Goal: Task Accomplishment & Management: Complete application form

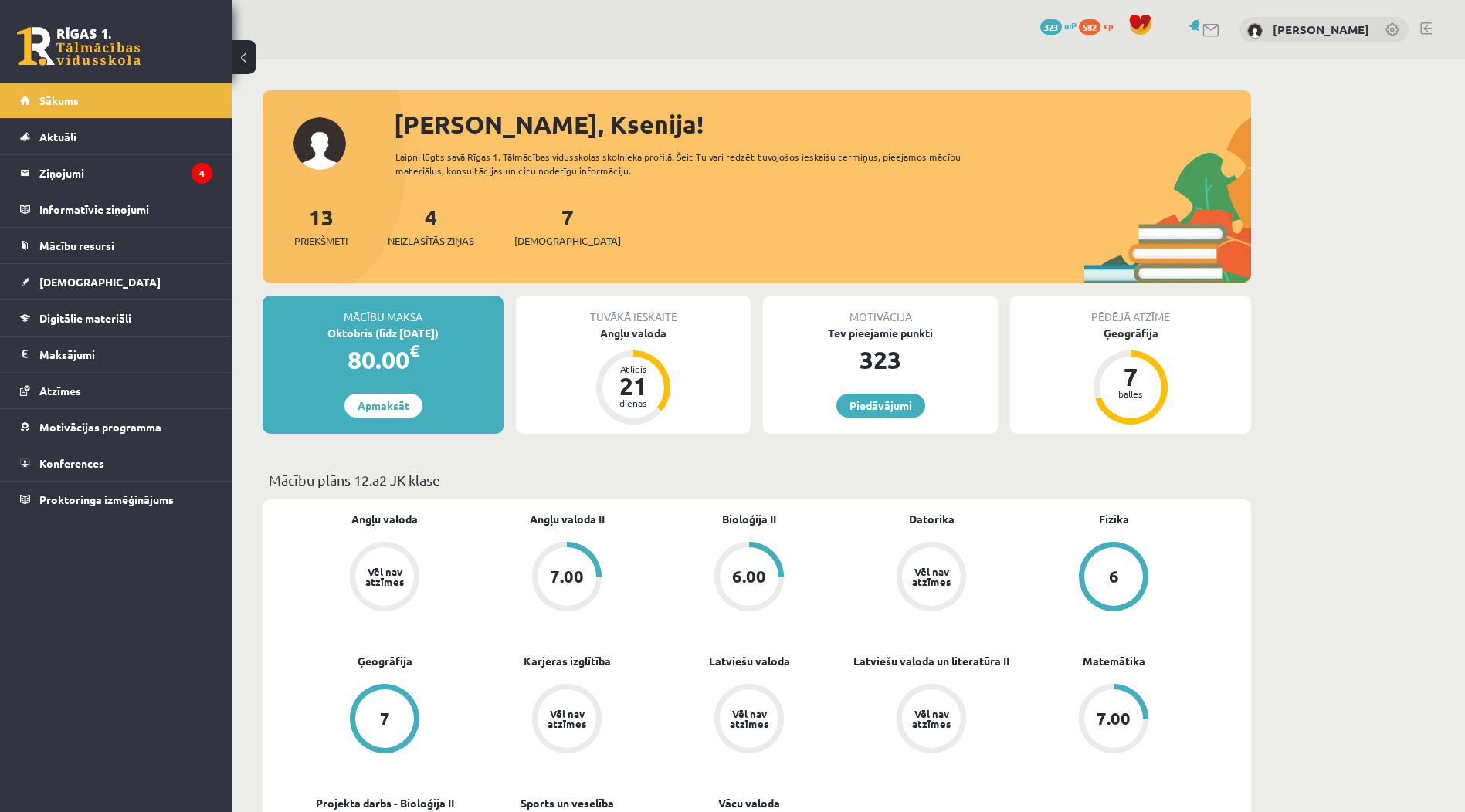
click at [1429, 32] on link at bounding box center [1426, 28] width 12 height 12
click at [125, 329] on link "Digitālie materiāli" at bounding box center [116, 318] width 192 height 36
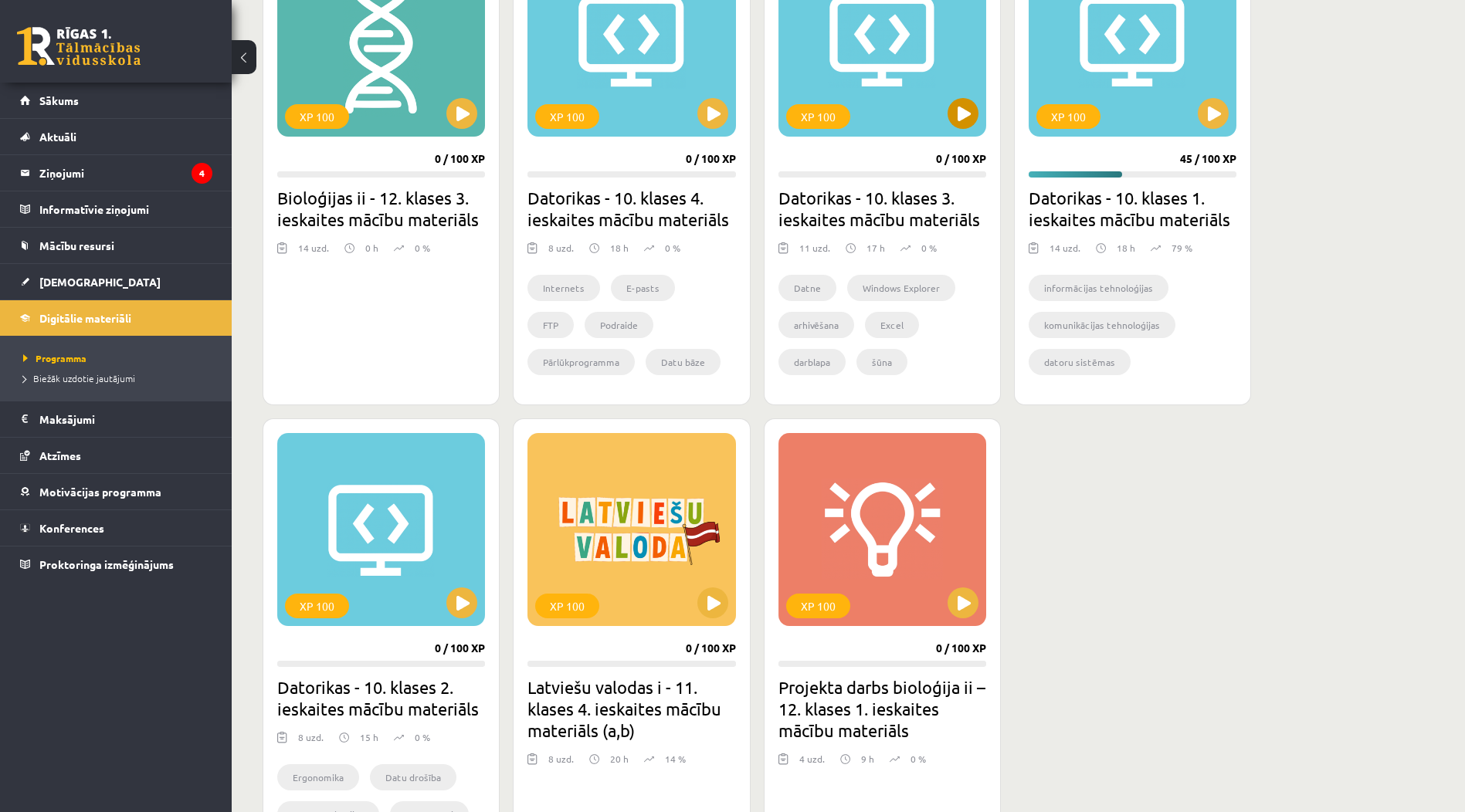
scroll to position [695, 0]
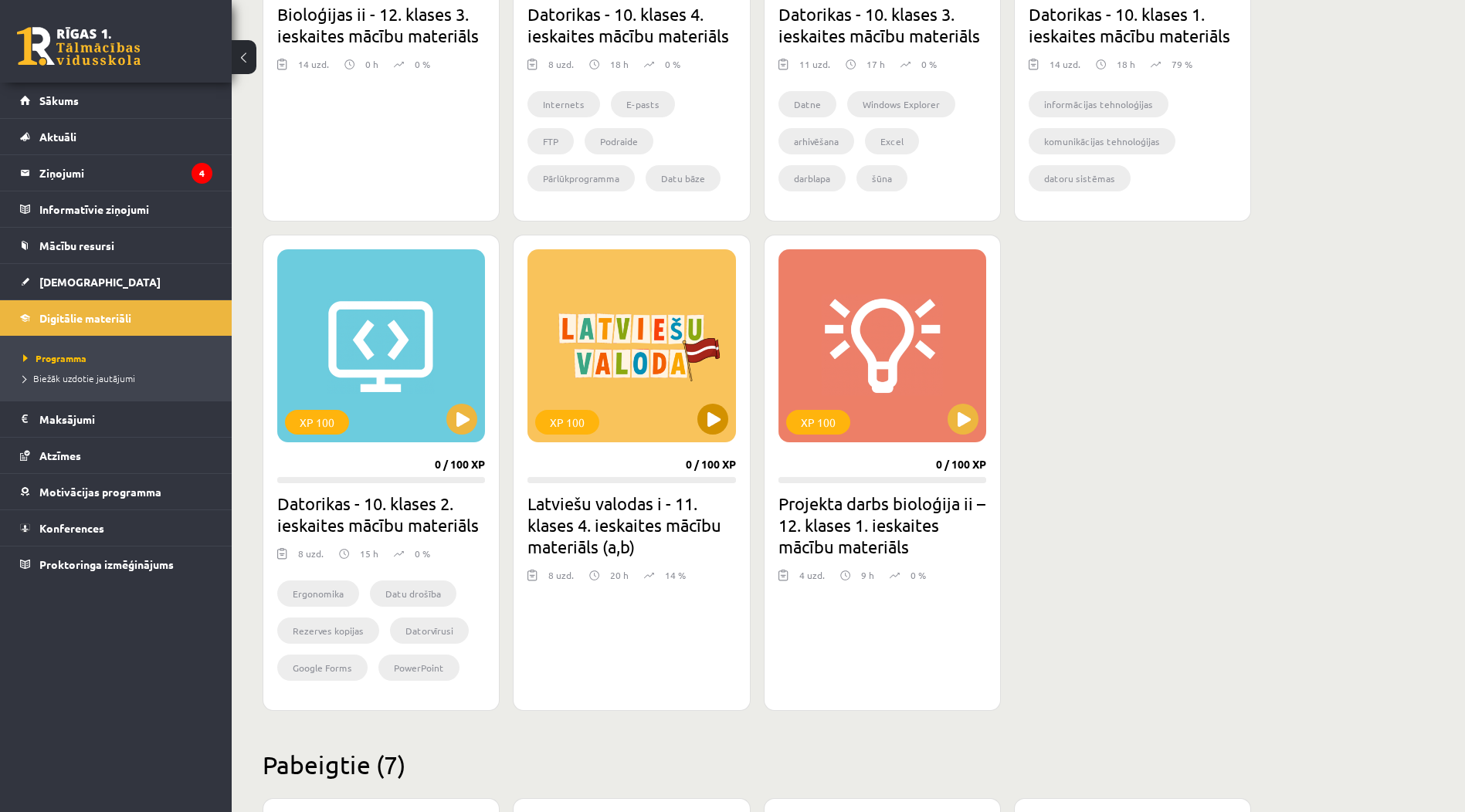
click at [706, 440] on div "XP 100" at bounding box center [630, 346] width 207 height 193
click at [670, 401] on div "XP 100" at bounding box center [630, 346] width 207 height 193
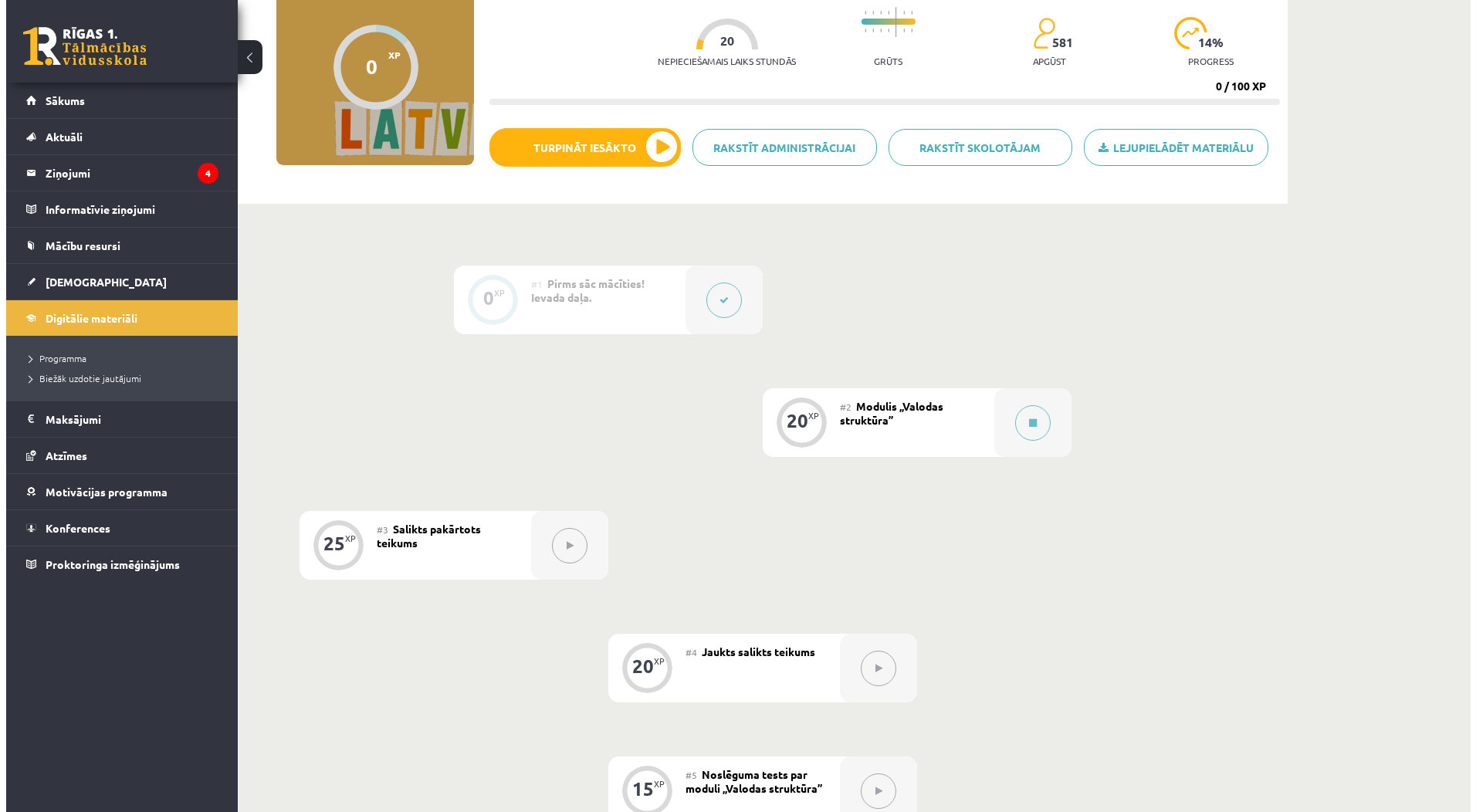
scroll to position [139, 0]
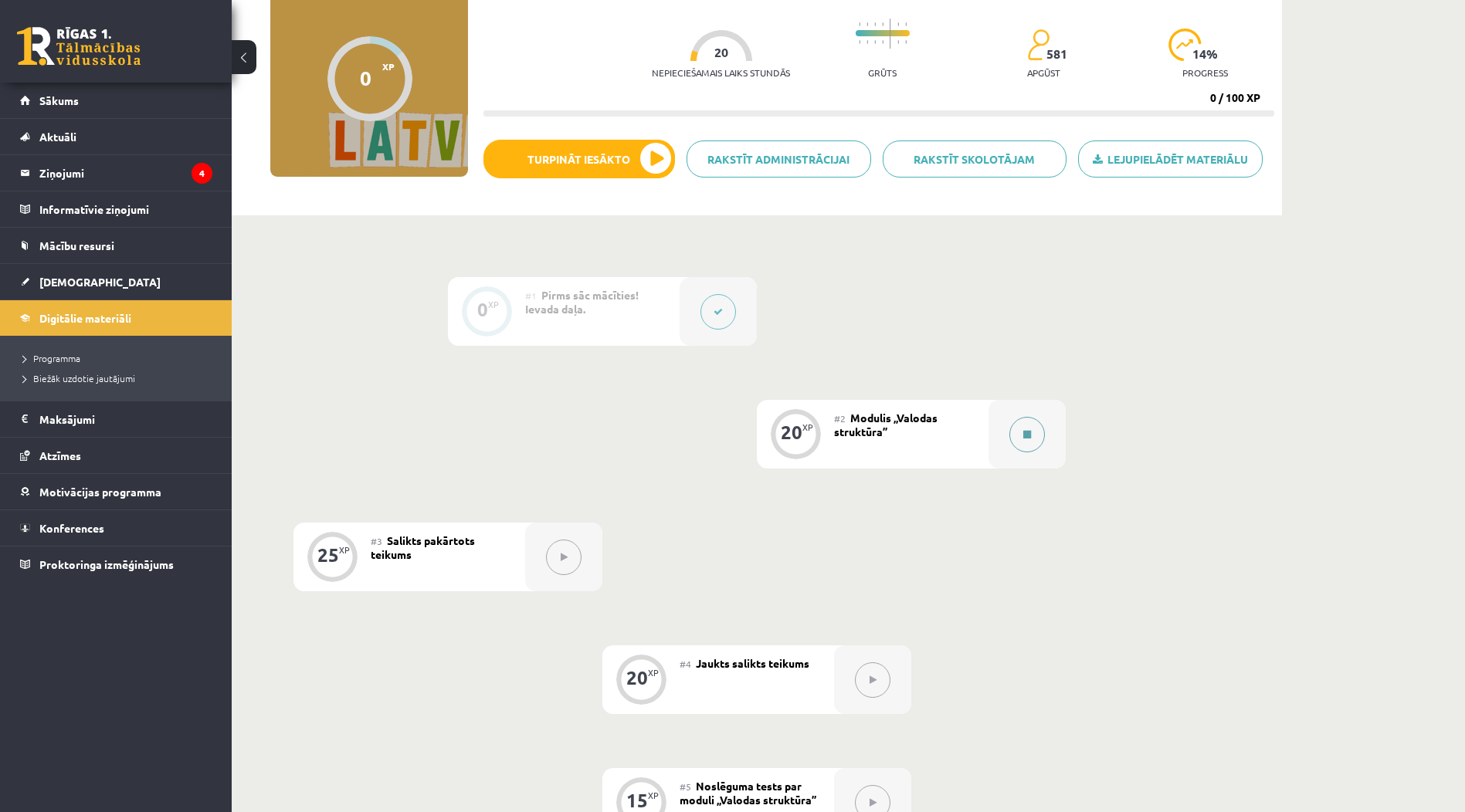
click at [1042, 425] on button at bounding box center [1027, 435] width 36 height 36
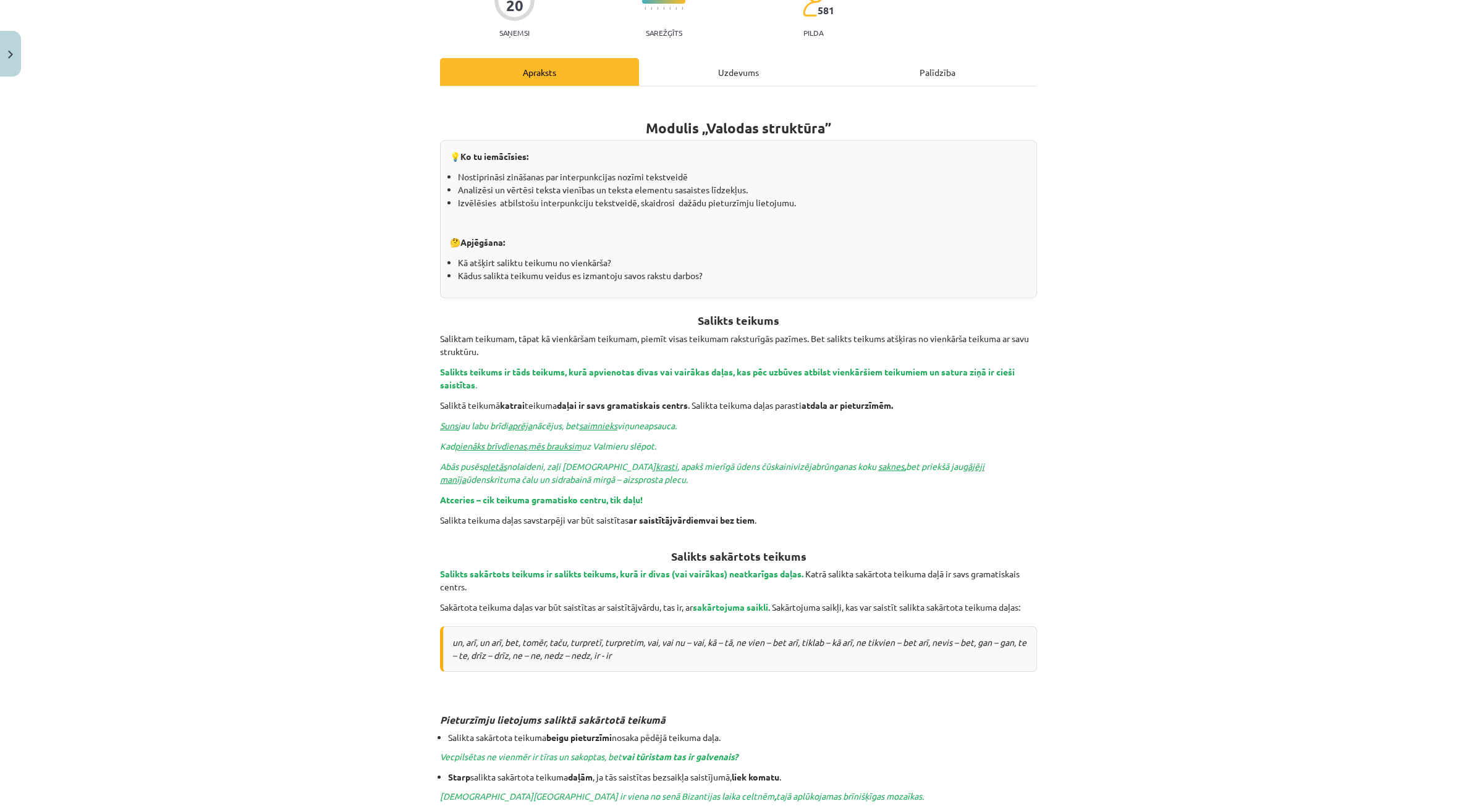
scroll to position [123, 0]
drag, startPoint x: 1181, startPoint y: 1, endPoint x: 1170, endPoint y: 220, distance: 219.3
click at [1170, 220] on div "Mācību tēma: Latviešu valodas i - 11. klases 4. ieskaites mācību materiāls (a,b…" at bounding box center [738, 406] width 1477 height 812
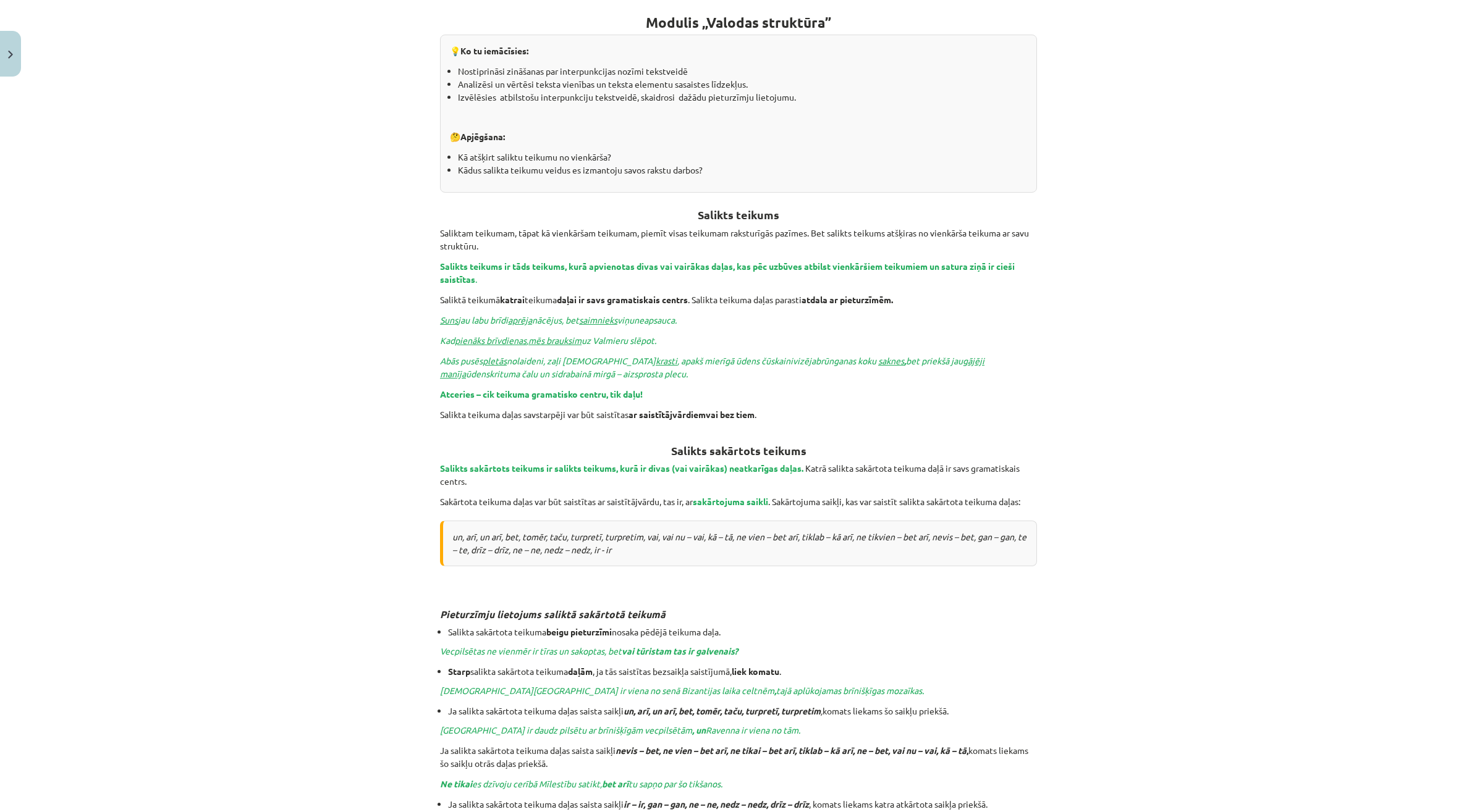
scroll to position [234, 0]
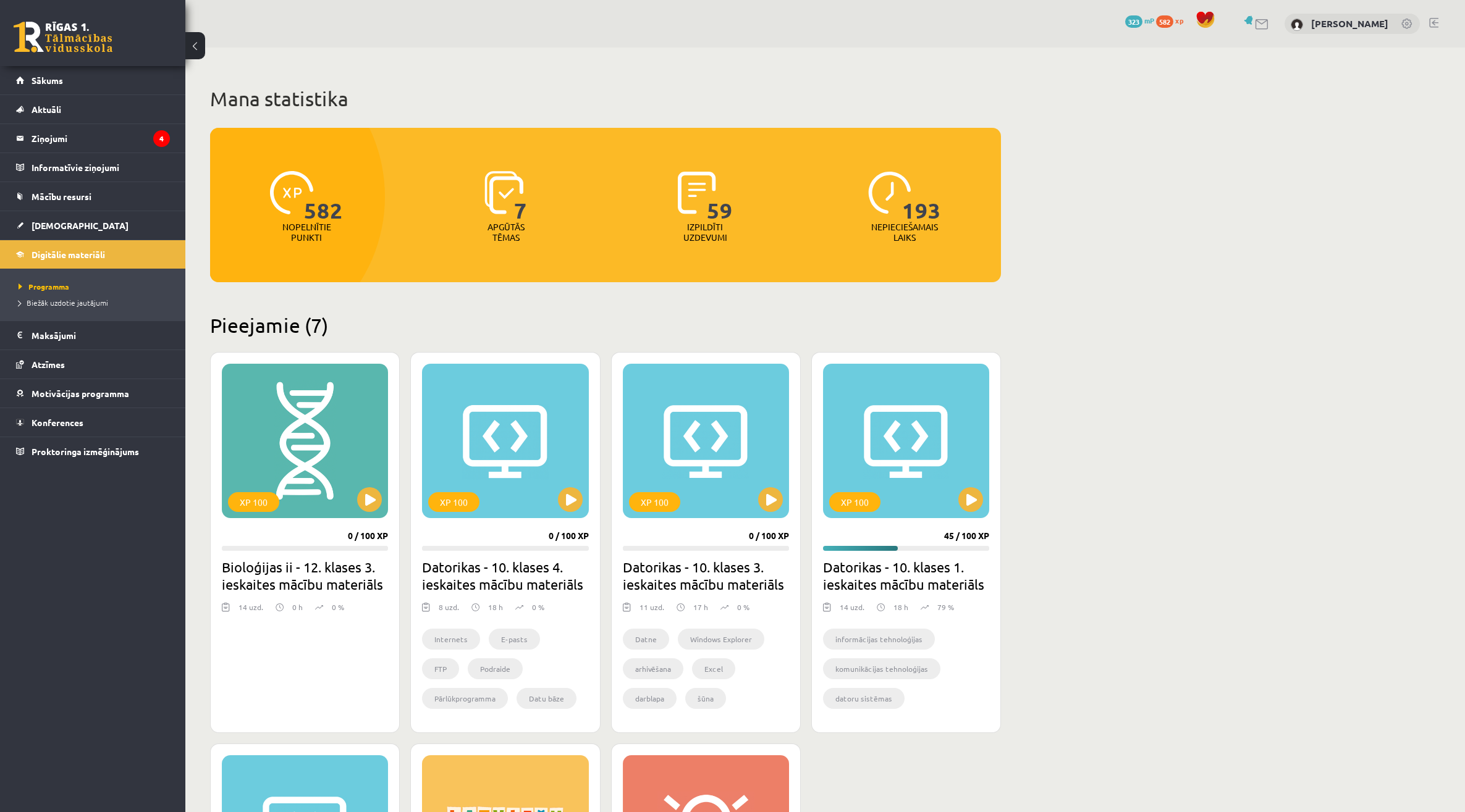
scroll to position [554, 0]
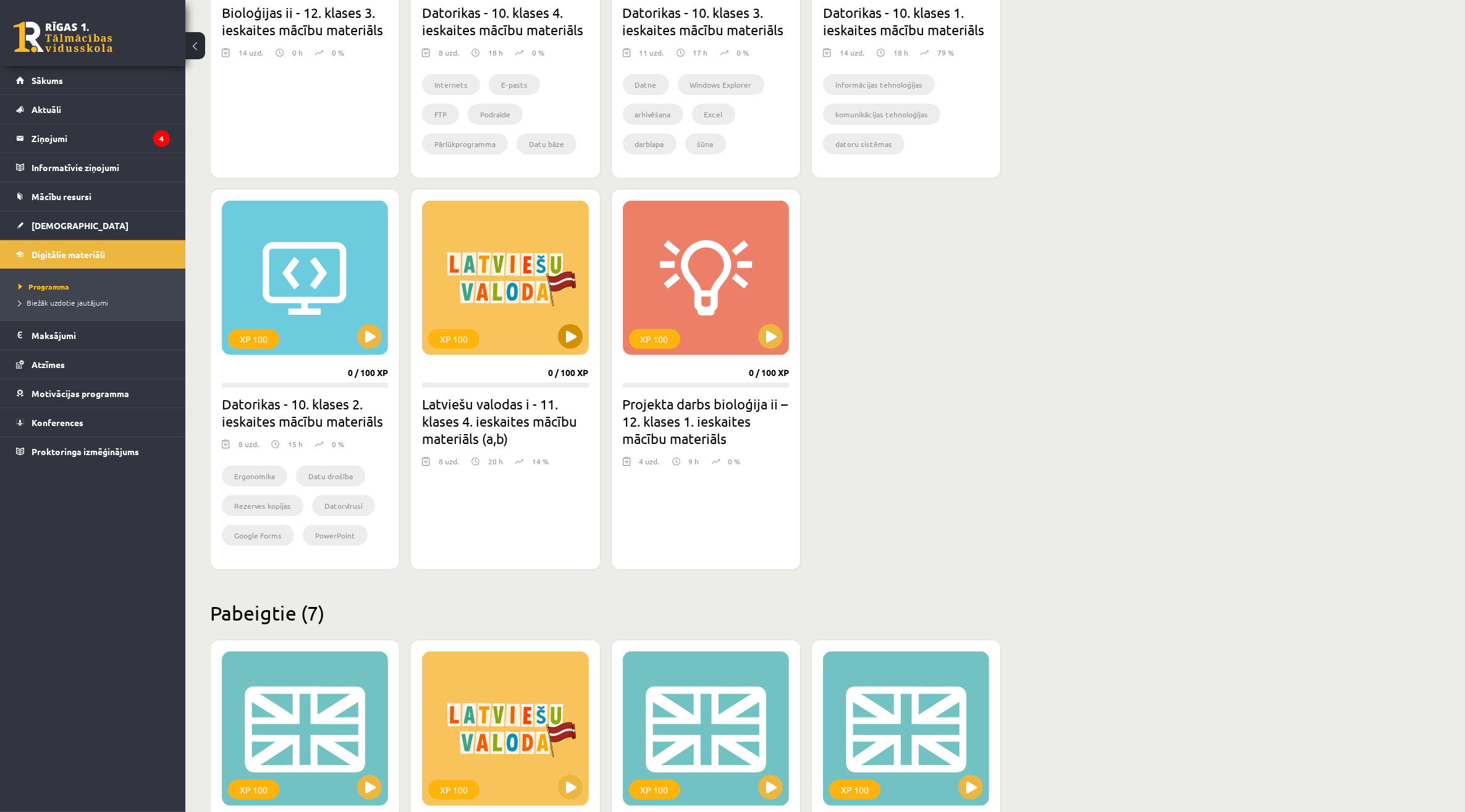
click at [547, 337] on div "XP 100" at bounding box center [505, 278] width 166 height 155
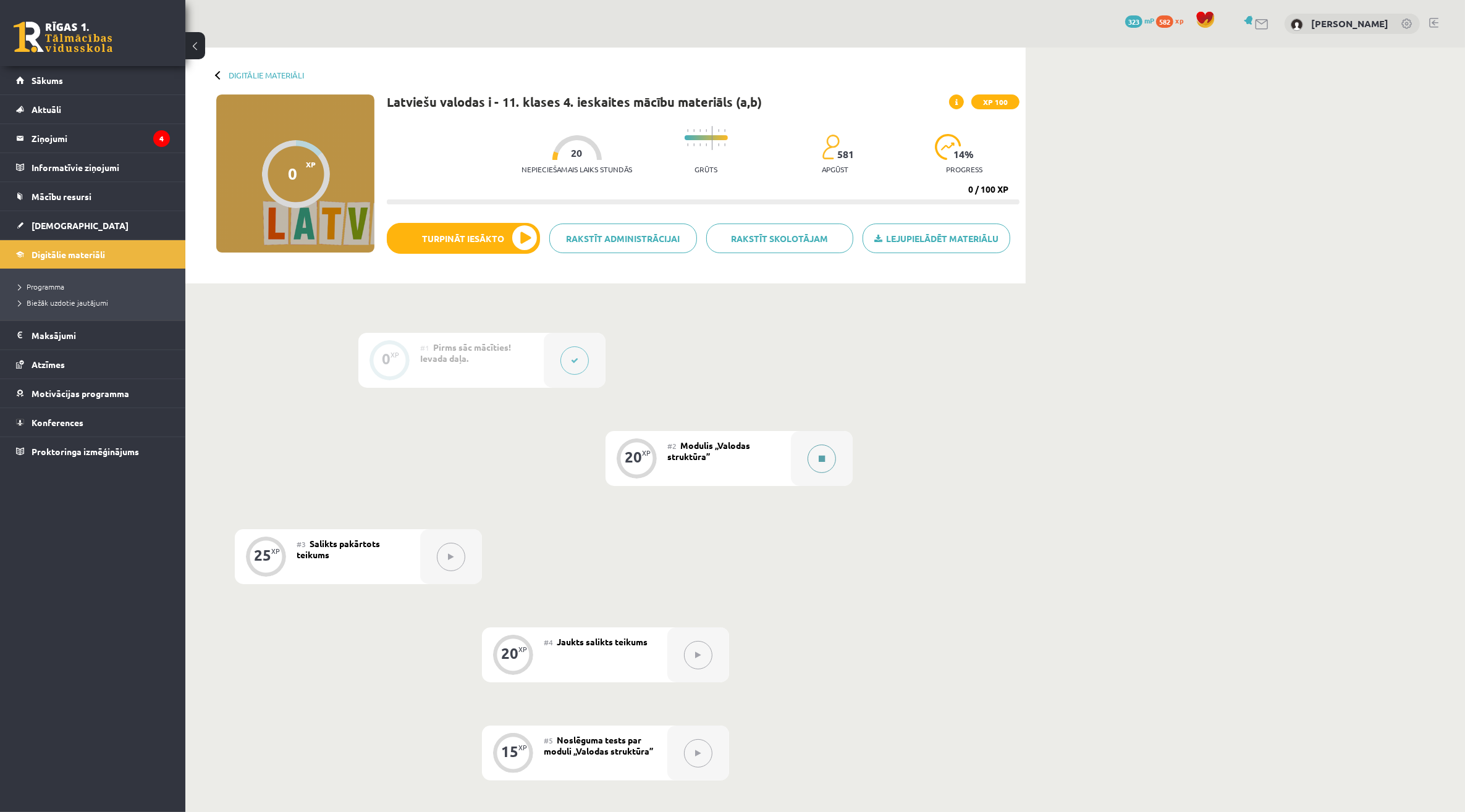
click at [845, 452] on div at bounding box center [822, 458] width 62 height 55
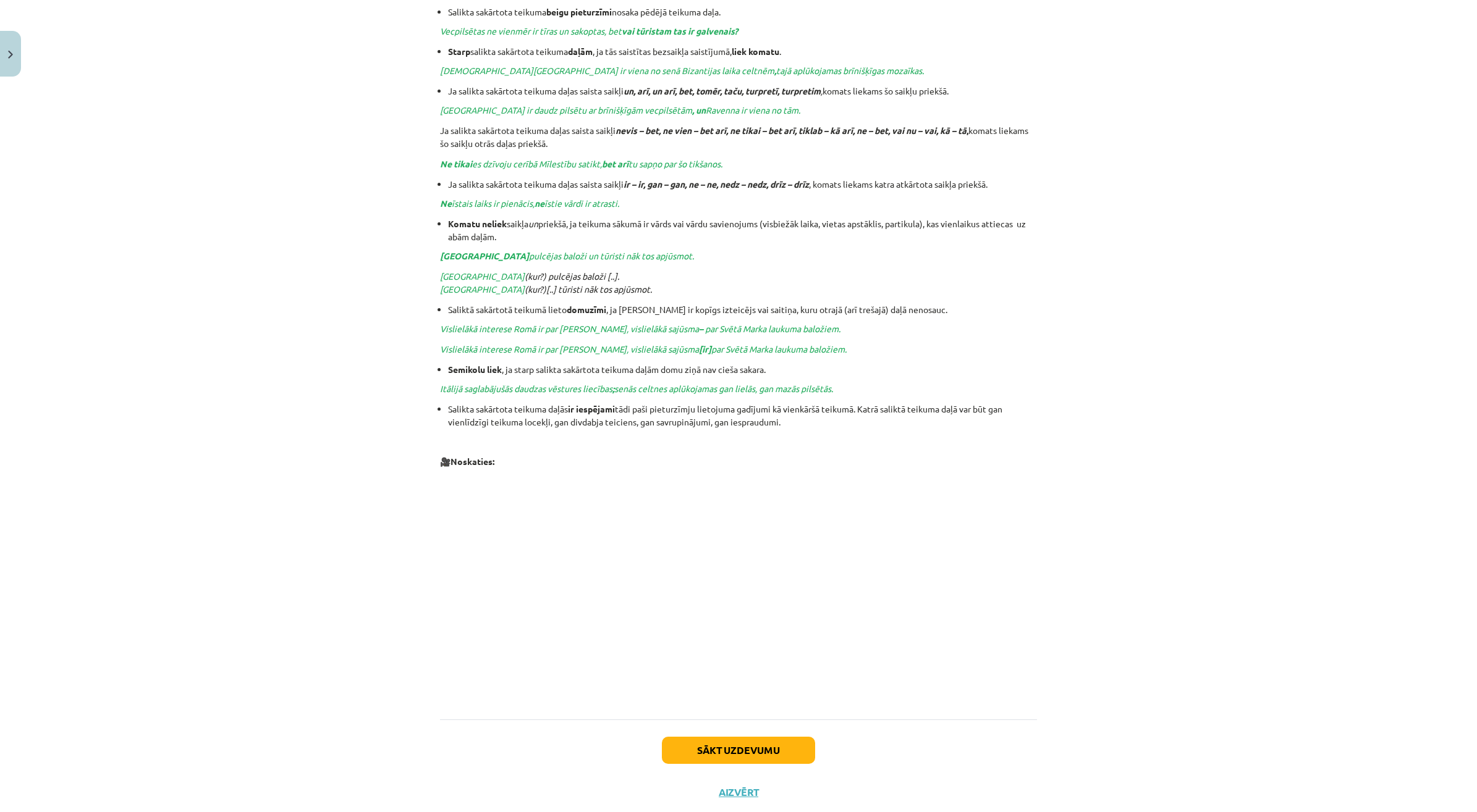
scroll to position [881, 0]
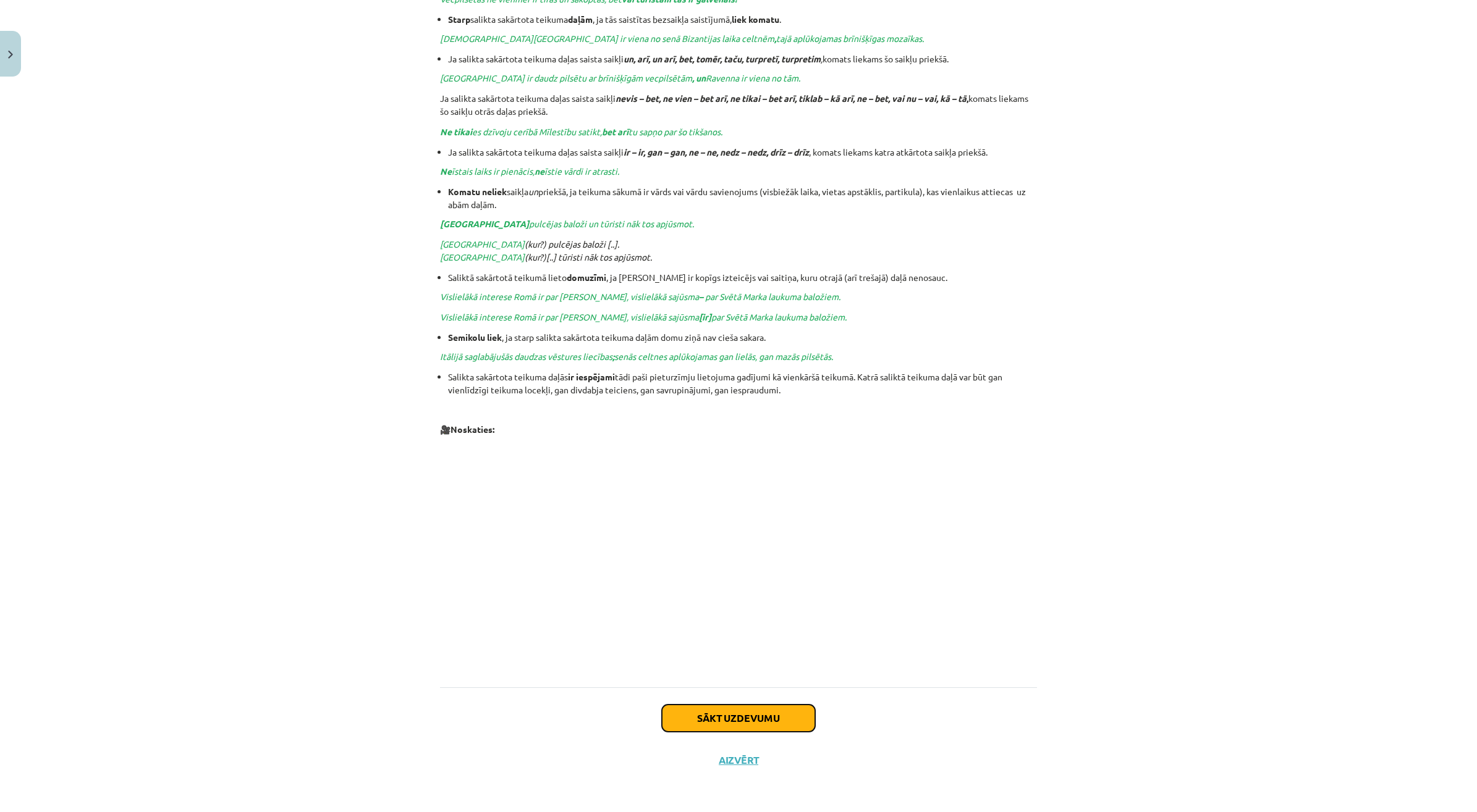
click at [690, 723] on button "Sākt uzdevumu" at bounding box center [738, 718] width 153 height 27
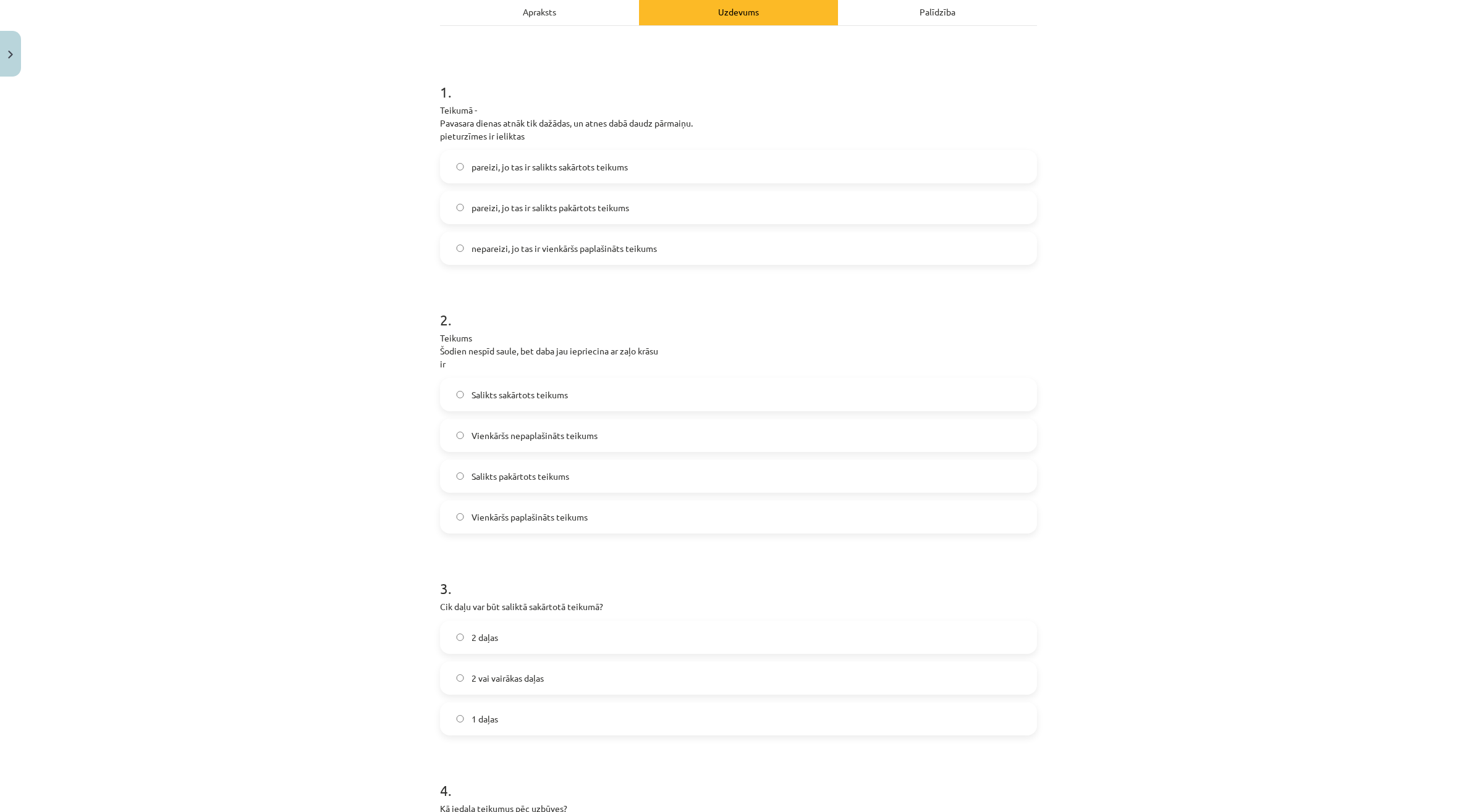
scroll to position [261, 0]
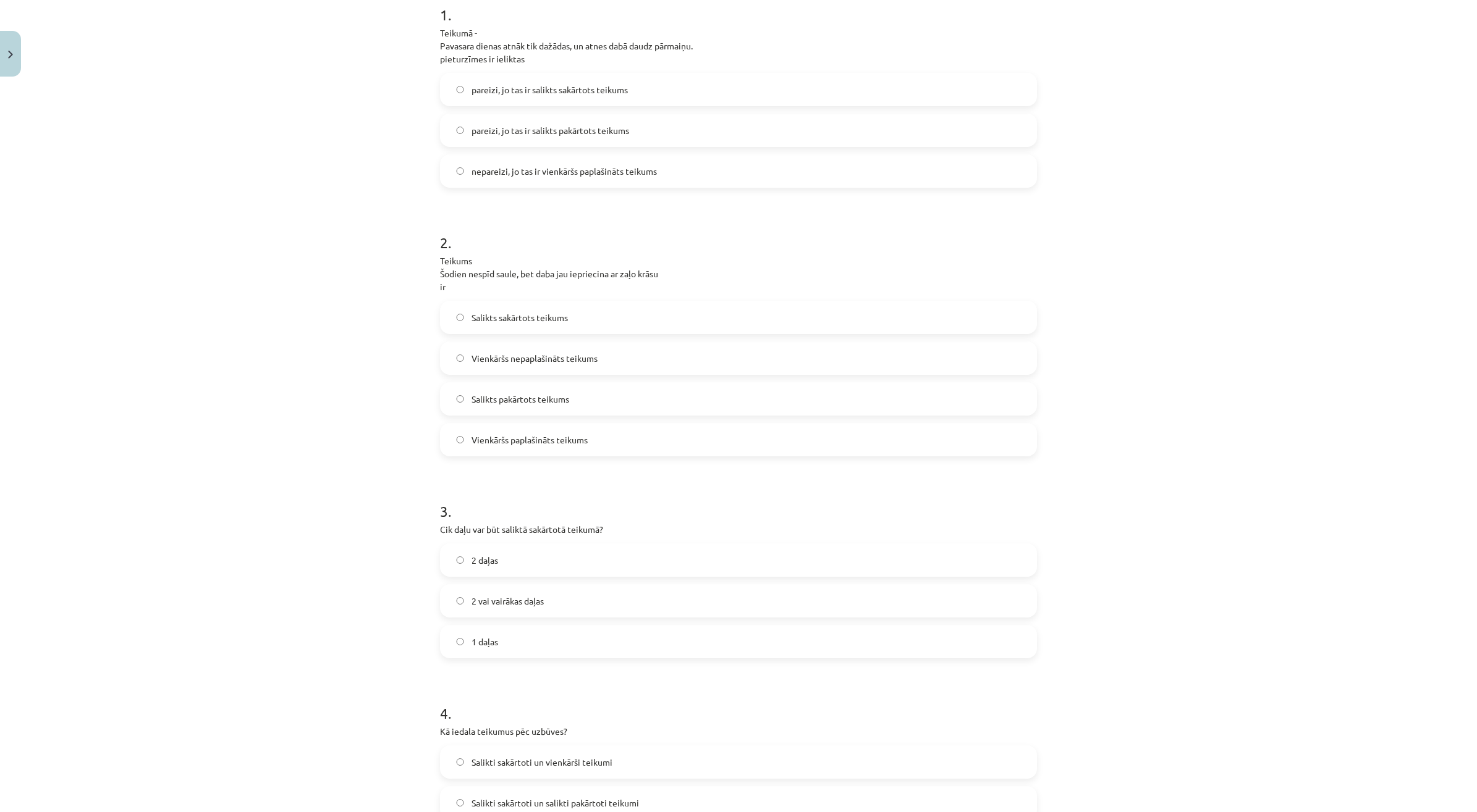
click at [717, 125] on label "pareizi, jo tas ir salikts pakārtots teikums" at bounding box center [738, 130] width 595 height 31
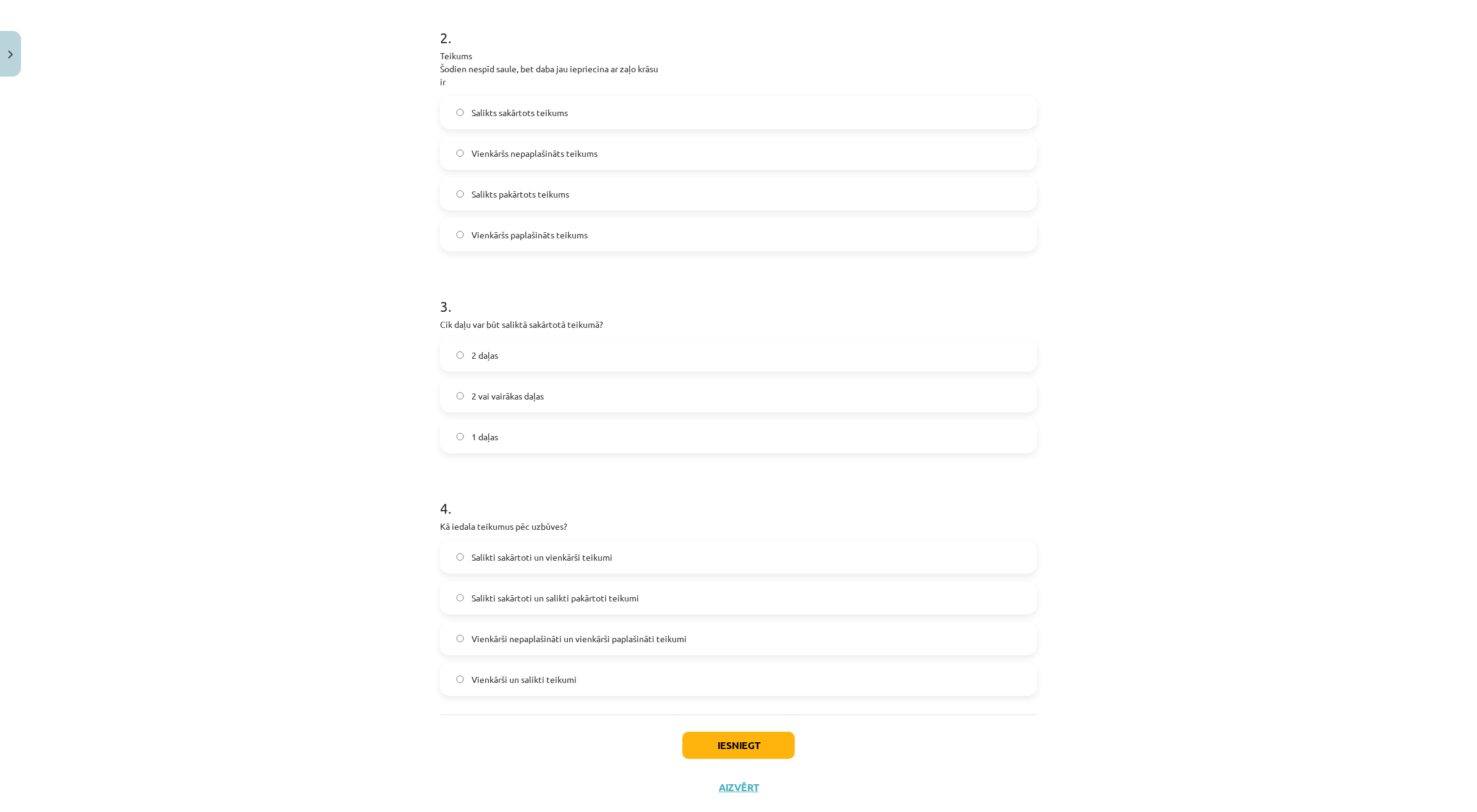
scroll to position [493, 0]
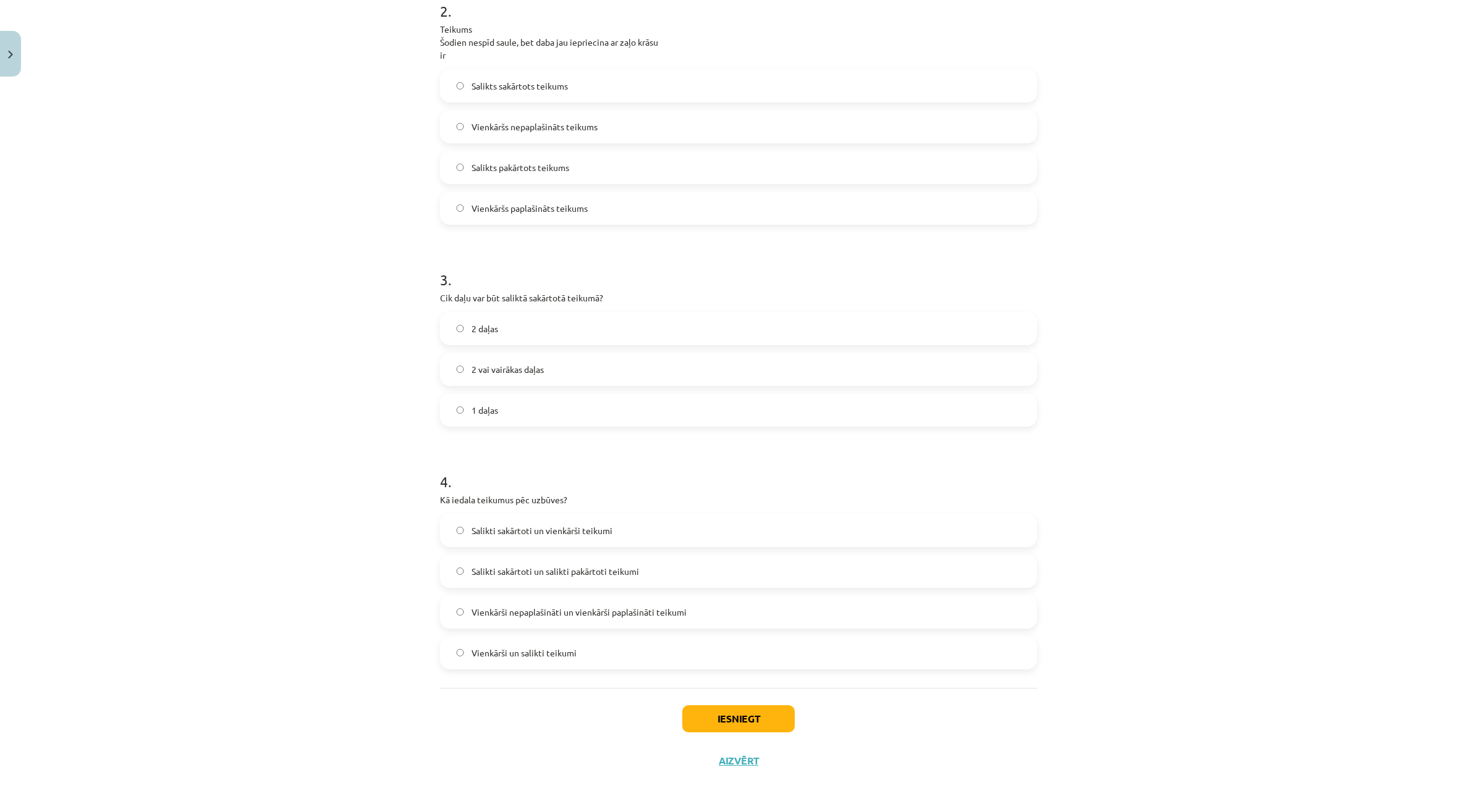
click at [607, 95] on label "Salikts sakārtots teikums" at bounding box center [738, 86] width 595 height 31
click at [646, 378] on label "2 vai vairākas daļas" at bounding box center [738, 369] width 595 height 31
click at [796, 659] on label "Vienkārši un salikti teikumi" at bounding box center [738, 653] width 595 height 31
click at [769, 717] on button "Iesniegt" at bounding box center [738, 719] width 113 height 27
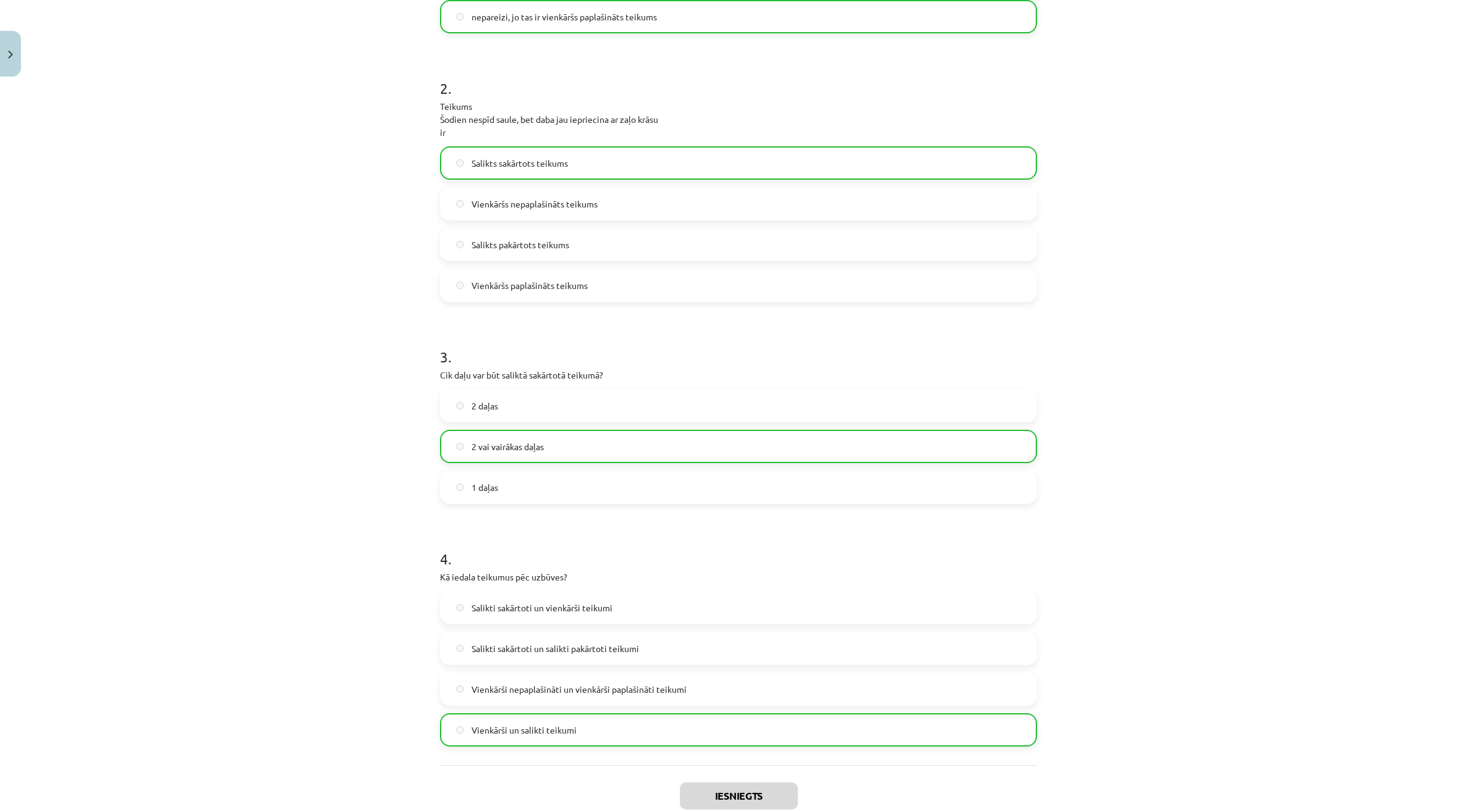
scroll to position [533, 0]
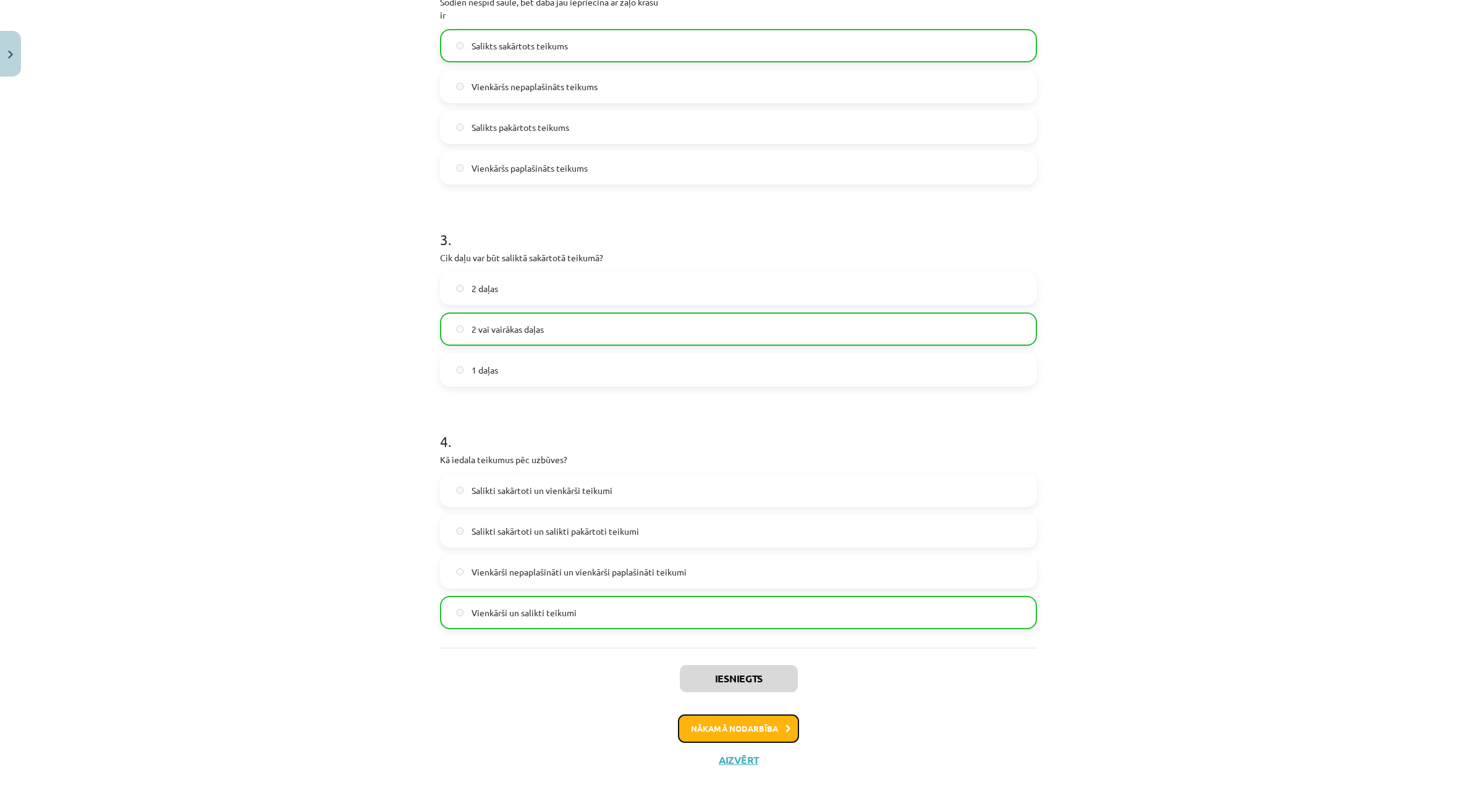
click at [758, 723] on button "Nākamā nodarbība" at bounding box center [738, 729] width 121 height 29
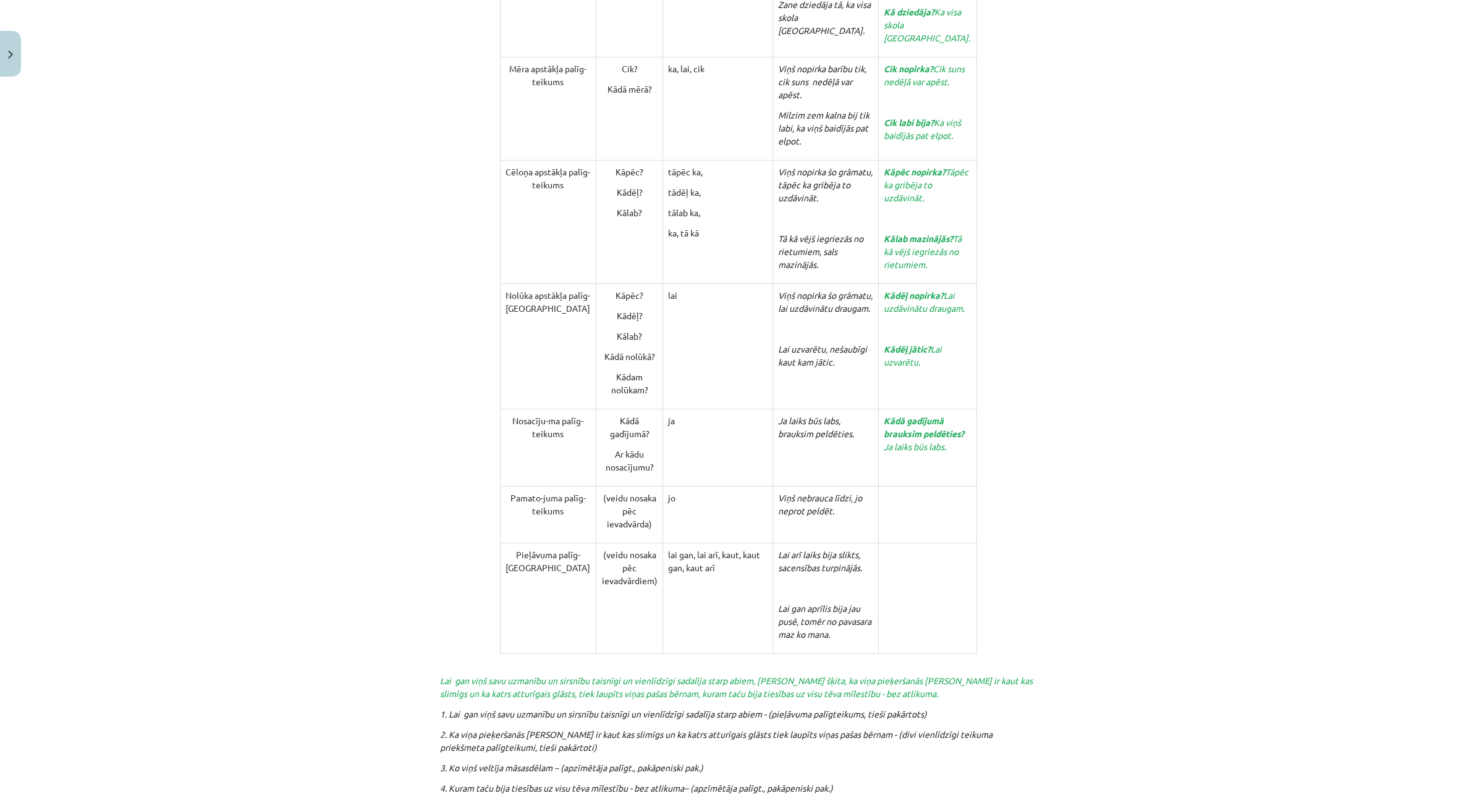
scroll to position [2547, 0]
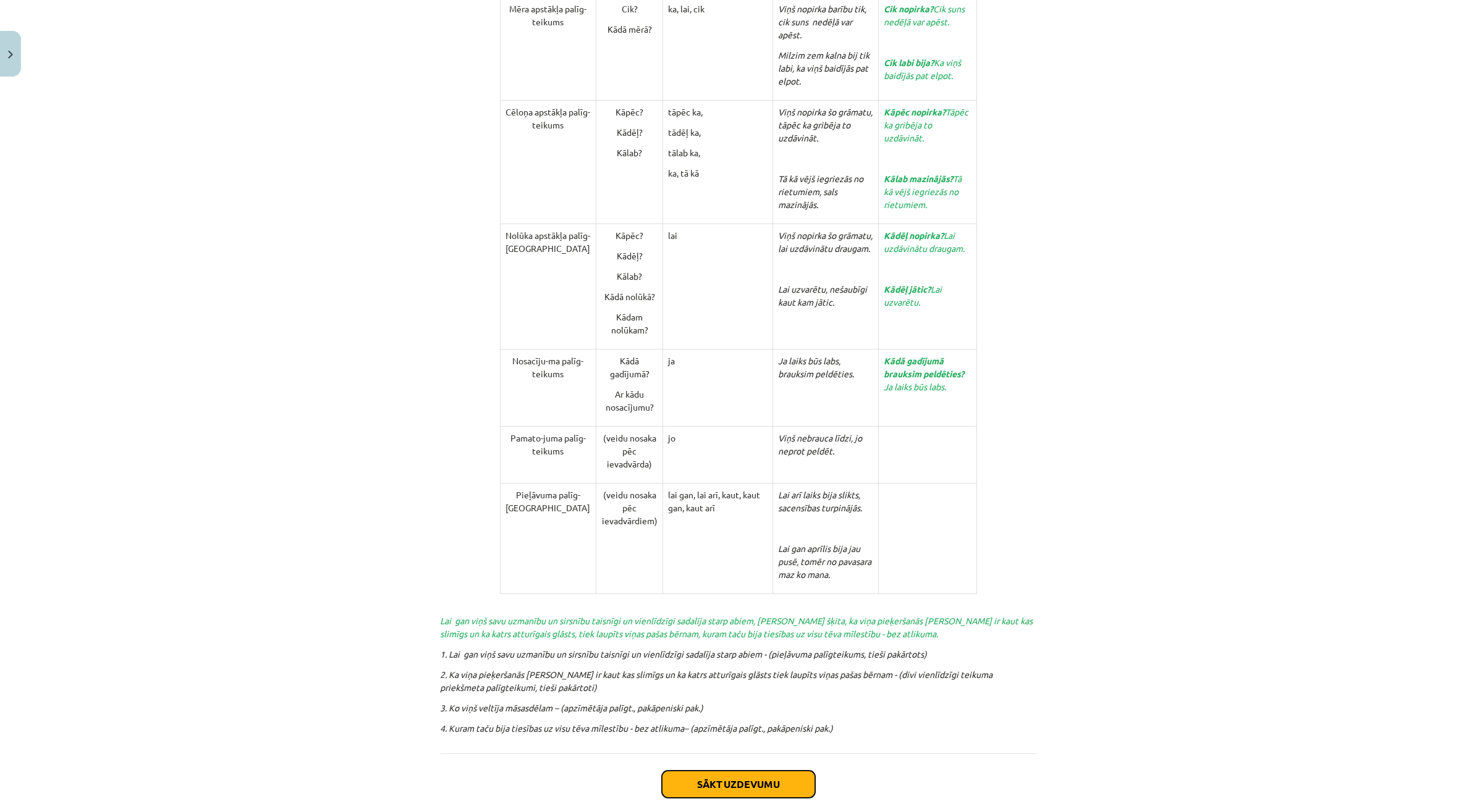
click at [727, 771] on button "Sākt uzdevumu" at bounding box center [738, 784] width 153 height 27
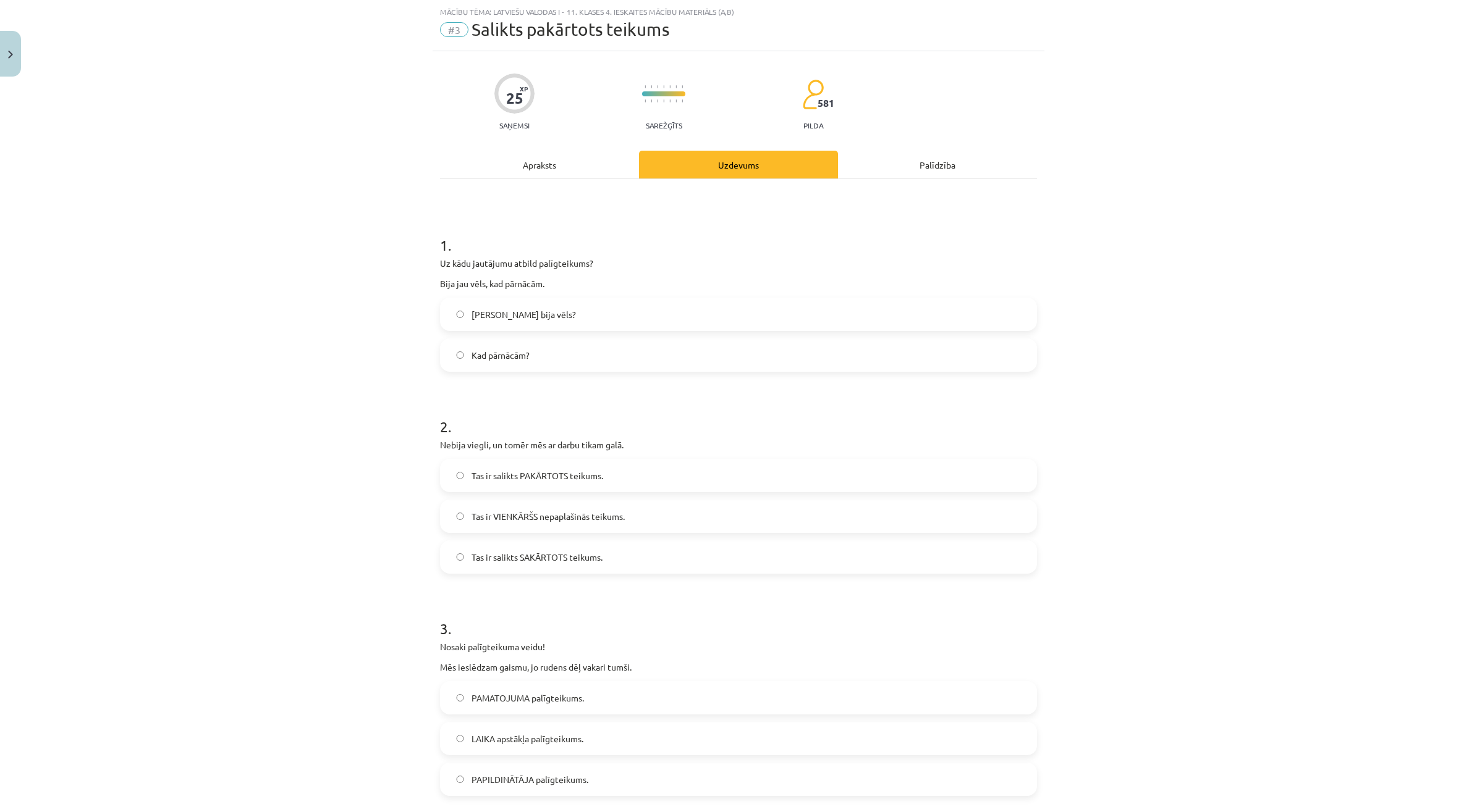
scroll to position [108, 0]
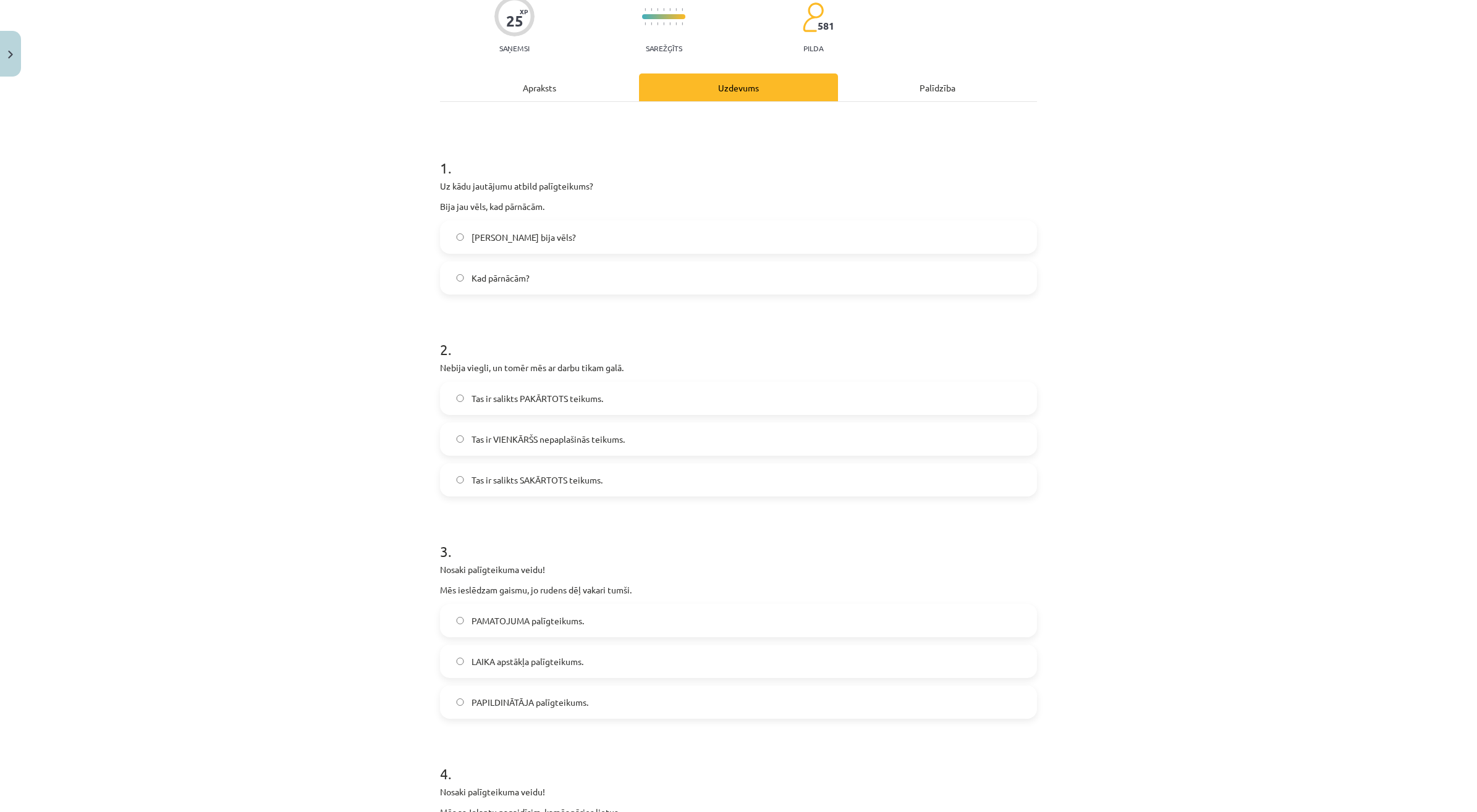
click at [498, 242] on span "Kad bija vēls?" at bounding box center [523, 237] width 105 height 13
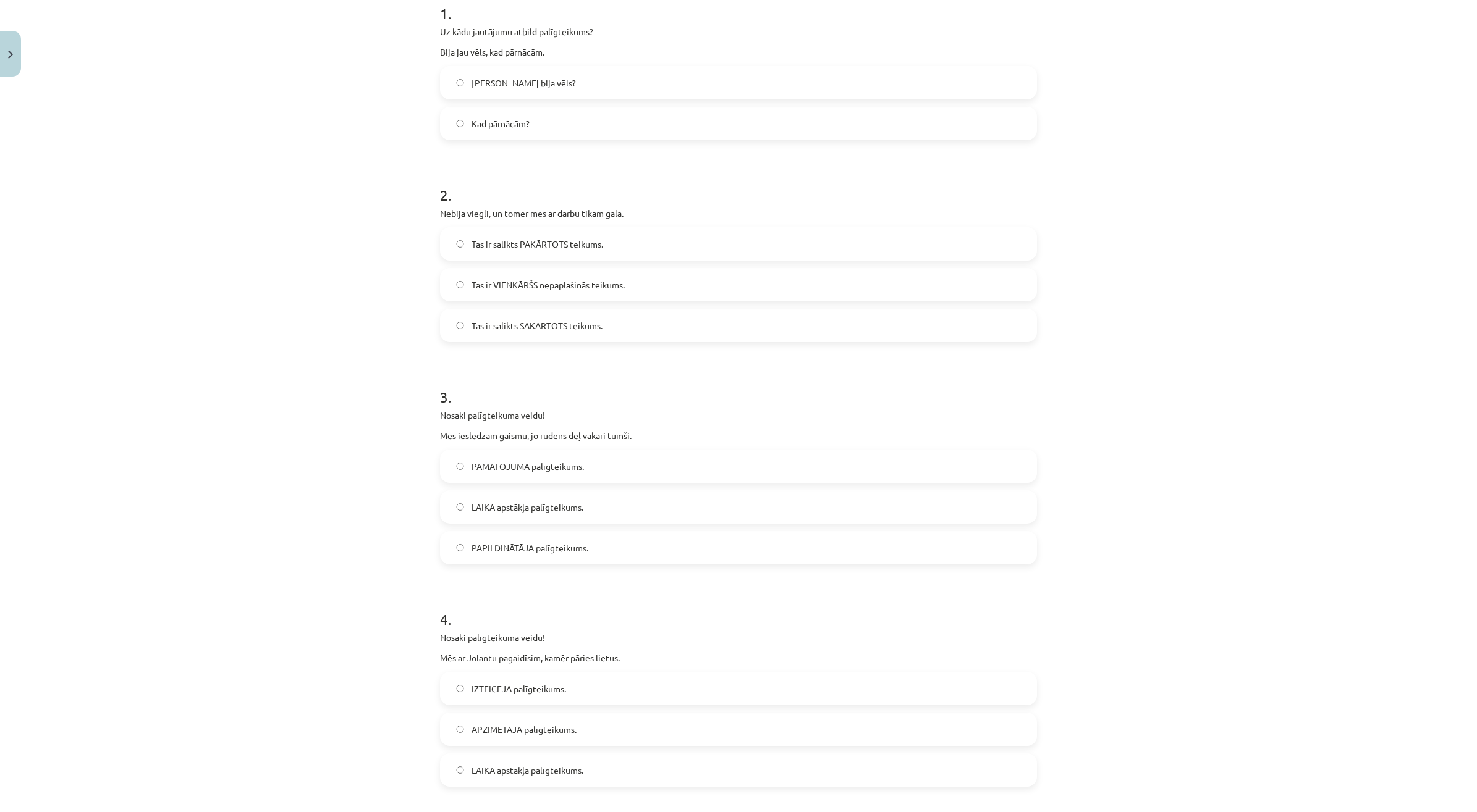
scroll to position [340, 0]
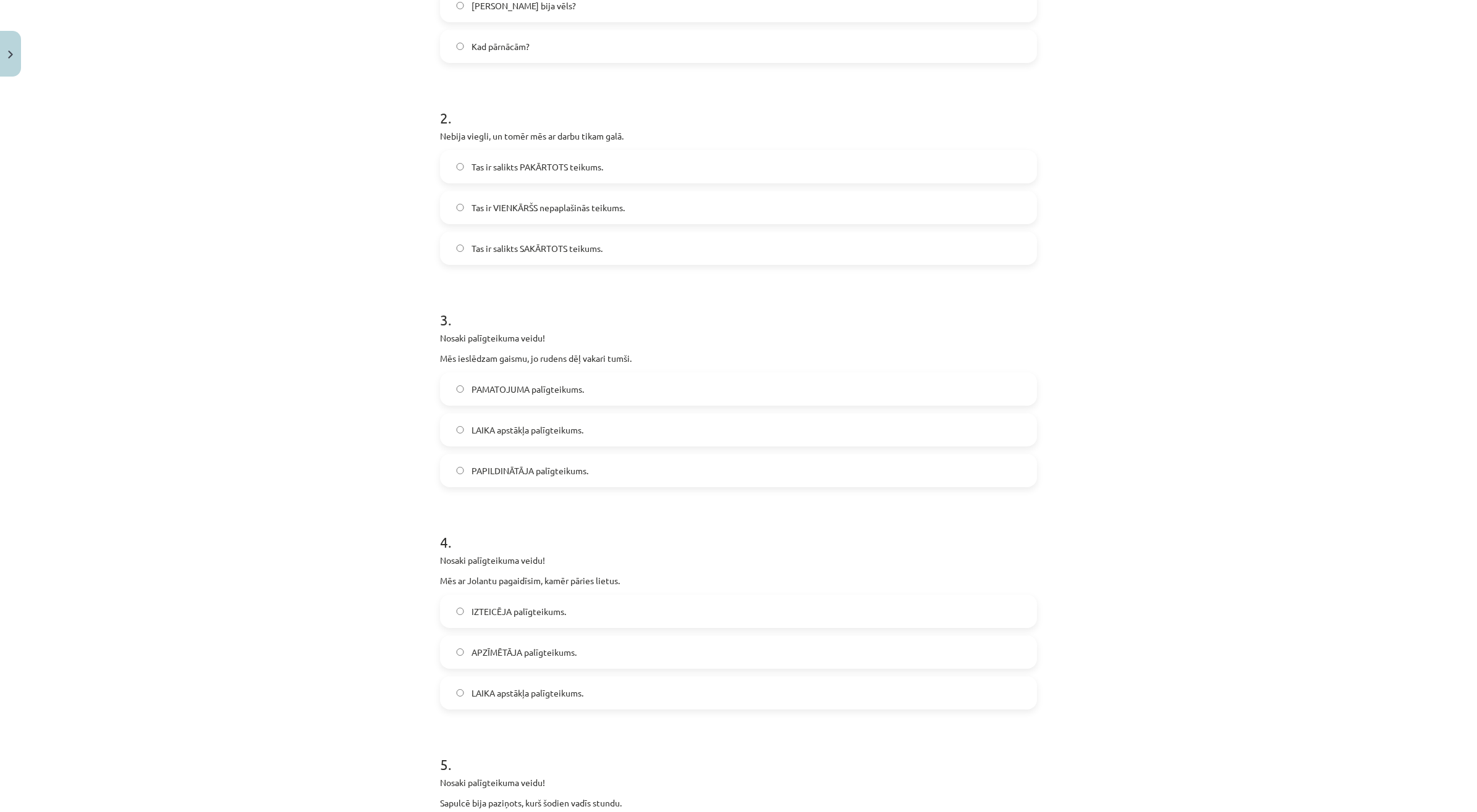
click at [640, 255] on label "Tas ir salikts SAKĀRTOTS teikums." at bounding box center [738, 248] width 595 height 31
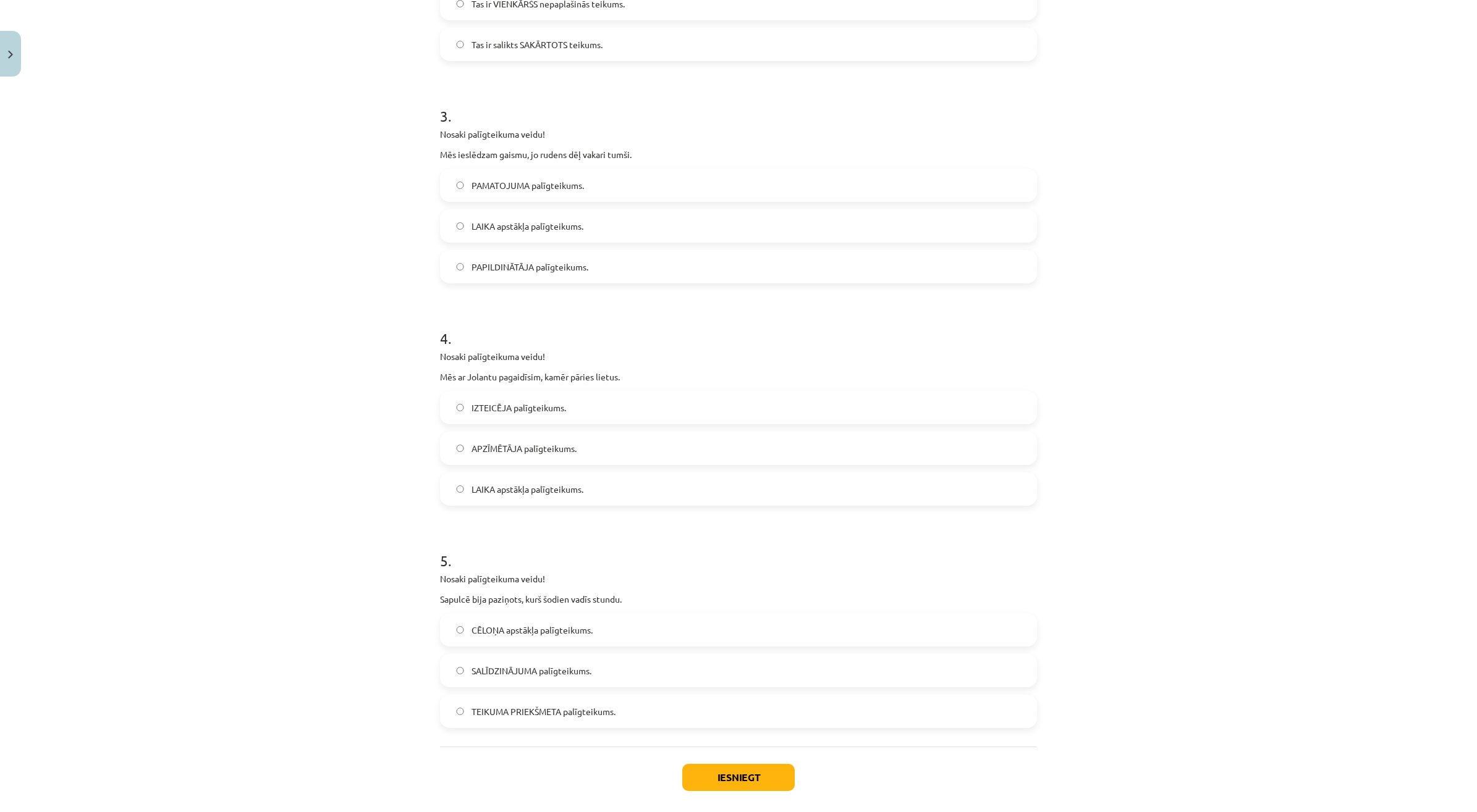
scroll to position [526, 0]
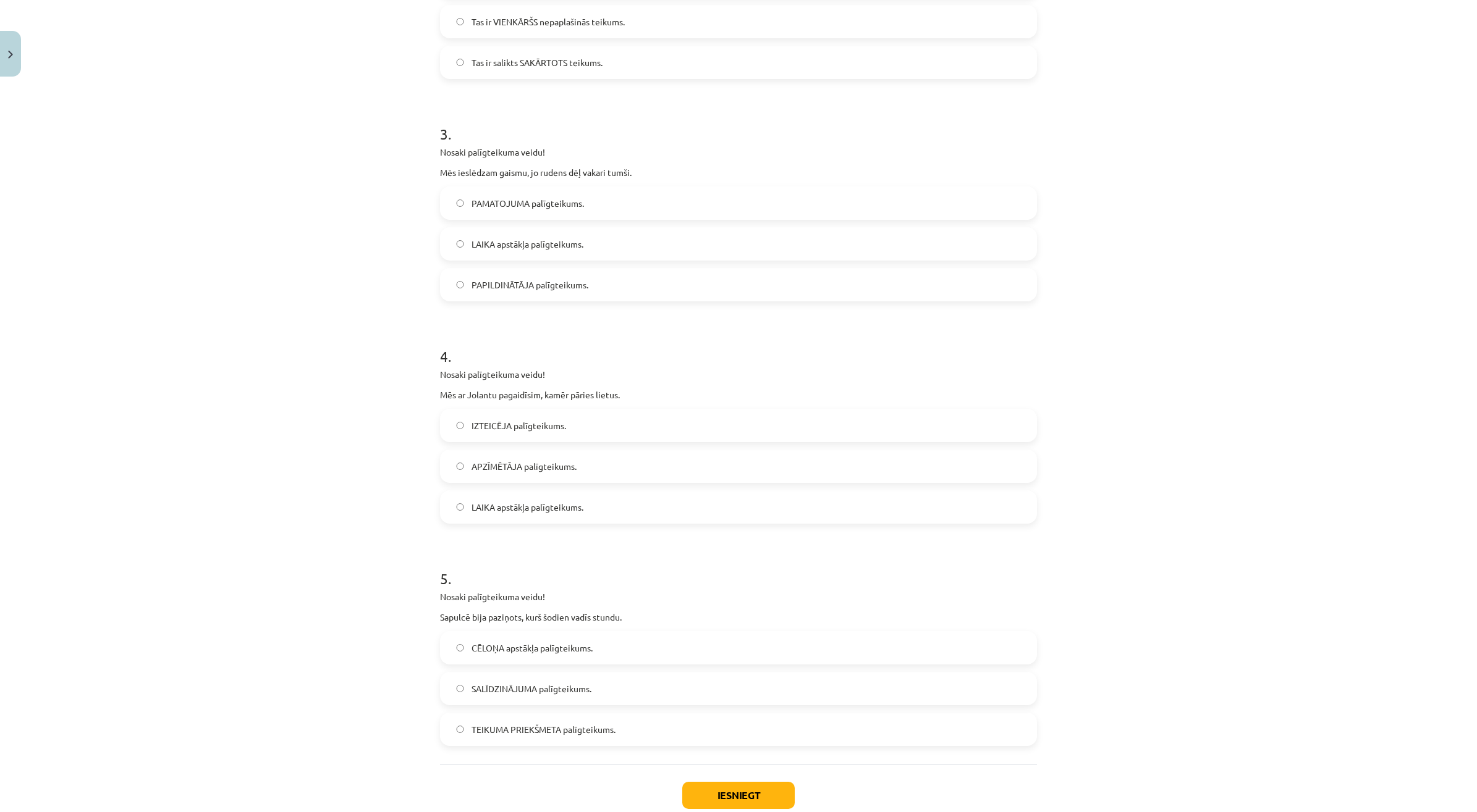
click at [559, 201] on span "PAMATOJUMA palīgteikums." at bounding box center [527, 203] width 113 height 13
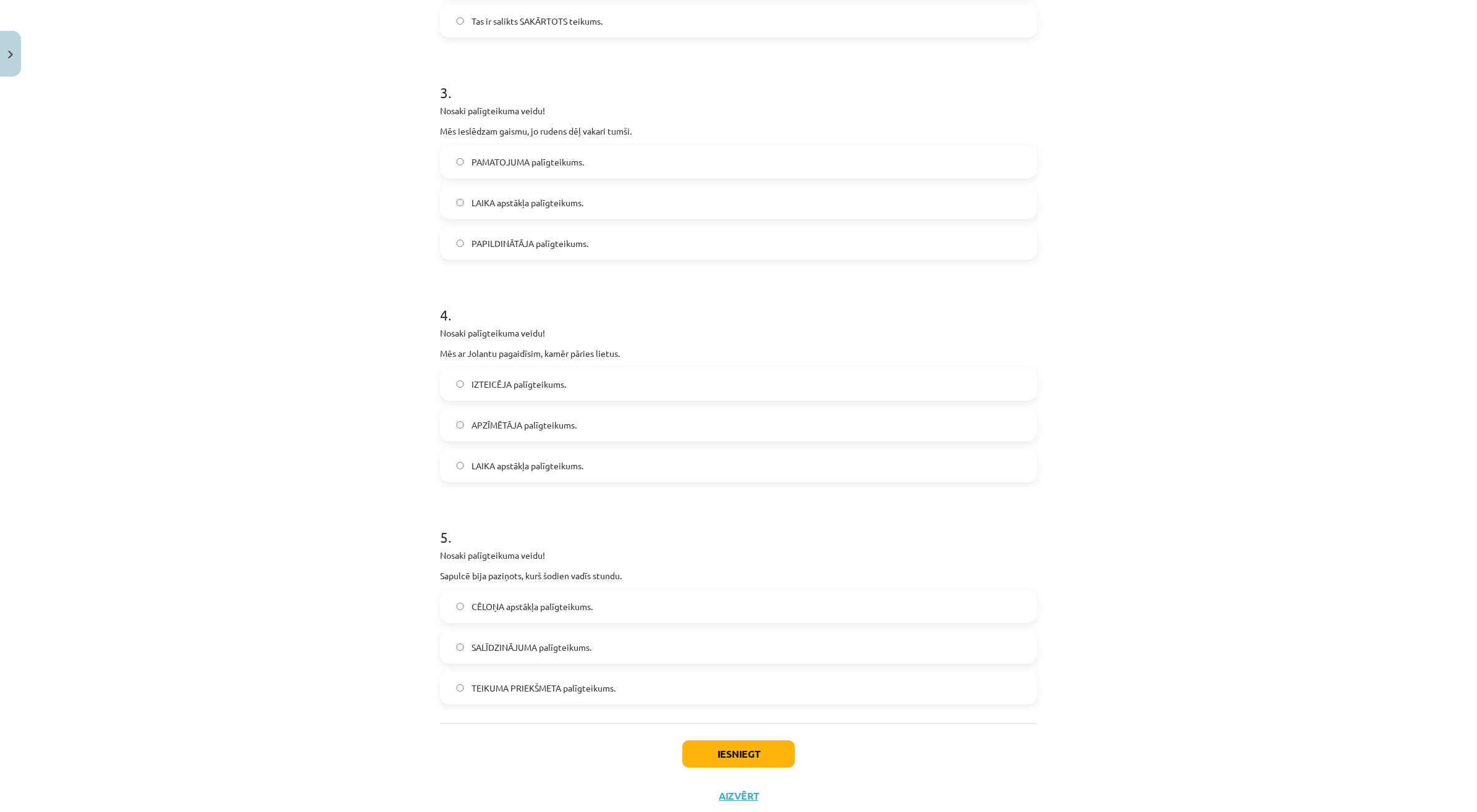
scroll to position [603, 0]
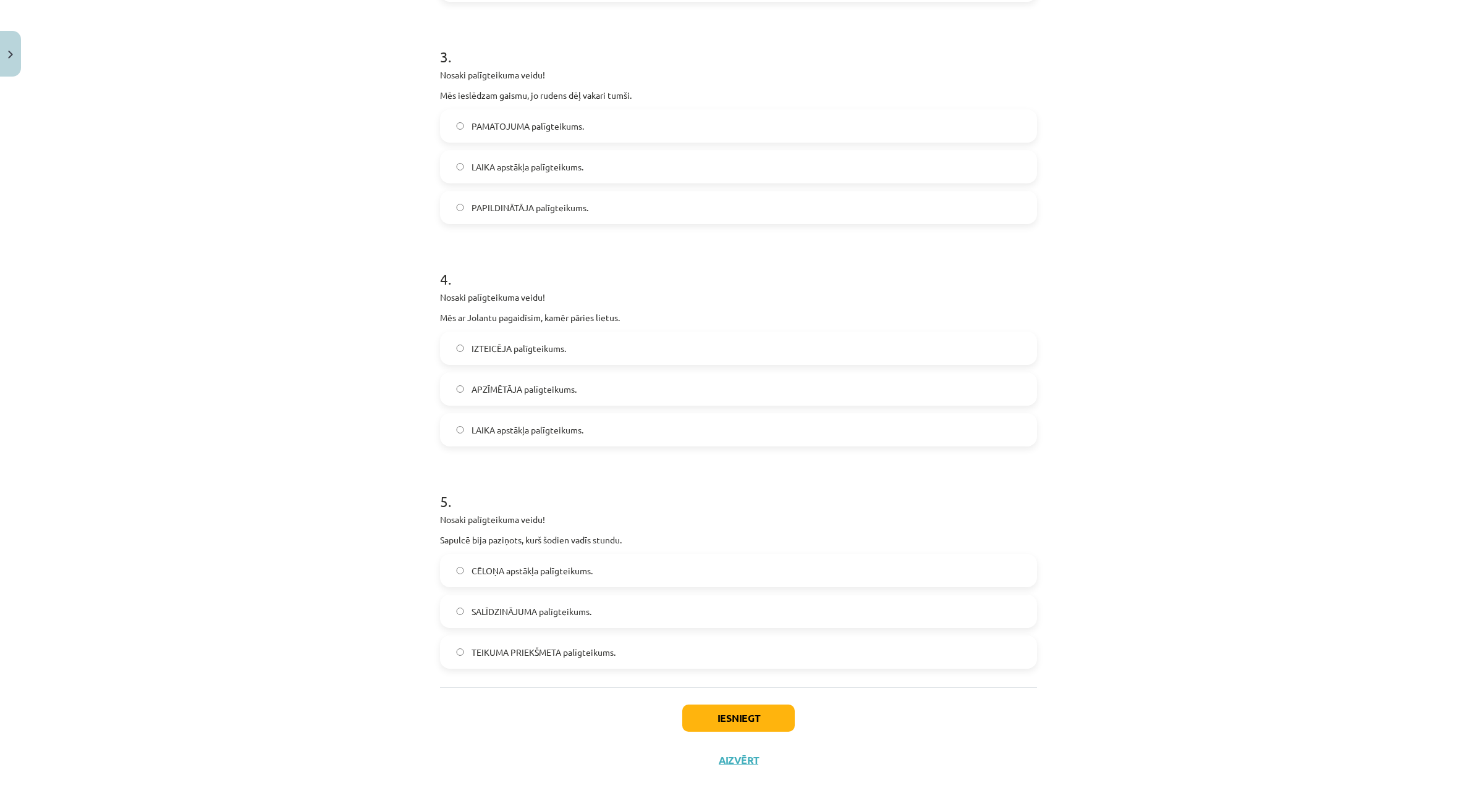
click at [551, 443] on label "LAIKA apstākļa palīgteikums." at bounding box center [738, 430] width 595 height 31
click at [498, 658] on label "TEIKUMA PRIEKŠMETA palīgteikums." at bounding box center [738, 652] width 595 height 31
click at [699, 718] on button "Iesniegt" at bounding box center [738, 718] width 113 height 27
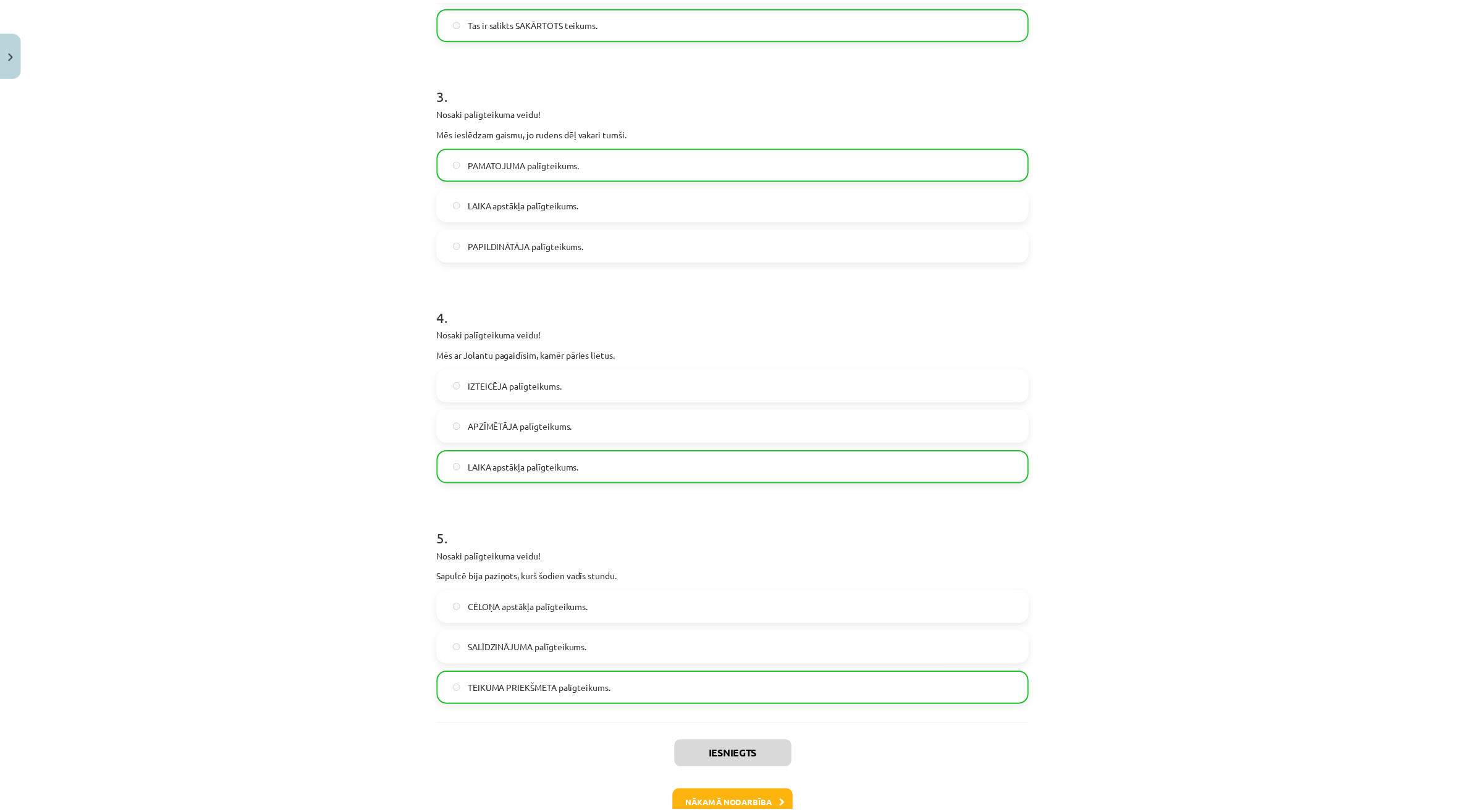
scroll to position [642, 0]
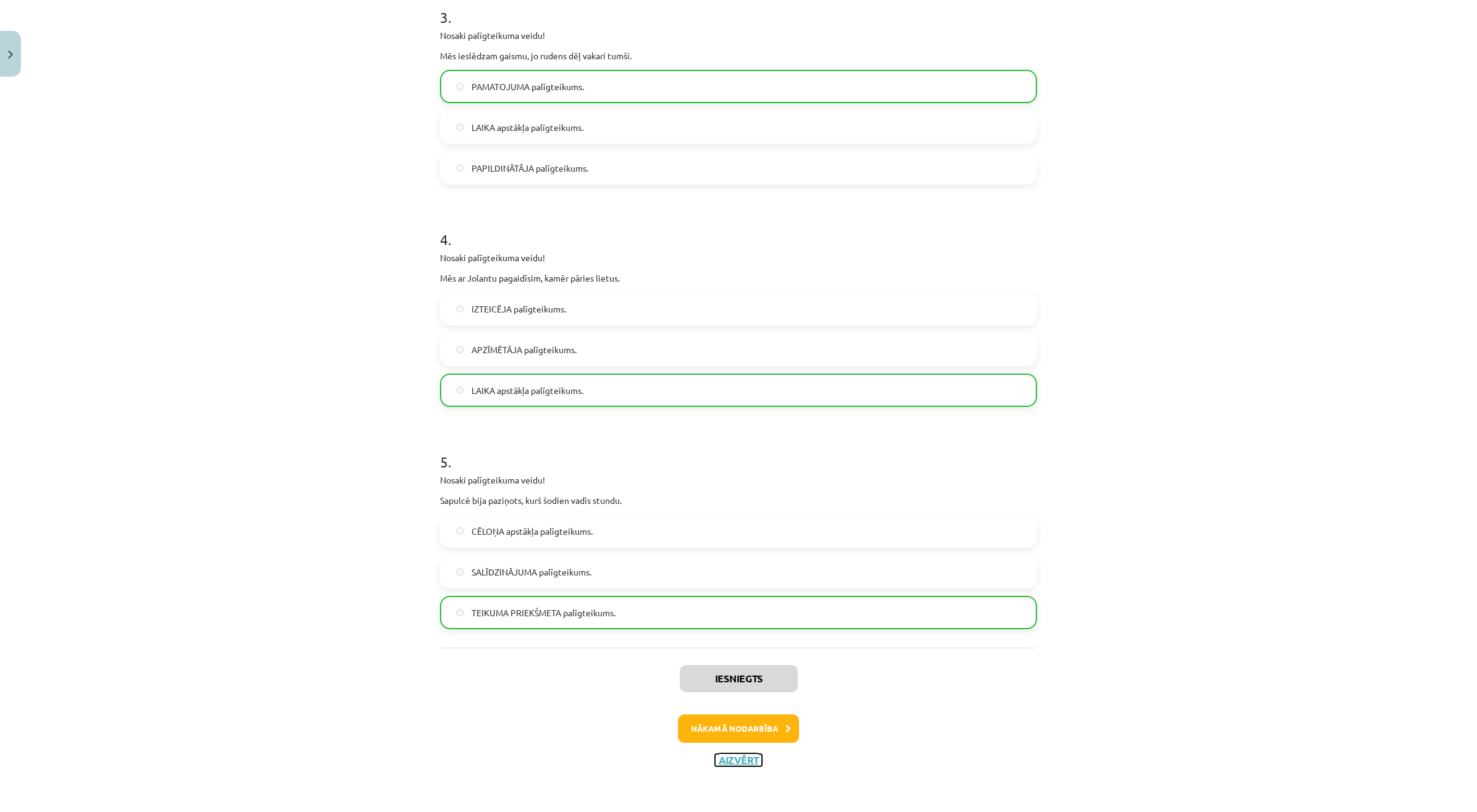
click at [731, 759] on button "Aizvērt" at bounding box center [738, 760] width 47 height 13
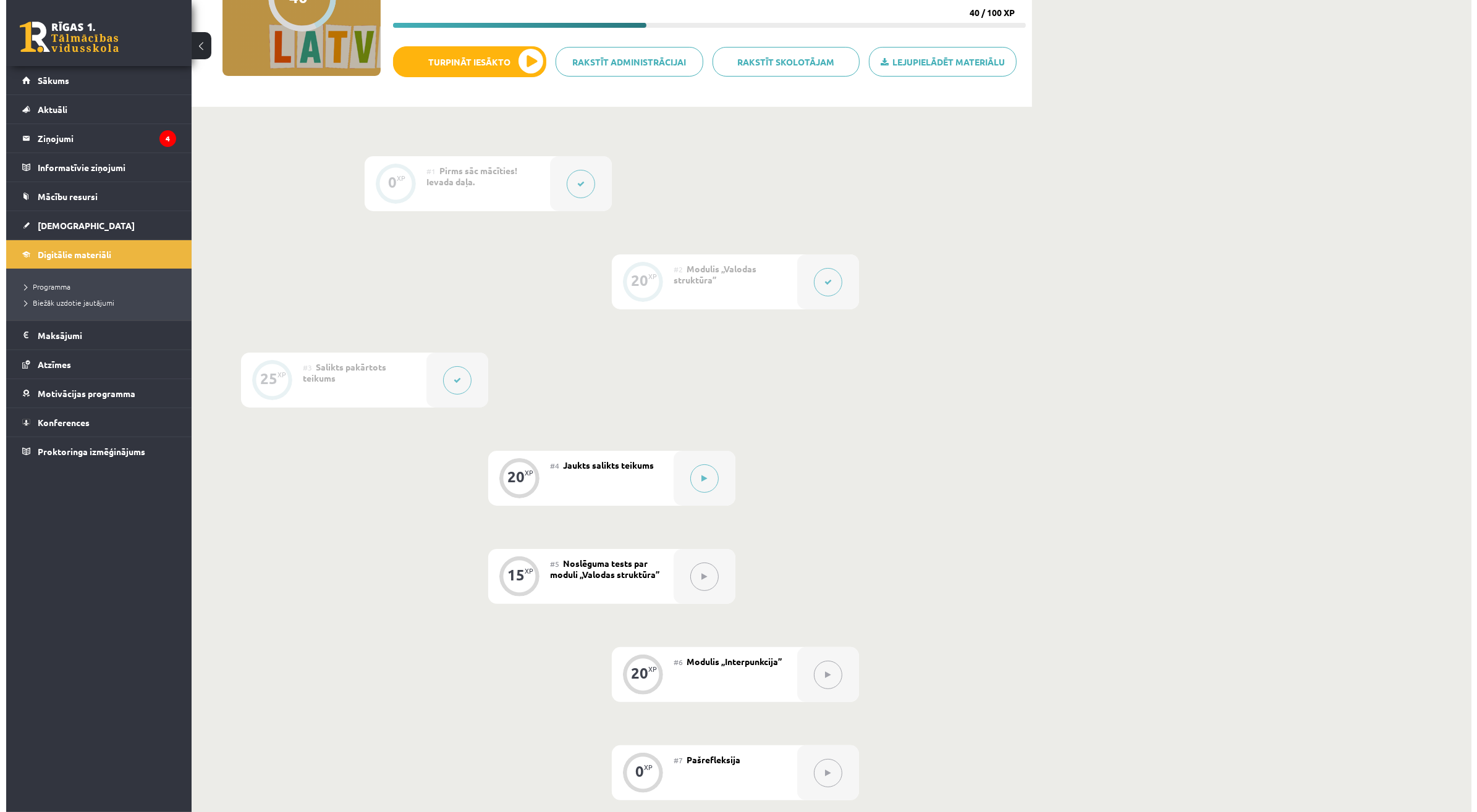
scroll to position [309, 0]
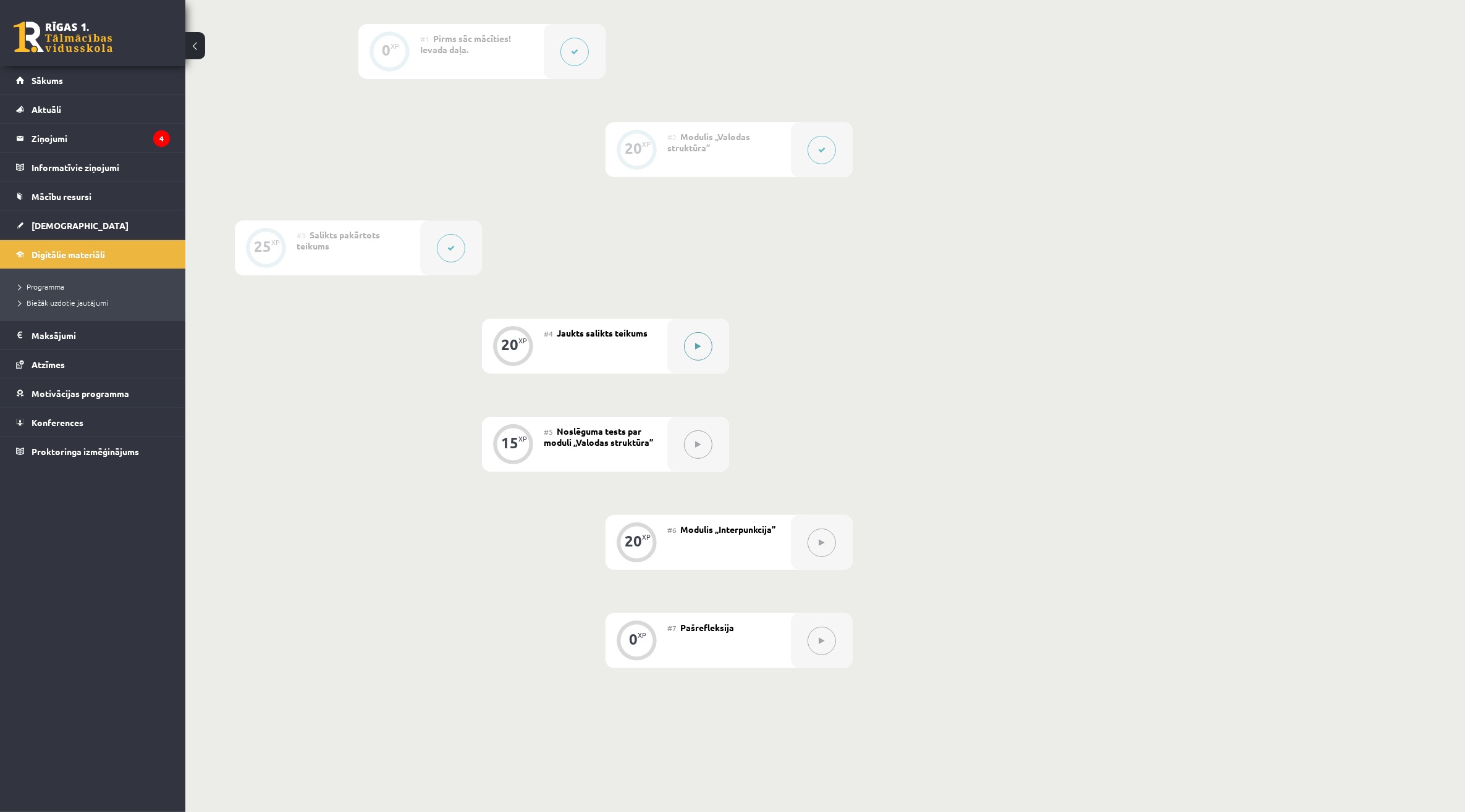
click at [673, 334] on div at bounding box center [698, 346] width 62 height 55
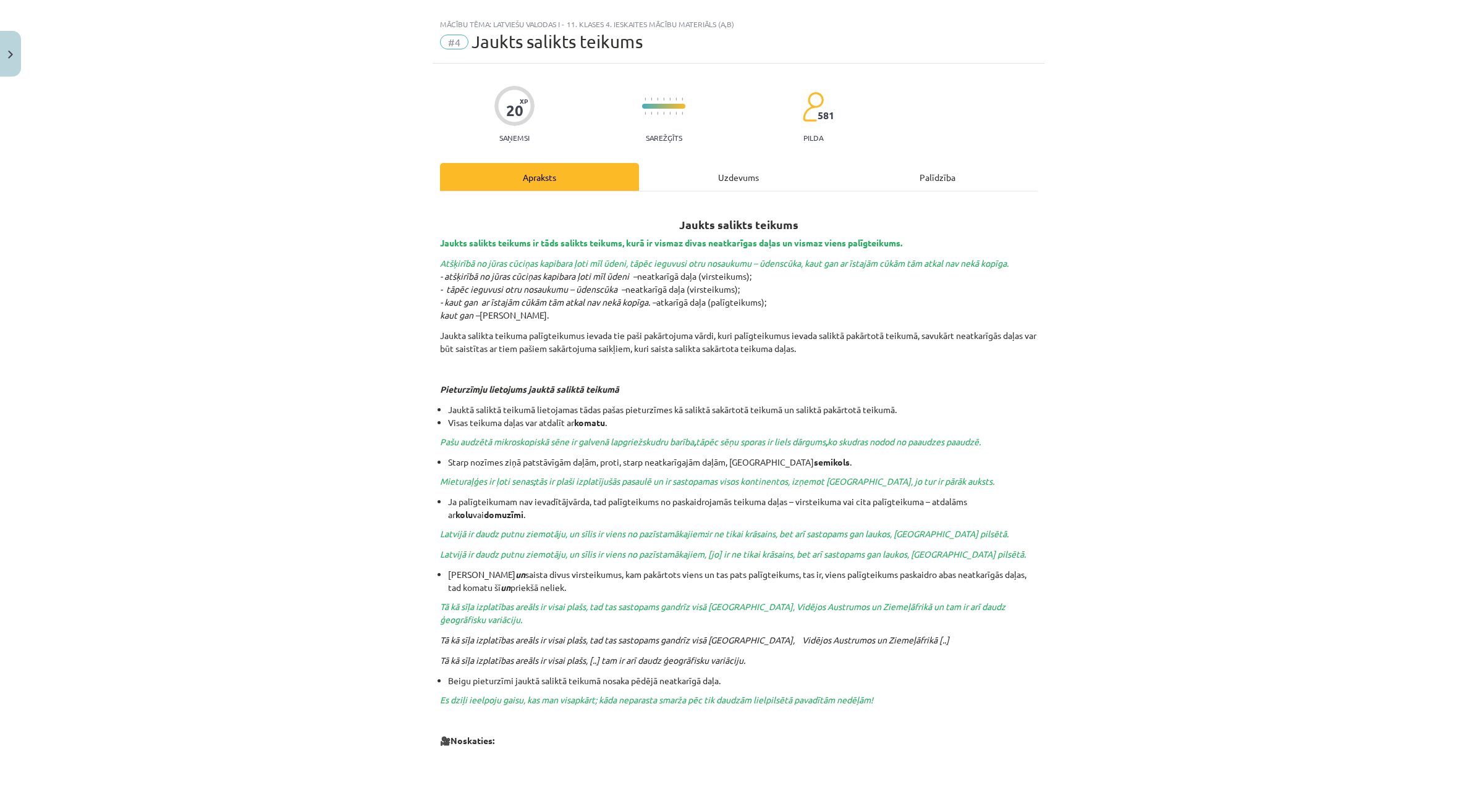
scroll to position [0, 0]
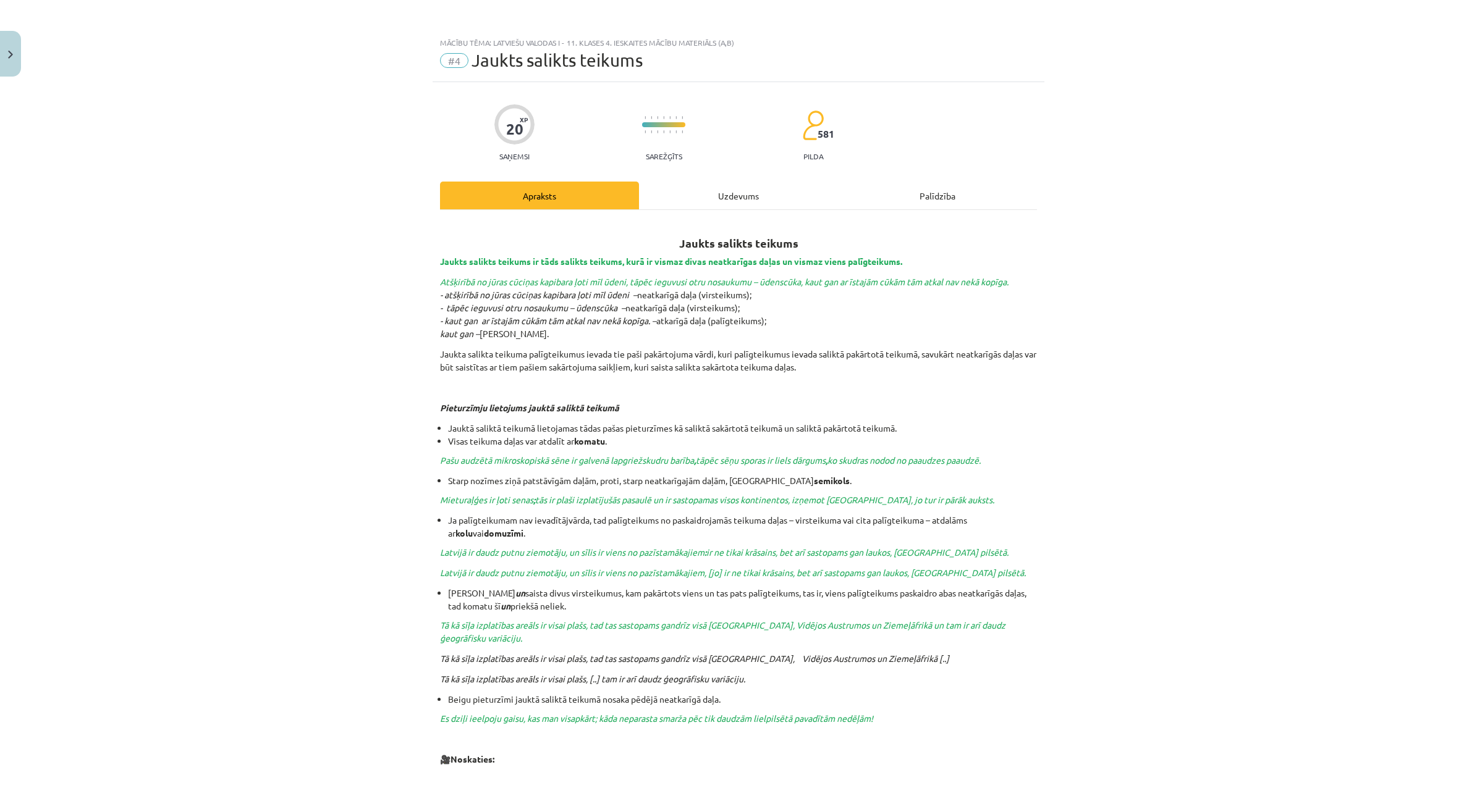
click at [690, 189] on div "Uzdevums" at bounding box center [738, 196] width 199 height 28
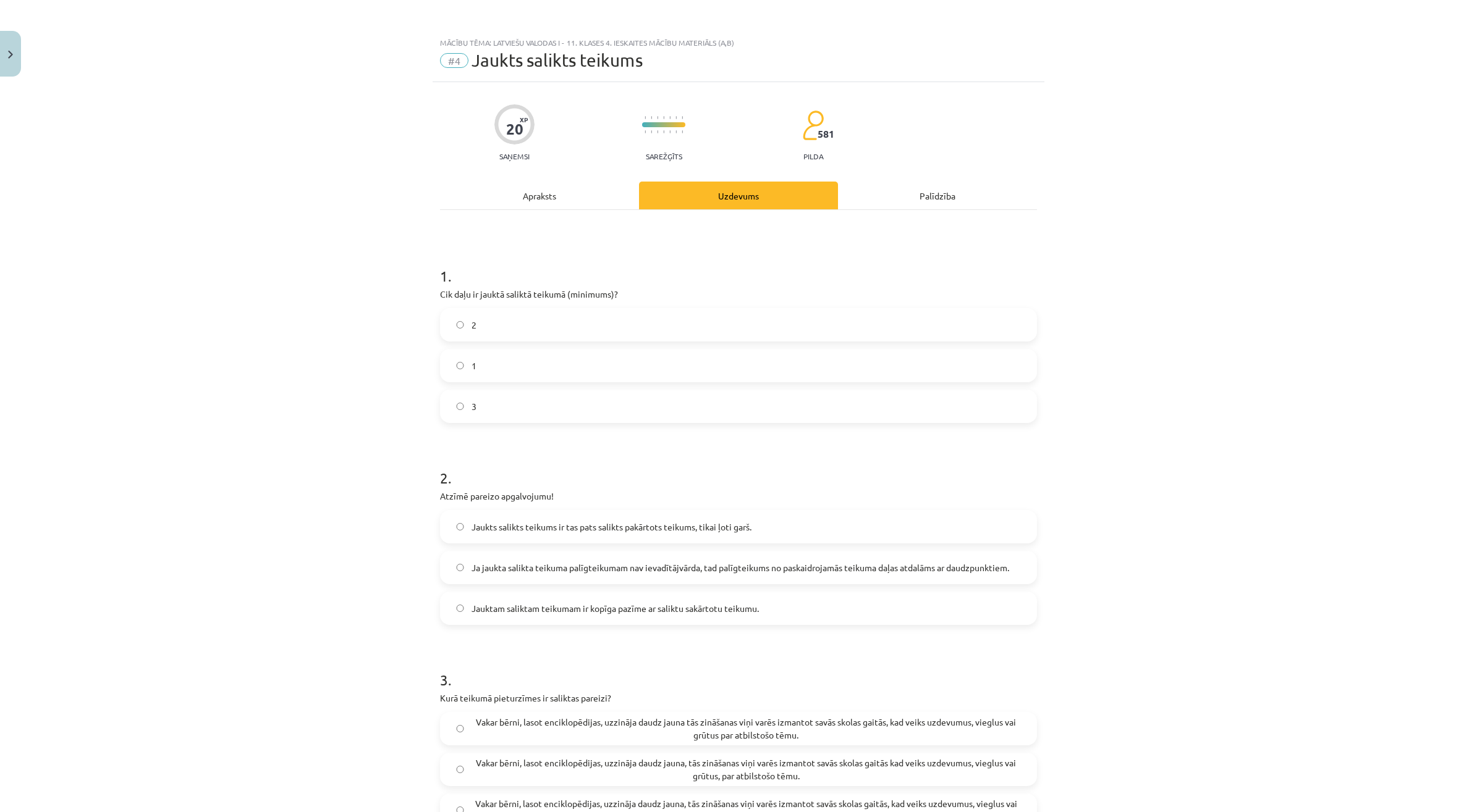
click at [592, 203] on div "Apraksts" at bounding box center [539, 196] width 199 height 28
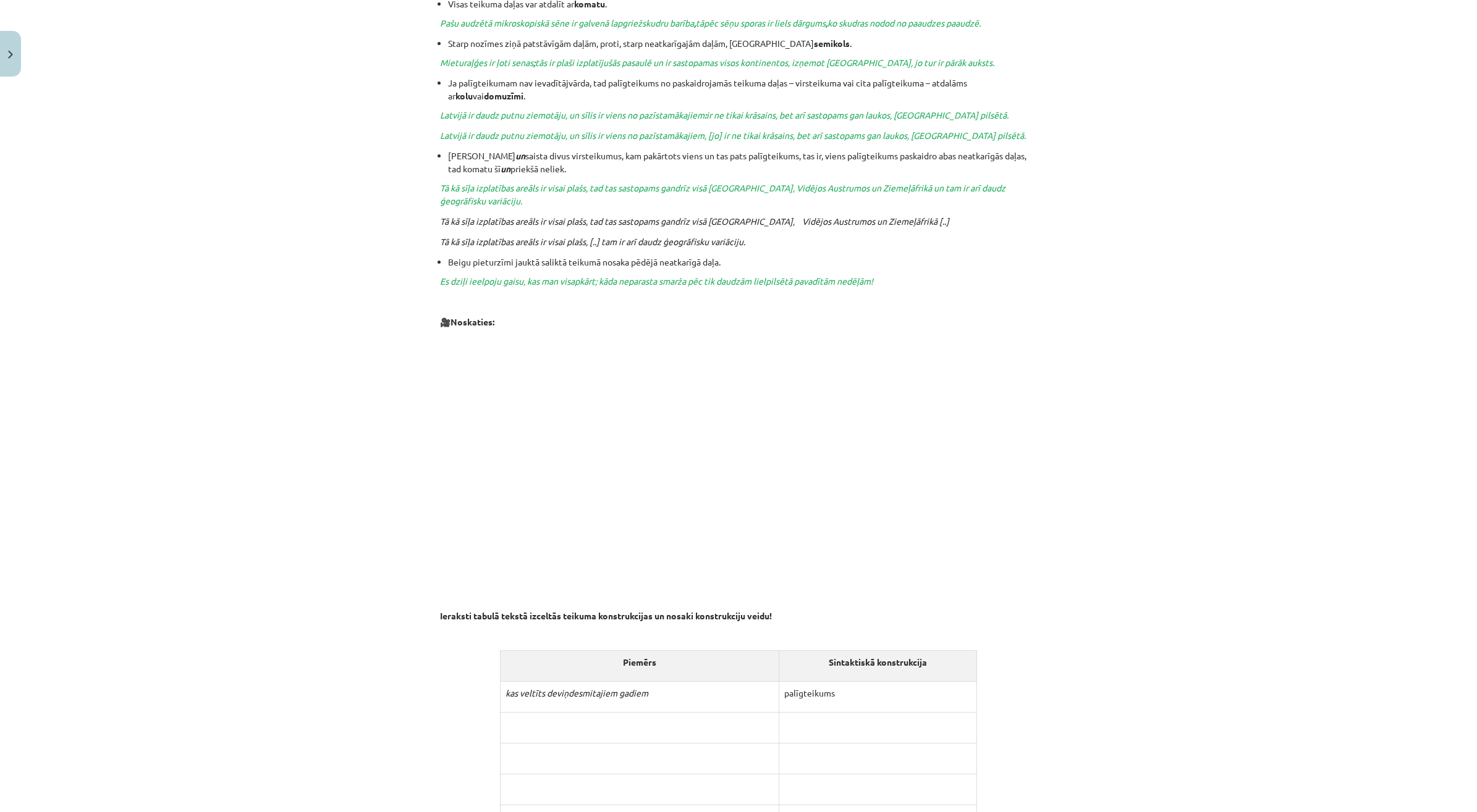
scroll to position [746, 0]
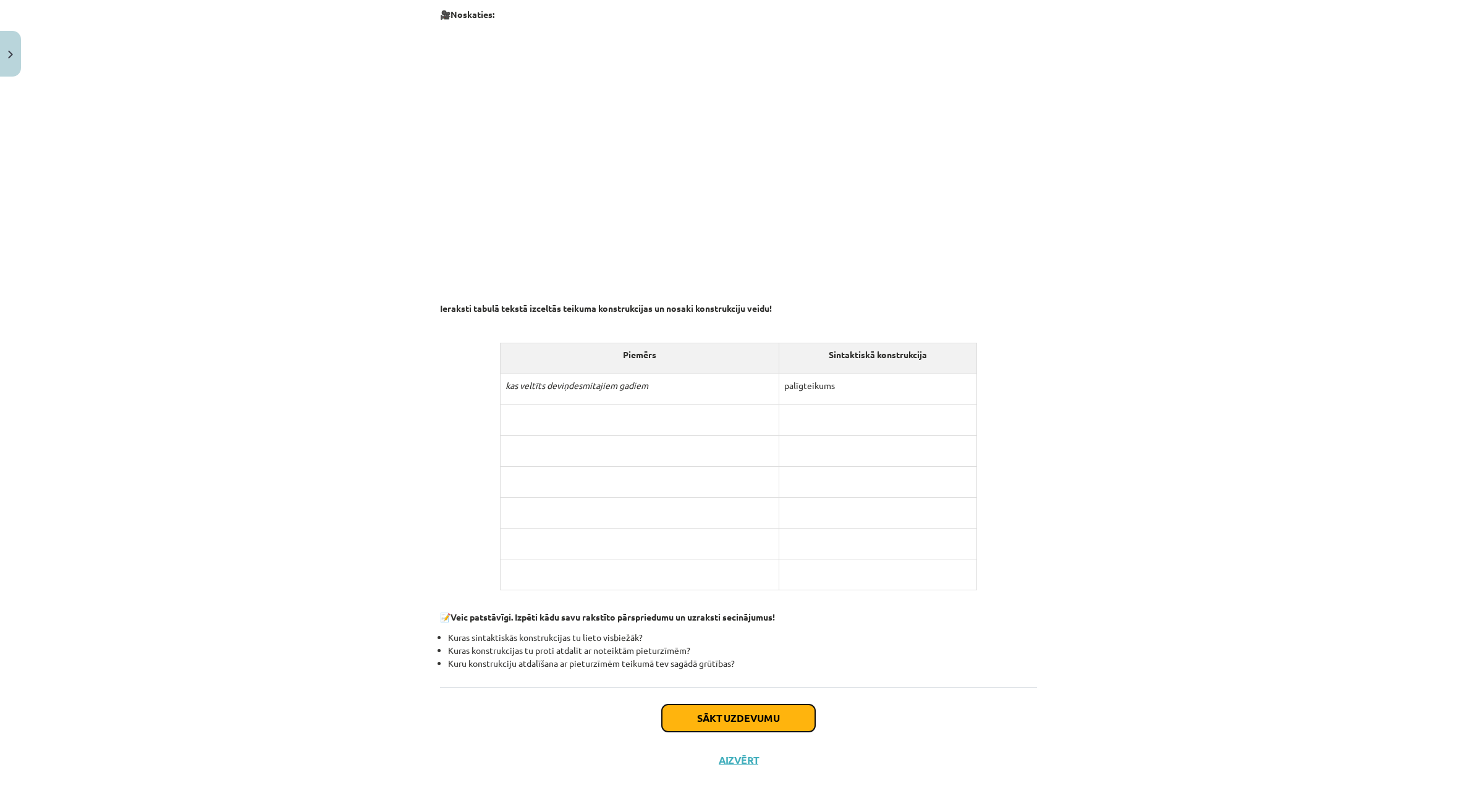
click at [808, 721] on button "Sākt uzdevumu" at bounding box center [738, 718] width 153 height 27
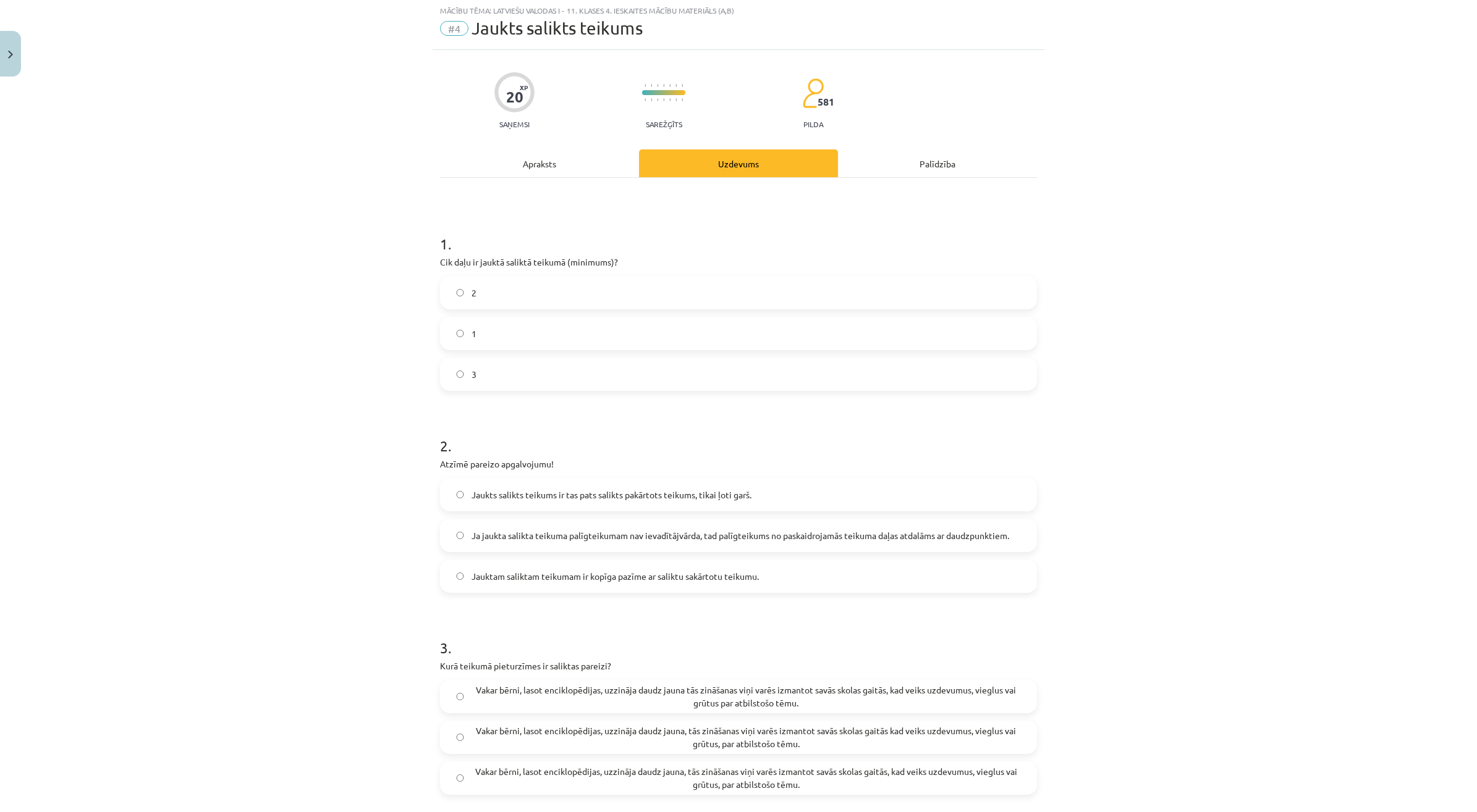
scroll to position [31, 0]
click at [580, 378] on label "3" at bounding box center [738, 375] width 595 height 31
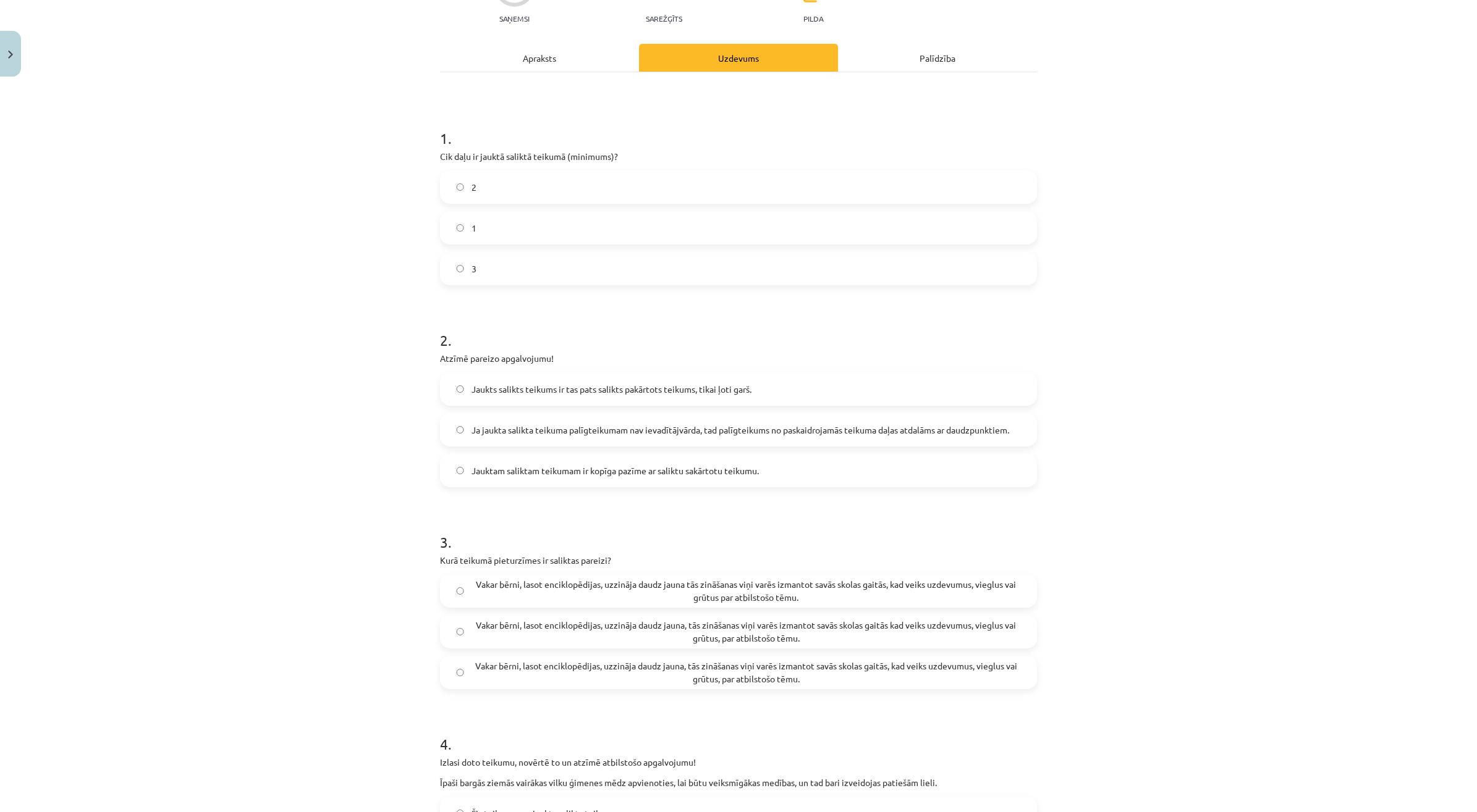
scroll to position [262, 0]
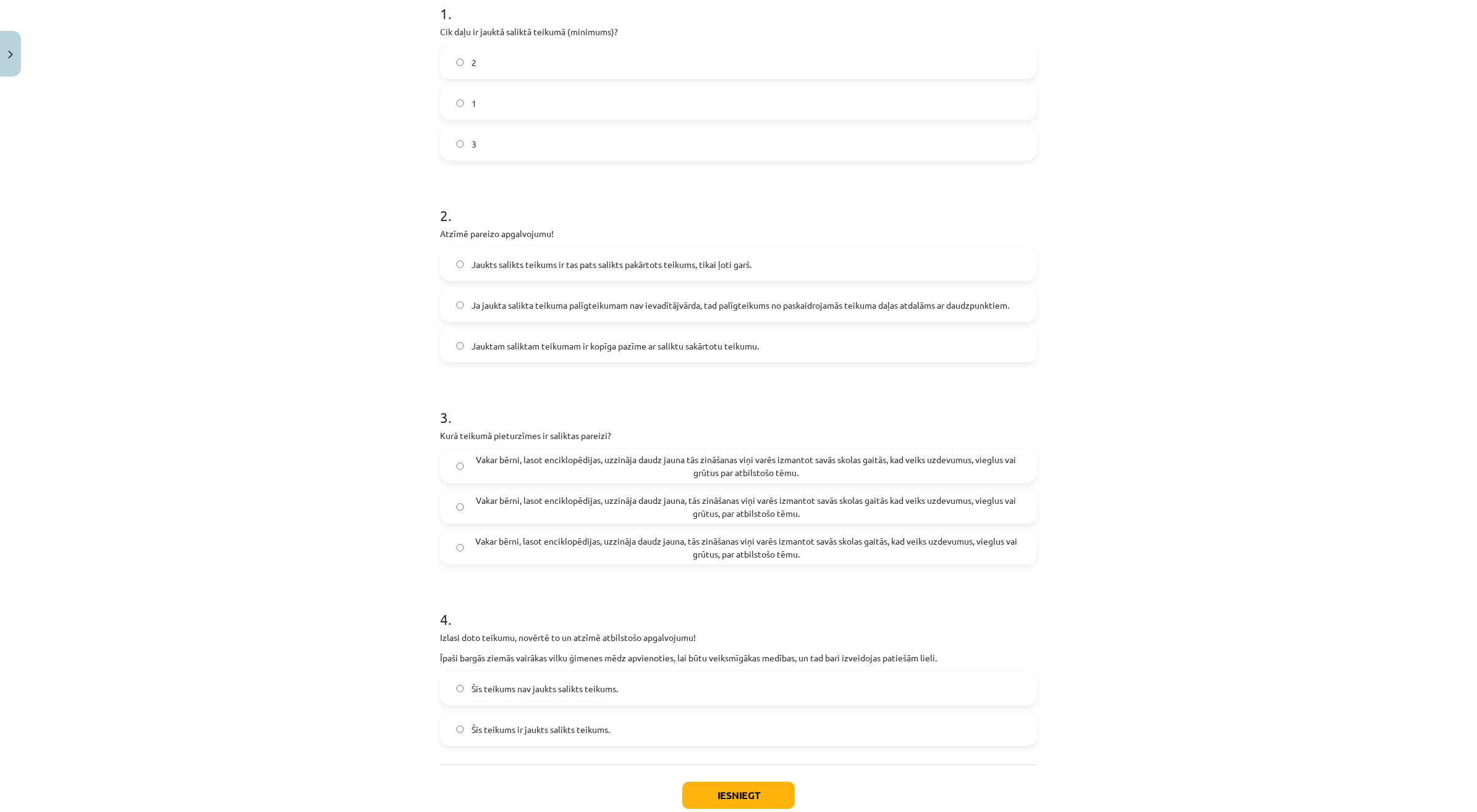
drag, startPoint x: 802, startPoint y: 385, endPoint x: 765, endPoint y: 402, distance: 40.7
click at [765, 402] on h1 "3 ." at bounding box center [738, 406] width 597 height 38
click at [743, 346] on span "Jauktam saliktam teikumam ir kopīga pazīme ar saliktu sakārtotu teikumu." at bounding box center [615, 346] width 287 height 13
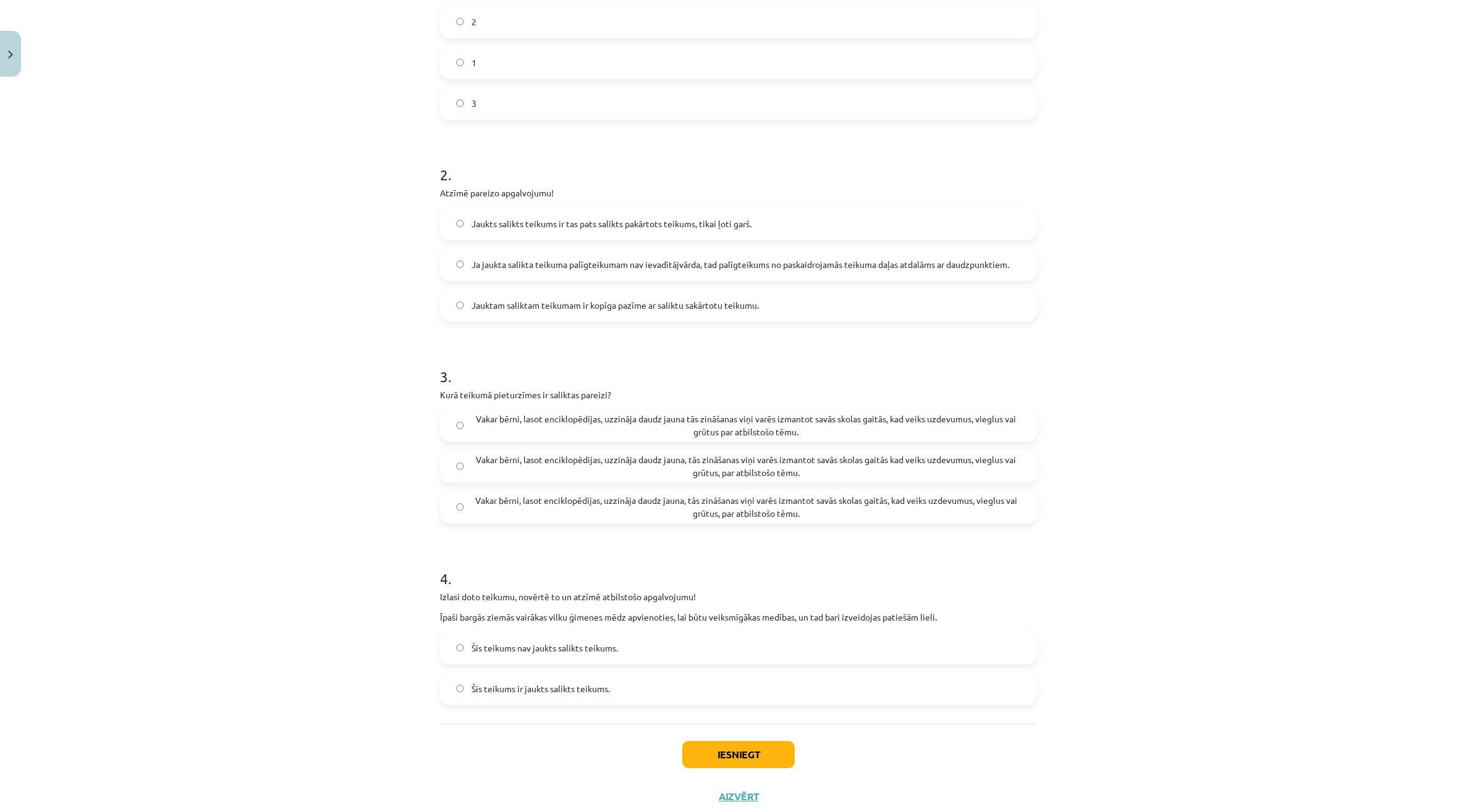
scroll to position [340, 0]
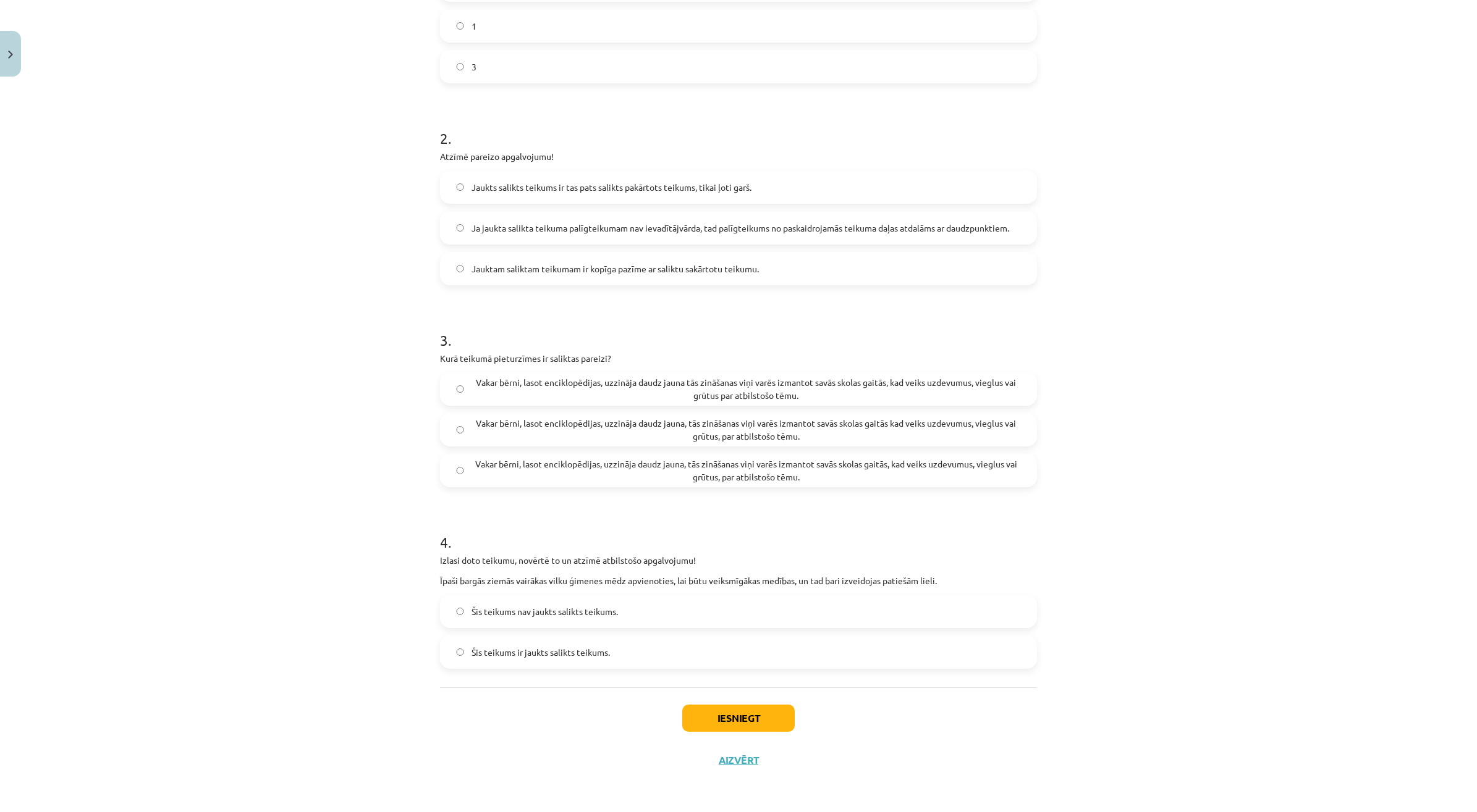
click at [862, 474] on span "Vakar bērni, lasot enciklopēdijas, uzzināja daudz jauna, tās zināšanas viņi var…" at bounding box center [746, 470] width 549 height 26
click at [538, 649] on span "Šis teikums ir jaukts salikts teikums." at bounding box center [541, 652] width 139 height 13
click at [697, 717] on button "Iesniegt" at bounding box center [738, 718] width 113 height 27
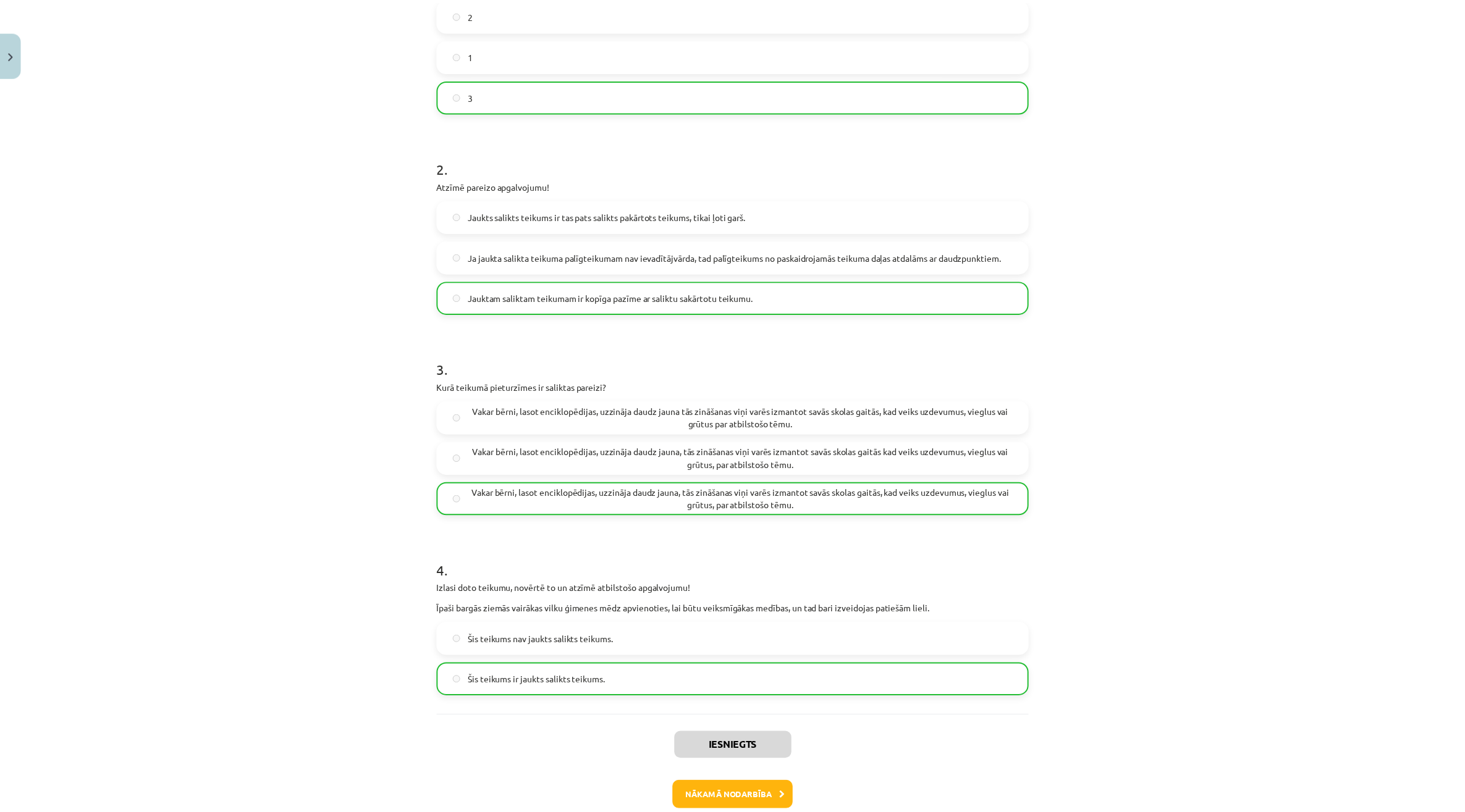
scroll to position [378, 0]
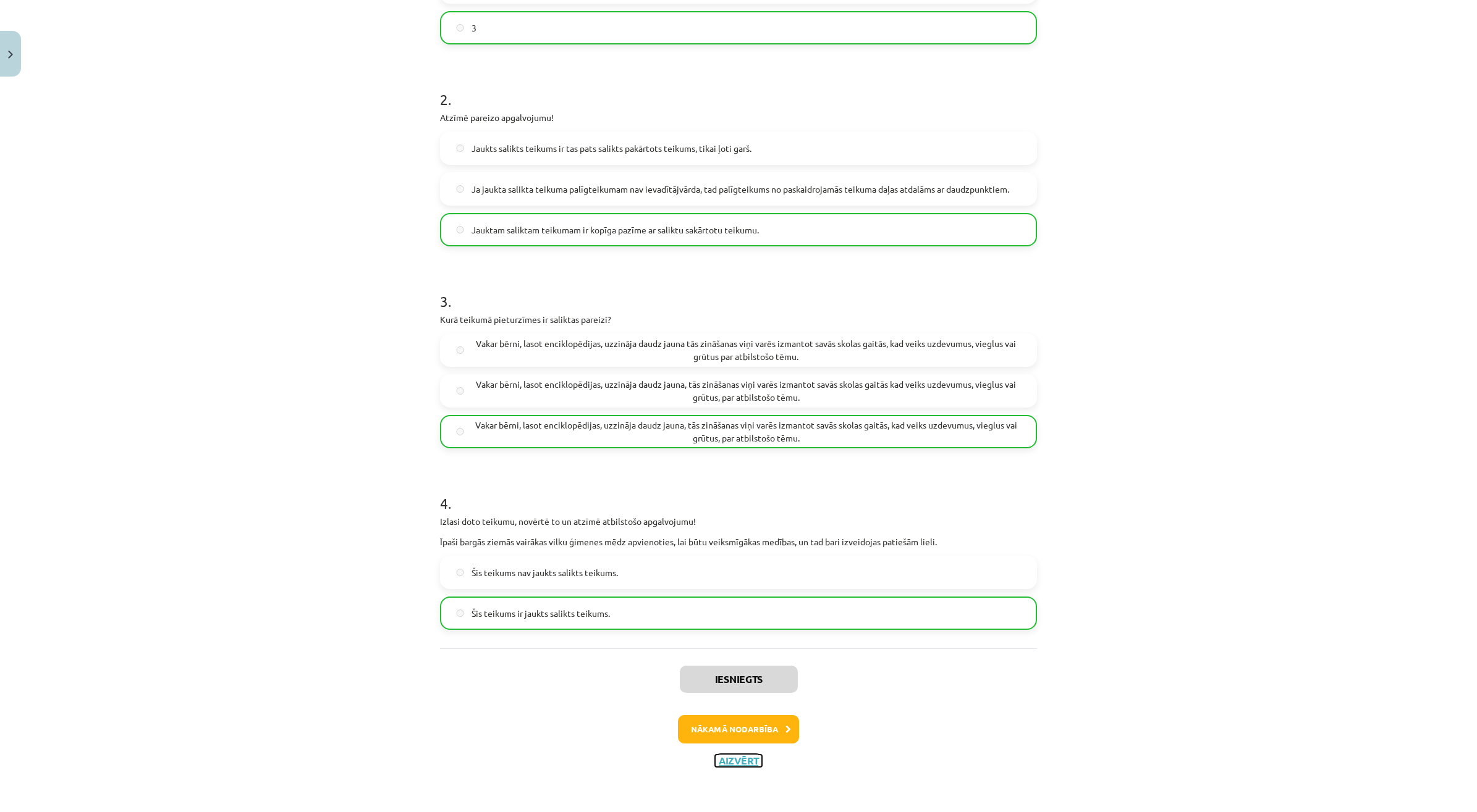
click at [742, 757] on button "Aizvērt" at bounding box center [738, 761] width 47 height 13
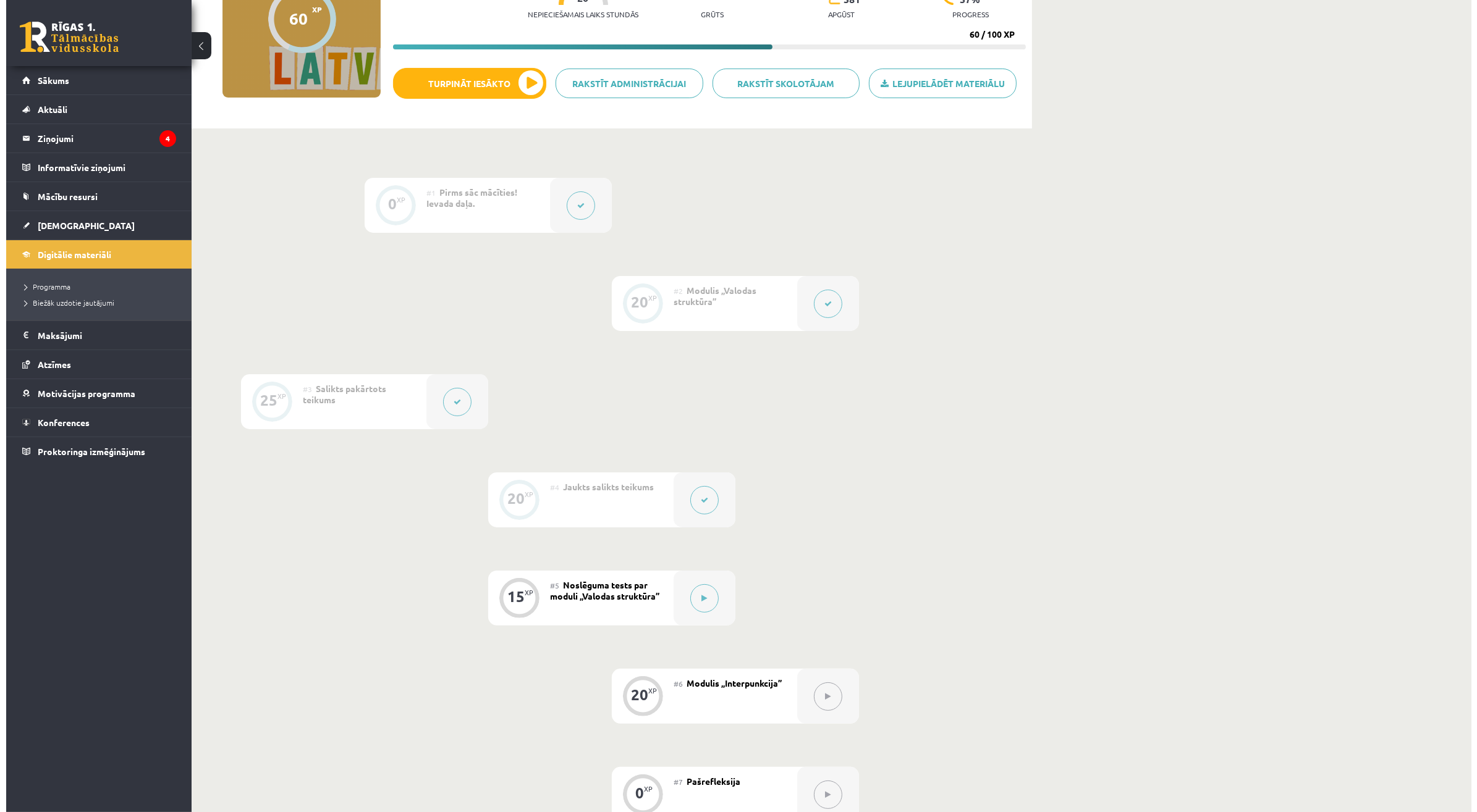
scroll to position [309, 0]
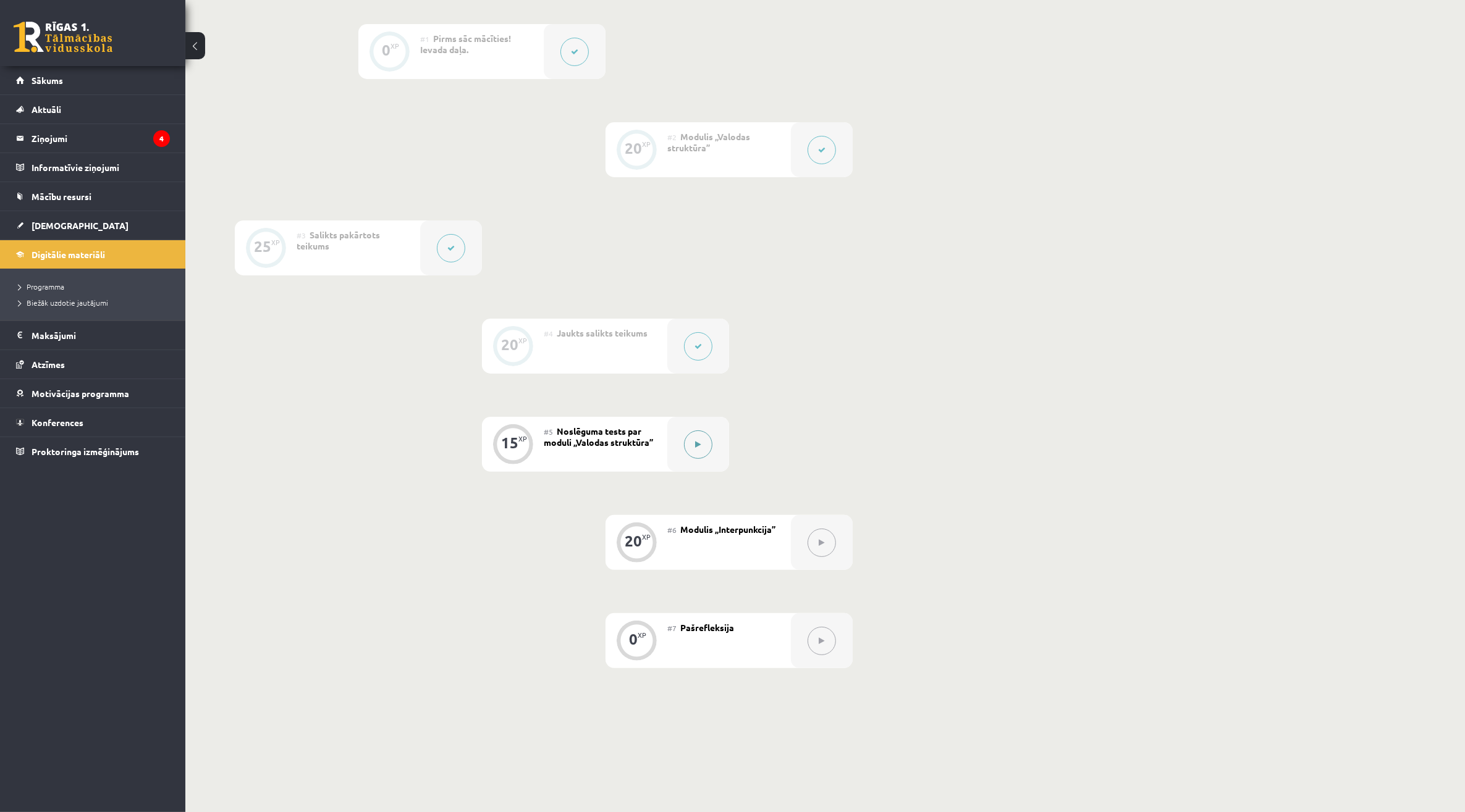
click at [697, 445] on icon at bounding box center [699, 444] width 5 height 7
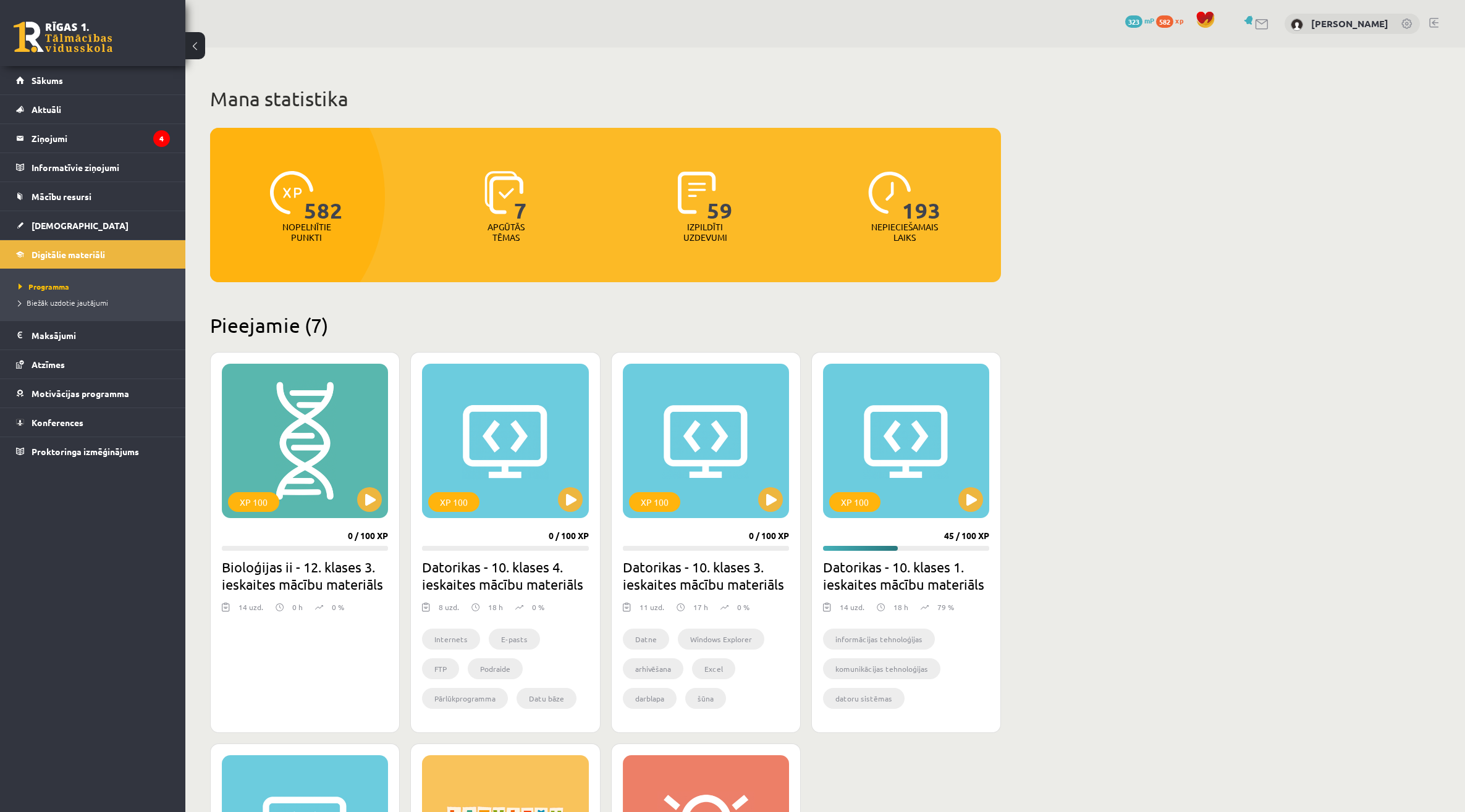
scroll to position [554, 0]
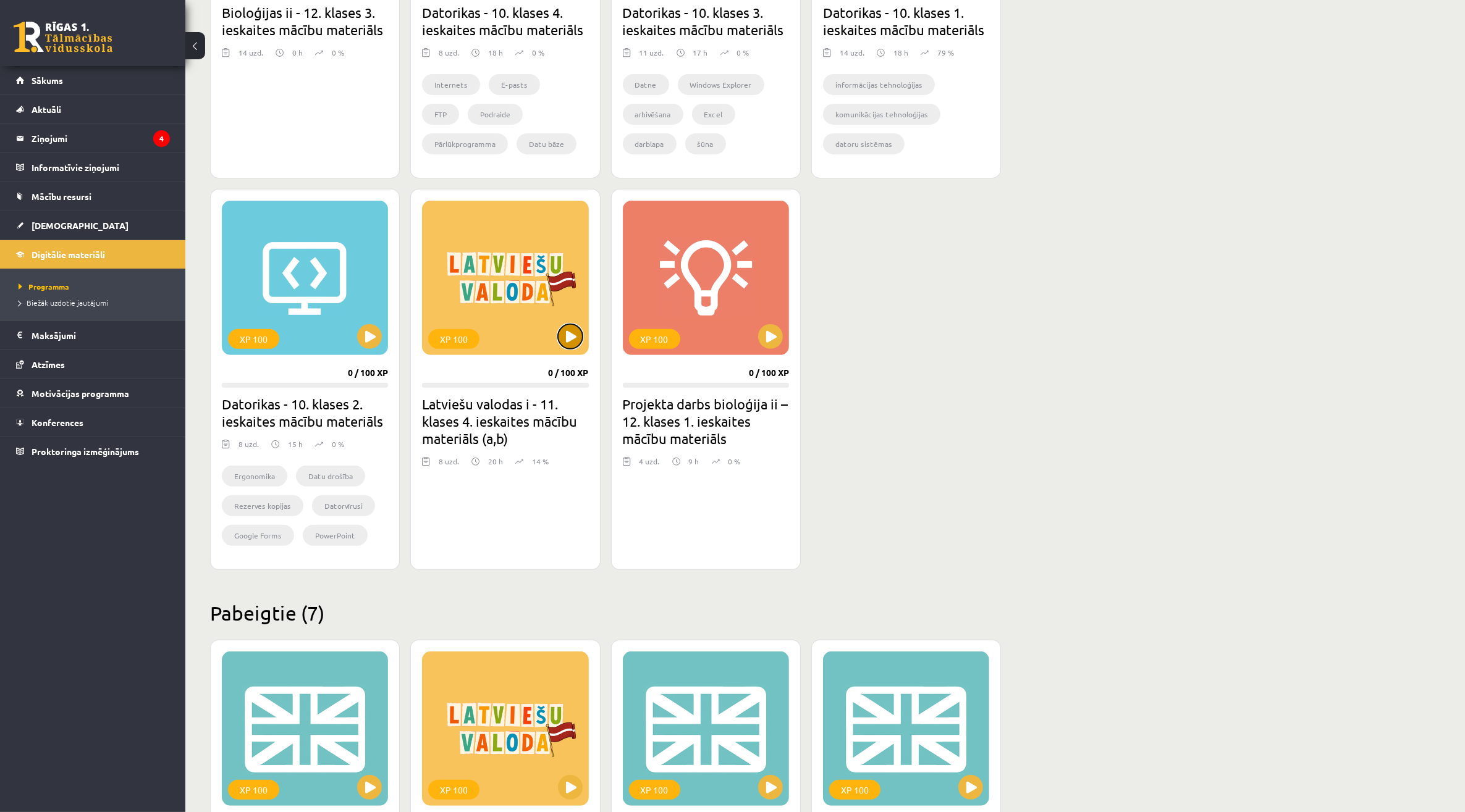
click at [566, 334] on button at bounding box center [570, 336] width 25 height 25
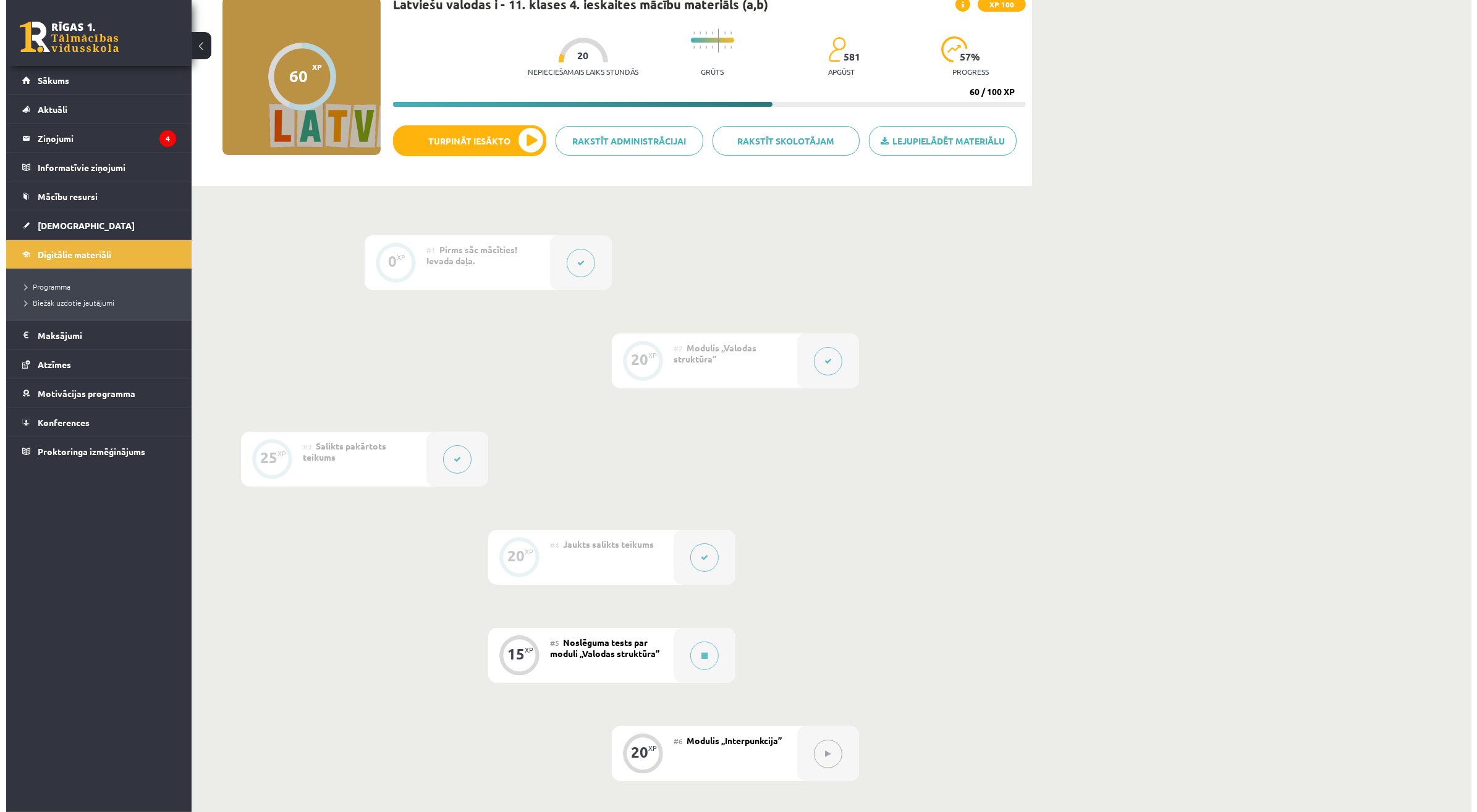
scroll to position [232, 0]
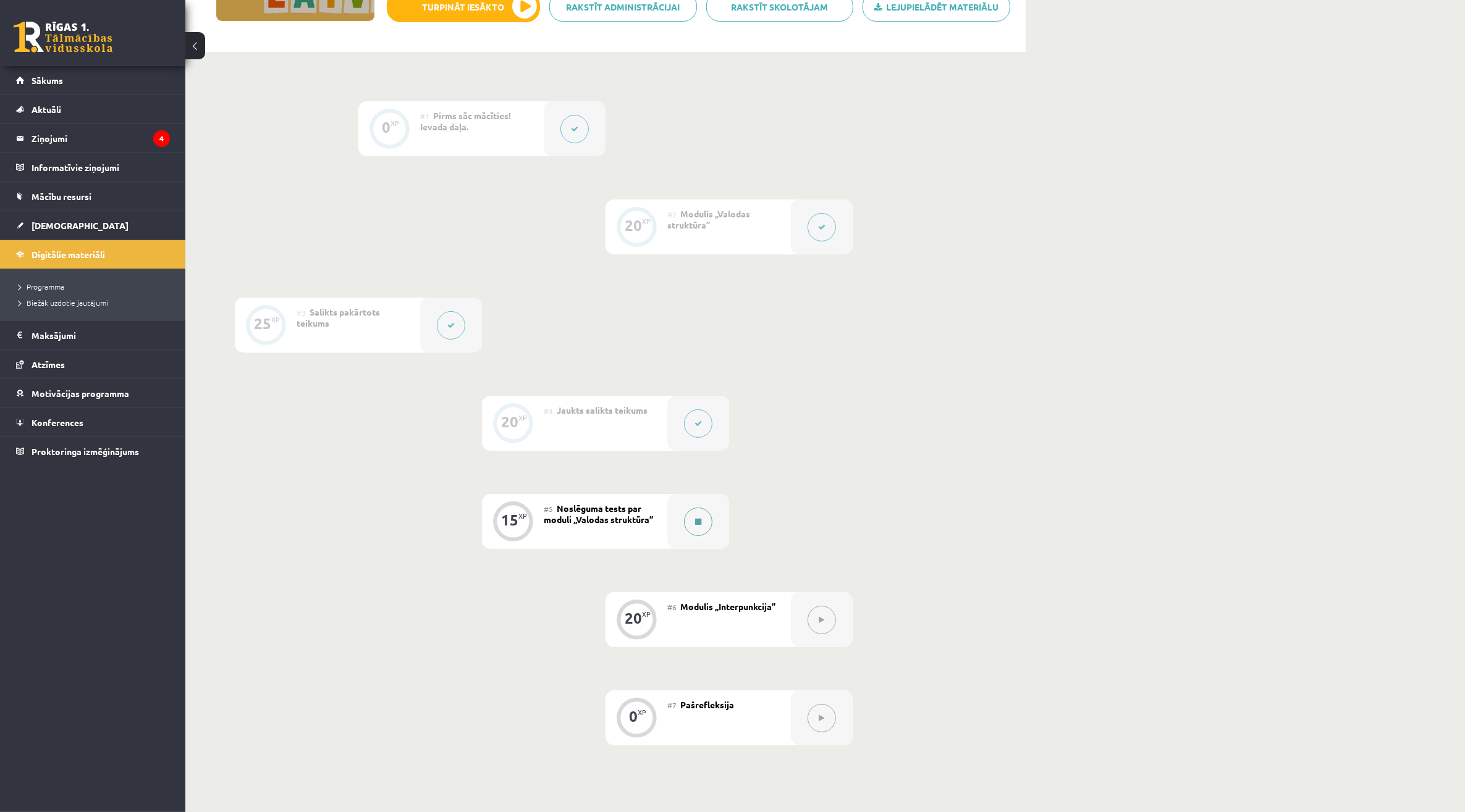
click at [673, 520] on div at bounding box center [698, 522] width 62 height 55
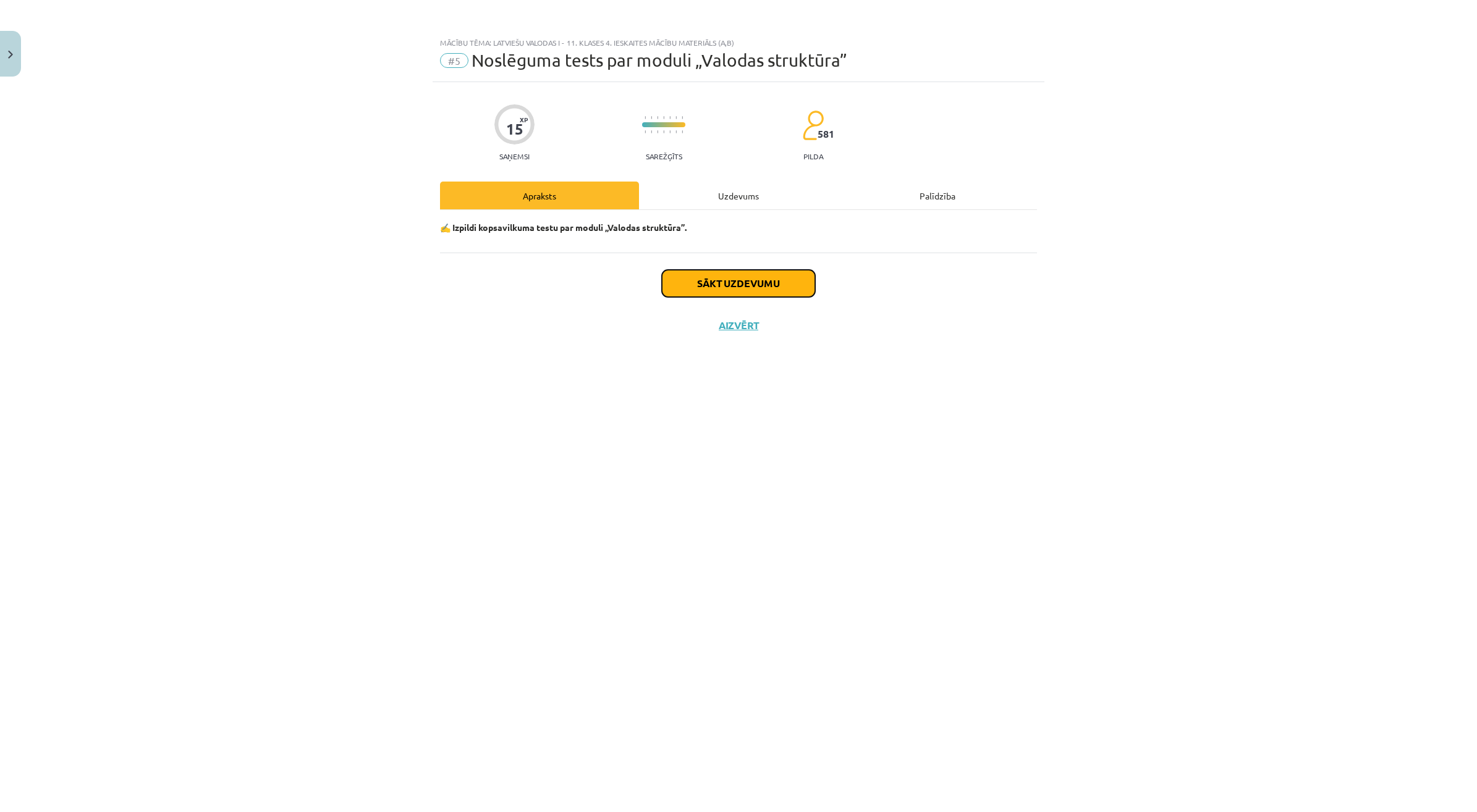
click at [707, 274] on button "Sākt uzdevumu" at bounding box center [738, 283] width 153 height 27
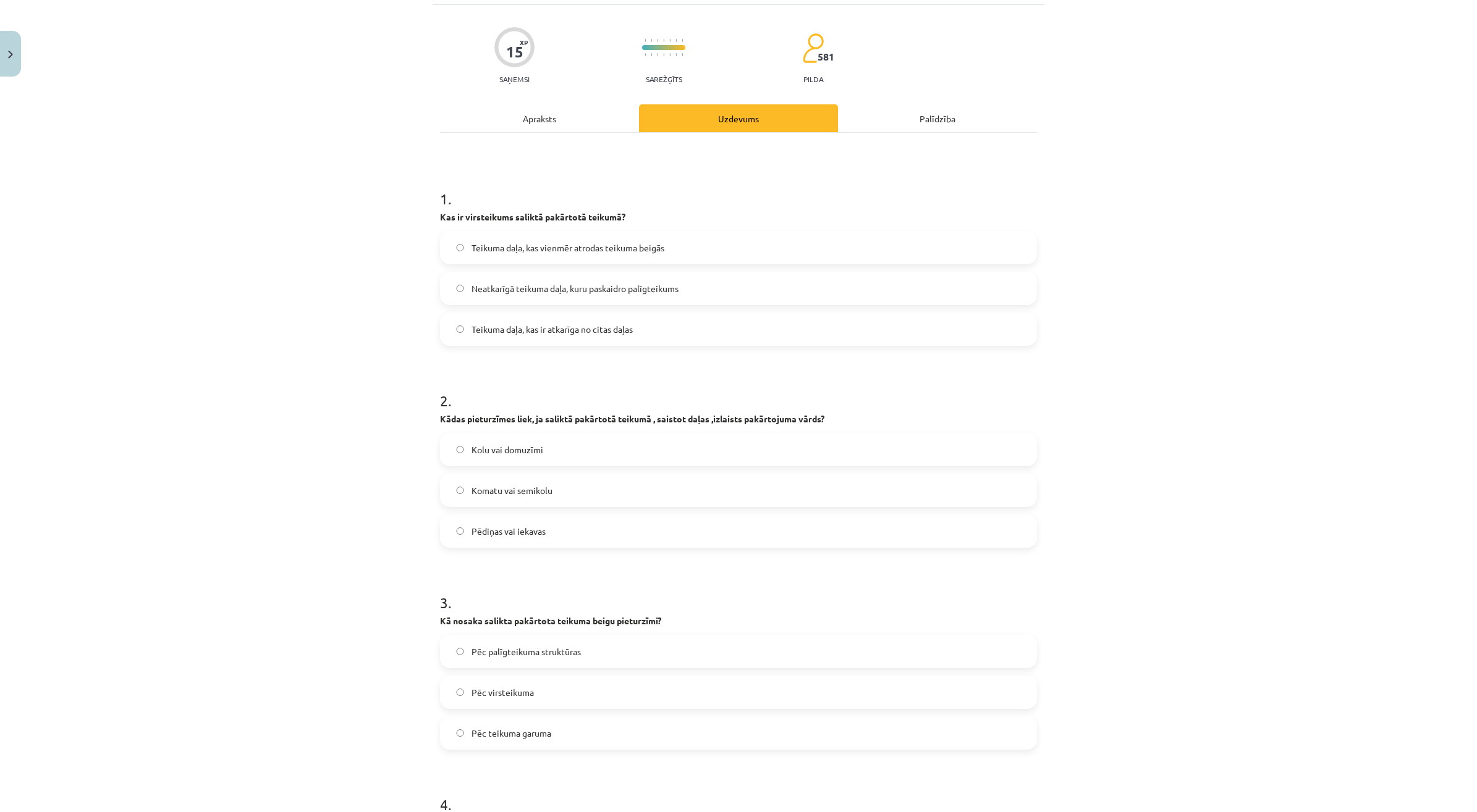
scroll to position [155, 0]
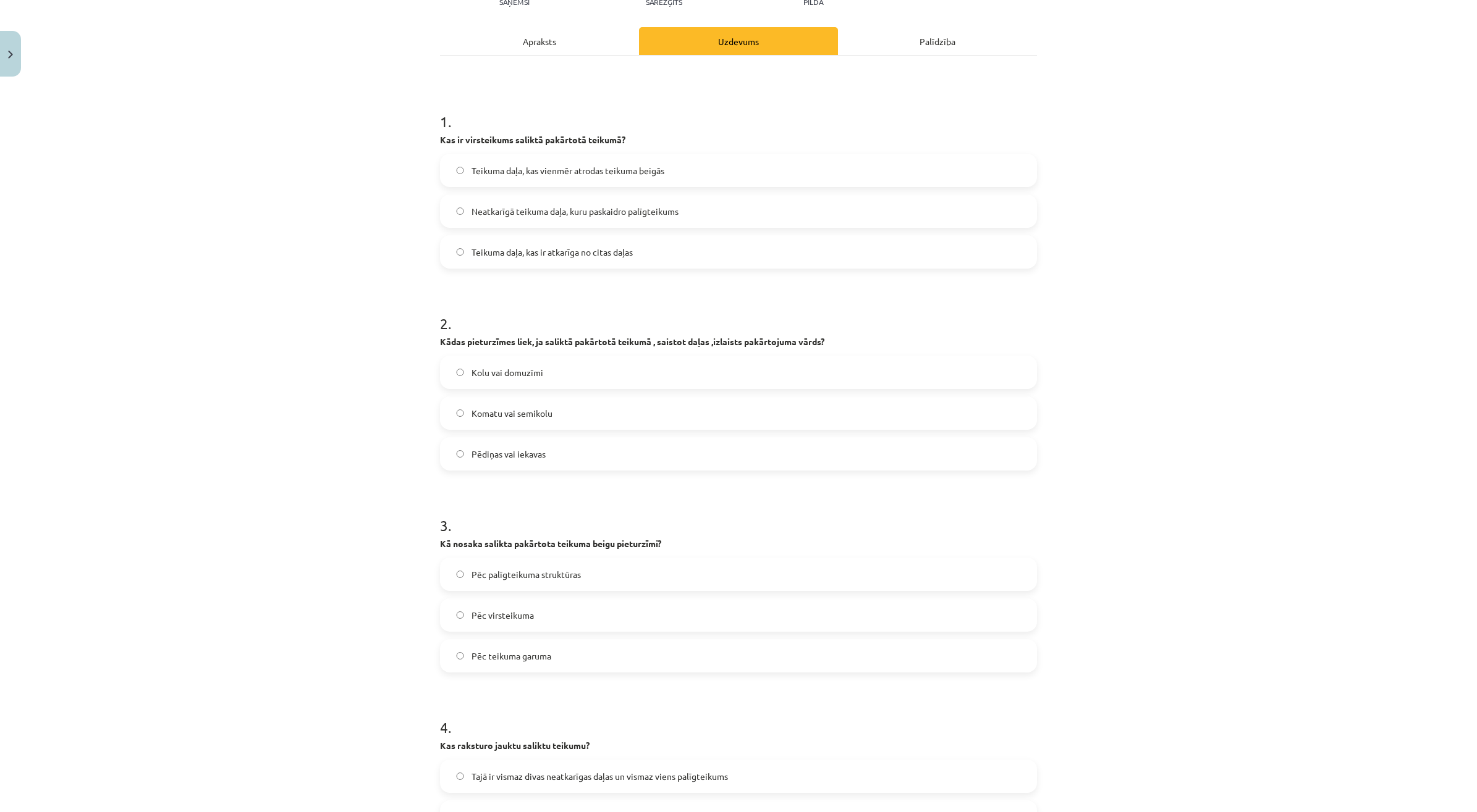
click at [623, 220] on label "Neatkarīgā teikuma daļa, kuru paskaidro palīgteikums" at bounding box center [738, 211] width 595 height 31
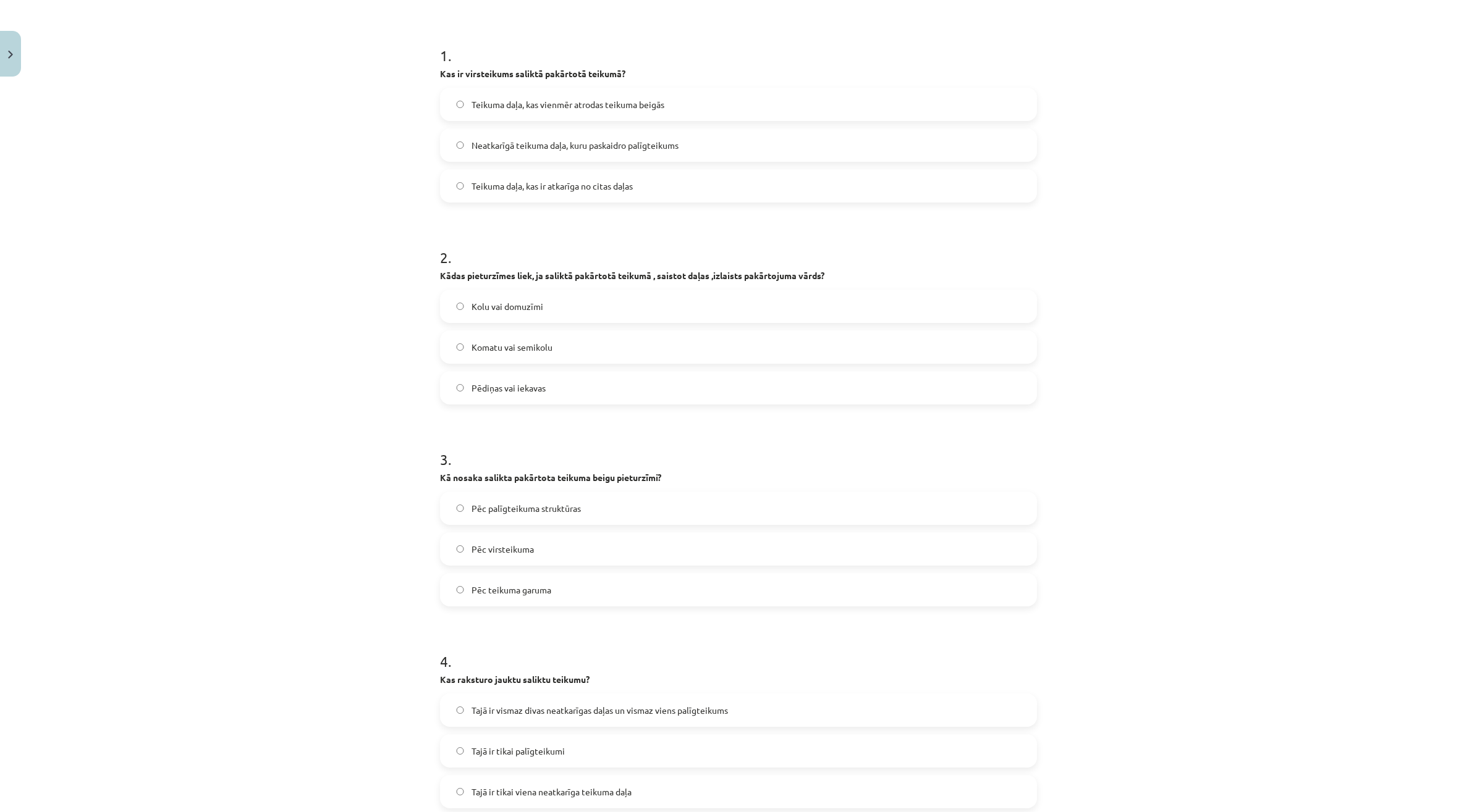
scroll to position [309, 0]
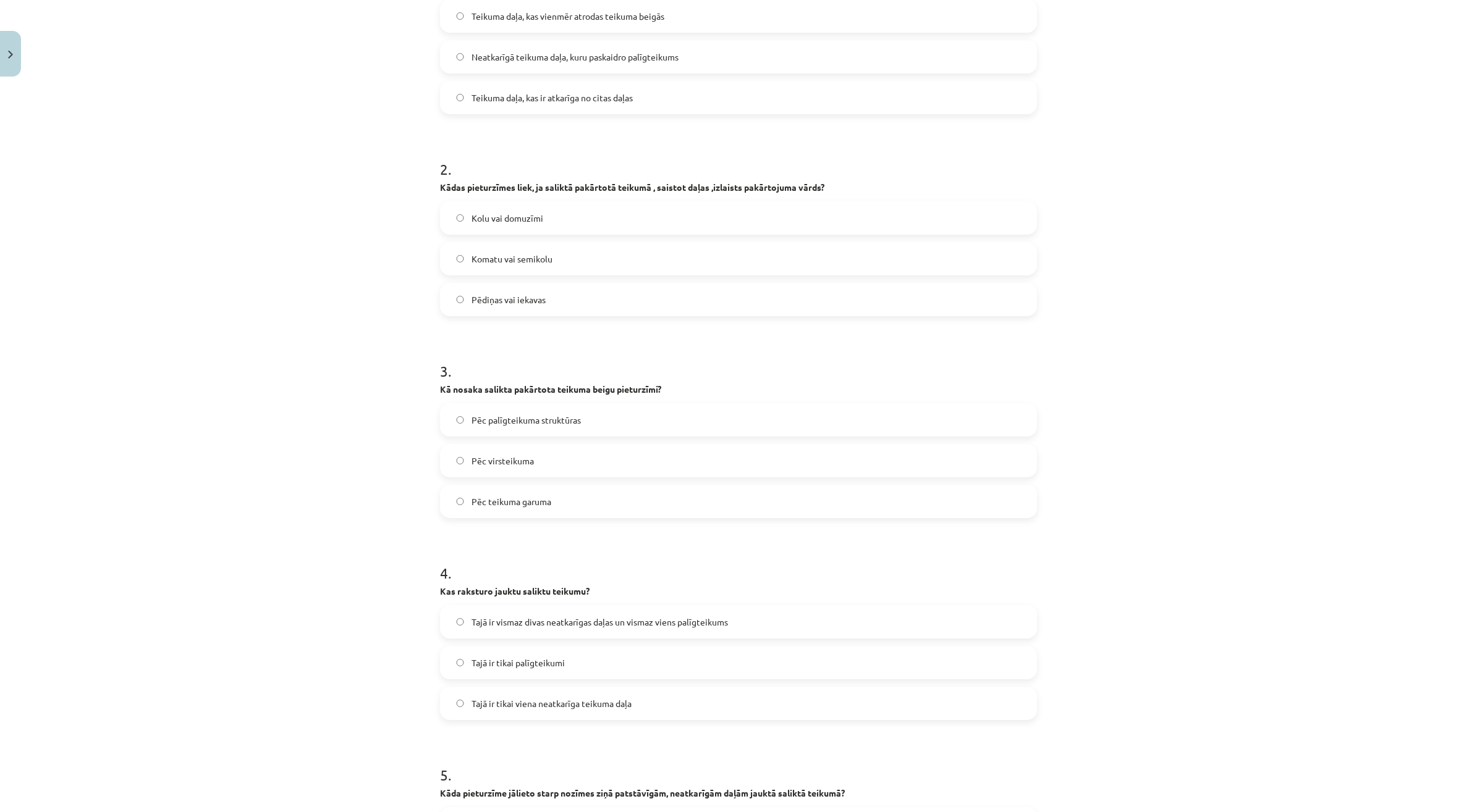
click at [621, 220] on label "Kolu vai domuzīmi" at bounding box center [738, 218] width 595 height 31
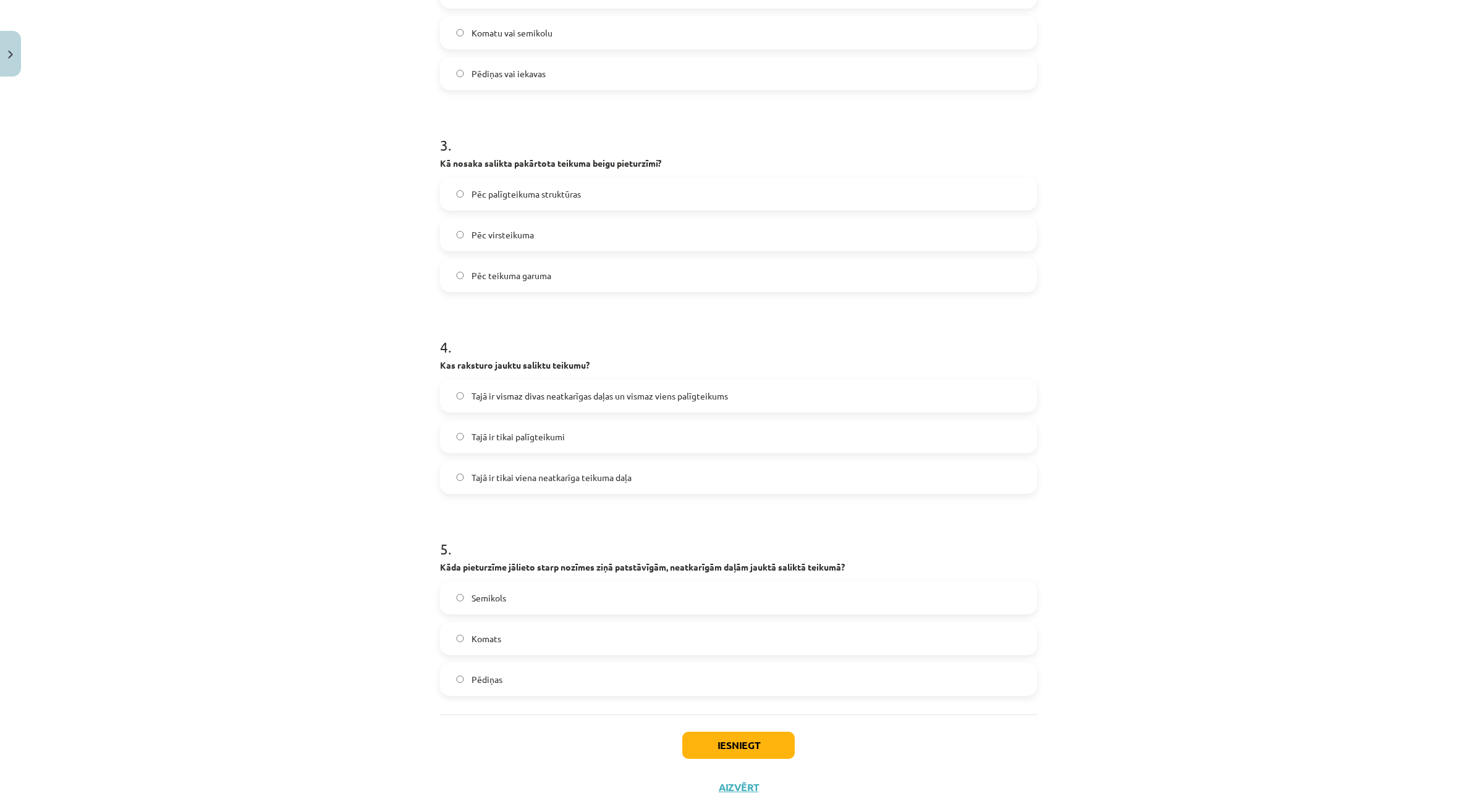
scroll to position [562, 0]
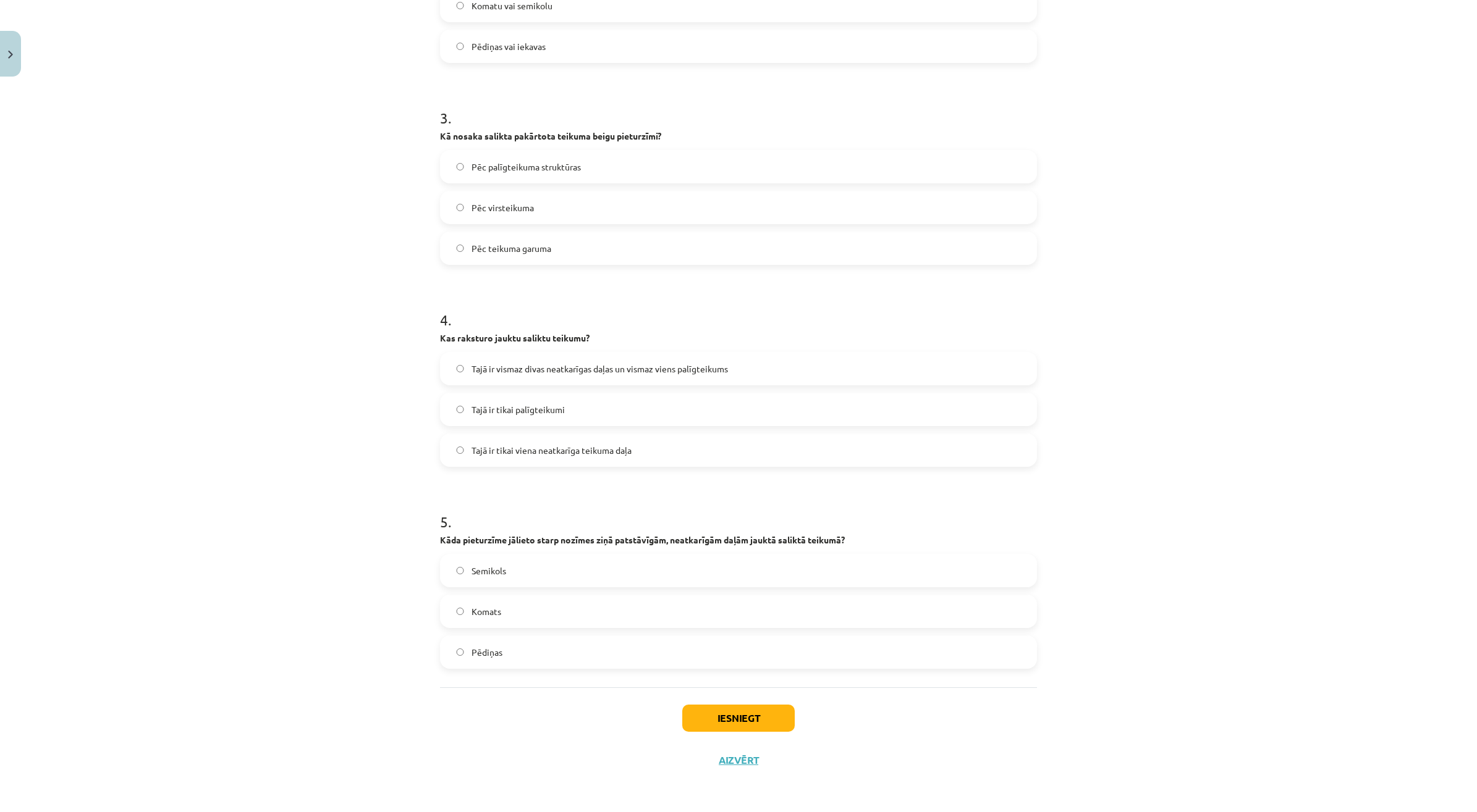
click at [542, 216] on label "Pēc virsteikuma" at bounding box center [738, 207] width 595 height 31
click at [641, 374] on span "Tajā ir vismaz divas neatkarīgas daļas un vismaz viens palīgteikums" at bounding box center [599, 368] width 257 height 13
click at [523, 604] on label "Komats" at bounding box center [738, 611] width 595 height 31
click at [687, 723] on button "Iesniegt" at bounding box center [738, 718] width 113 height 27
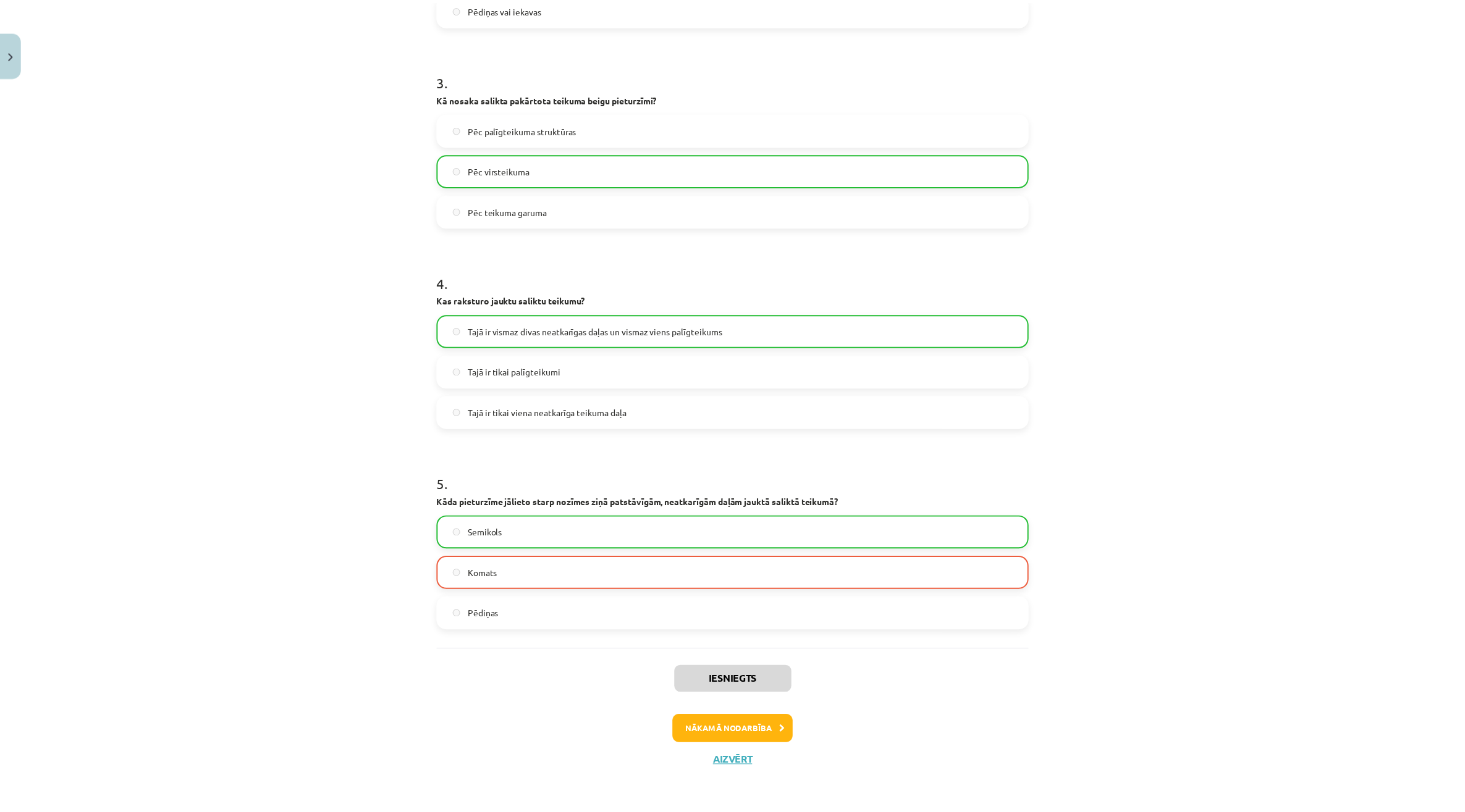
scroll to position [601, 0]
click at [727, 775] on div "15 XP Saņemsi Sarežģīts 581 pilda Apraksts Uzdevums Palīdzība 1 . Kas ir virste…" at bounding box center [738, 131] width 612 height 1300
click at [725, 765] on button "Aizvērt" at bounding box center [738, 761] width 47 height 13
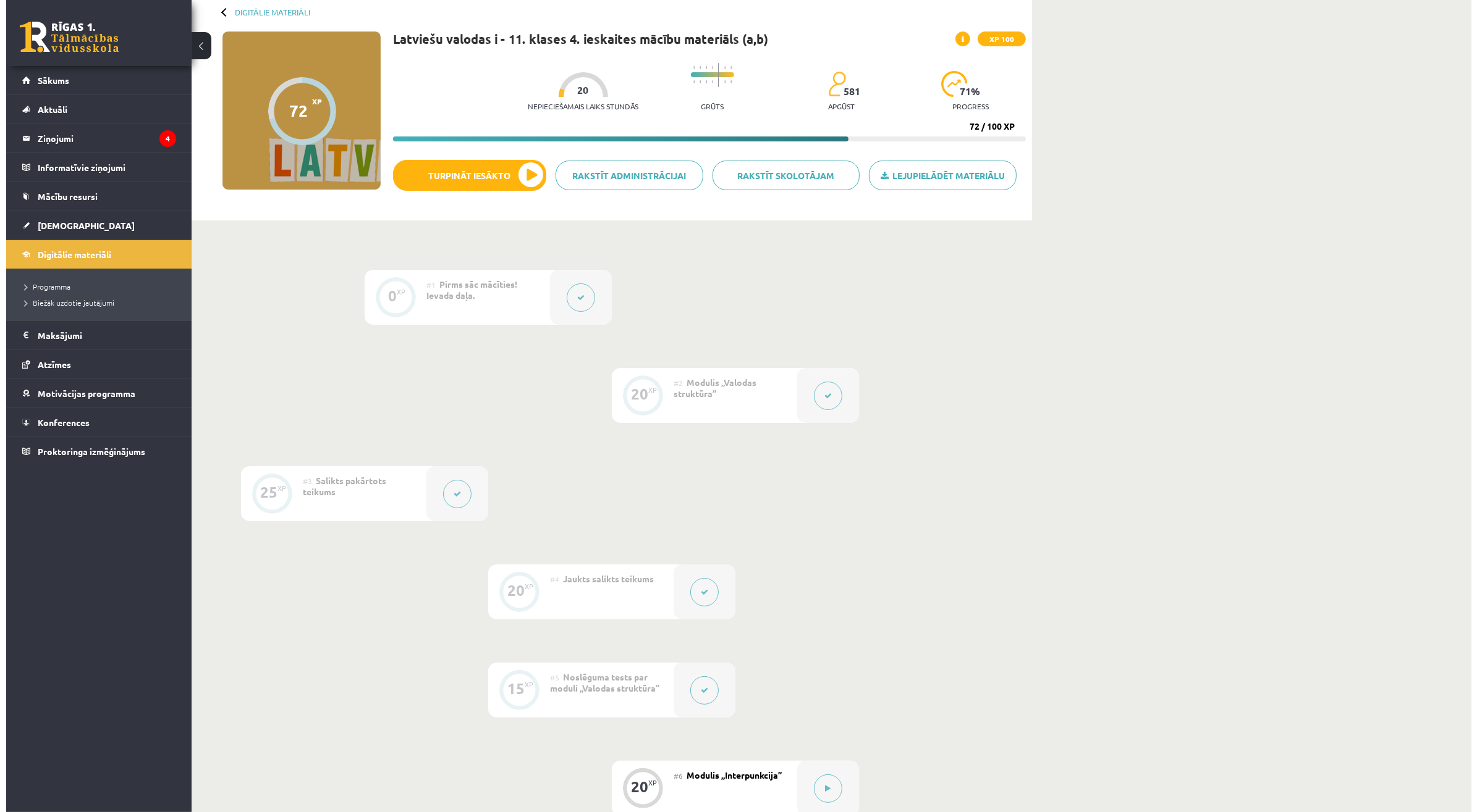
scroll to position [380, 0]
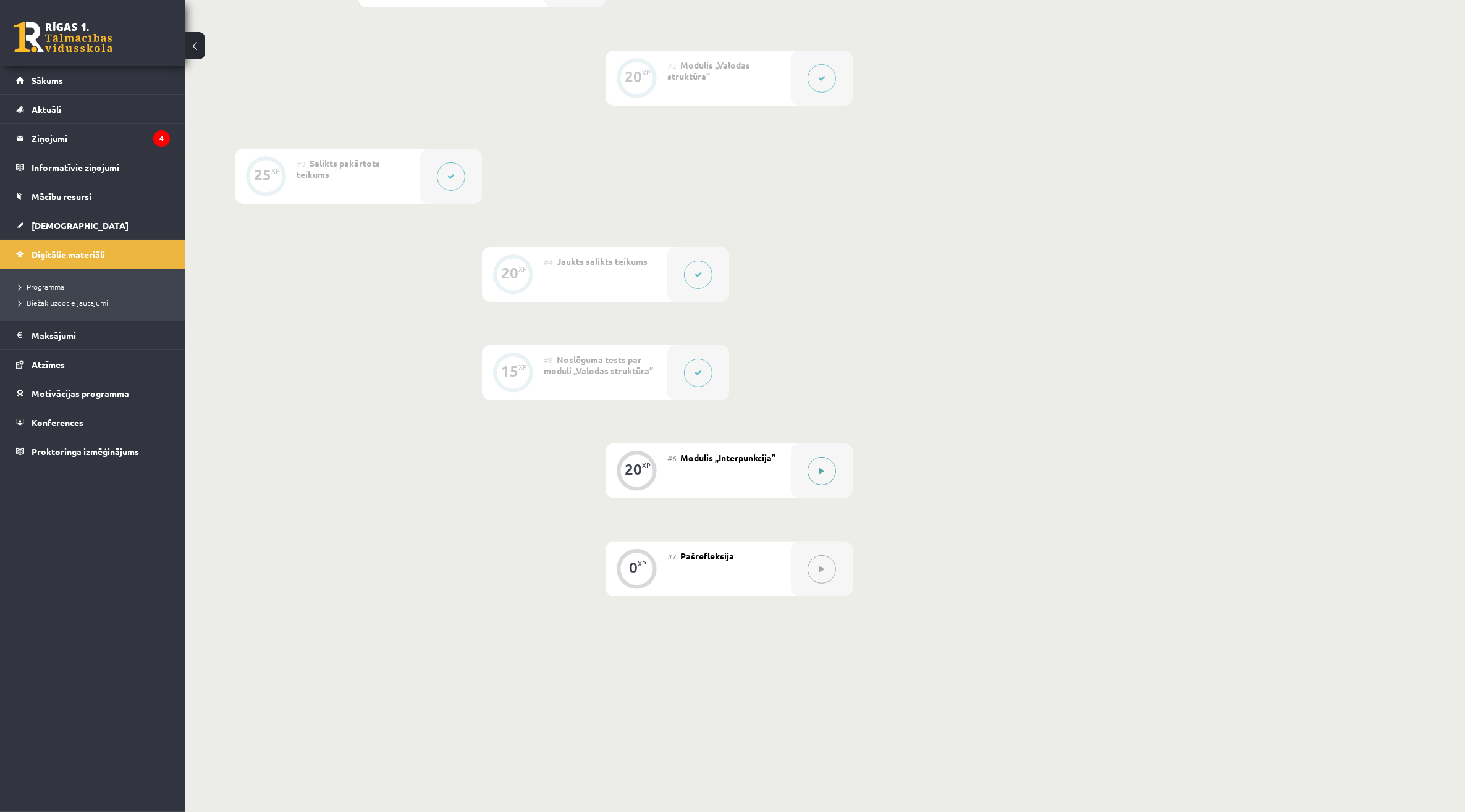
click at [828, 474] on button at bounding box center [822, 471] width 29 height 29
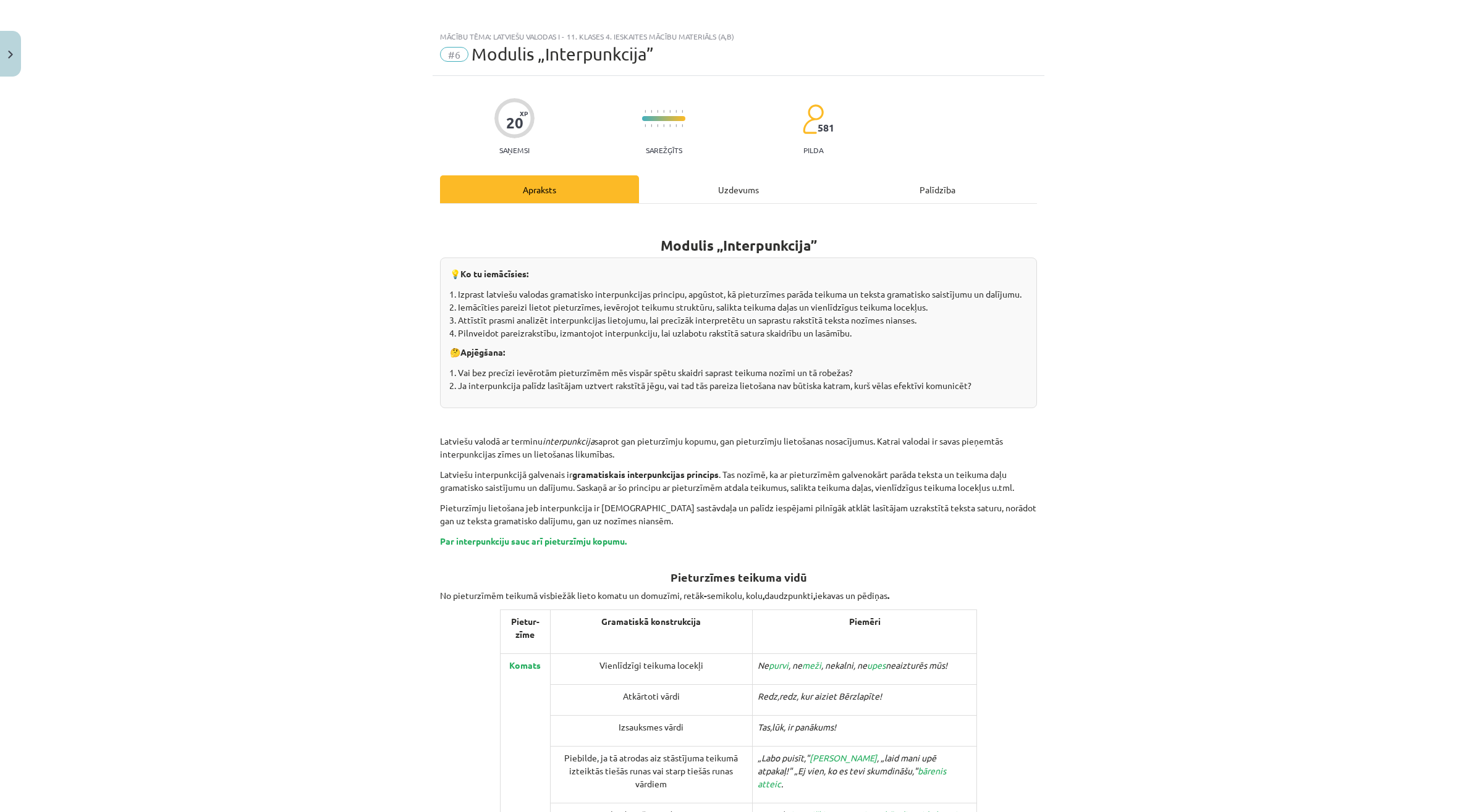
scroll to position [0, 0]
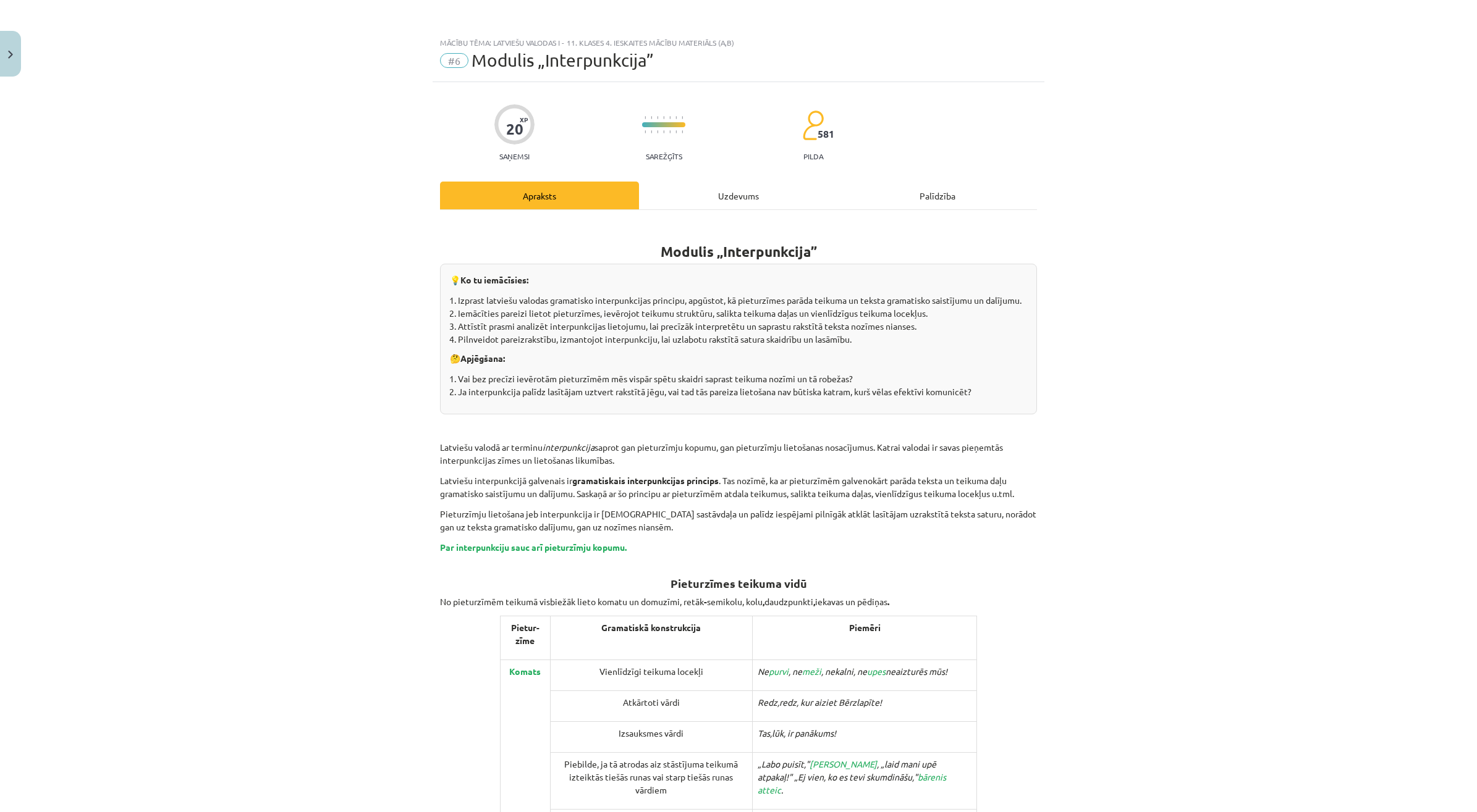
click at [730, 206] on div "Uzdevums" at bounding box center [738, 196] width 199 height 28
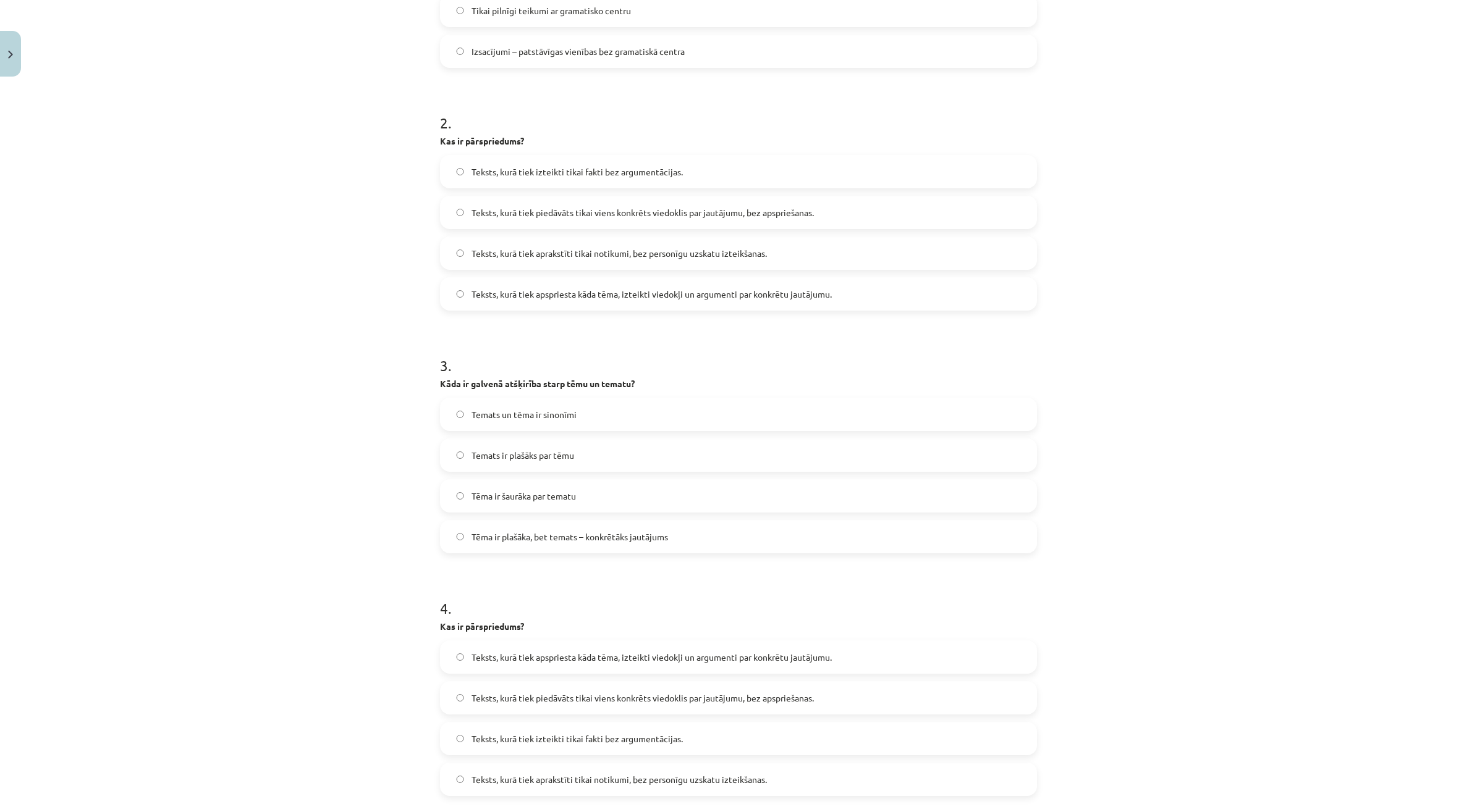
scroll to position [60, 0]
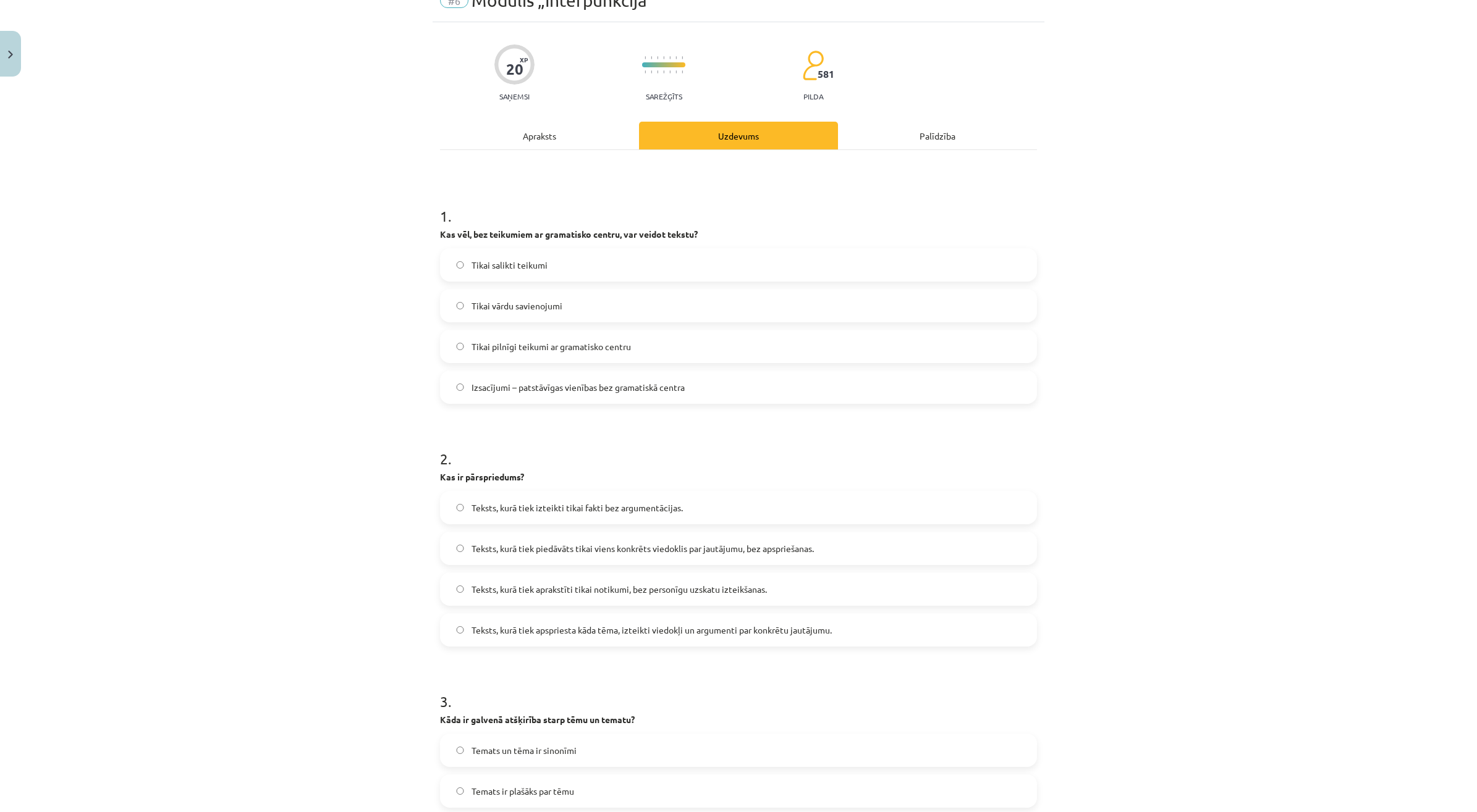
click at [549, 142] on div "Apraksts" at bounding box center [539, 136] width 199 height 28
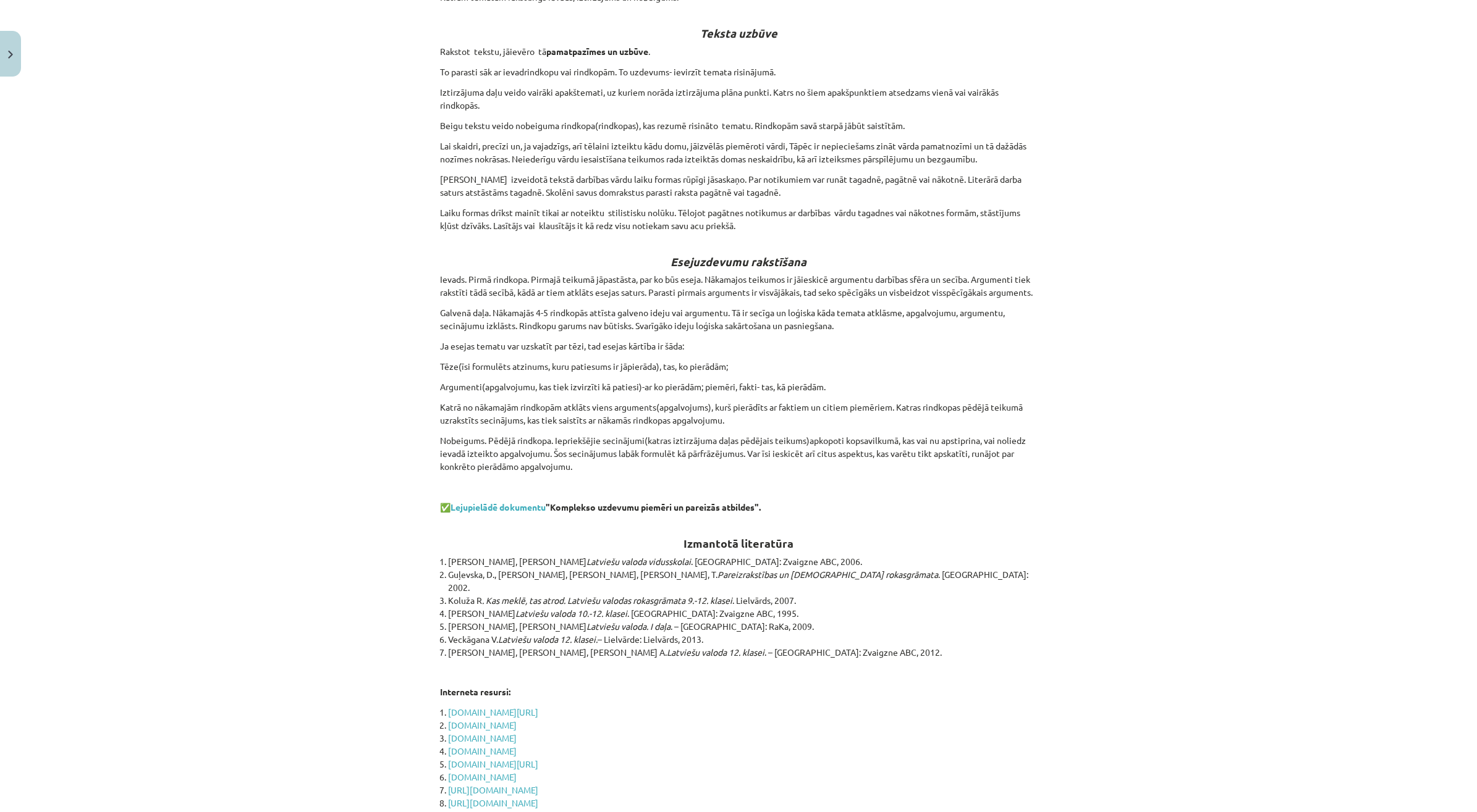
scroll to position [3645, 0]
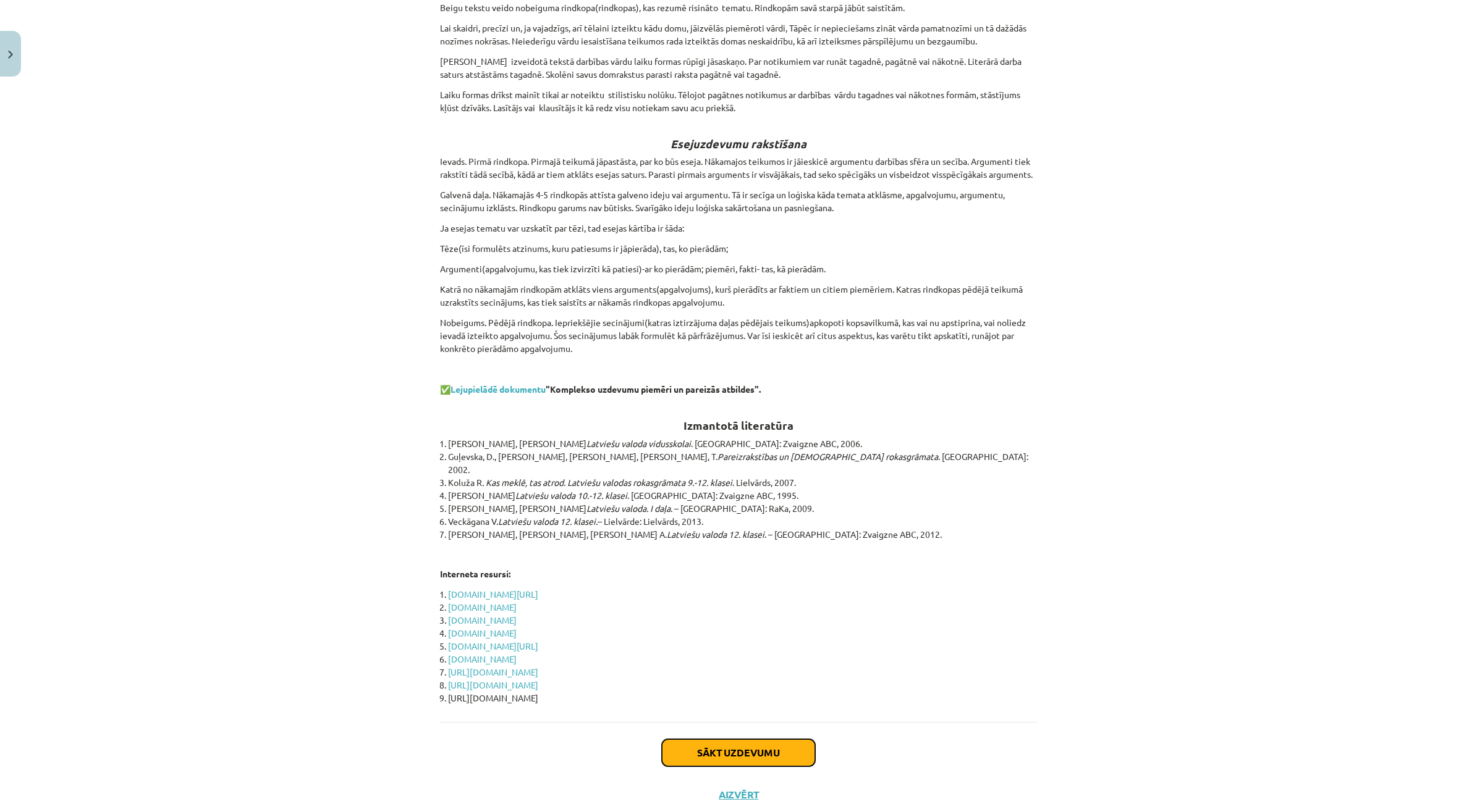
click at [690, 739] on button "Sākt uzdevumu" at bounding box center [738, 753] width 153 height 27
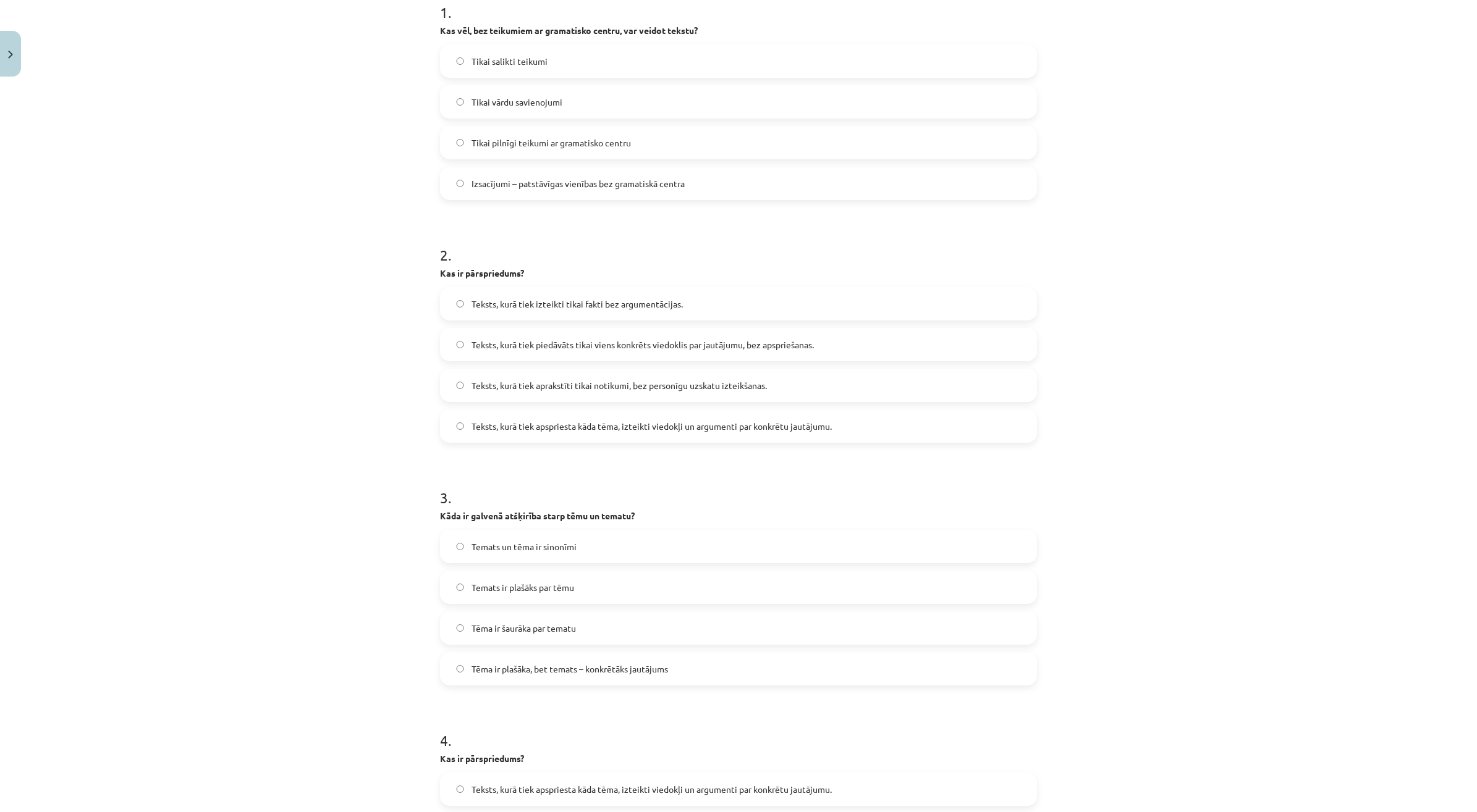
scroll to position [31, 0]
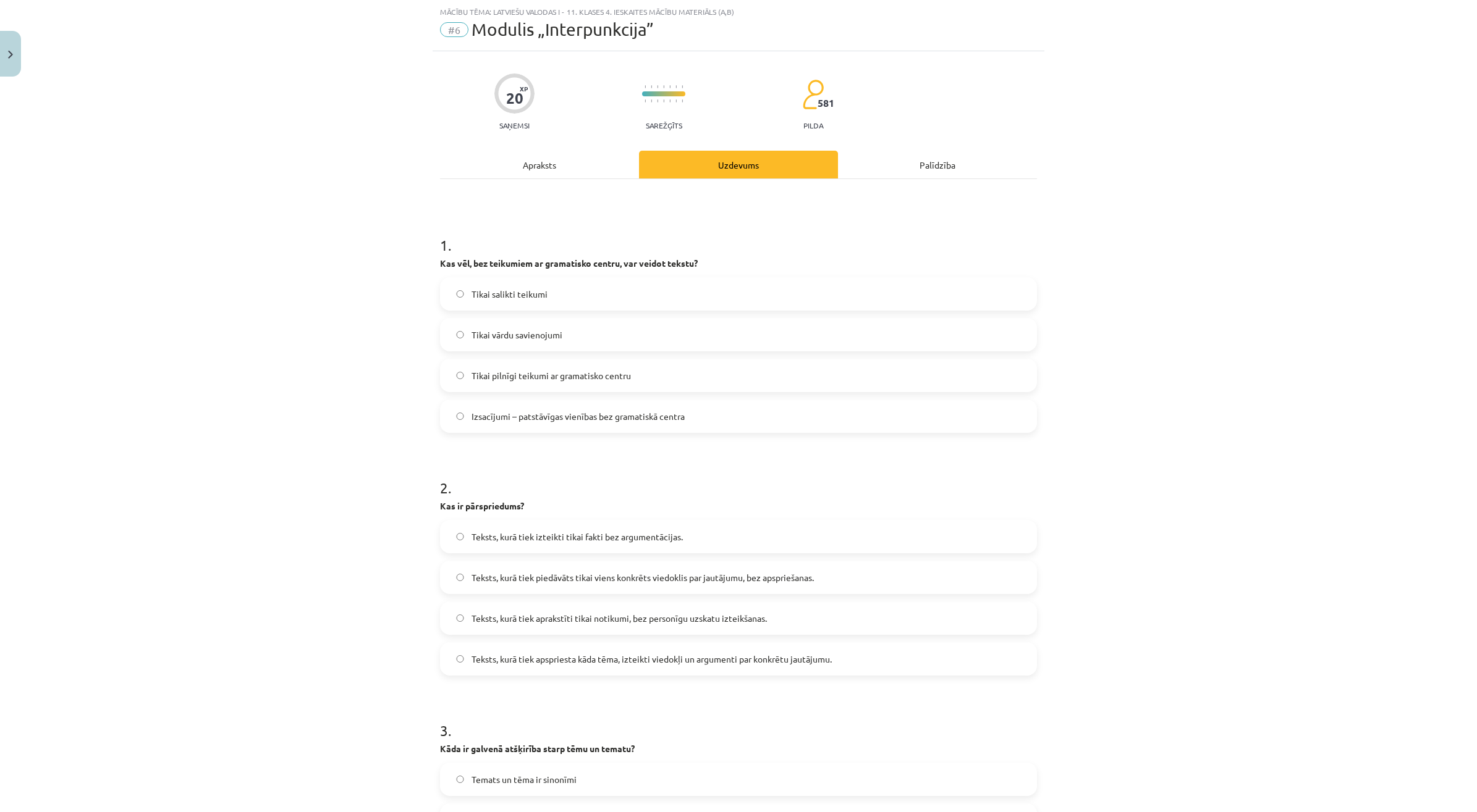
click at [677, 420] on span "Izsacījumi – patstāvīgas vienības bez gramatiskā centra" at bounding box center [578, 416] width 213 height 13
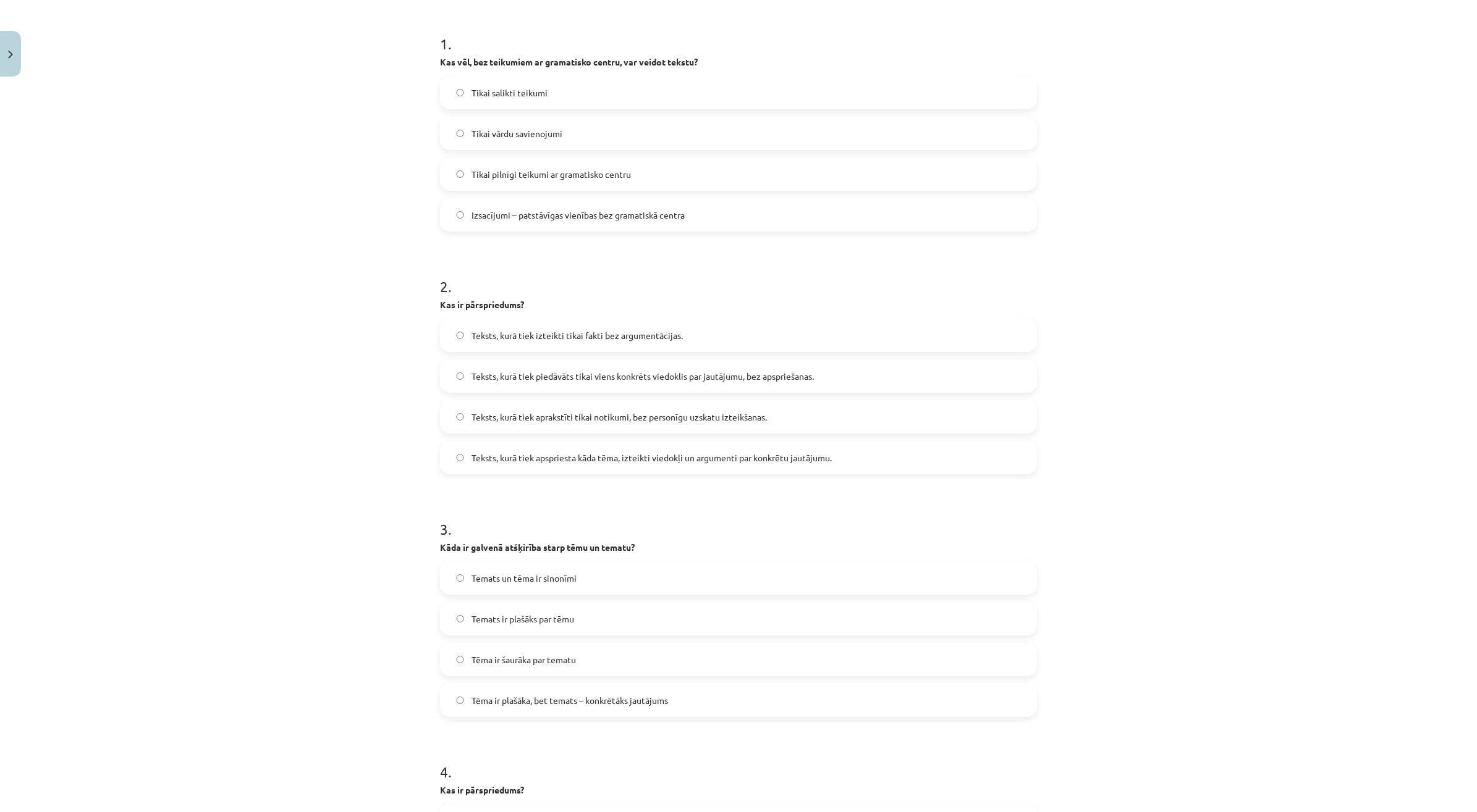
scroll to position [417, 0]
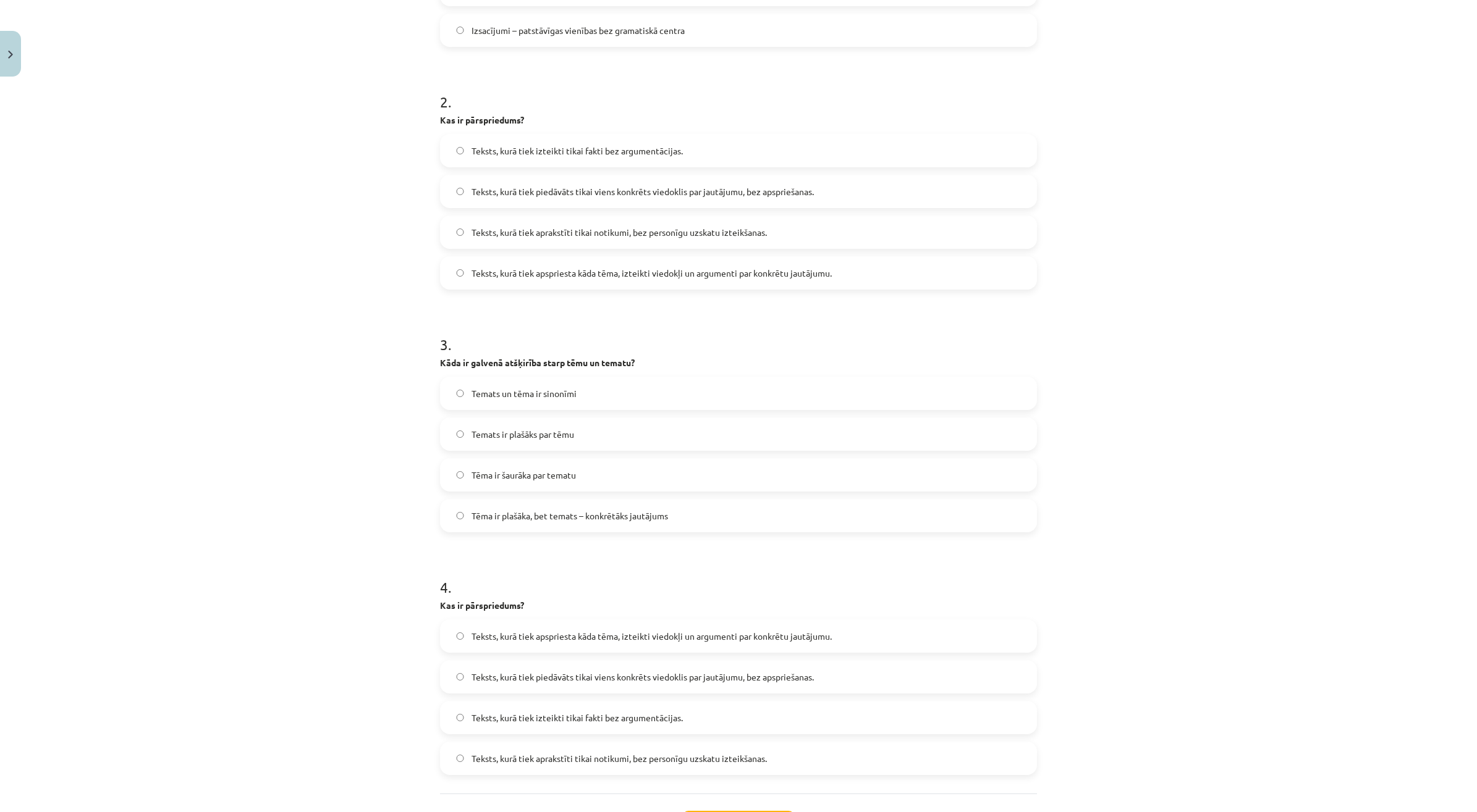
click at [659, 276] on span "Teksts, kurā tiek apspriesta kāda tēma, izteikti viedokļi un argumenti par konk…" at bounding box center [651, 272] width 360 height 13
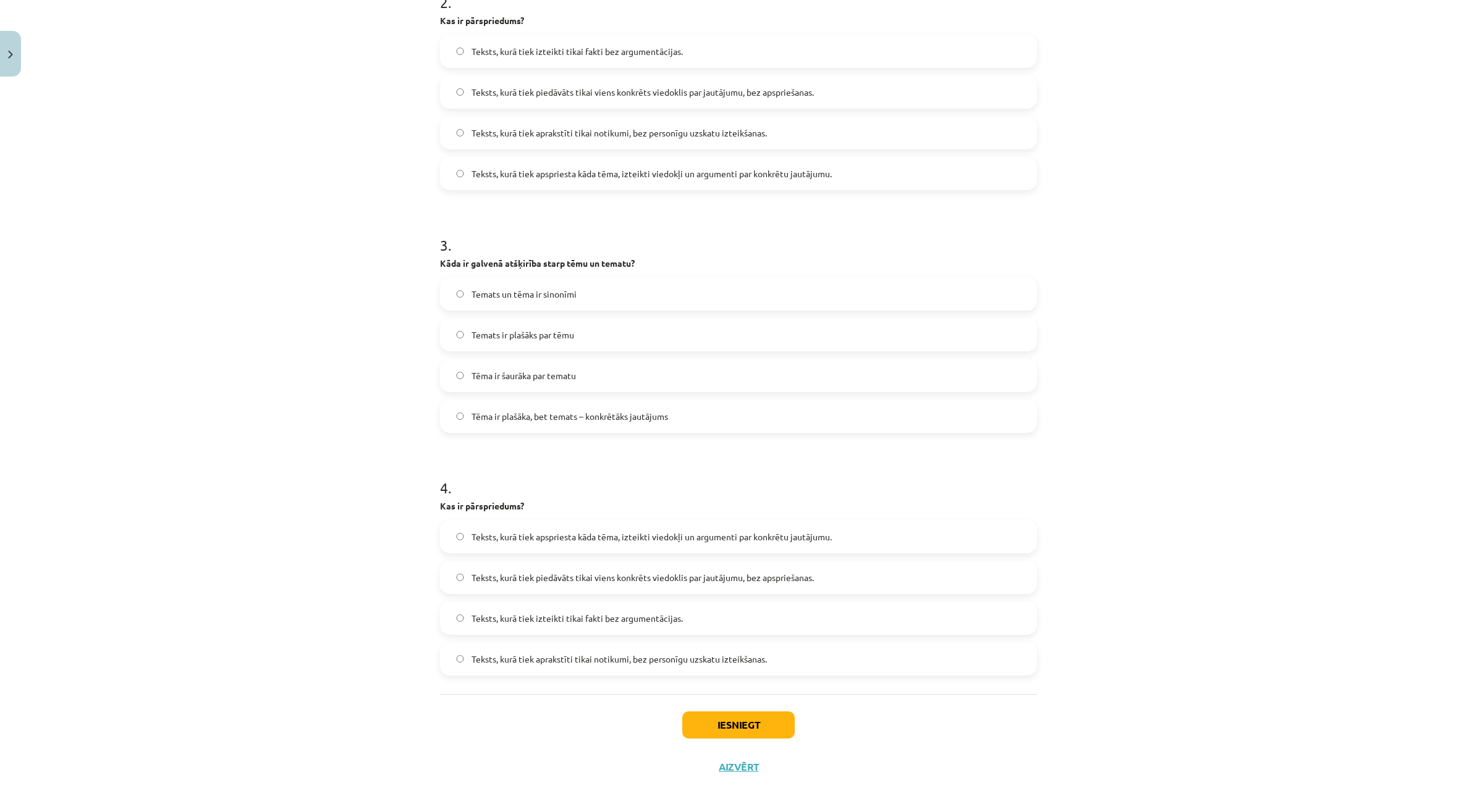
scroll to position [523, 0]
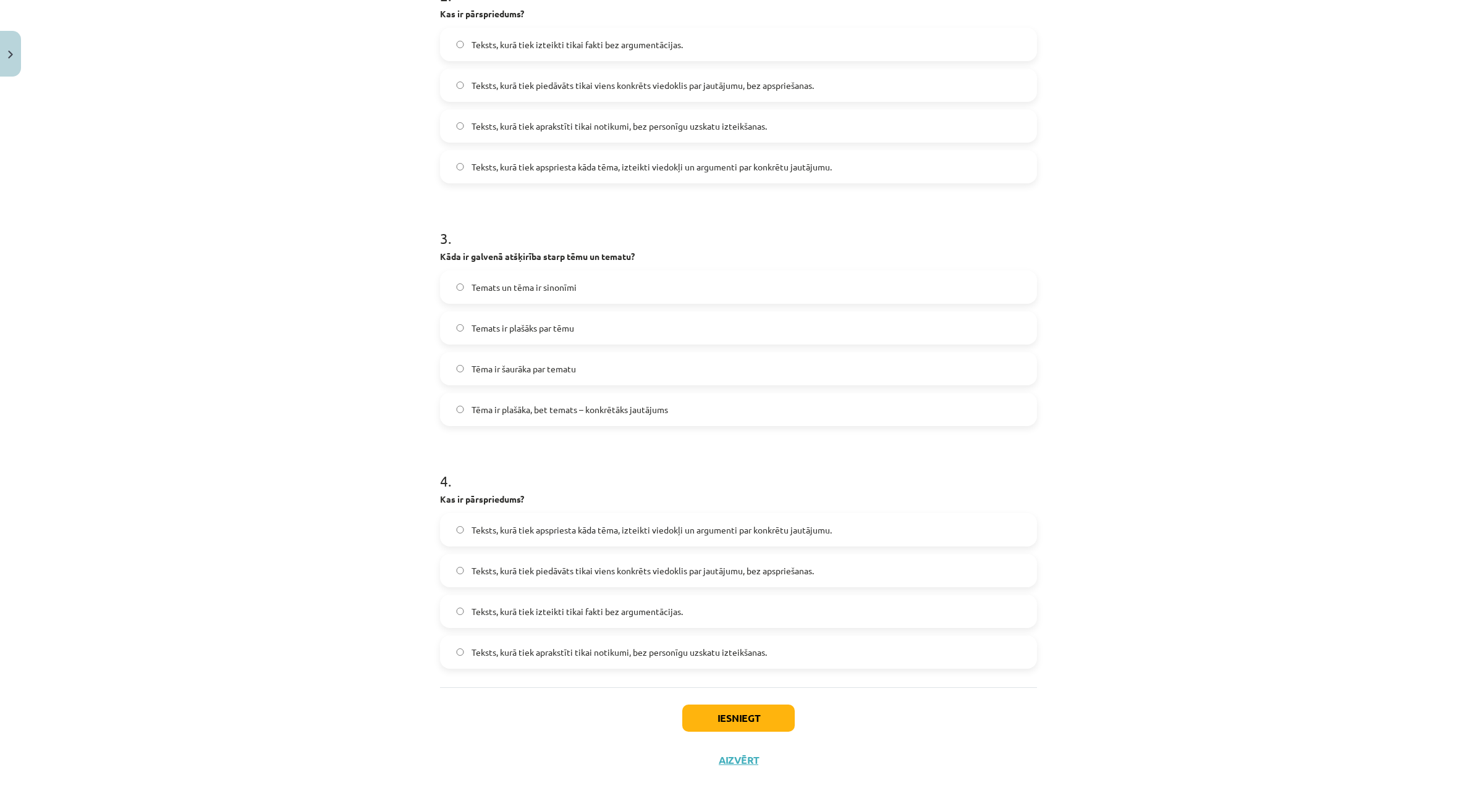
click at [635, 410] on span "Tēma ir plašāka, bet temats – konkrētāks jautājums" at bounding box center [569, 409] width 197 height 13
click at [595, 517] on label "Teksts, kurā tiek apspriesta kāda tēma, izteikti viedokļi un argumenti par konk…" at bounding box center [738, 530] width 595 height 31
click at [702, 719] on button "Iesniegt" at bounding box center [738, 718] width 113 height 27
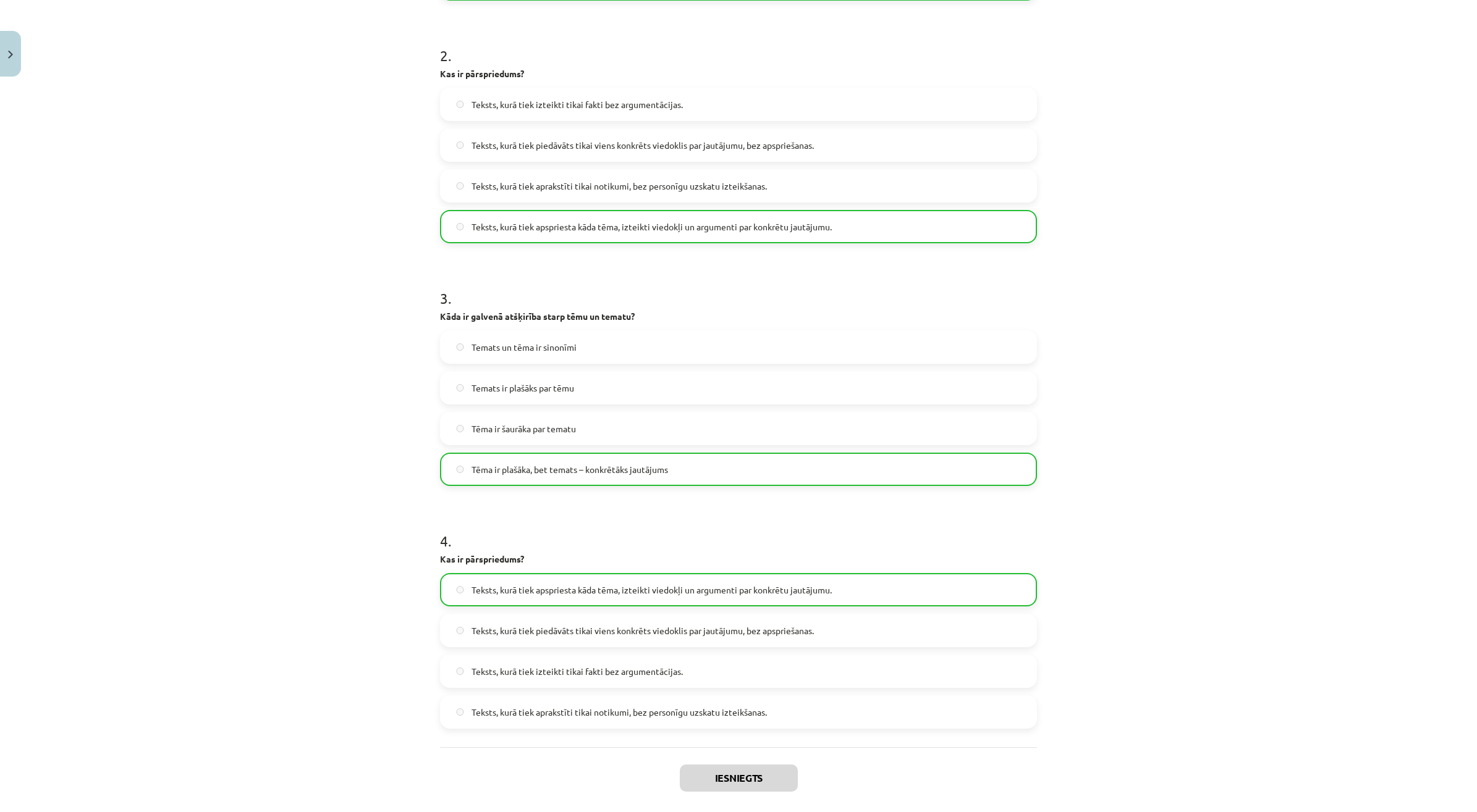
scroll to position [540, 0]
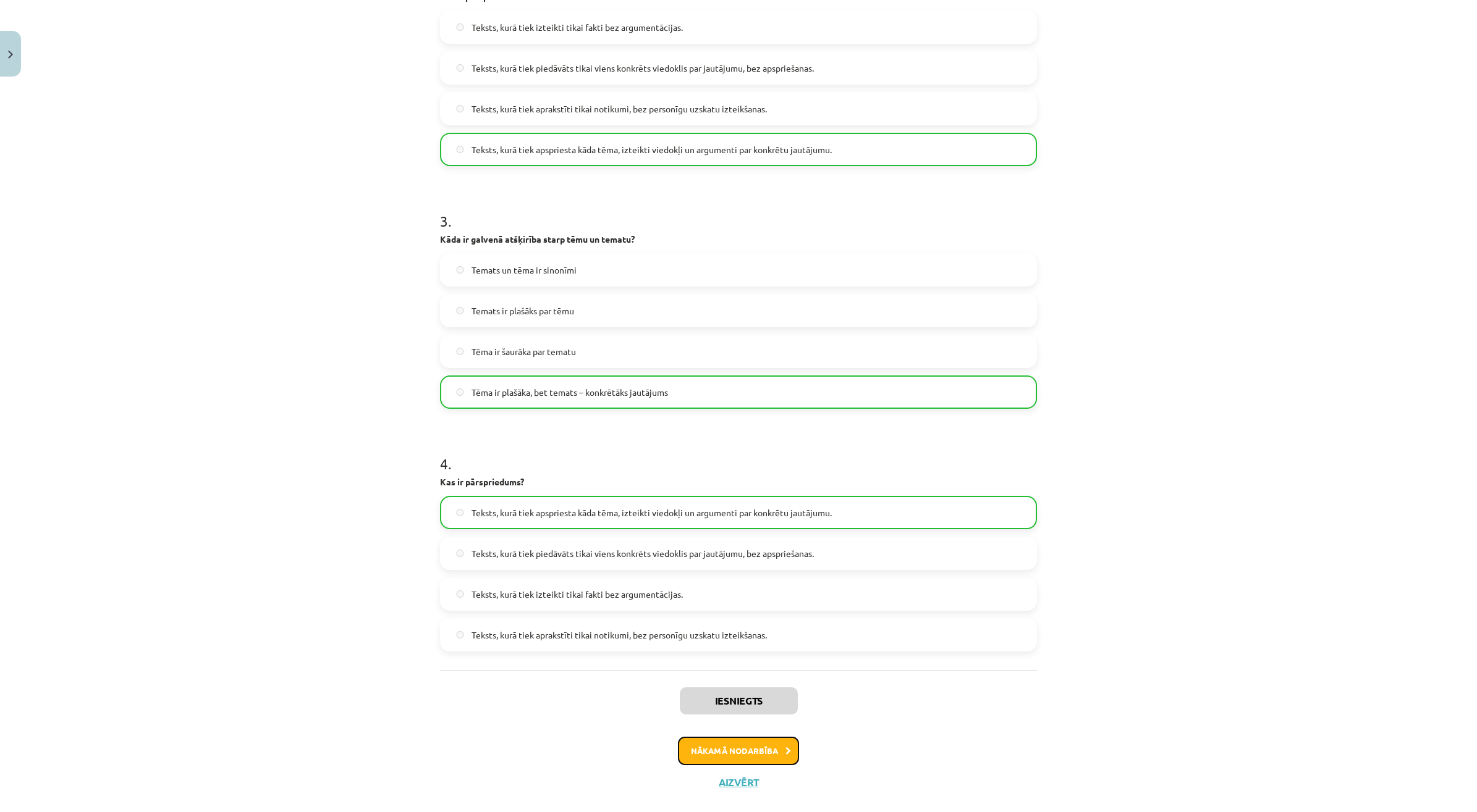
click at [769, 745] on button "Nākamā nodarbība" at bounding box center [738, 751] width 121 height 29
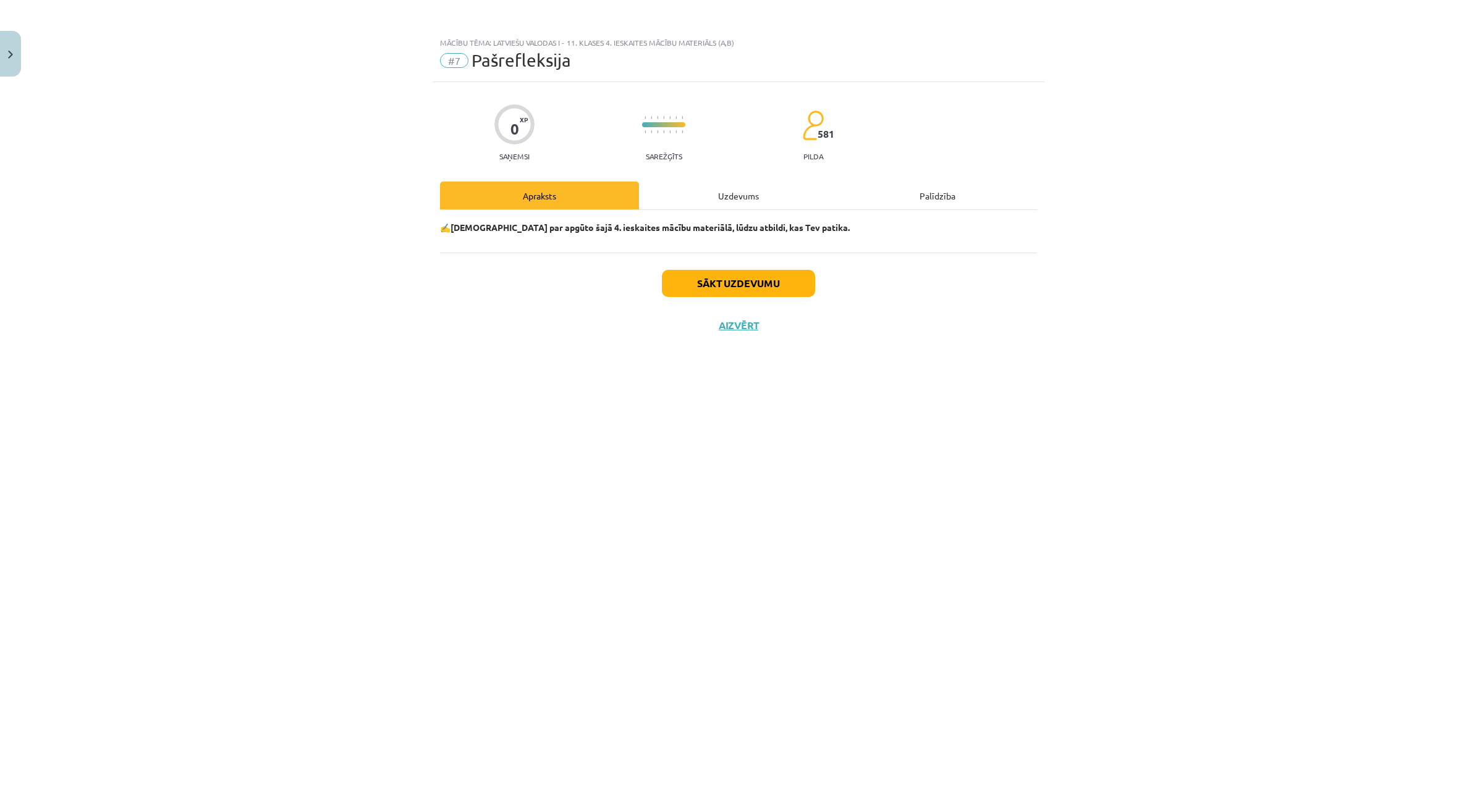
click at [717, 205] on div "Uzdevums" at bounding box center [738, 196] width 199 height 28
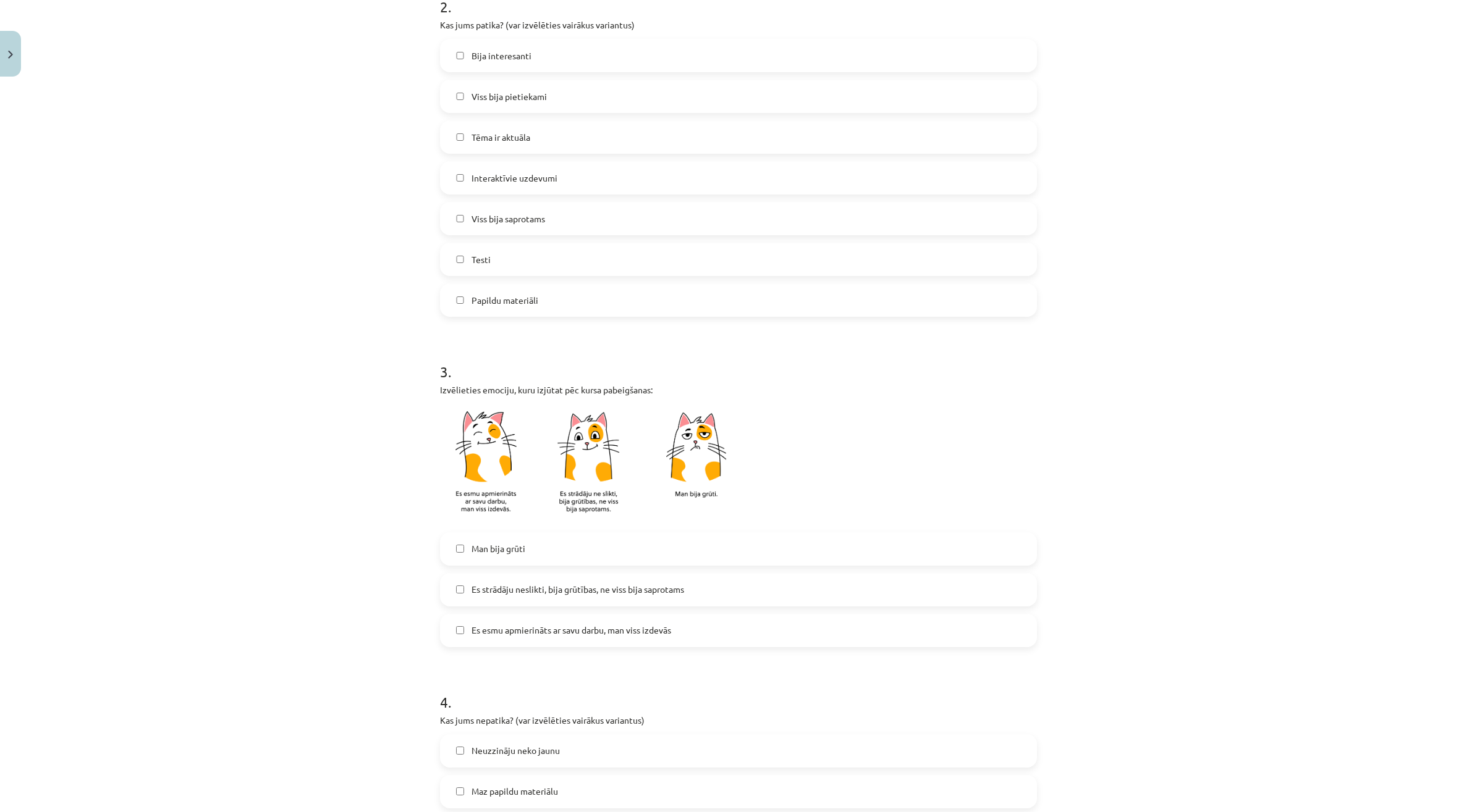
scroll to position [107, 0]
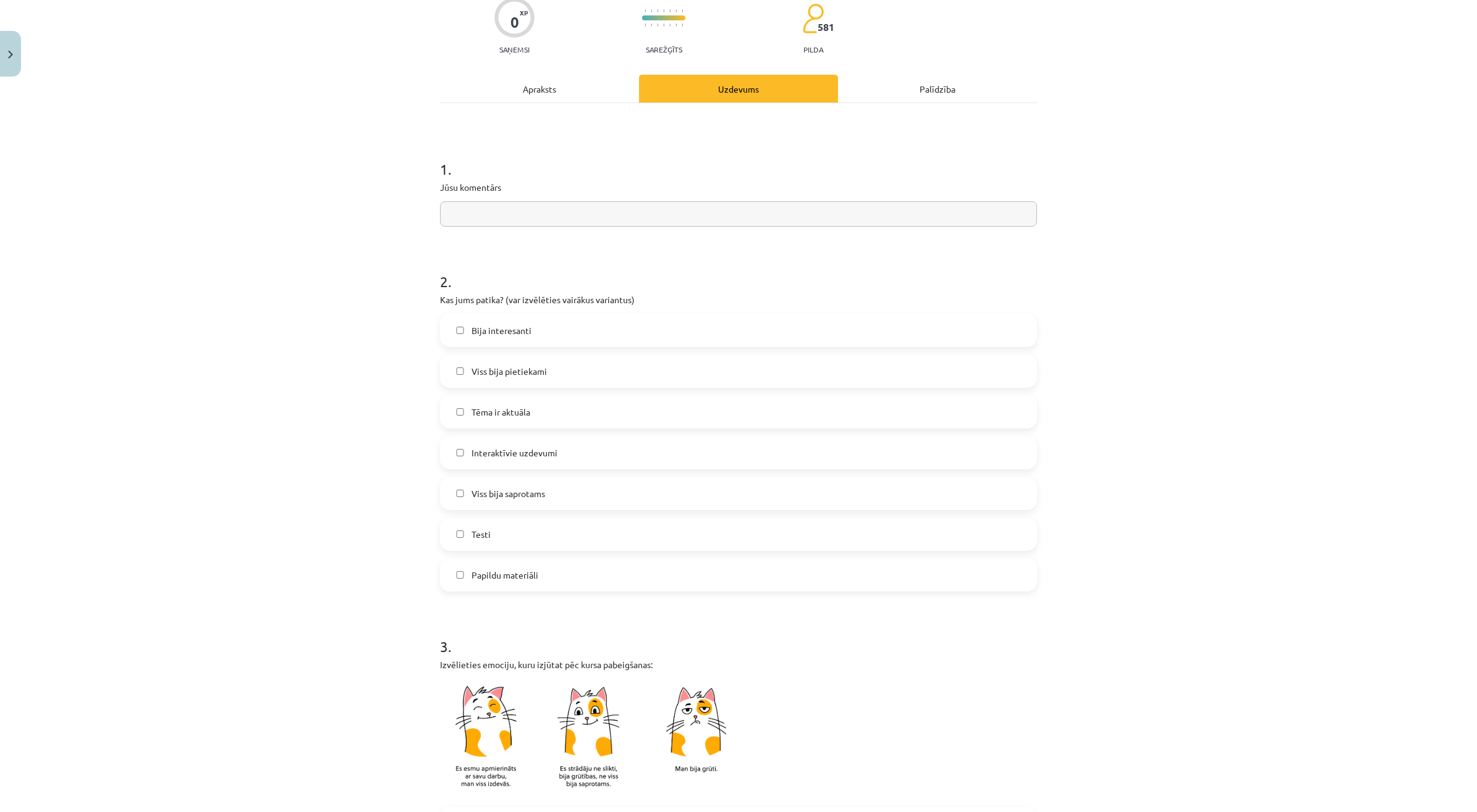
click at [538, 340] on label "Bija interesanti" at bounding box center [738, 330] width 595 height 31
click at [471, 570] on span "Papildu materiāli" at bounding box center [505, 575] width 67 height 13
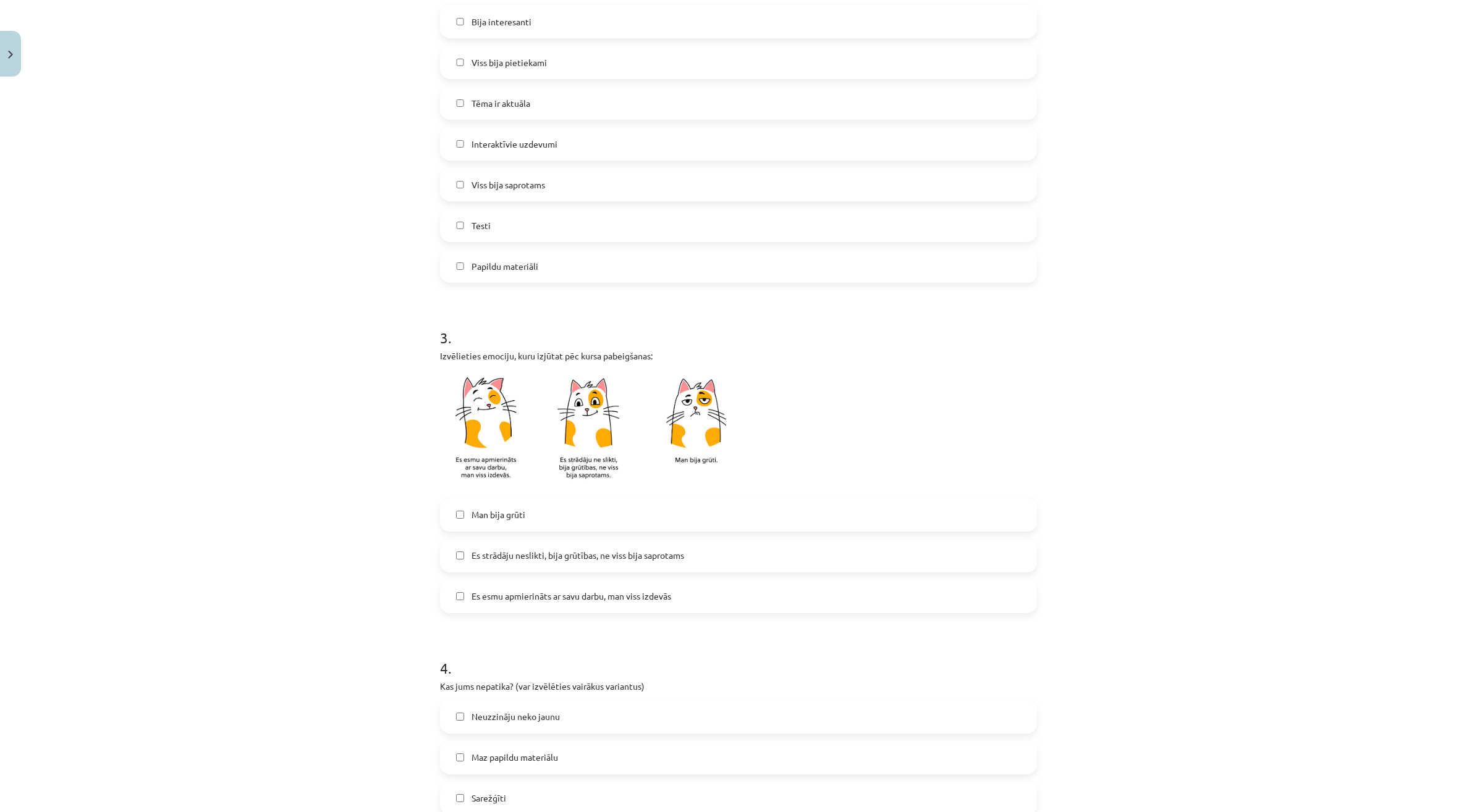
scroll to position [493, 0]
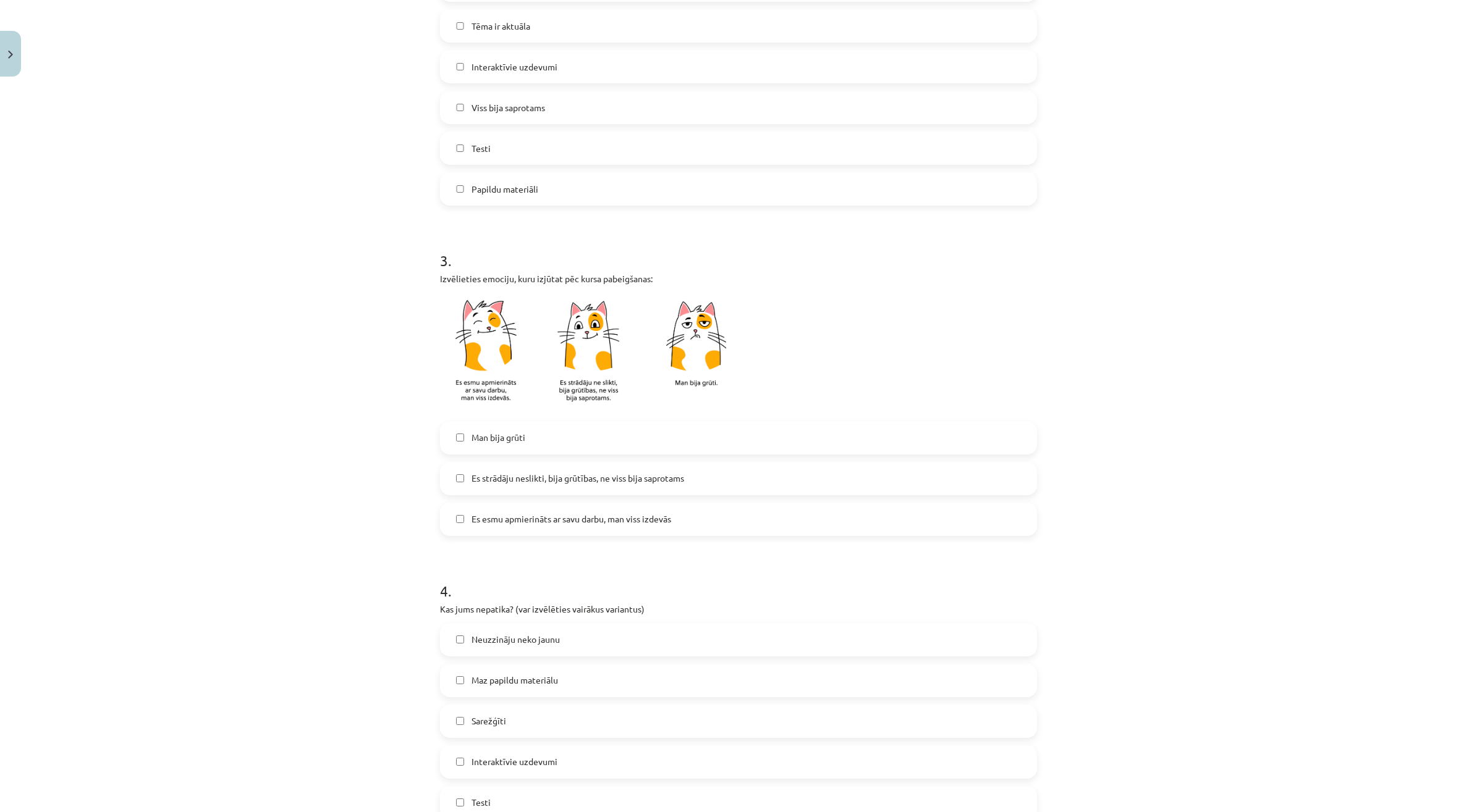
click at [495, 529] on label "Es esmu apmierināts ar savu darbu, man viss izdevās" at bounding box center [738, 519] width 595 height 31
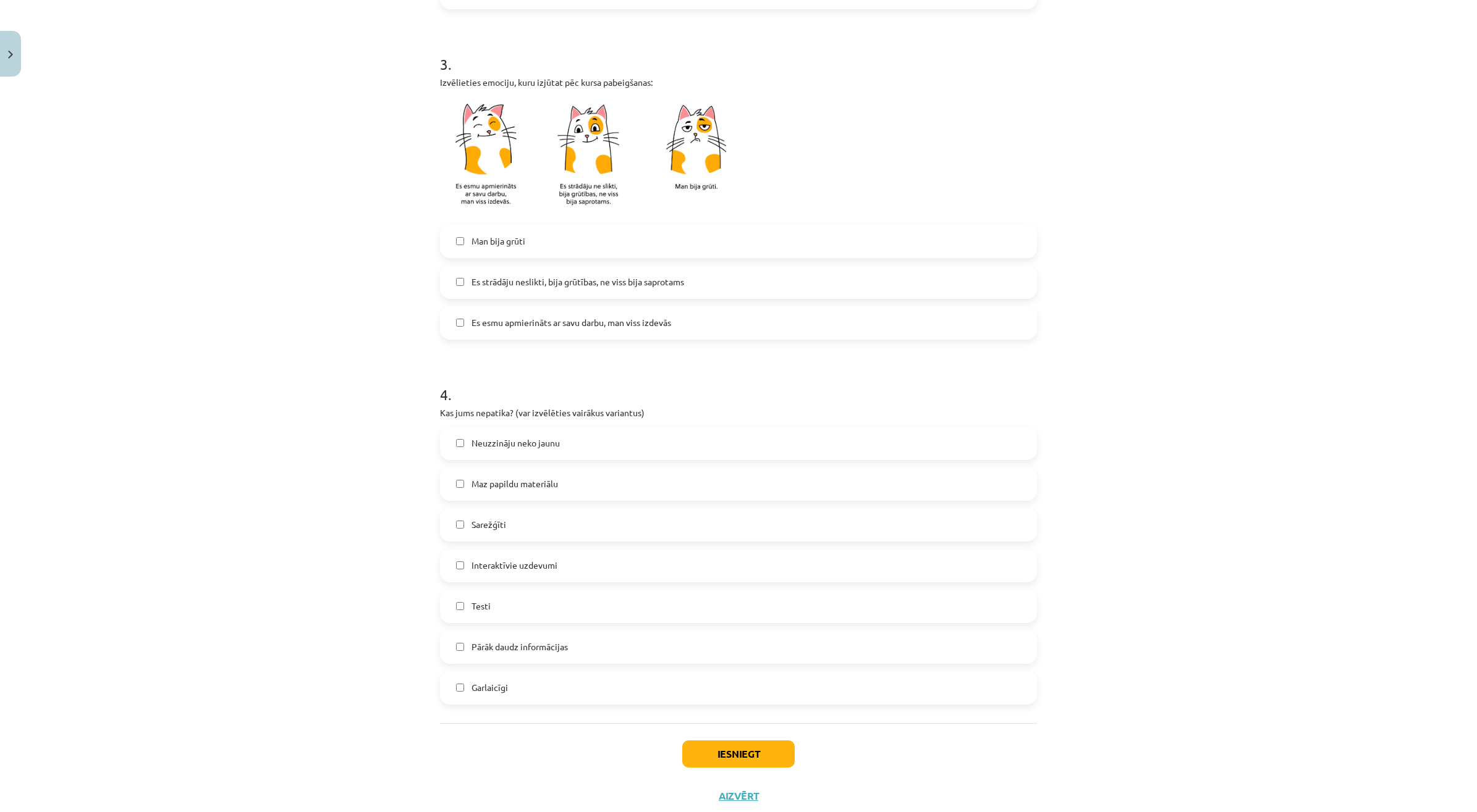
scroll to position [724, 0]
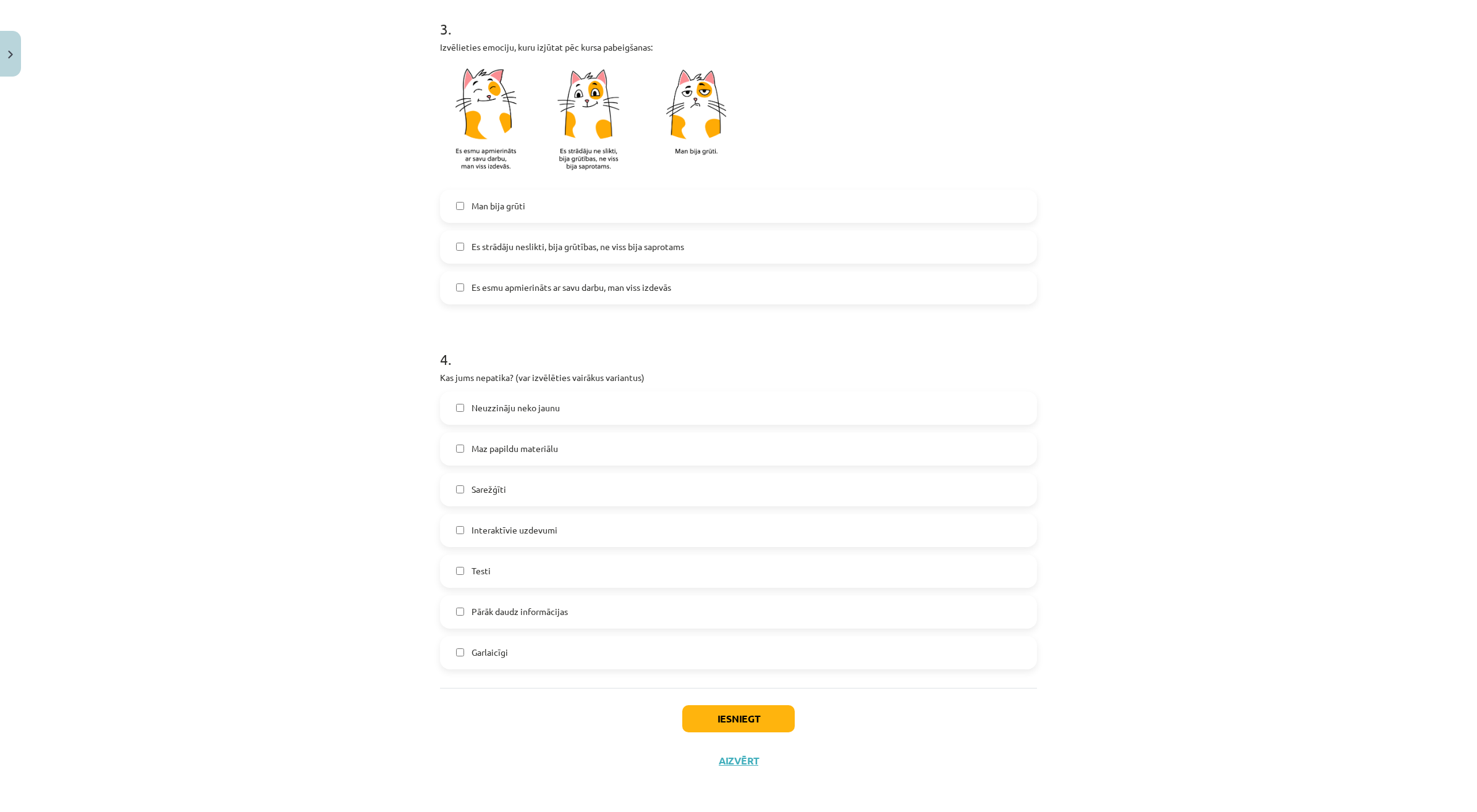
click at [511, 608] on span "Pārāk daudz informācijas" at bounding box center [519, 611] width 97 height 13
click at [723, 709] on button "Iesniegt" at bounding box center [738, 719] width 113 height 27
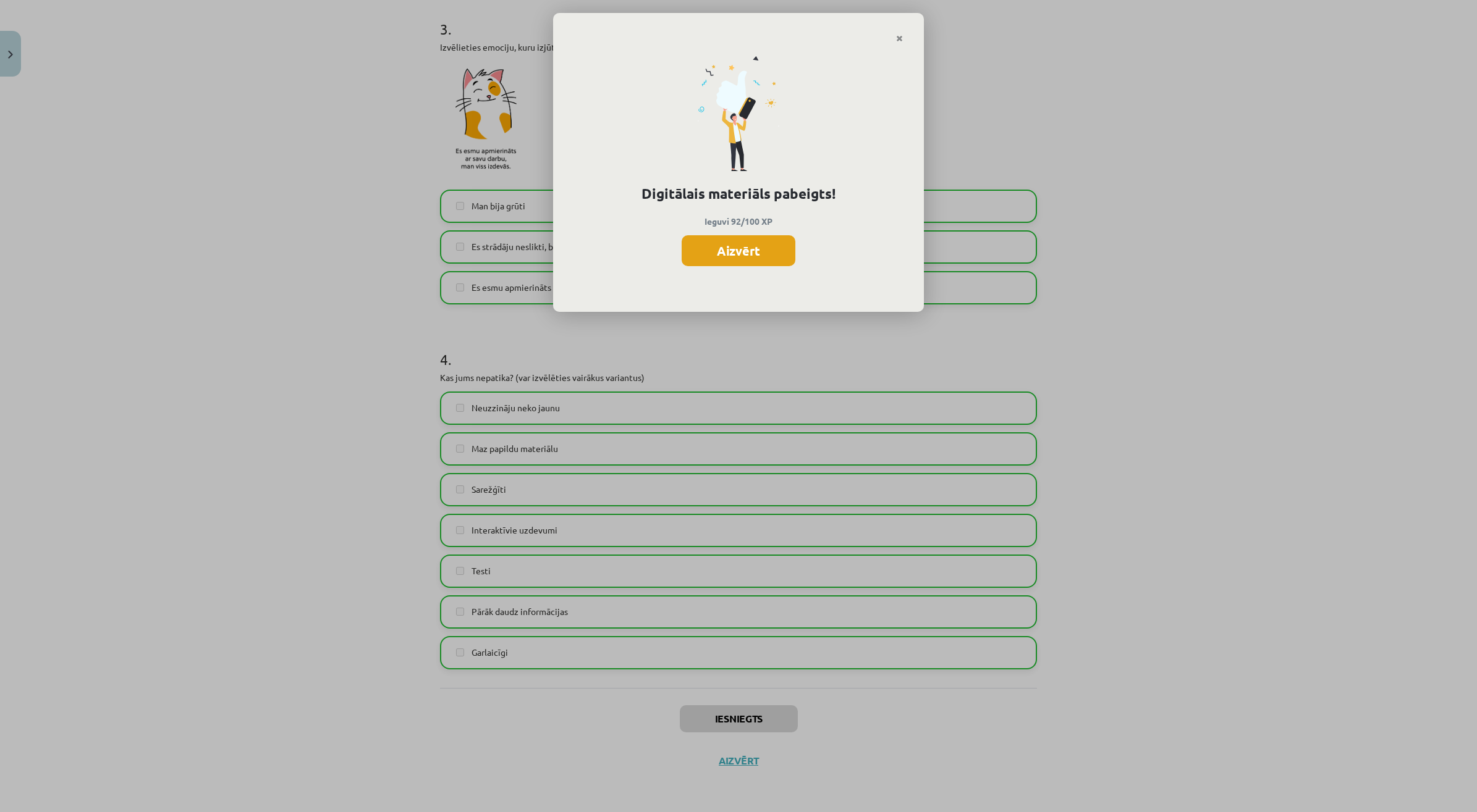
click at [744, 264] on button "Aizvērt" at bounding box center [738, 250] width 114 height 31
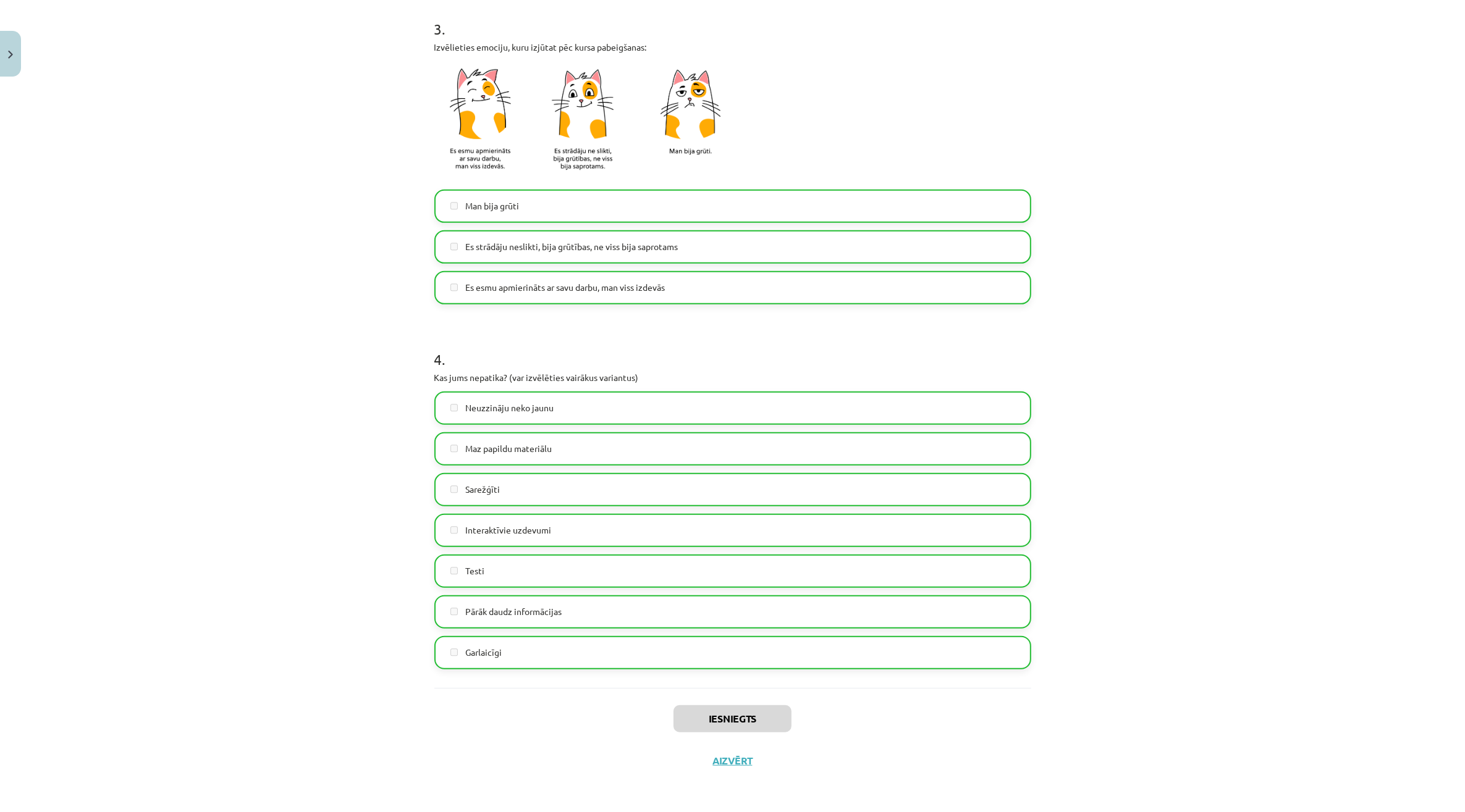
click at [724, 752] on div "Iesniegts Aizvērt" at bounding box center [732, 731] width 597 height 87
click at [724, 757] on button "Aizvērt" at bounding box center [732, 761] width 47 height 13
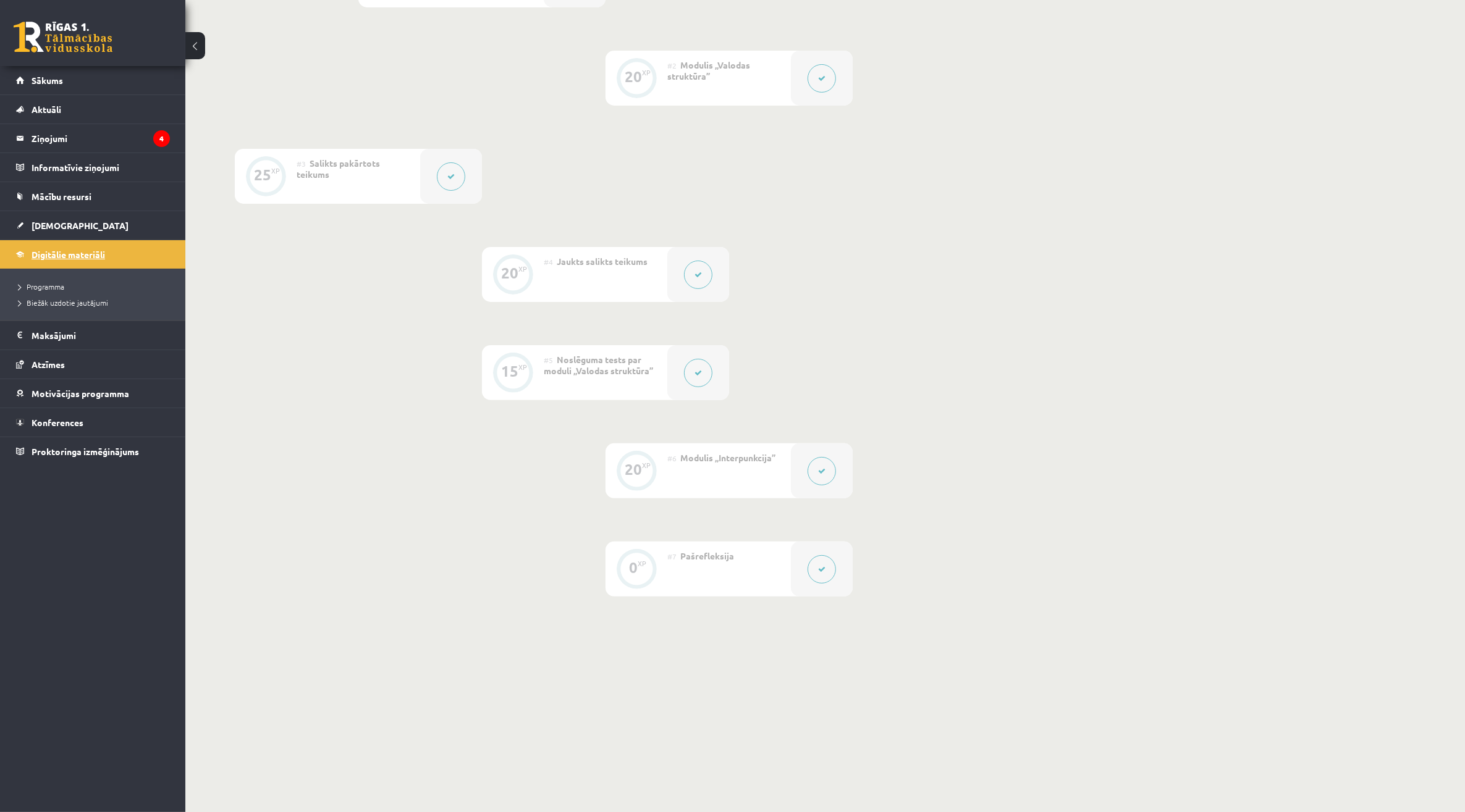
click at [81, 266] on link "Digitālie materiāli" at bounding box center [93, 254] width 154 height 29
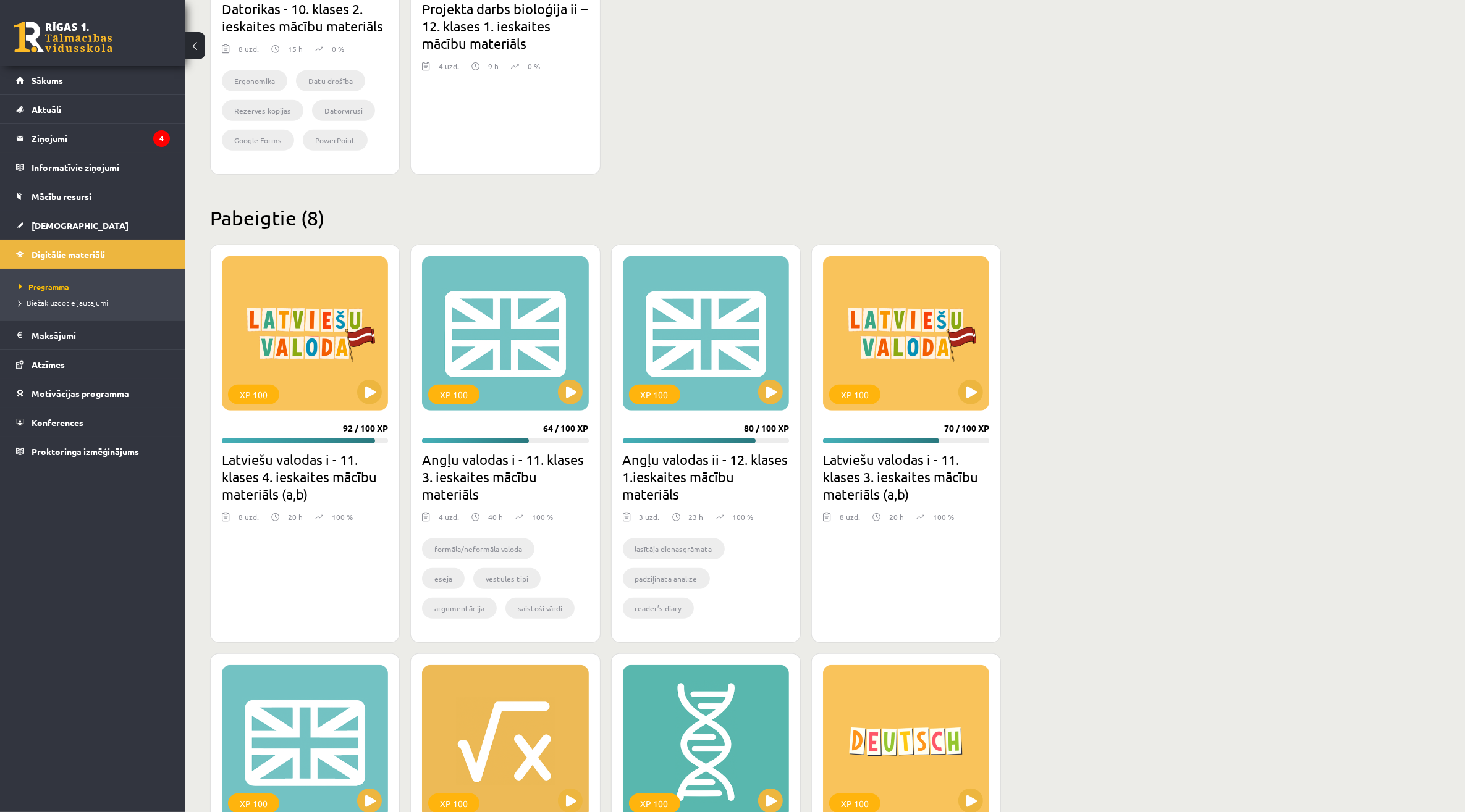
scroll to position [927, 0]
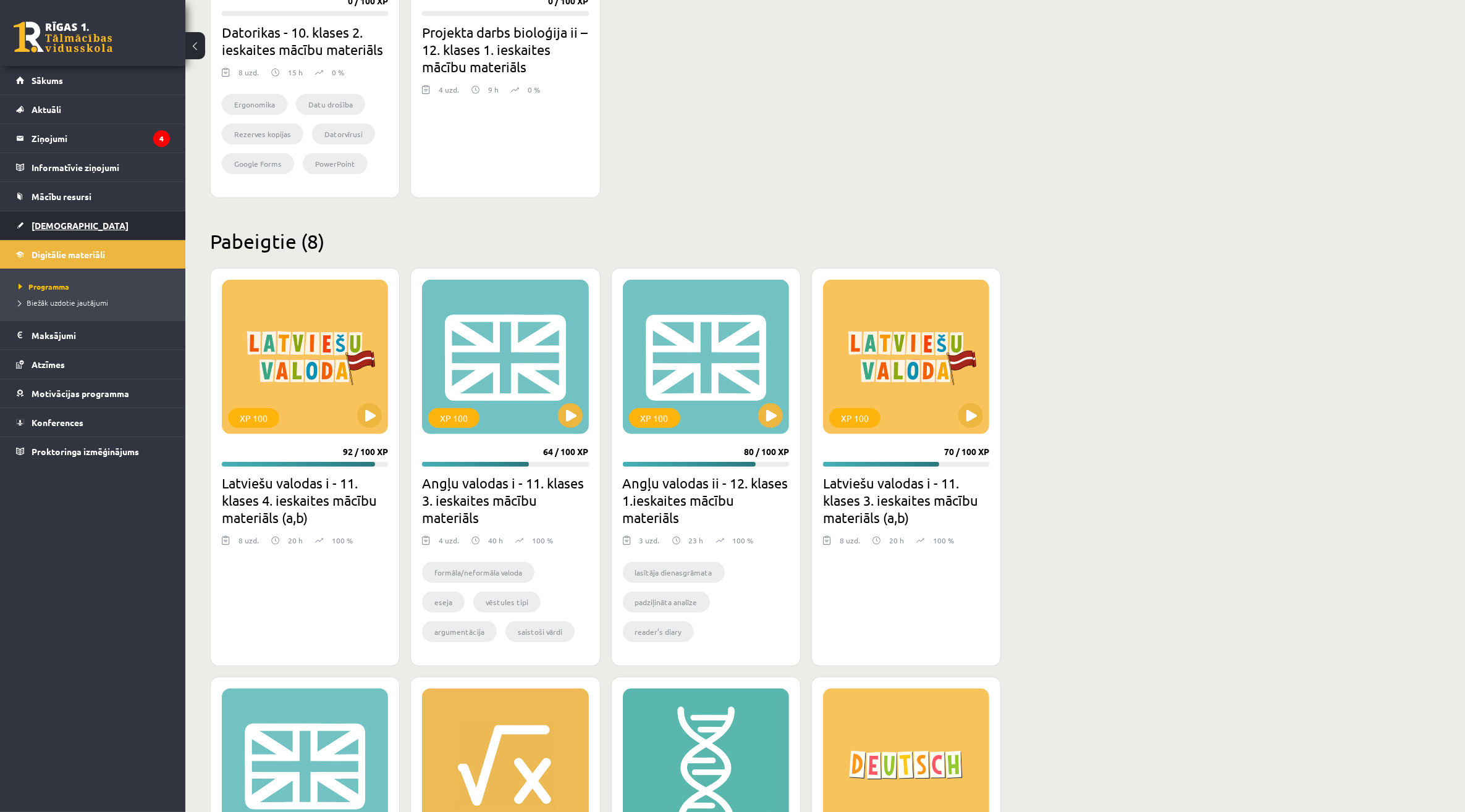
click at [90, 220] on link "[DEMOGRAPHIC_DATA]" at bounding box center [93, 225] width 154 height 29
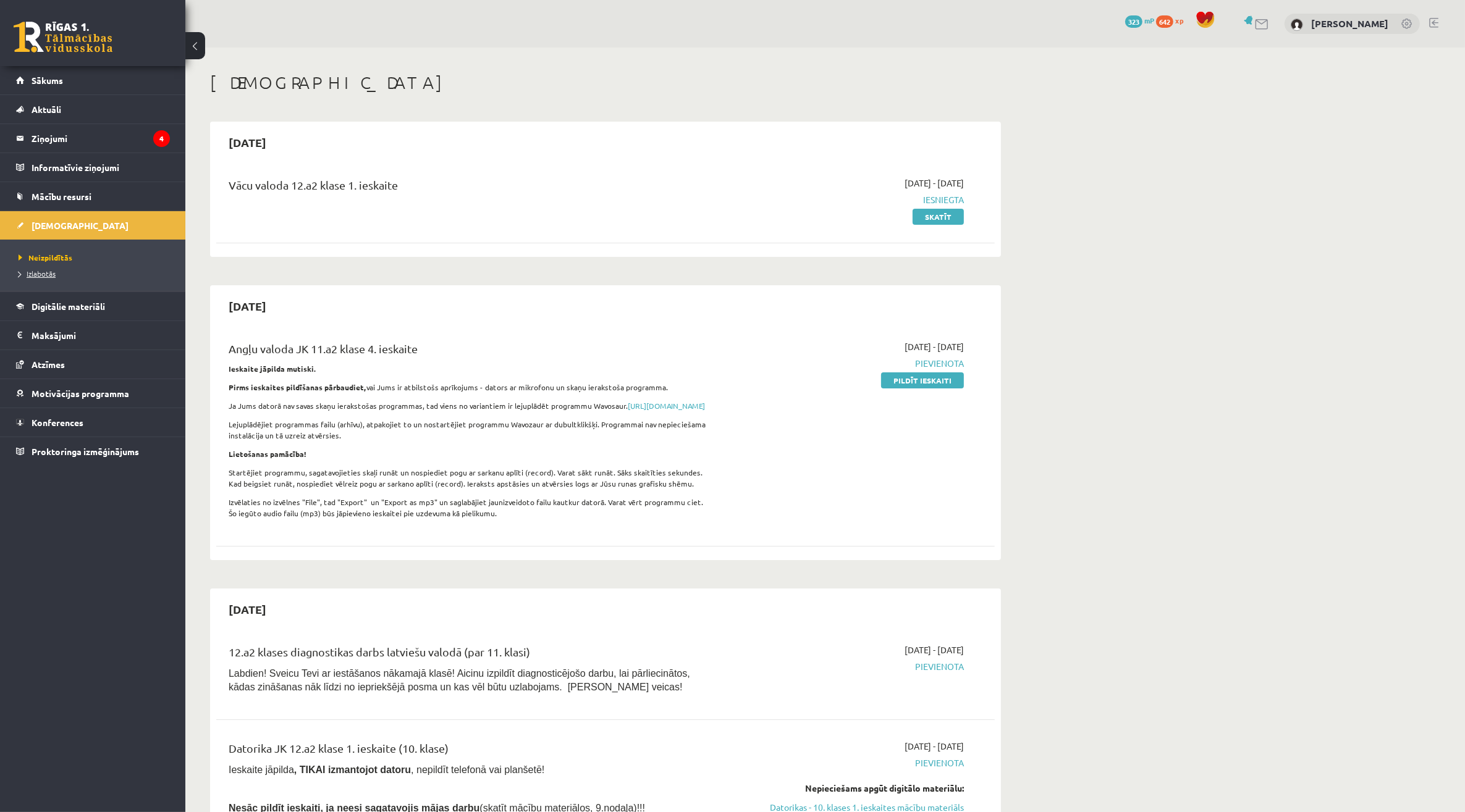
click at [55, 278] on link "Izlabotās" at bounding box center [96, 273] width 155 height 11
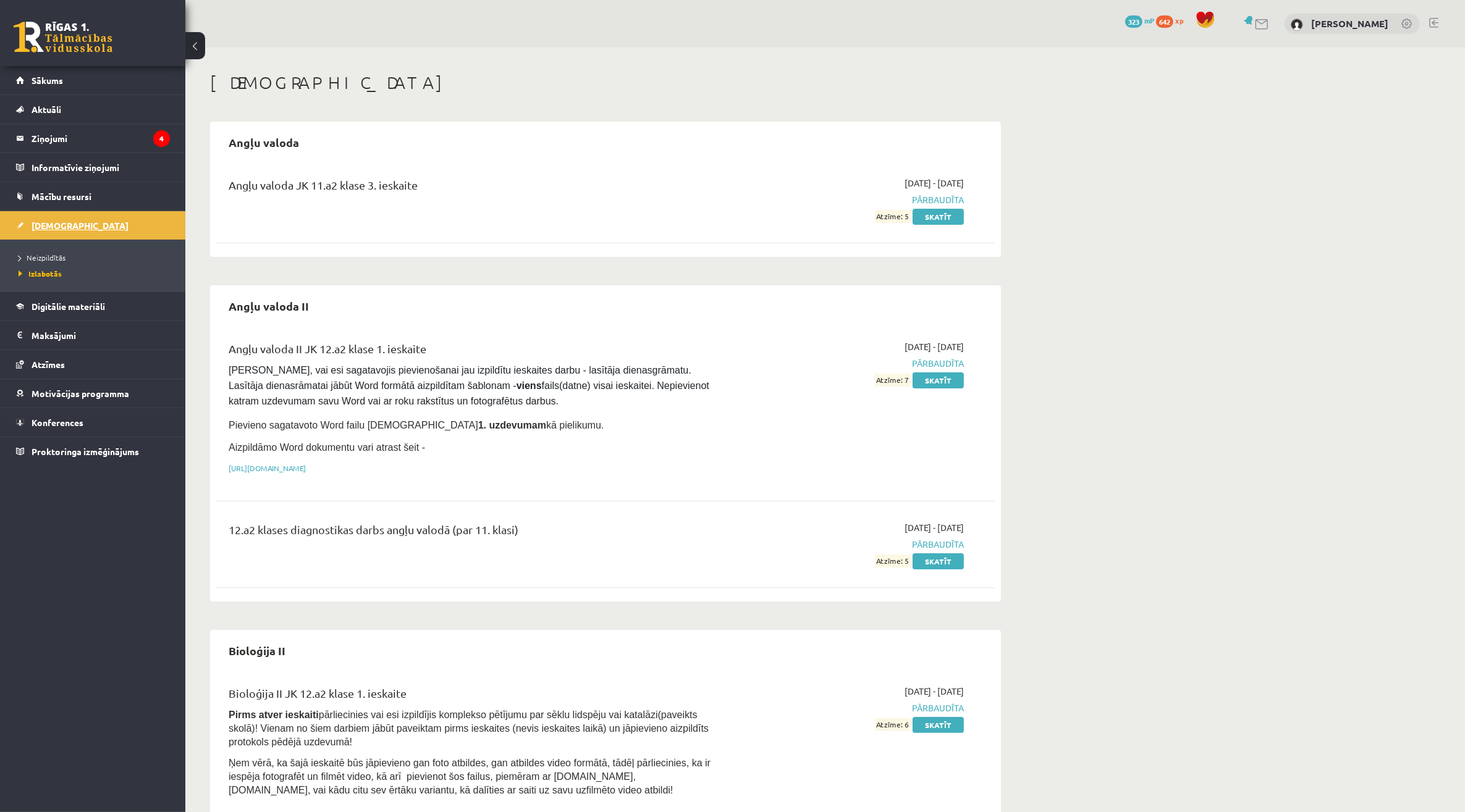
click at [124, 226] on link "[DEMOGRAPHIC_DATA]" at bounding box center [93, 225] width 154 height 29
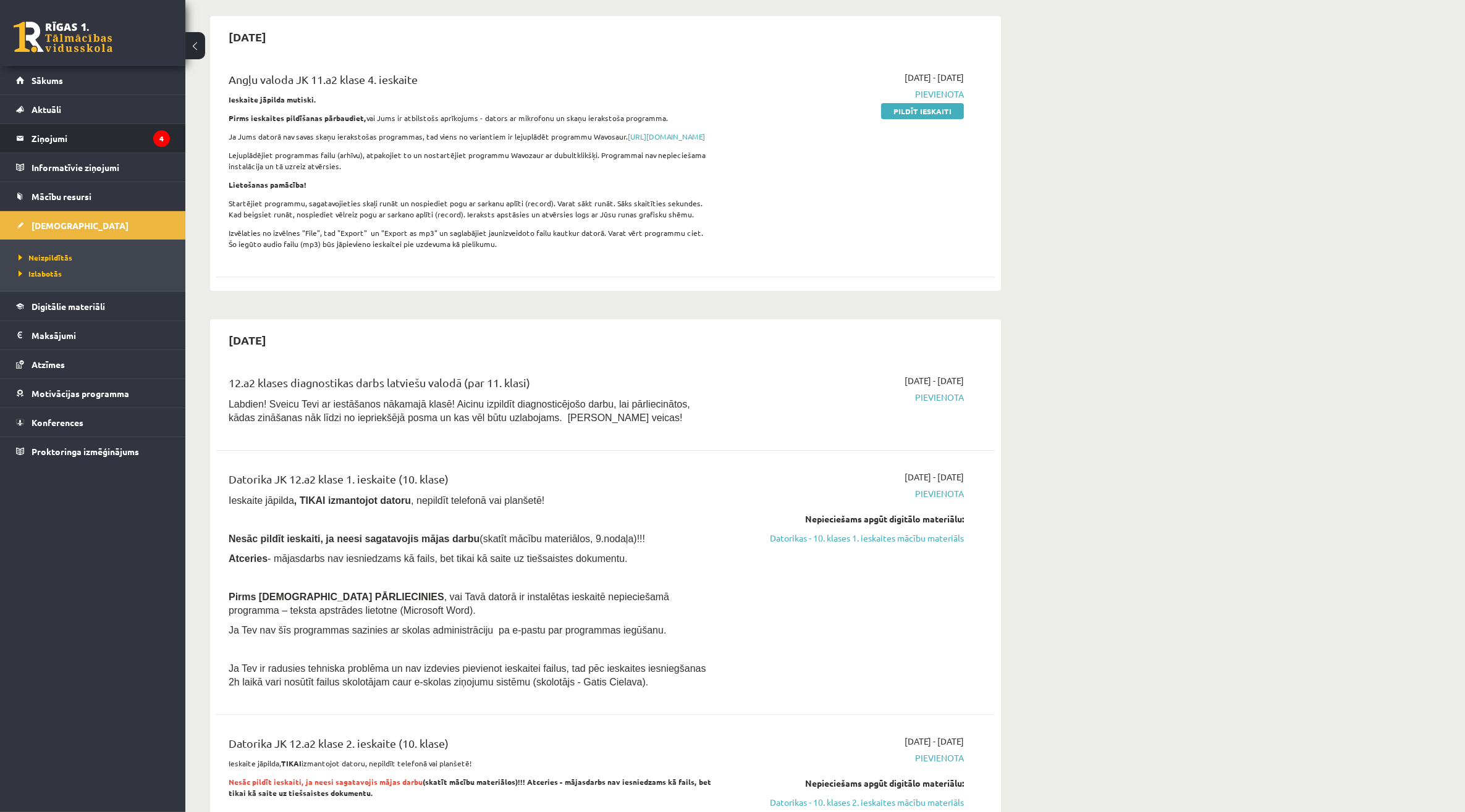
scroll to position [232, 0]
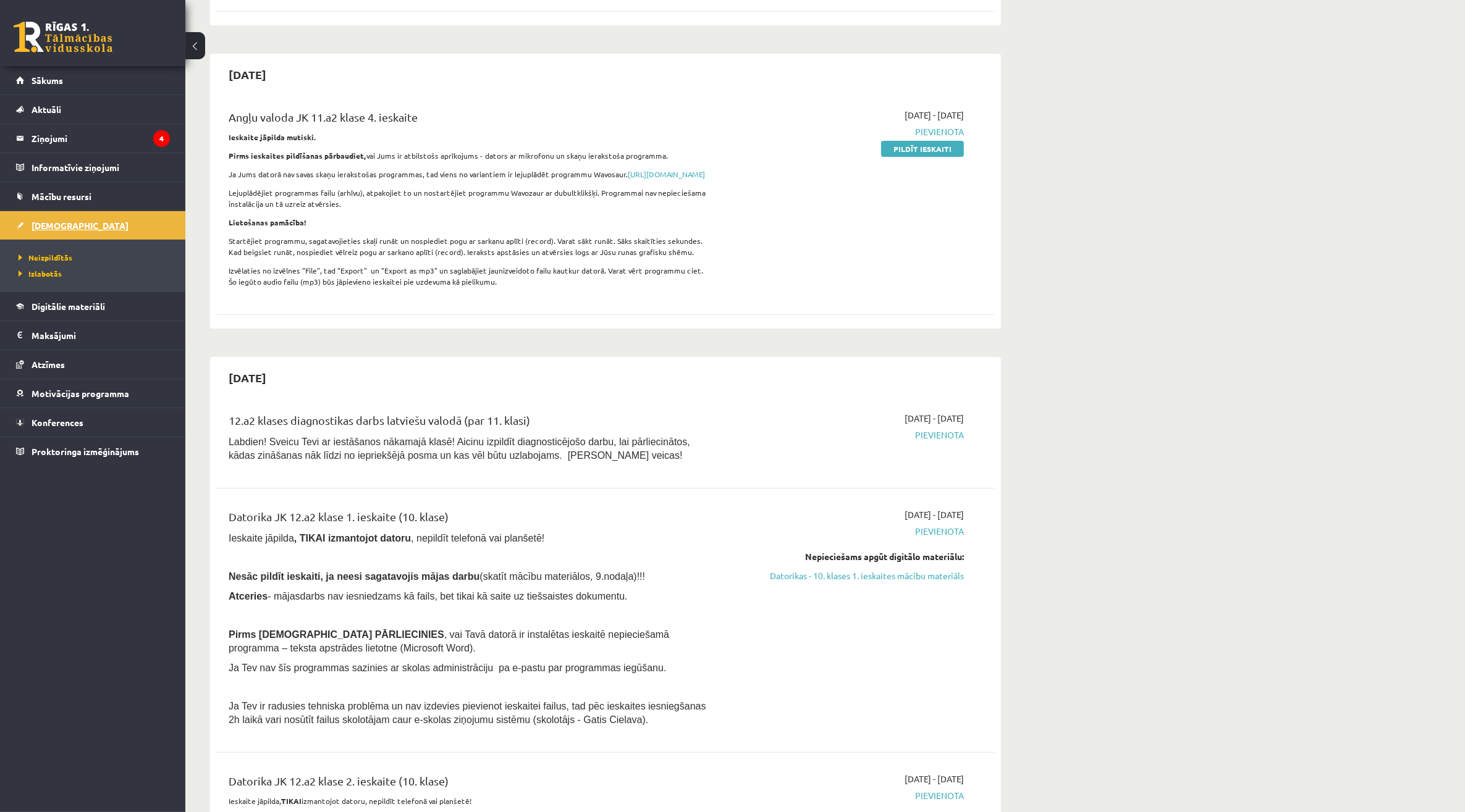
click at [73, 223] on link "[DEMOGRAPHIC_DATA]" at bounding box center [93, 225] width 154 height 29
click at [107, 298] on link "Digitālie materiāli" at bounding box center [93, 306] width 154 height 29
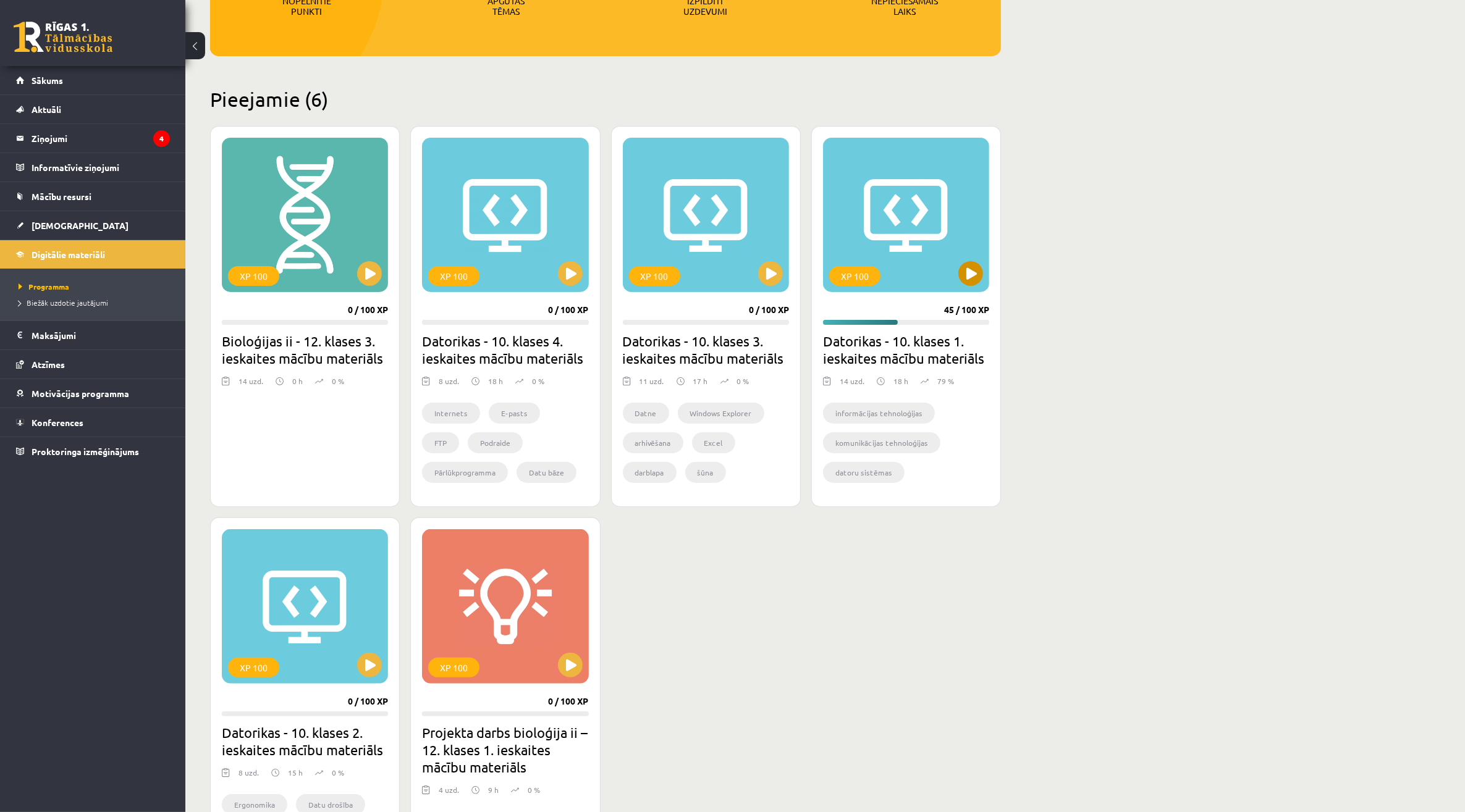
scroll to position [386, 0]
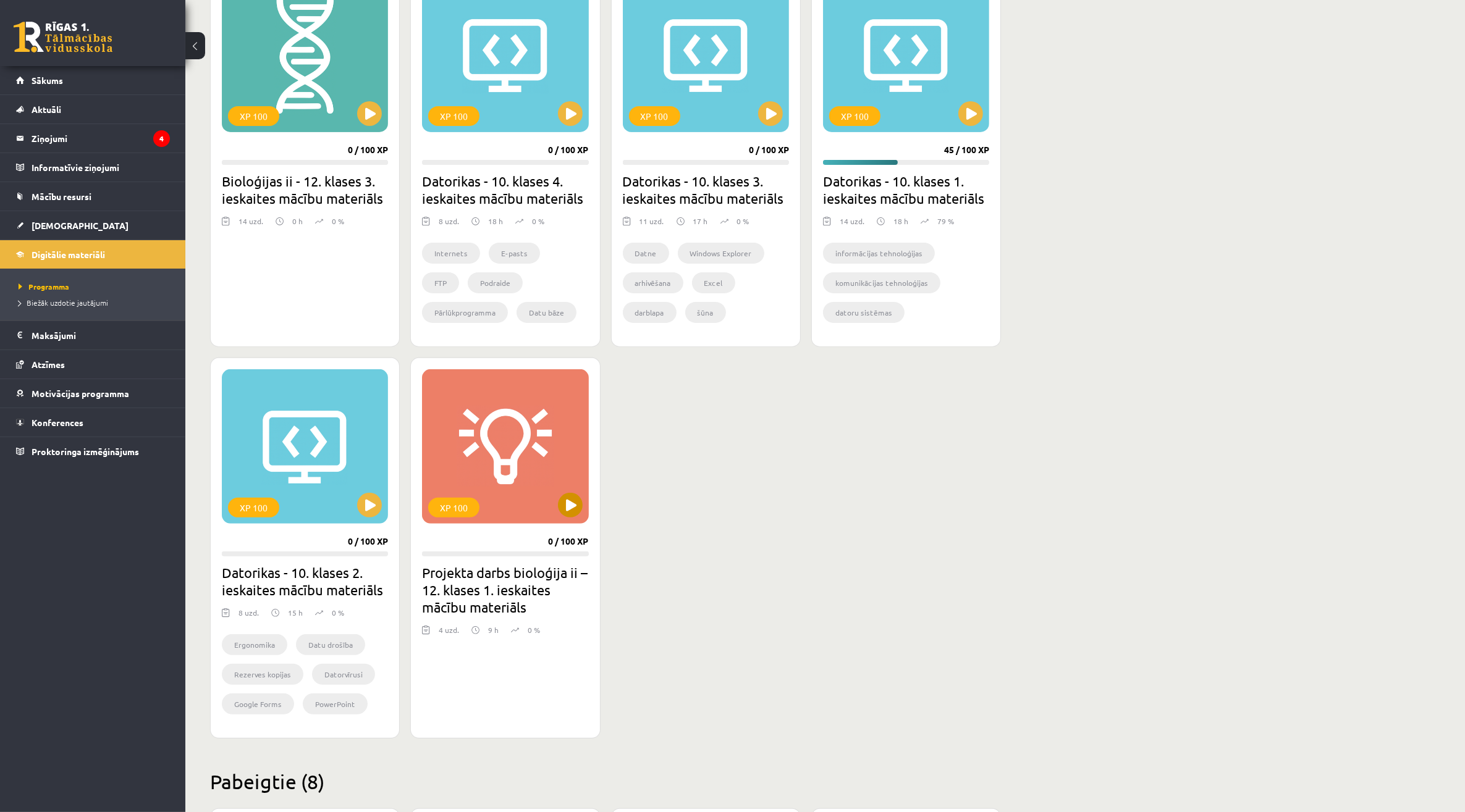
click at [554, 505] on div "XP 100" at bounding box center [505, 446] width 166 height 155
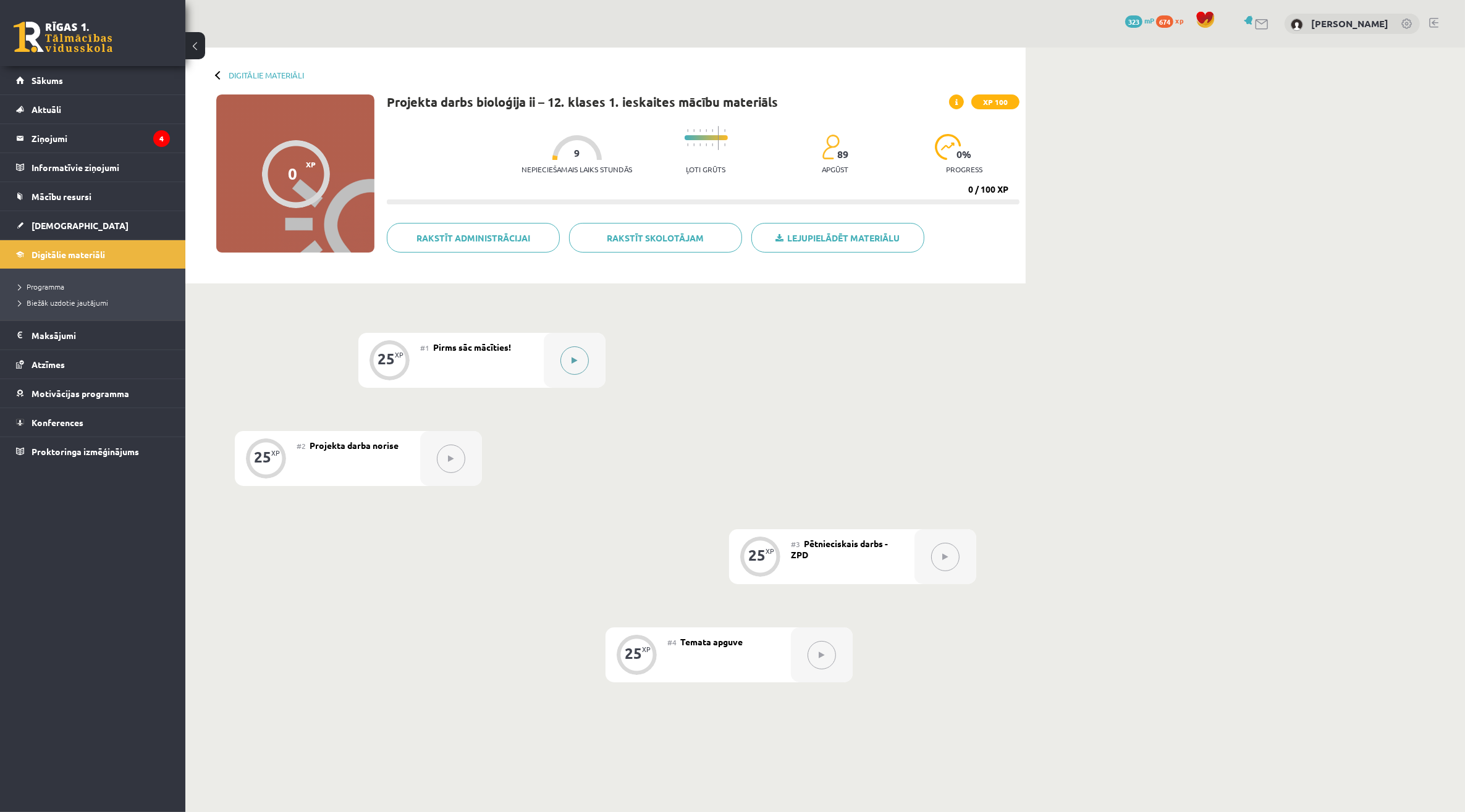
click at [569, 349] on button at bounding box center [575, 360] width 29 height 29
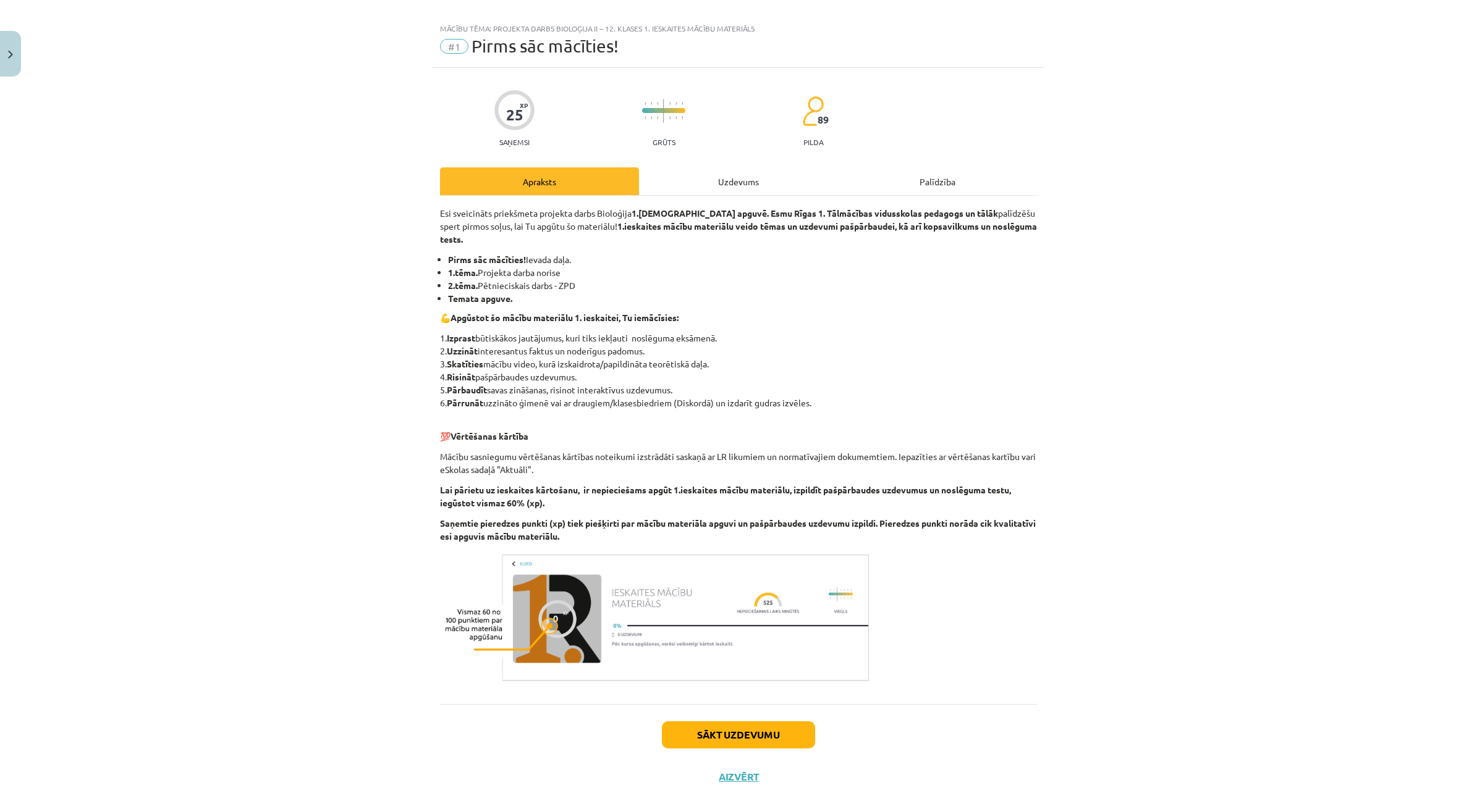
scroll to position [19, 0]
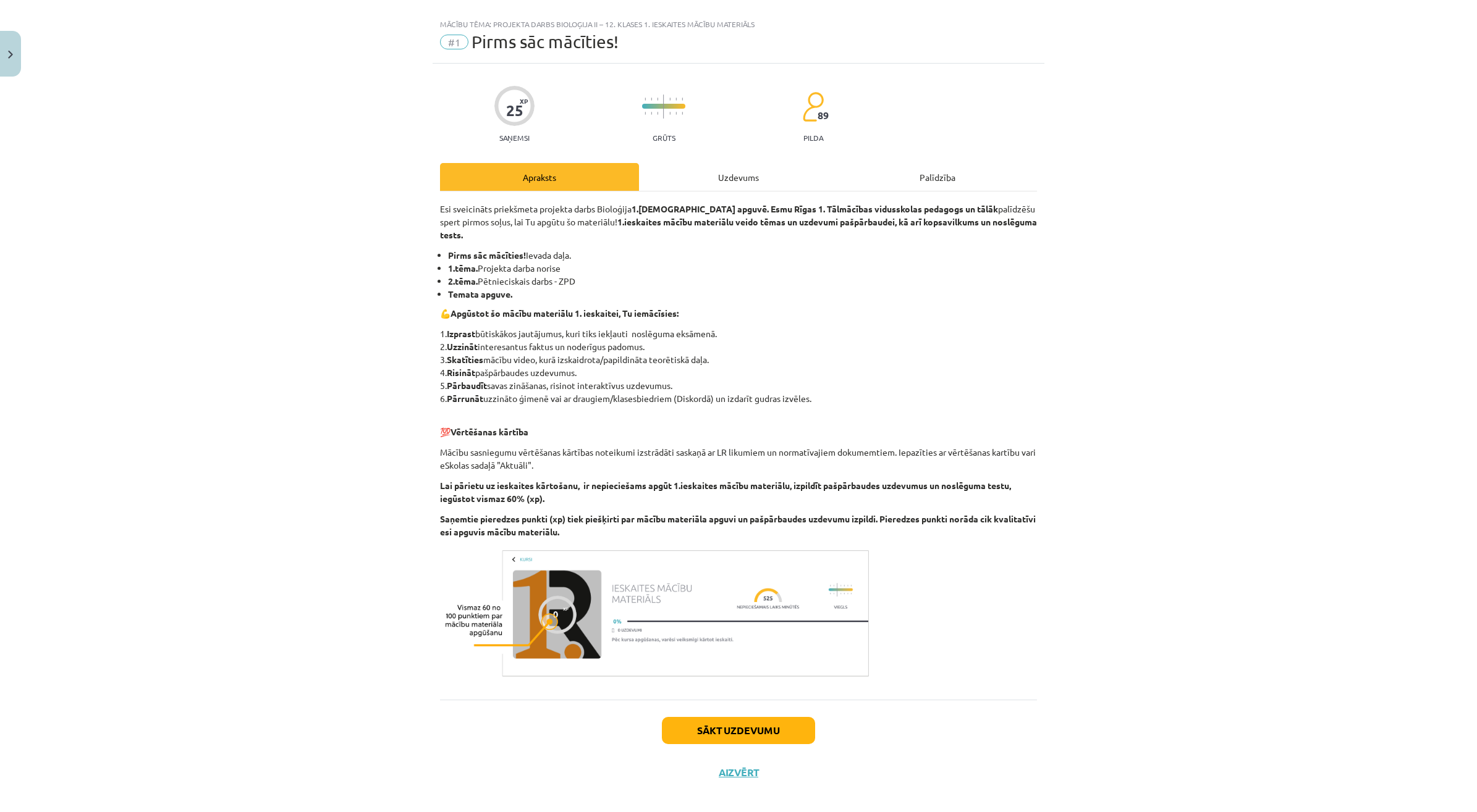
click at [736, 176] on div "Uzdevums" at bounding box center [738, 177] width 199 height 28
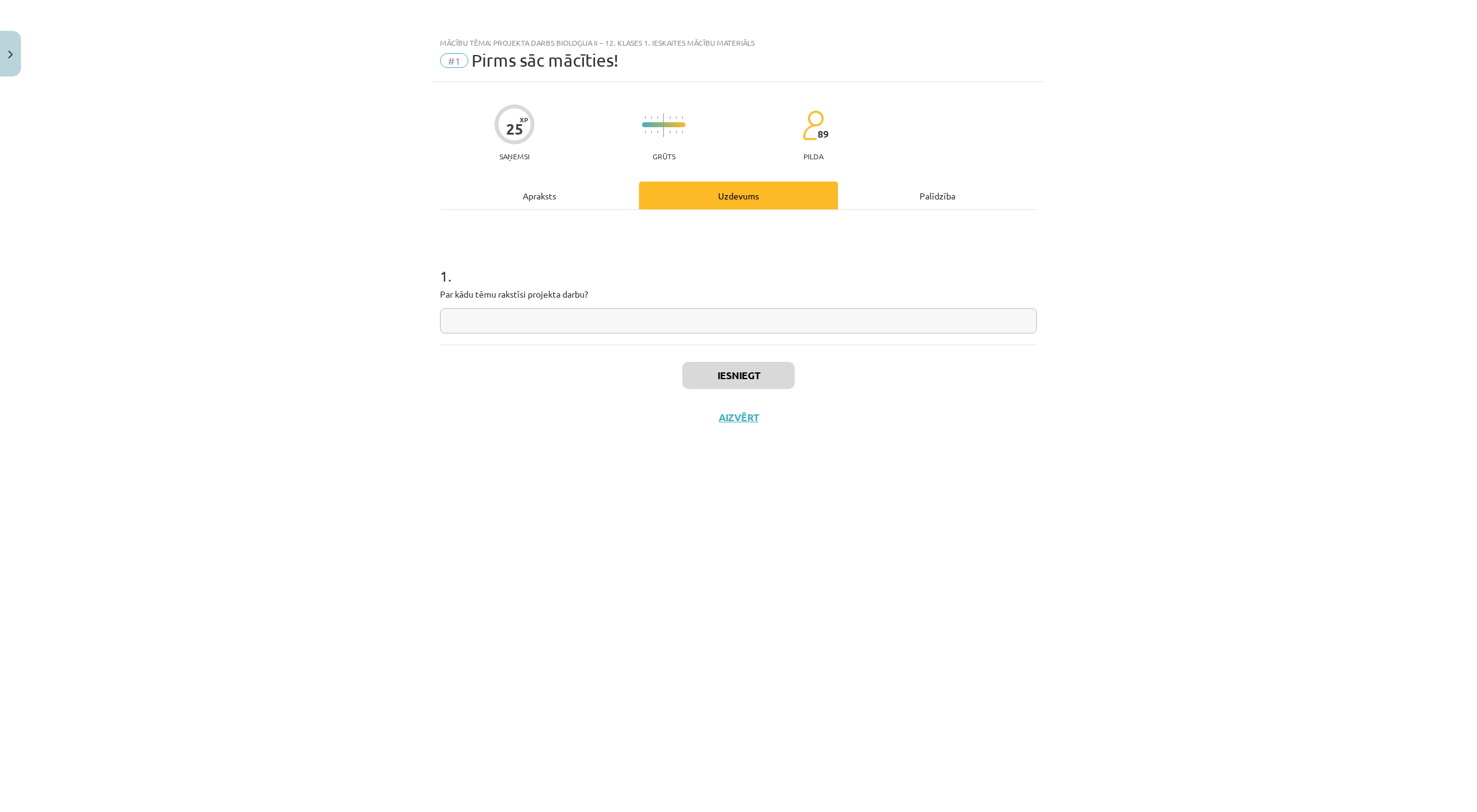
click at [583, 346] on div "Iesniegt Aizvērt" at bounding box center [738, 388] width 597 height 87
click at [583, 332] on input "text" at bounding box center [738, 321] width 597 height 25
click at [605, 330] on input "**********" at bounding box center [738, 321] width 597 height 25
type input "**********"
click at [727, 372] on button "Iesniegt" at bounding box center [738, 375] width 113 height 27
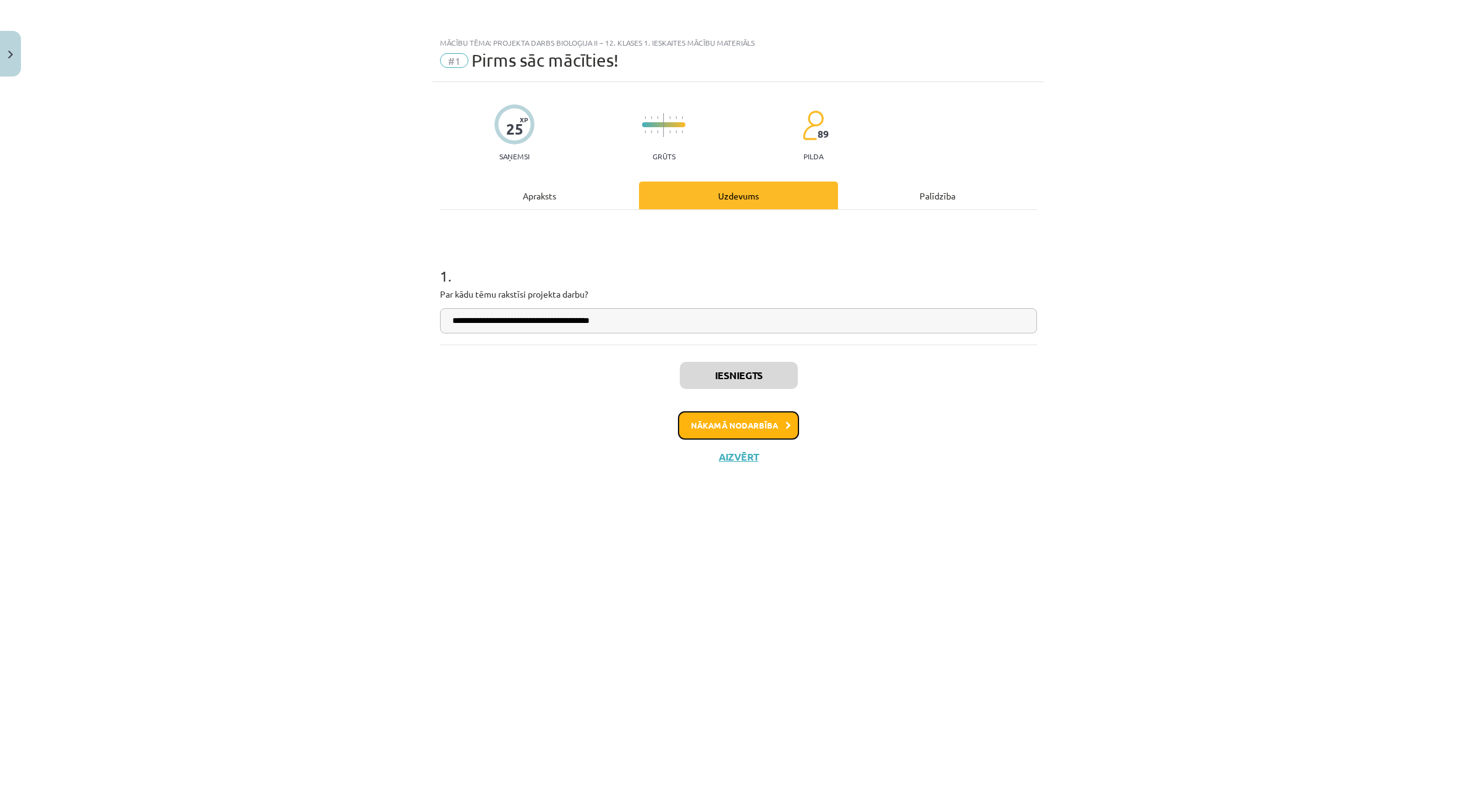
click at [748, 418] on button "Nākamā nodarbība" at bounding box center [738, 425] width 121 height 29
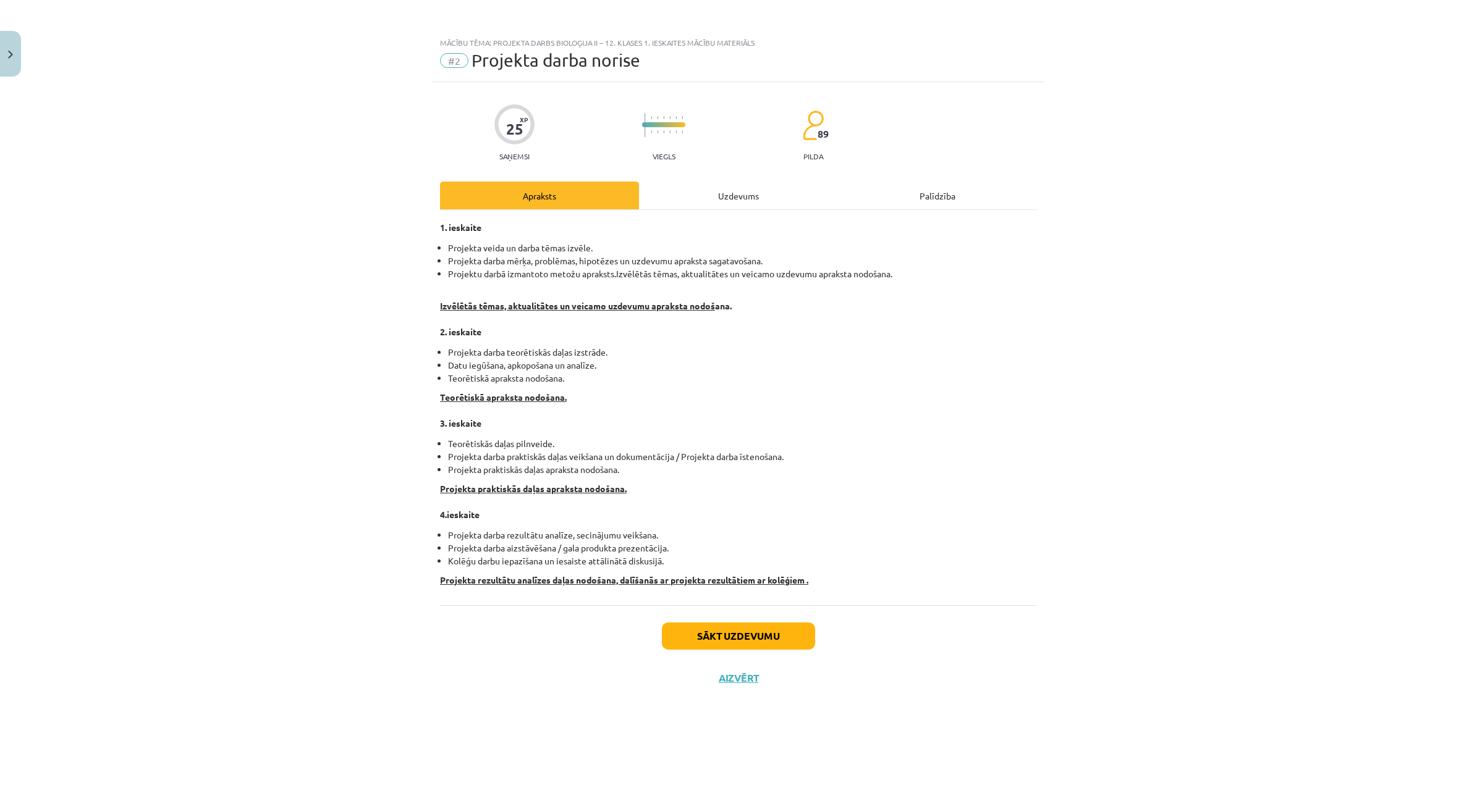
click at [736, 208] on div "Uzdevums" at bounding box center [738, 196] width 199 height 28
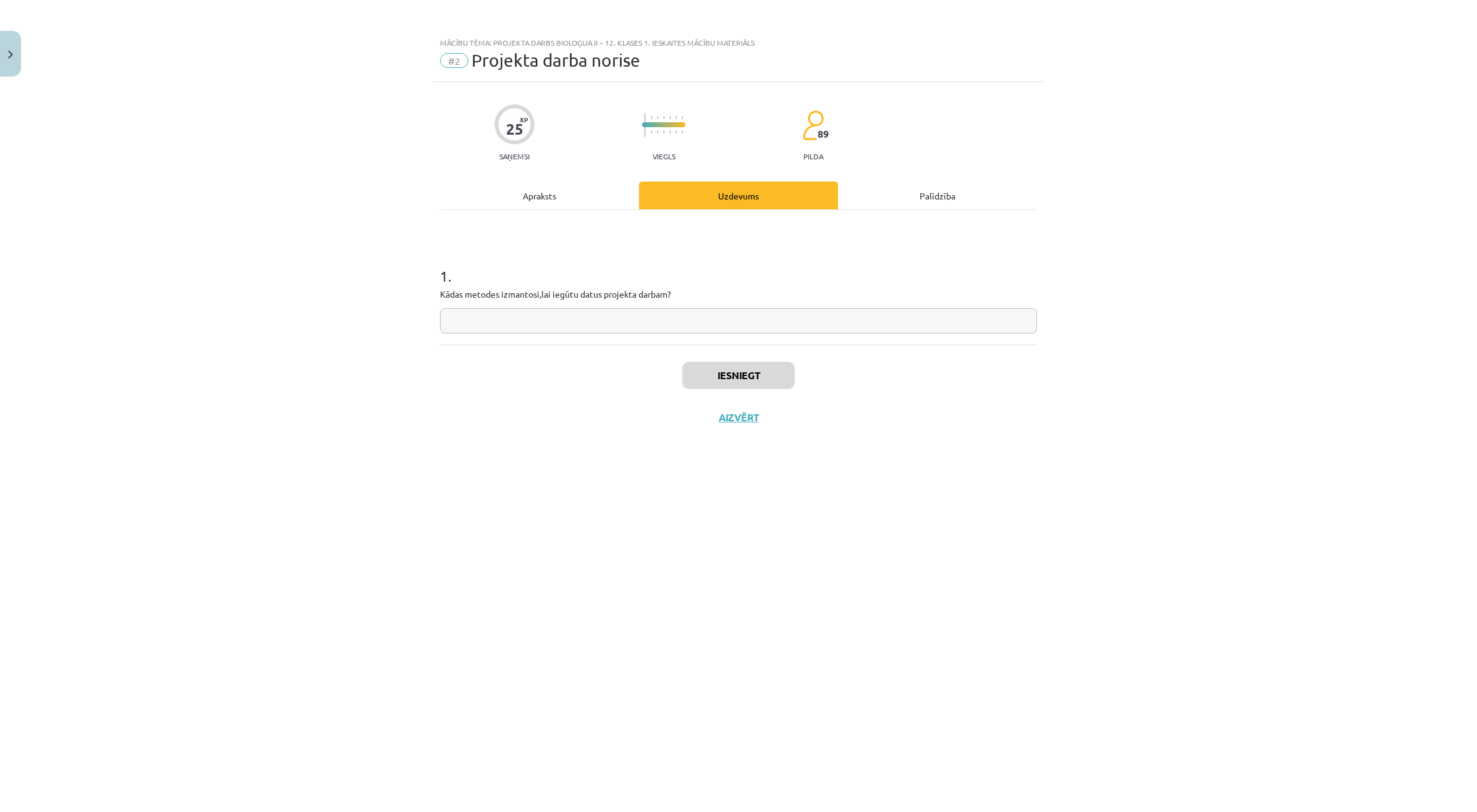
click at [561, 201] on div "Apraksts" at bounding box center [539, 196] width 199 height 28
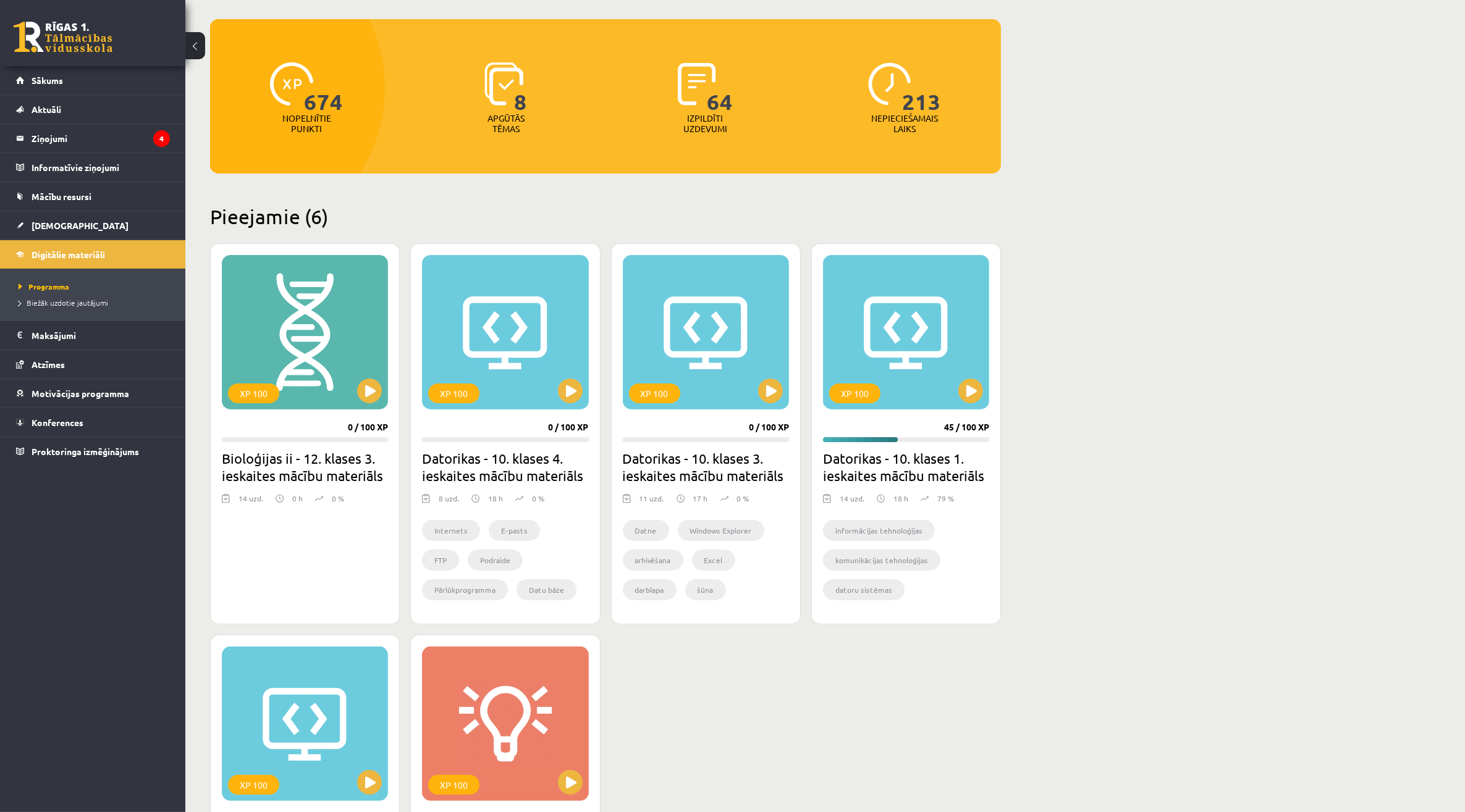
scroll to position [309, 0]
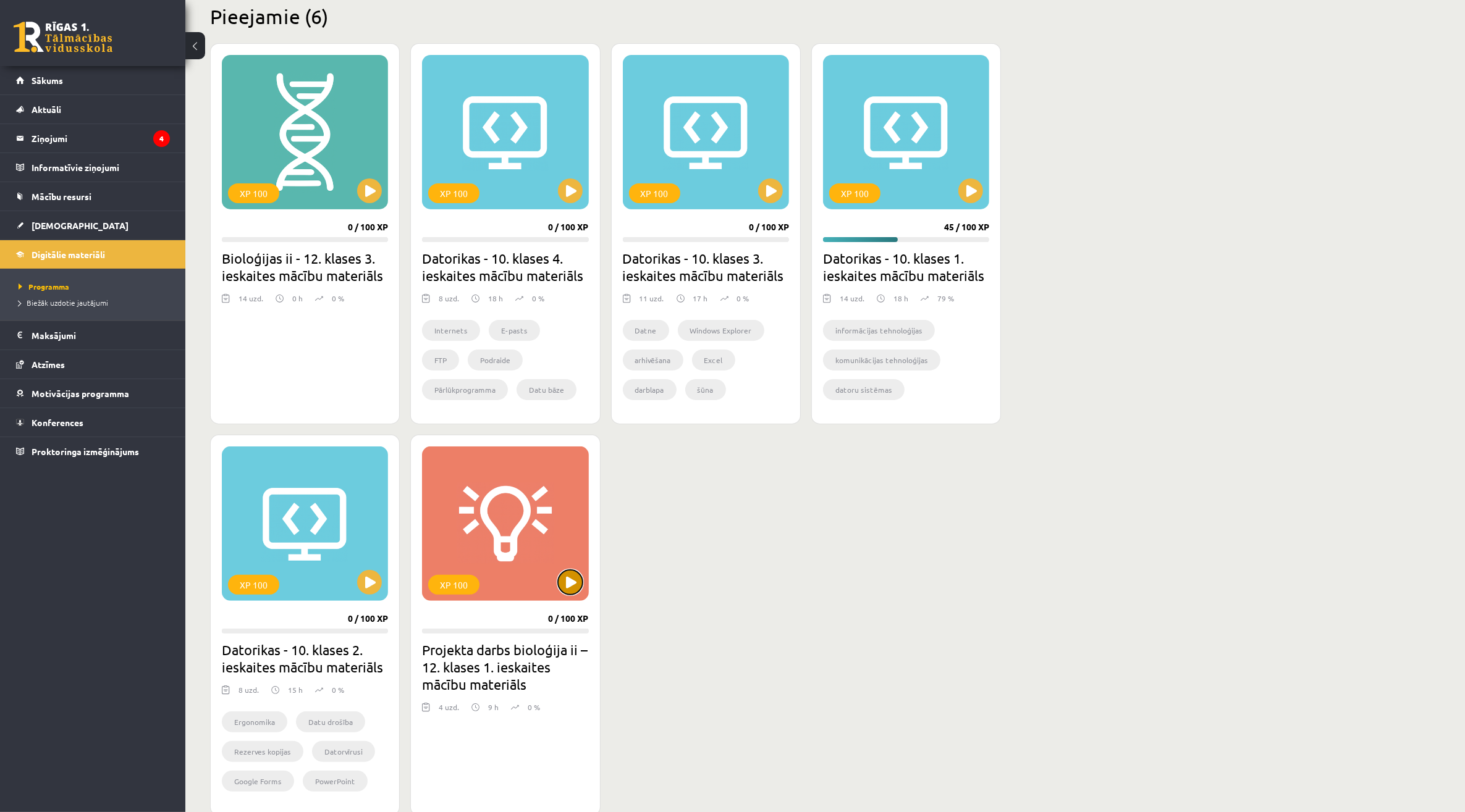
click at [563, 578] on button at bounding box center [570, 582] width 25 height 25
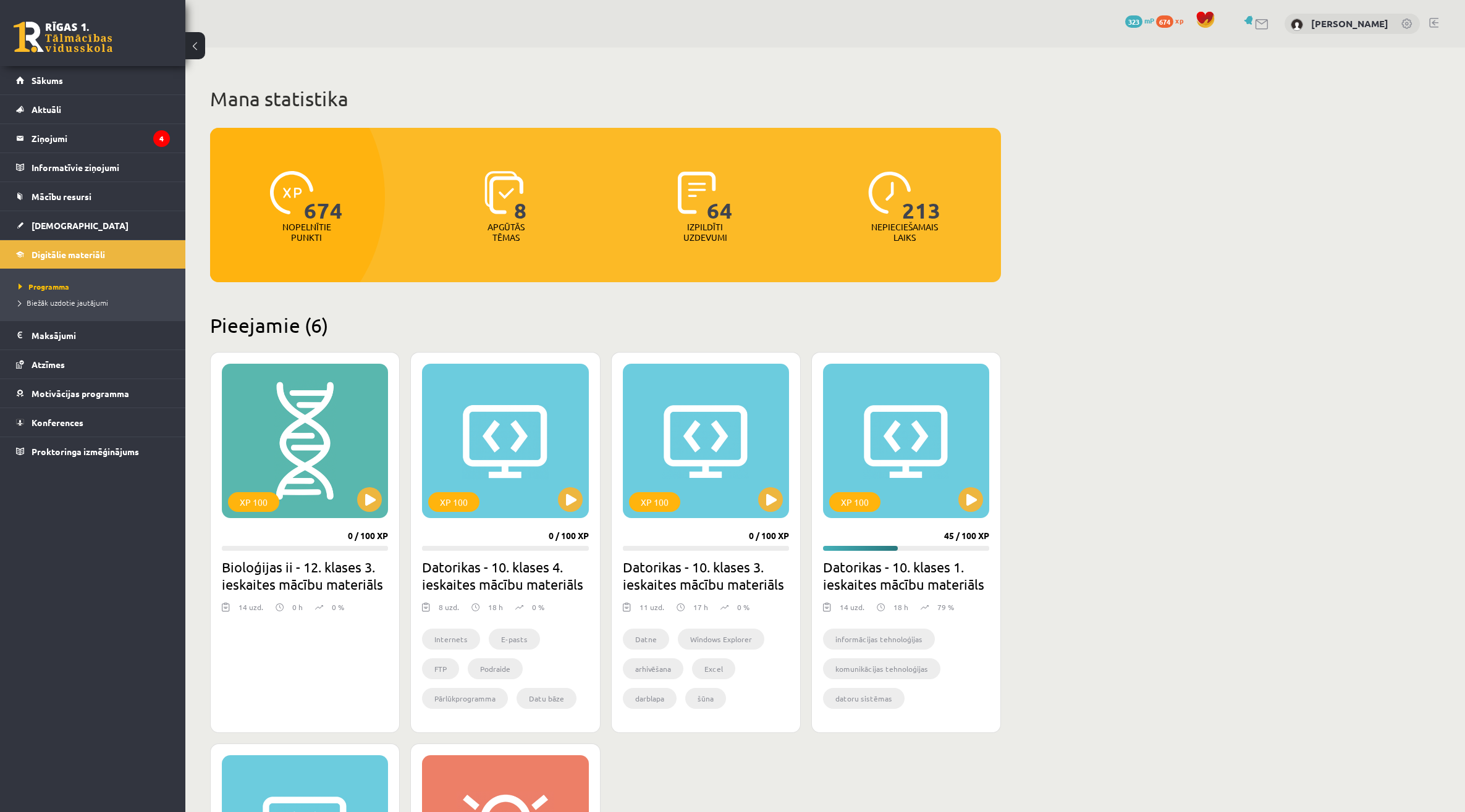
scroll to position [309, 0]
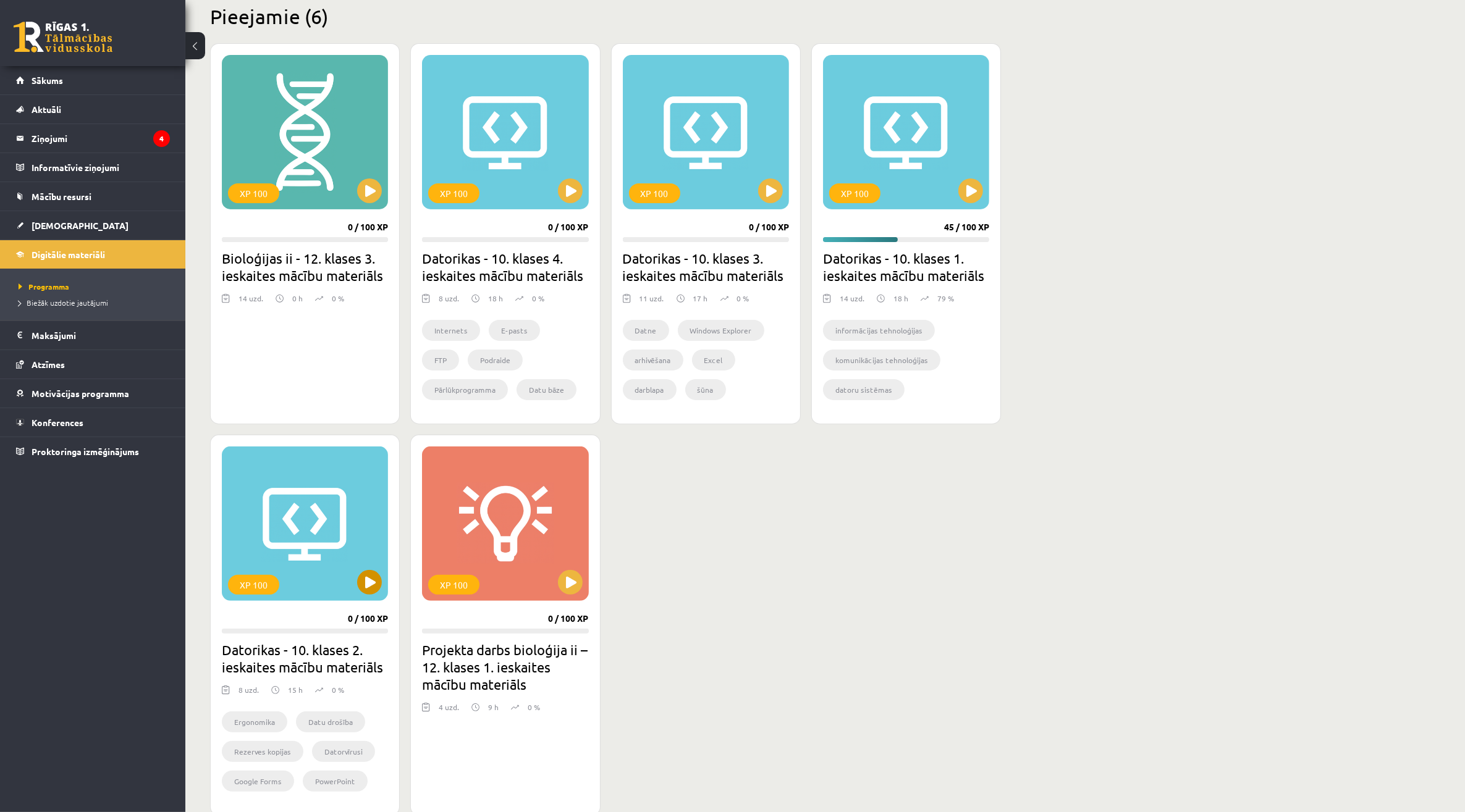
click at [339, 560] on div "XP 100" at bounding box center [305, 524] width 166 height 155
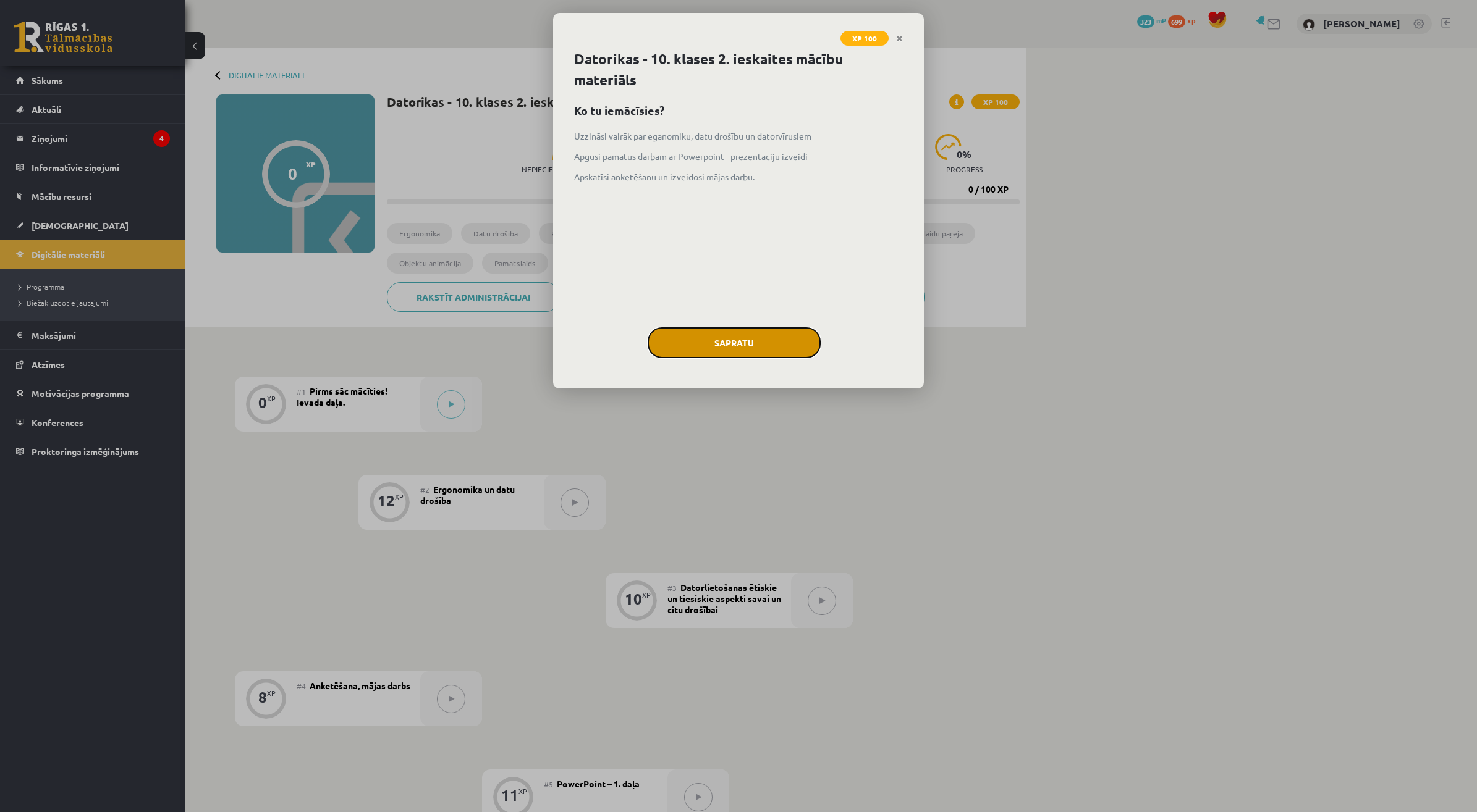
click at [783, 338] on button "Sapratu" at bounding box center [734, 342] width 173 height 31
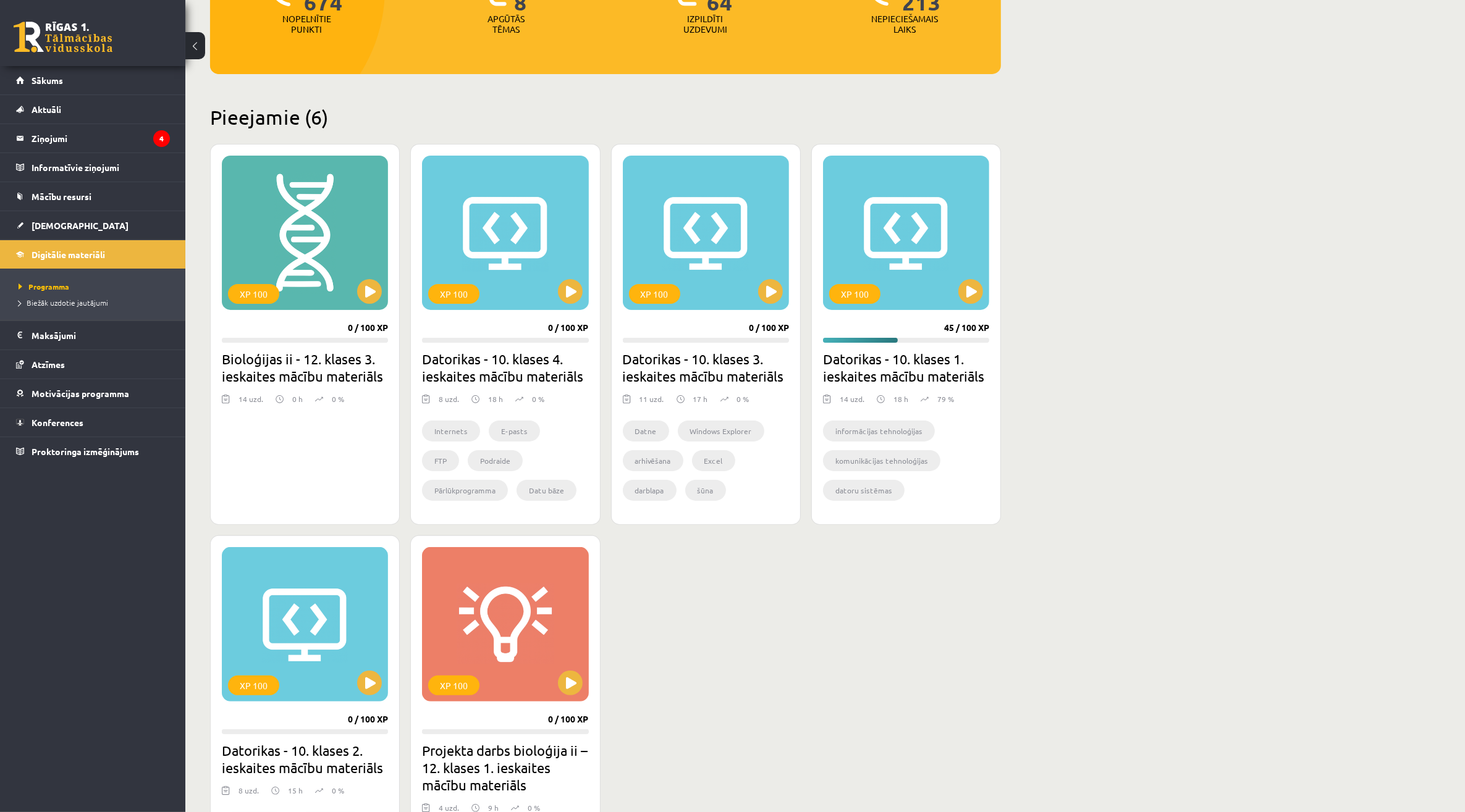
scroll to position [155, 0]
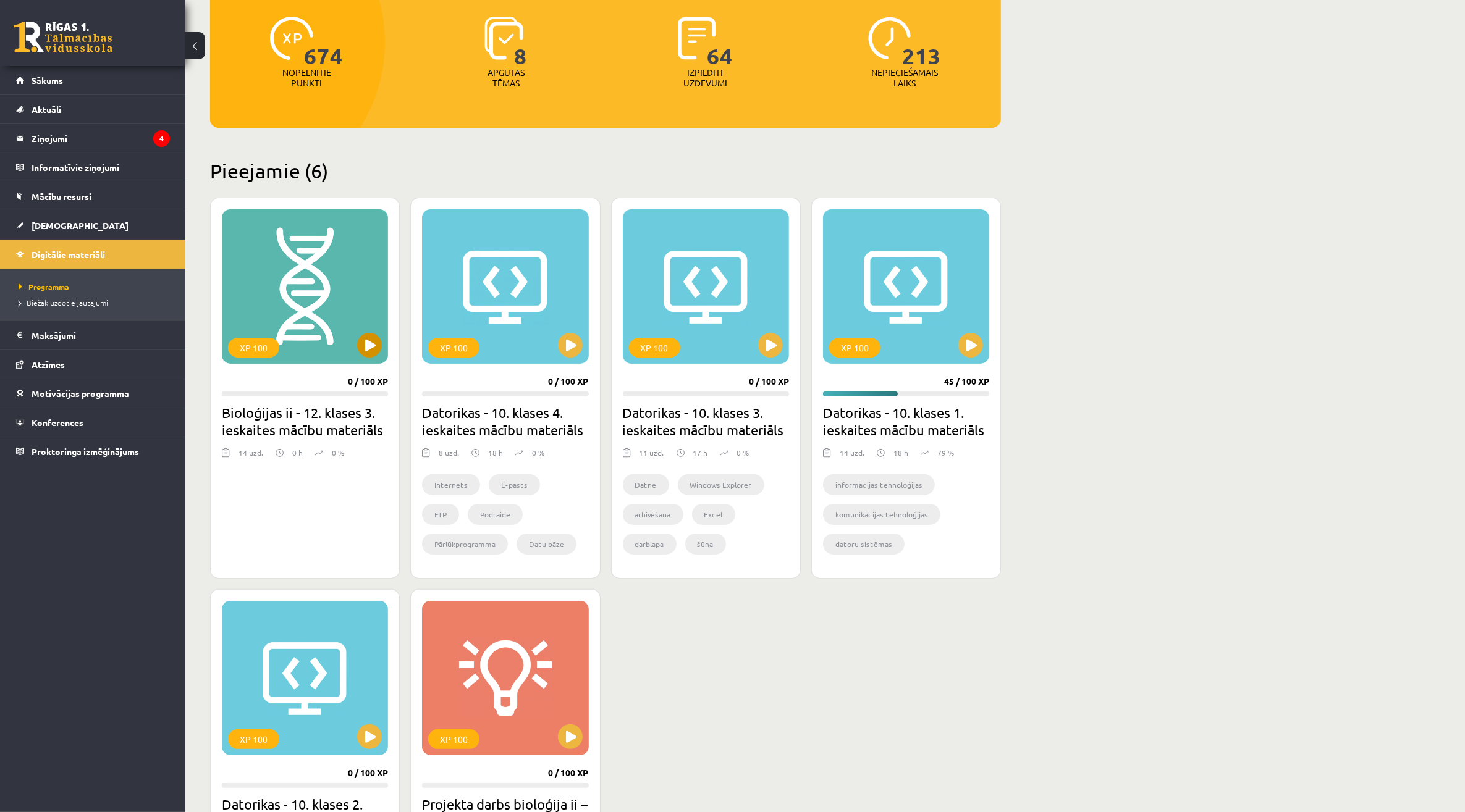
click at [363, 357] on div "XP 100" at bounding box center [305, 286] width 166 height 155
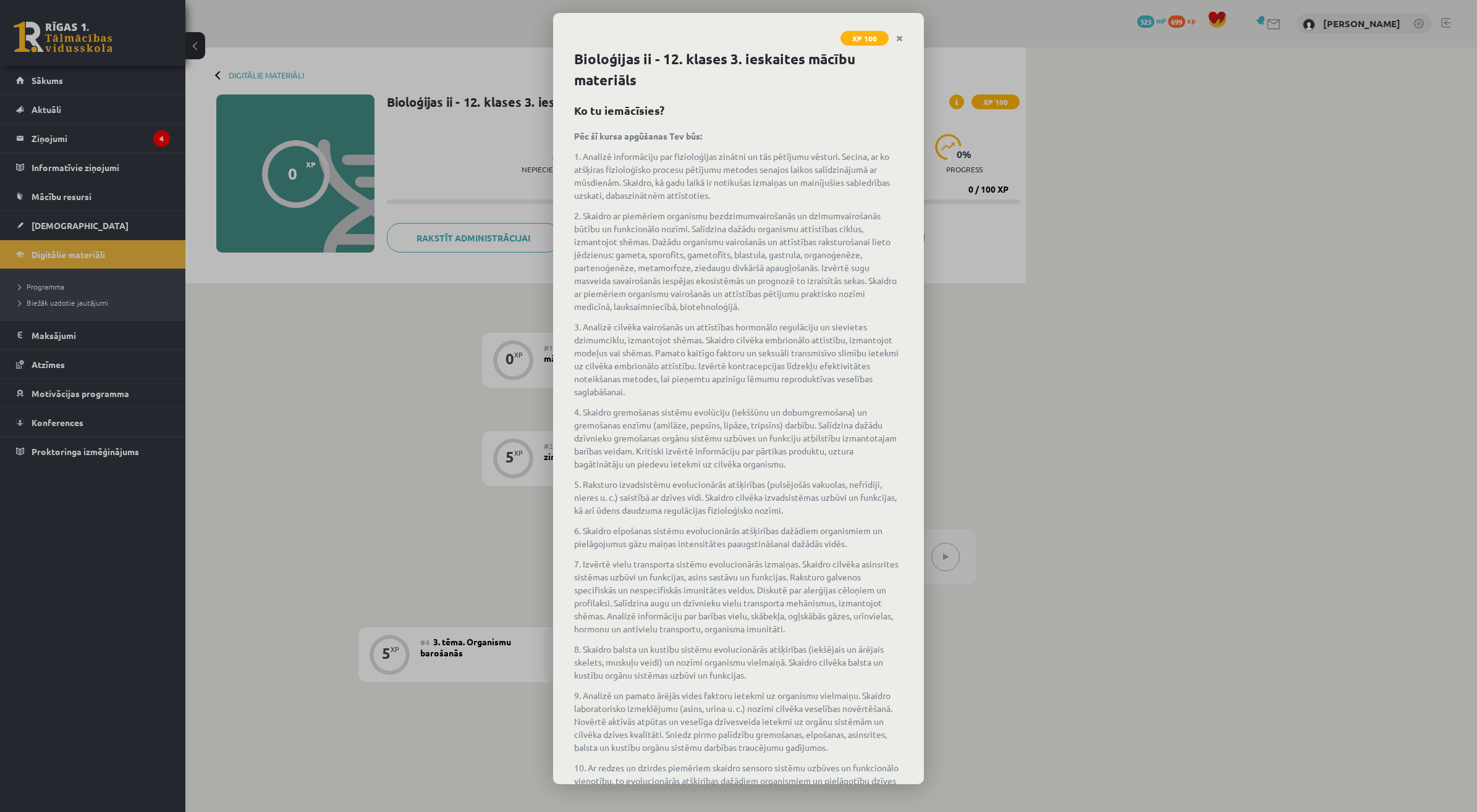
click at [520, 396] on div "XP 100 Bioloģijas ii - 12. klases 3. ieskaites mācību materiāls Ko tu iemācīsie…" at bounding box center [738, 406] width 1477 height 812
click at [901, 38] on icon "Close" at bounding box center [899, 39] width 7 height 9
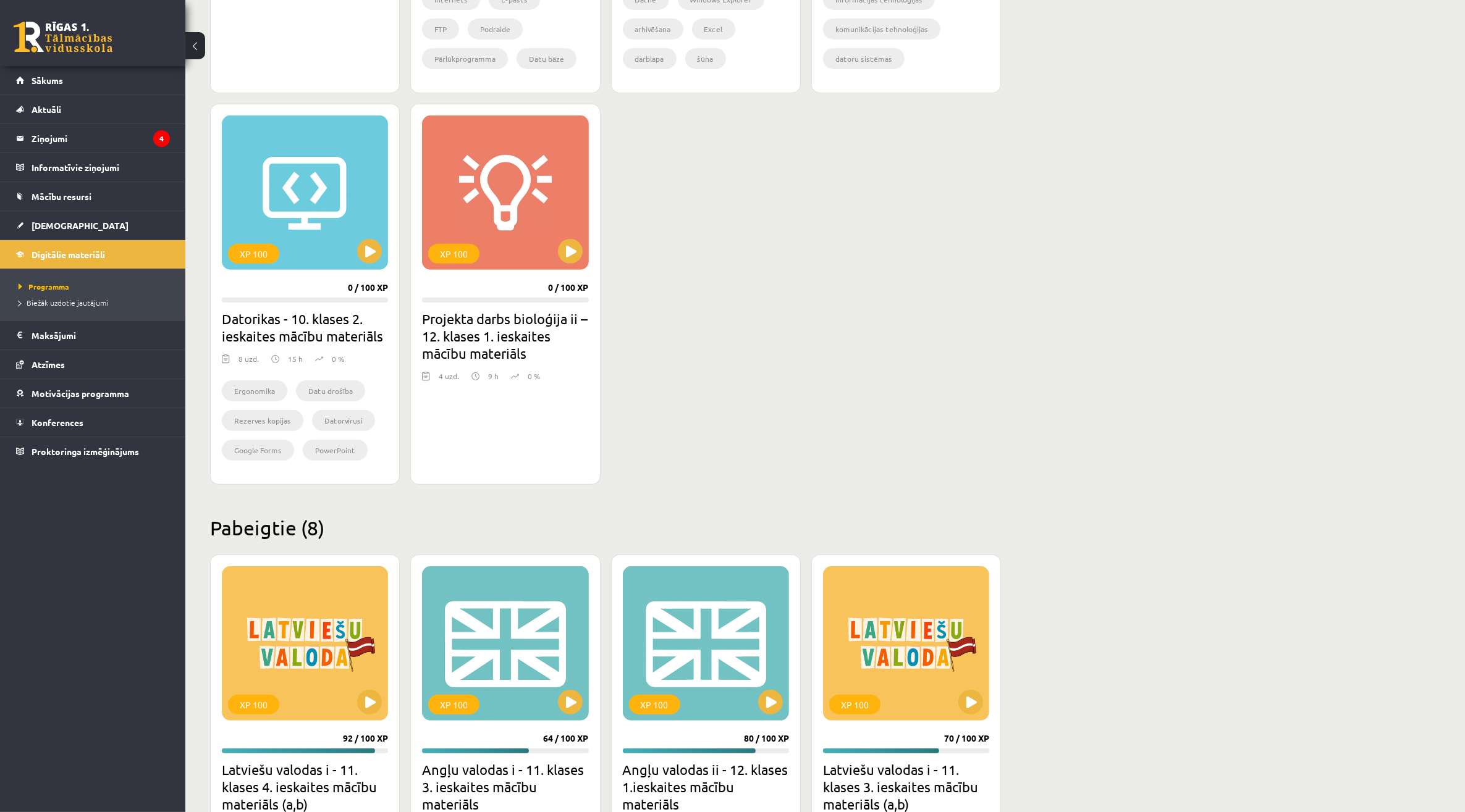
scroll to position [927, 0]
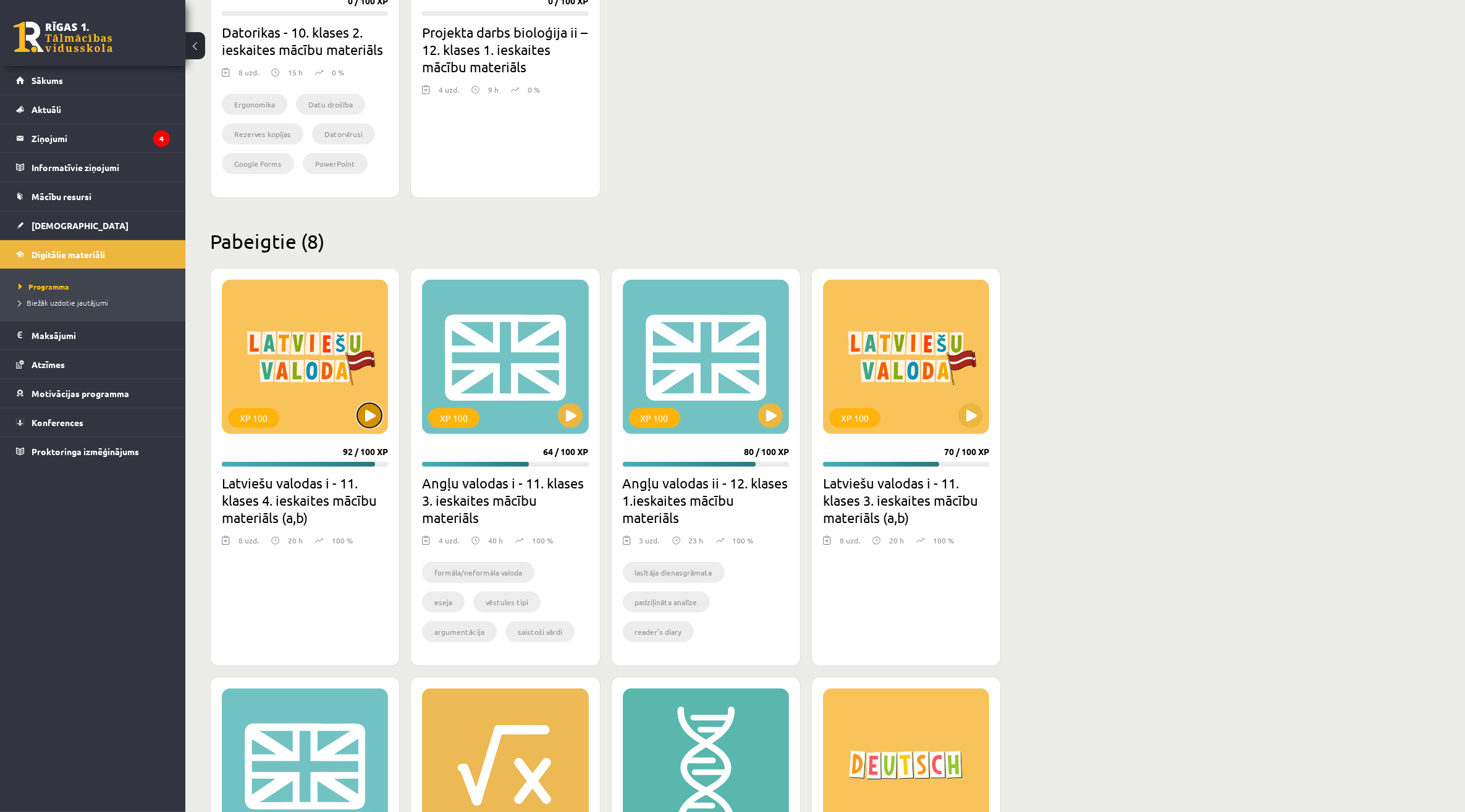
click at [359, 416] on button at bounding box center [369, 415] width 25 height 25
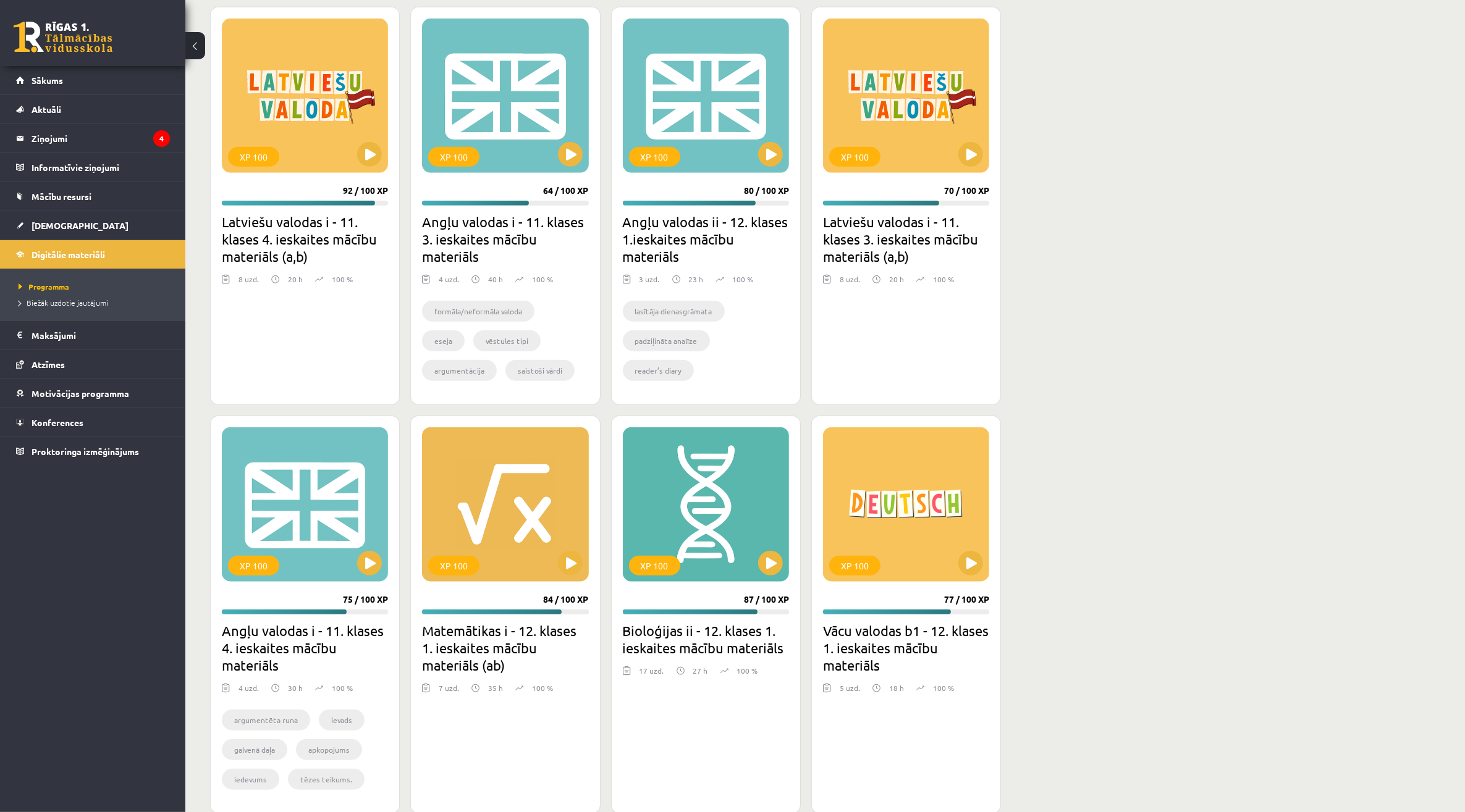
scroll to position [1214, 0]
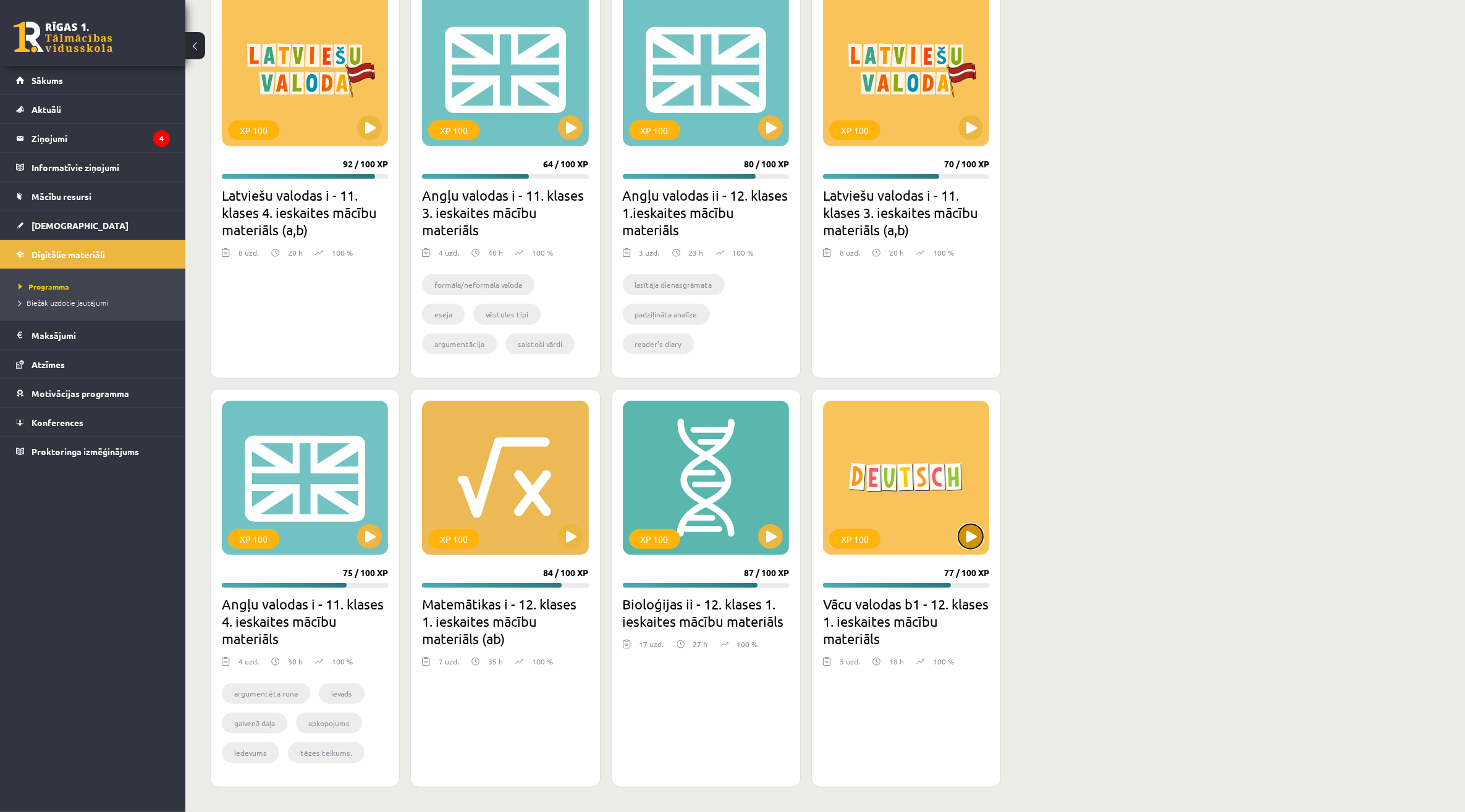
click at [970, 544] on button at bounding box center [970, 536] width 25 height 25
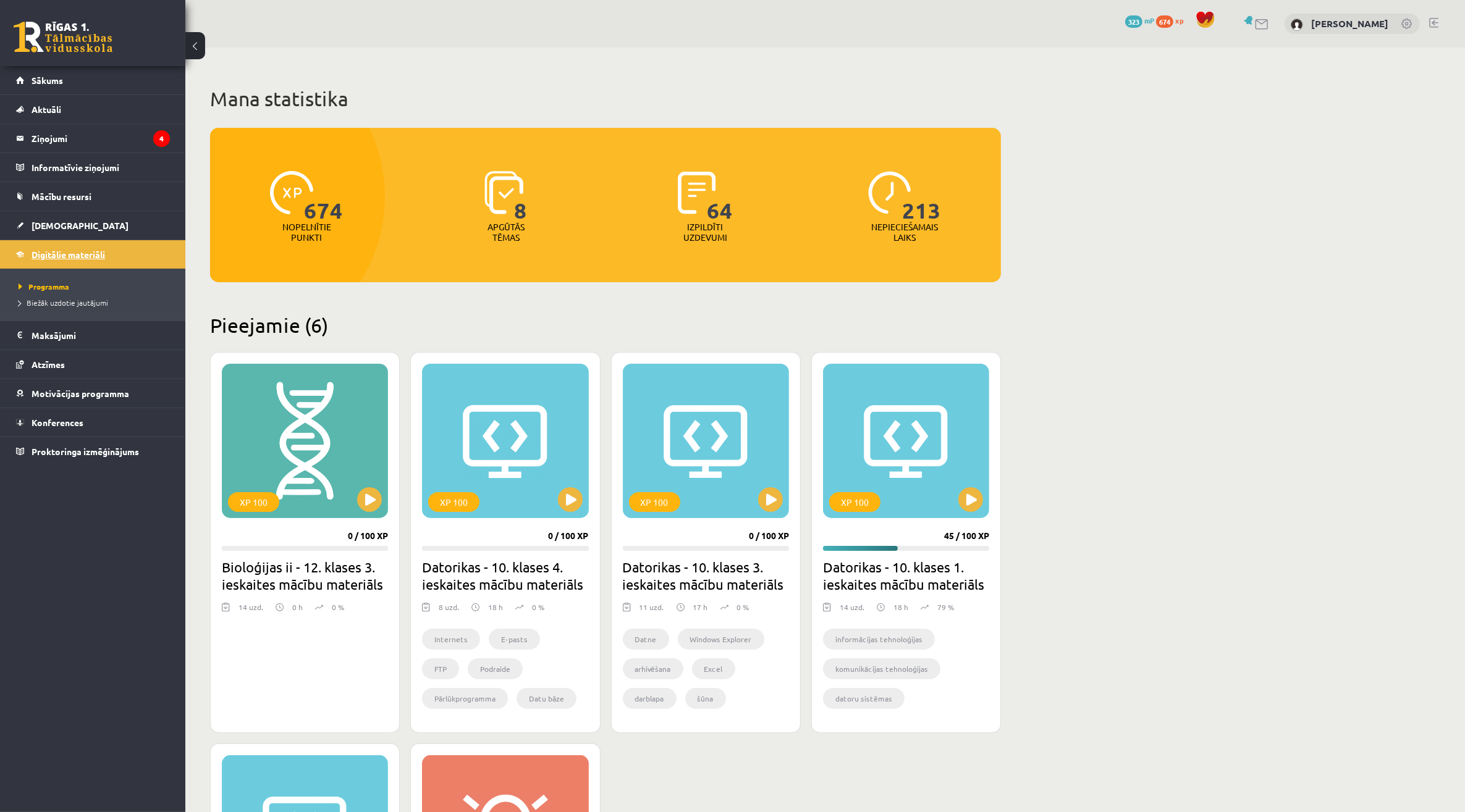
click at [97, 246] on link "Digitālie materiāli" at bounding box center [93, 254] width 154 height 29
click at [103, 133] on legend "Ziņojumi 4" at bounding box center [101, 138] width 139 height 29
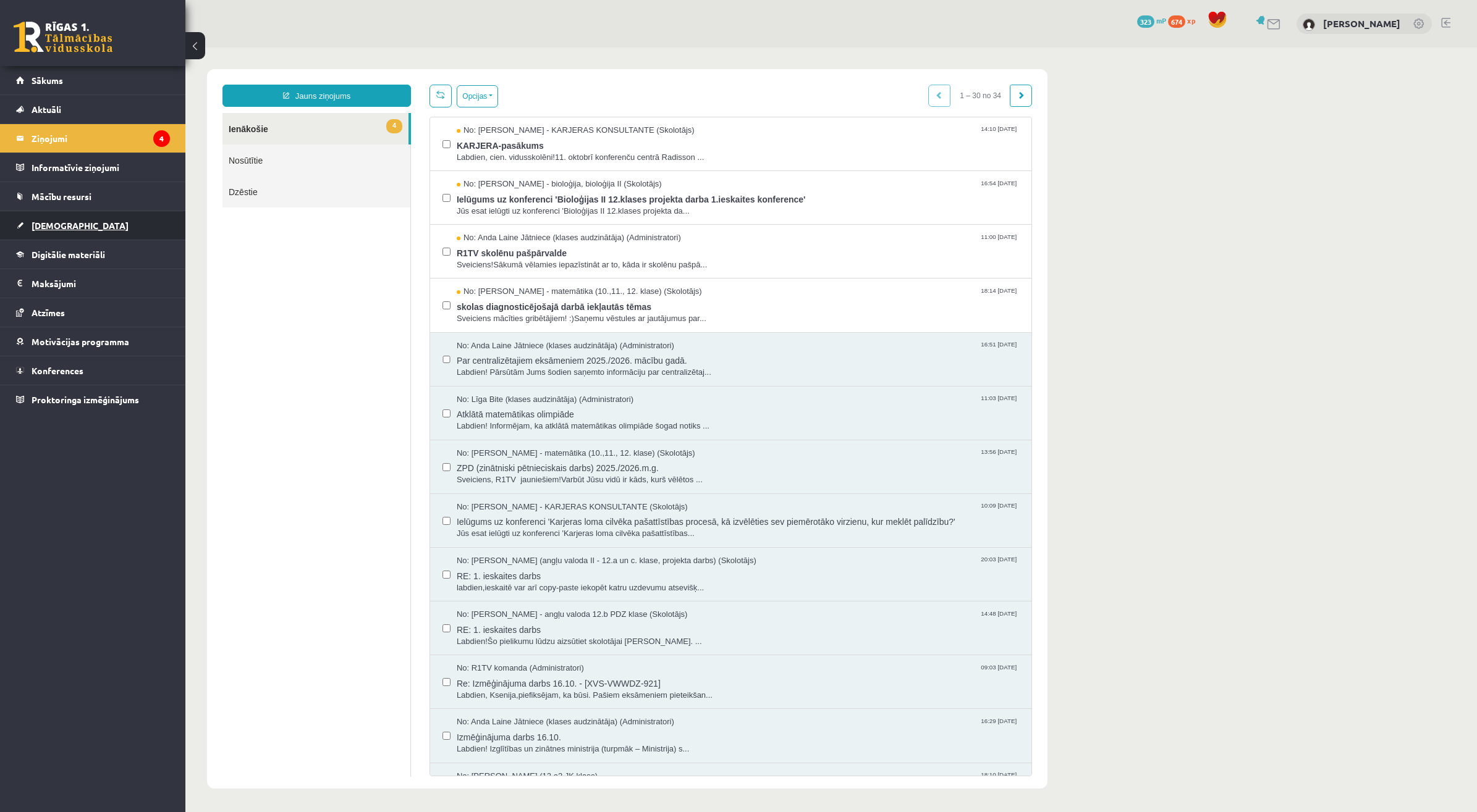
click at [100, 238] on link "[DEMOGRAPHIC_DATA]" at bounding box center [93, 225] width 154 height 29
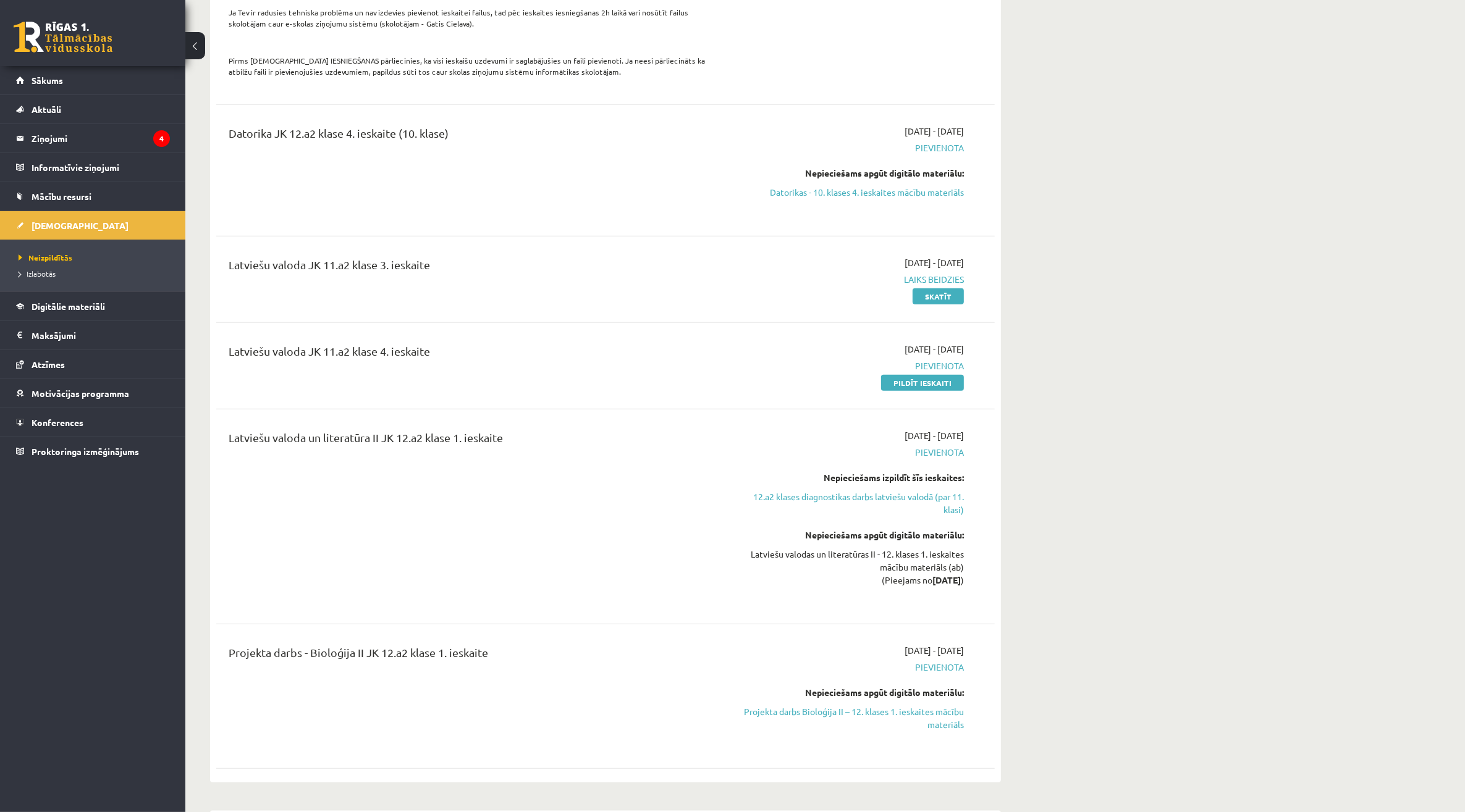
scroll to position [1390, 0]
click at [902, 377] on link "Pildīt ieskaiti" at bounding box center [922, 380] width 83 height 16
drag, startPoint x: 898, startPoint y: 381, endPoint x: 794, endPoint y: 47, distance: 349.8
click at [898, 381] on link "Pildīt ieskaiti" at bounding box center [922, 380] width 83 height 16
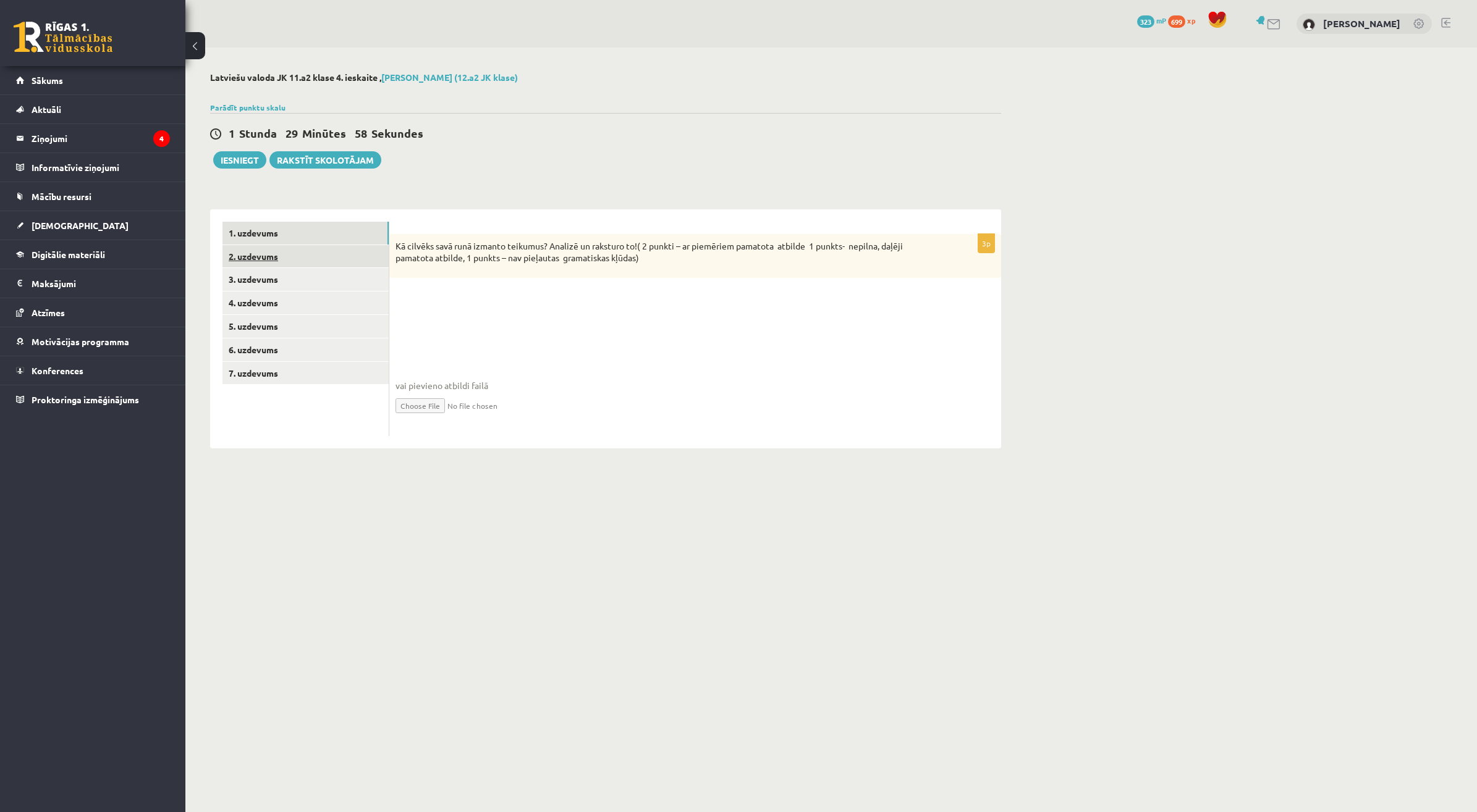
click at [329, 260] on link "2. uzdevums" at bounding box center [305, 256] width 166 height 23
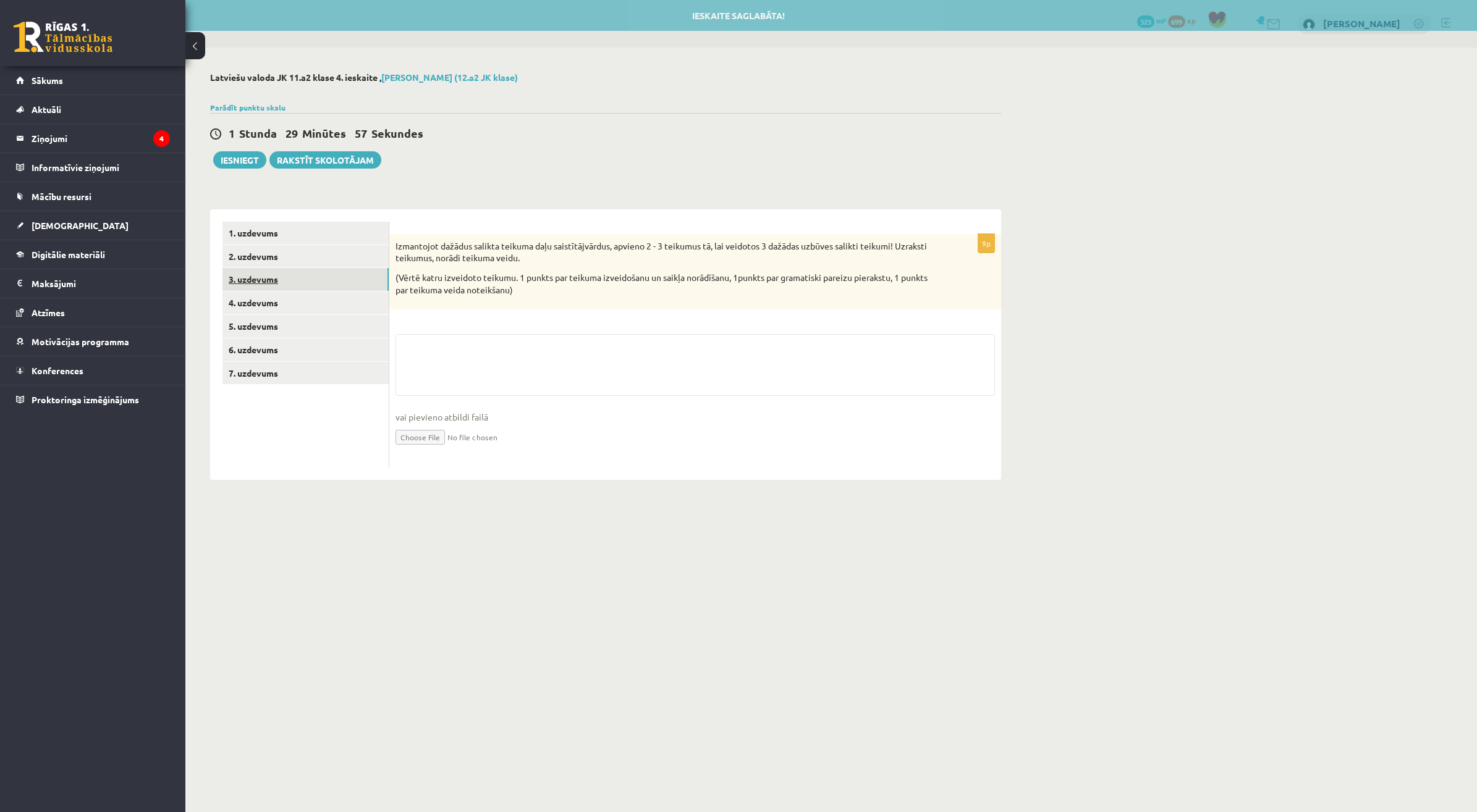
click at [329, 275] on link "3. uzdevums" at bounding box center [305, 279] width 166 height 23
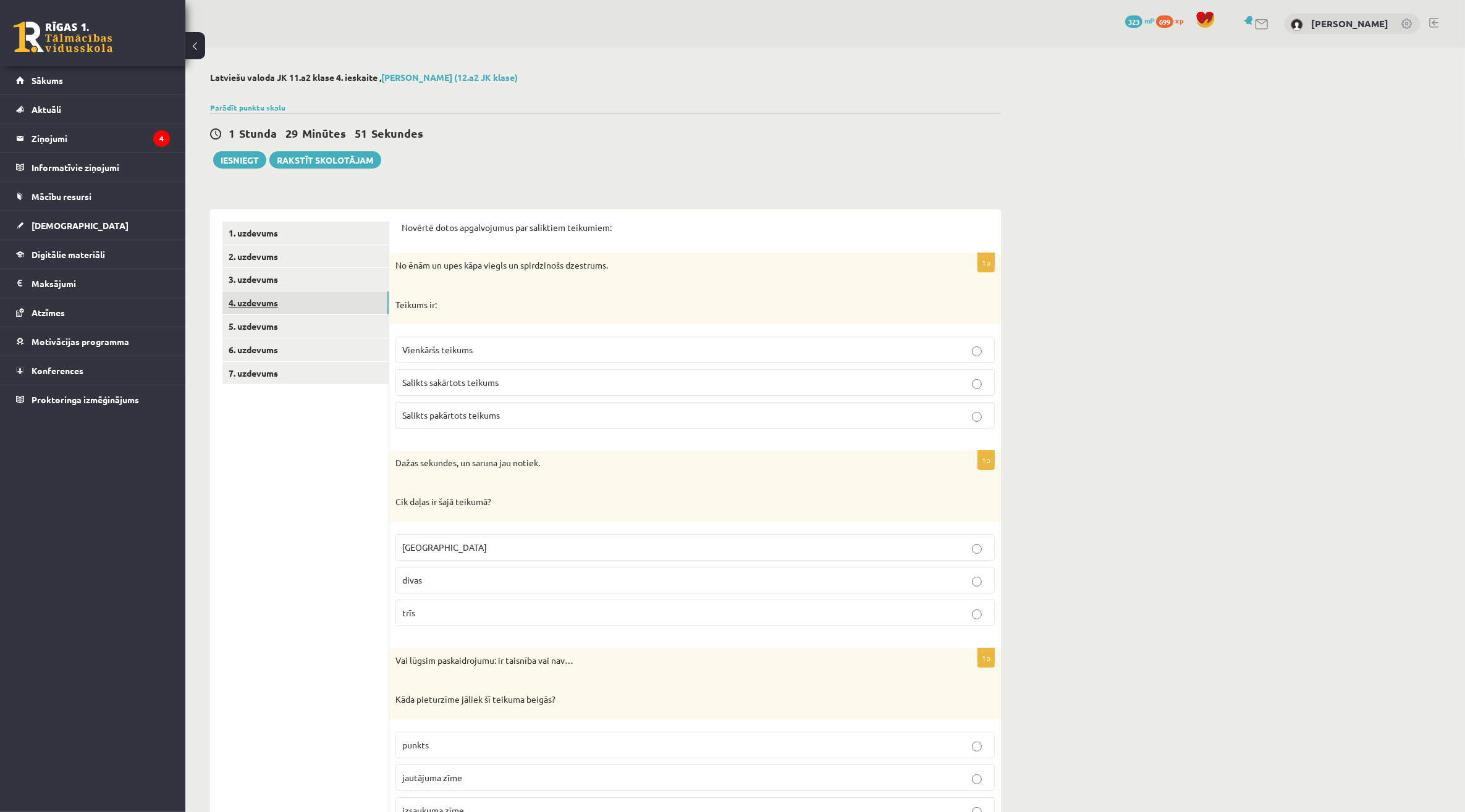
click at [240, 304] on link "4. uzdevums" at bounding box center [305, 303] width 166 height 23
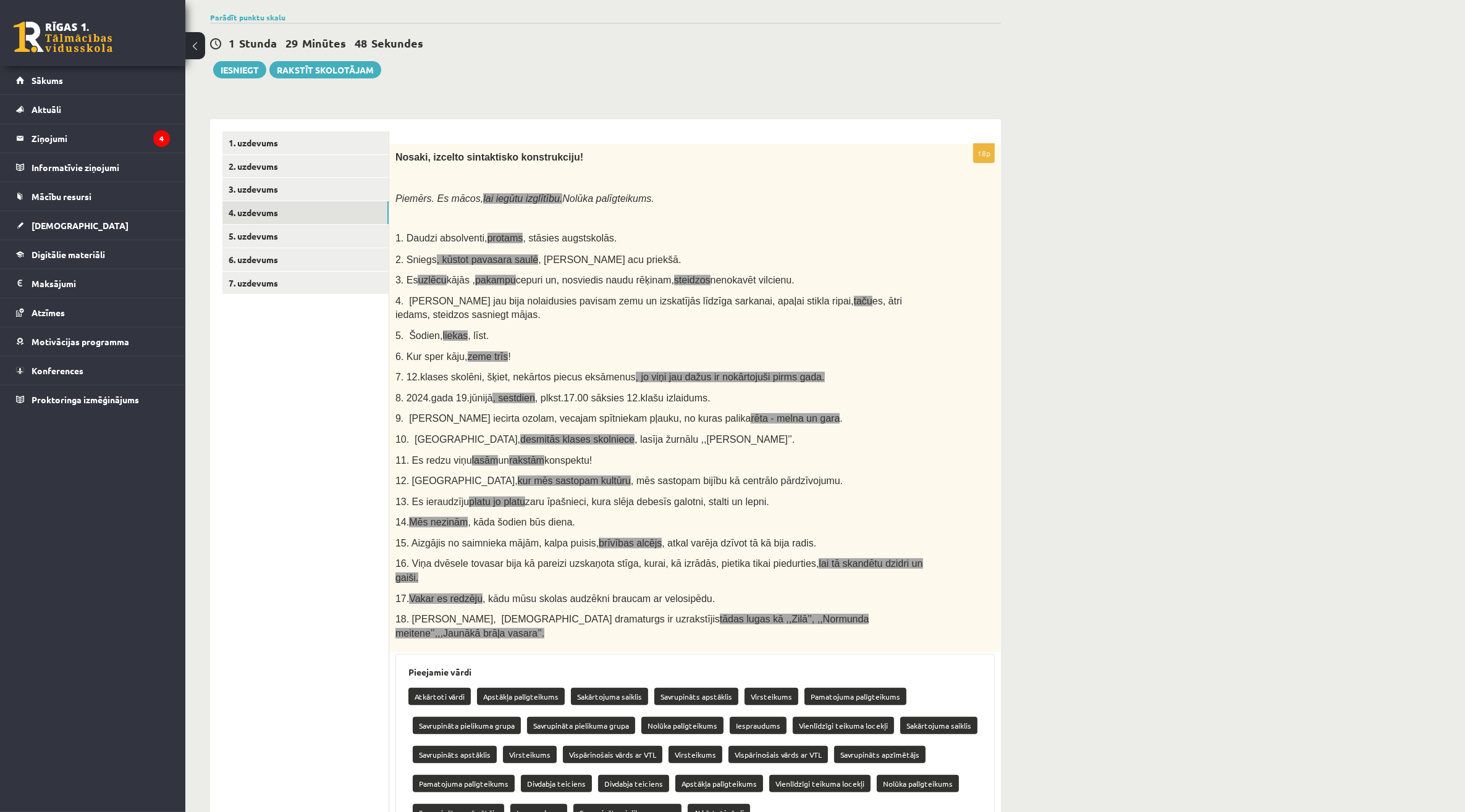
scroll to position [13, 0]
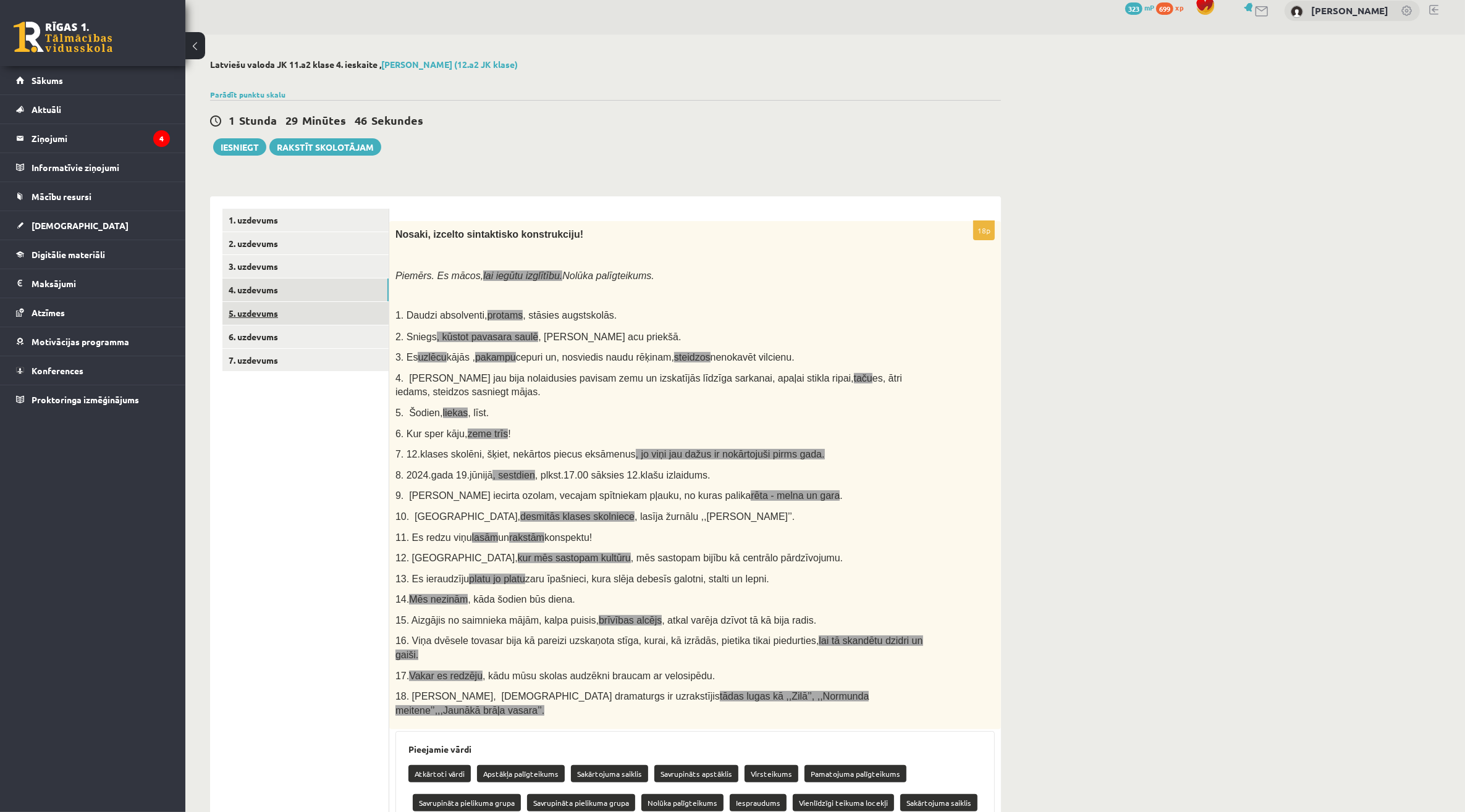
click at [329, 306] on link "5. uzdevums" at bounding box center [305, 313] width 166 height 23
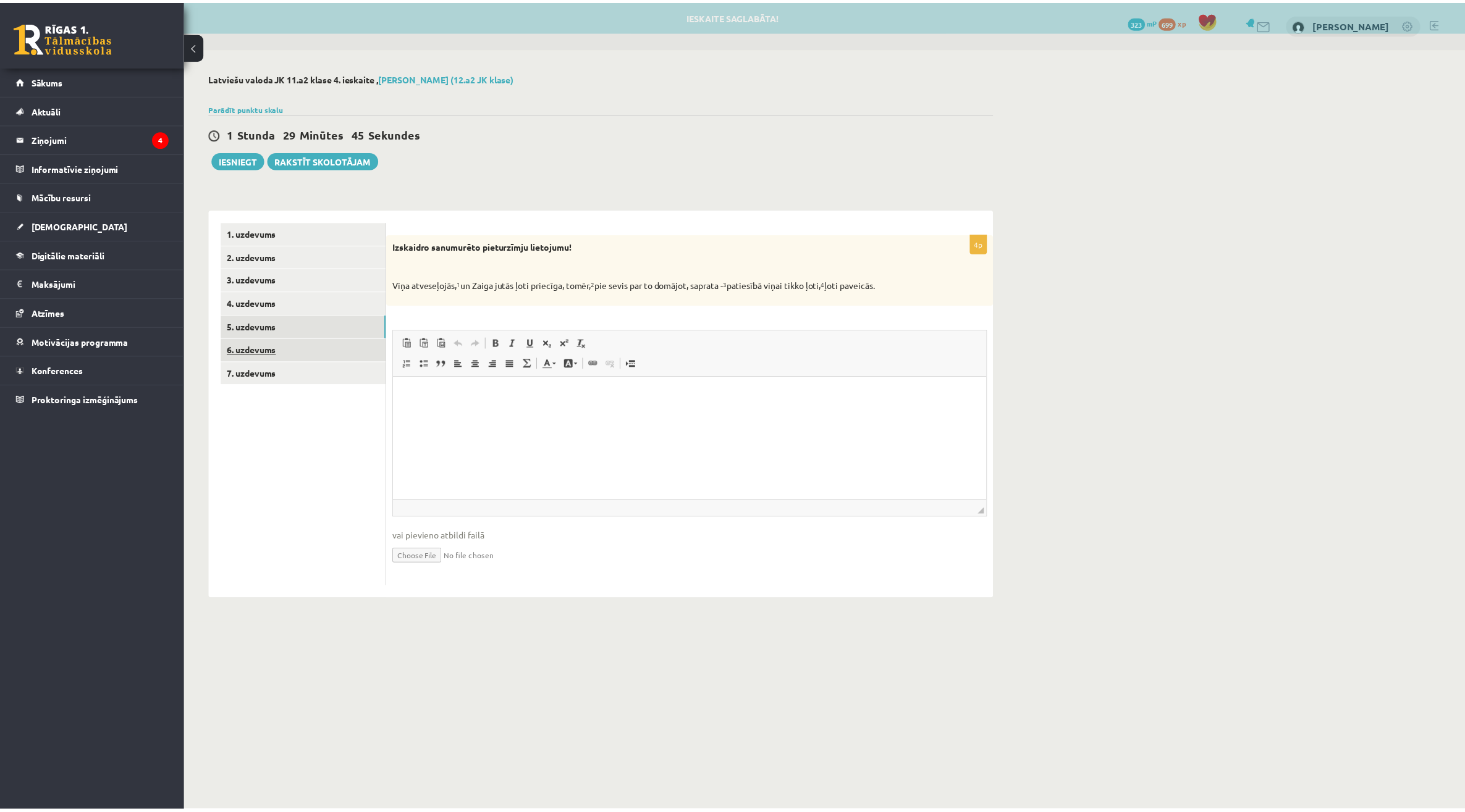
scroll to position [0, 0]
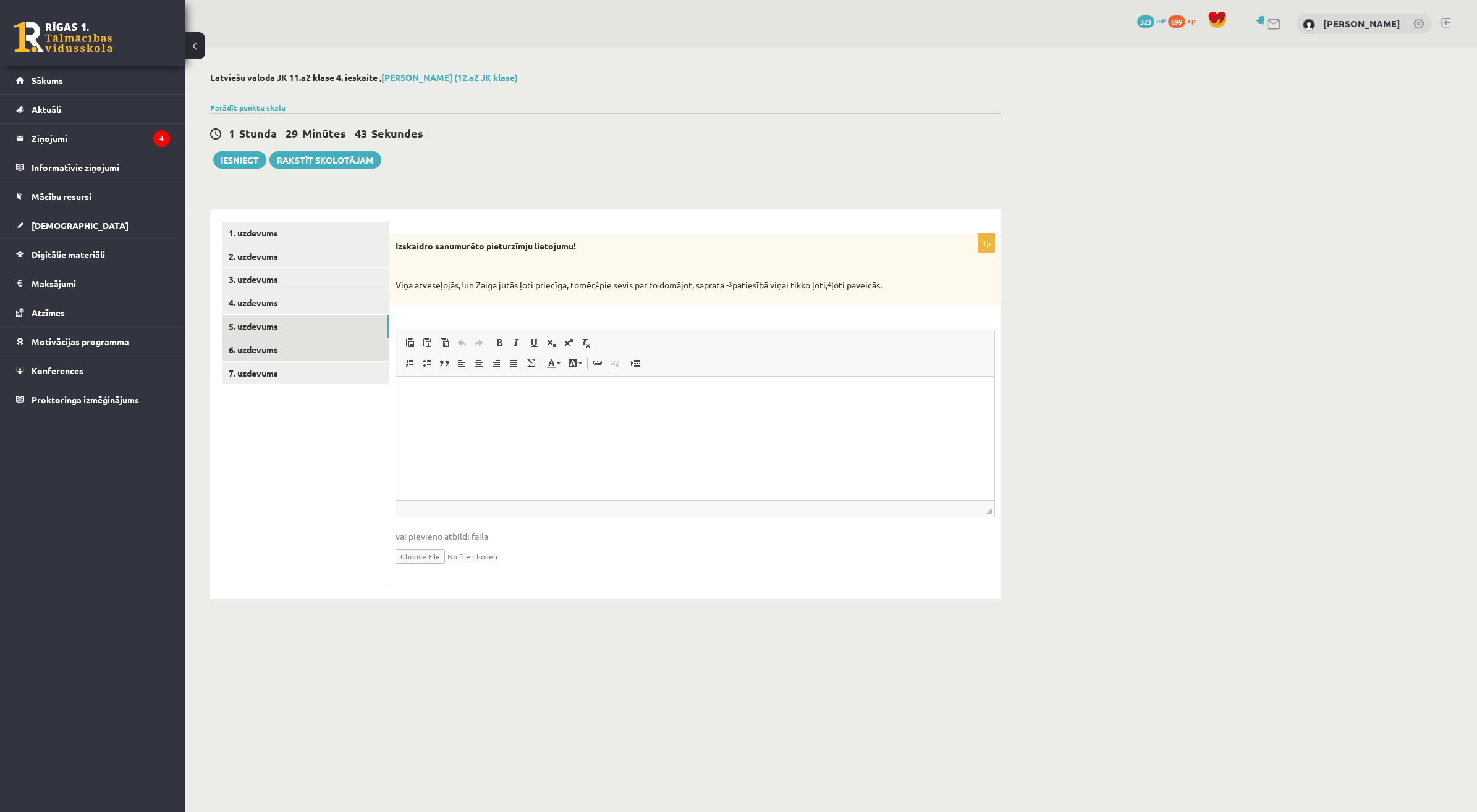
click at [335, 358] on link "6. uzdevums" at bounding box center [305, 350] width 166 height 23
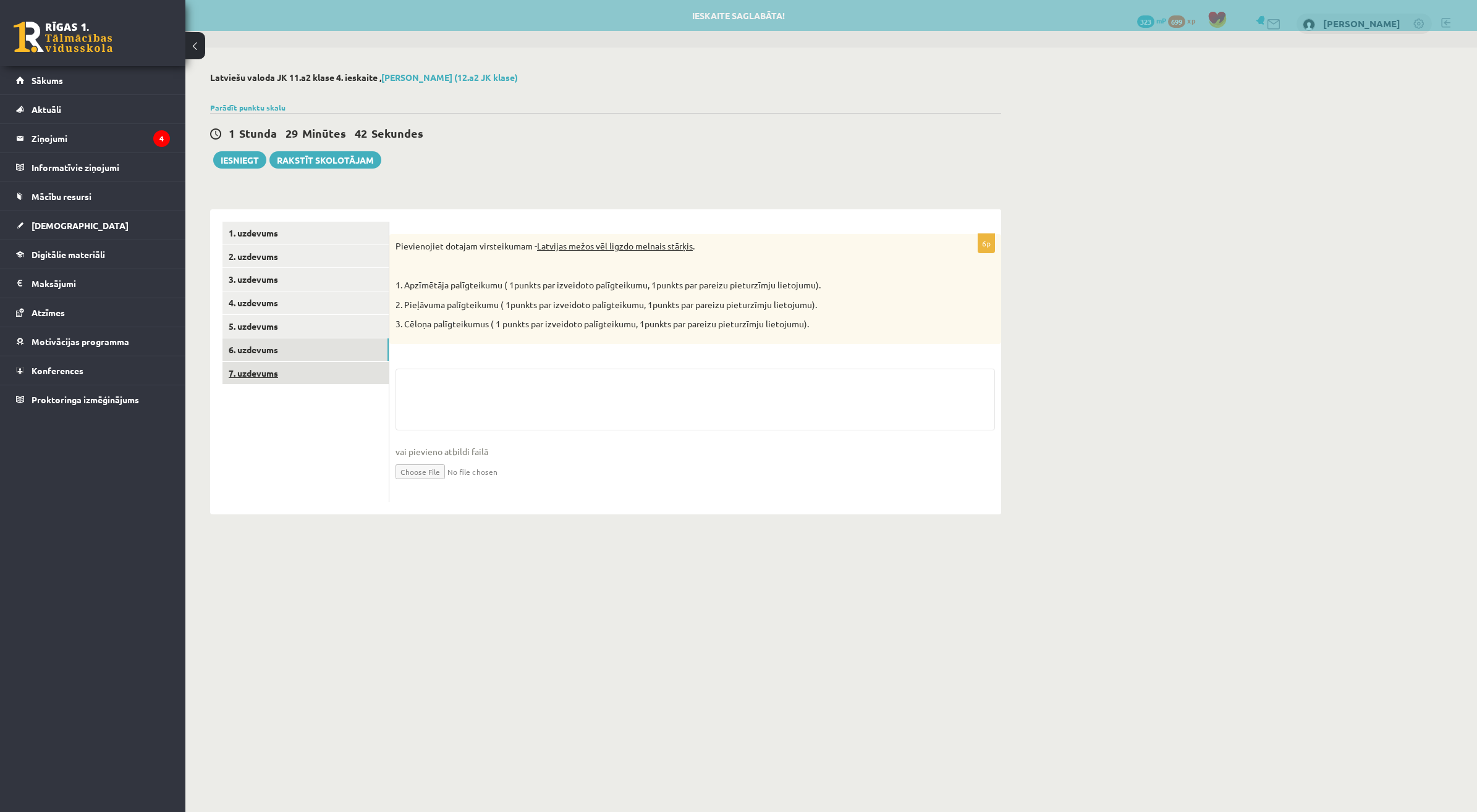
click at [328, 362] on link "7. uzdevums" at bounding box center [305, 373] width 166 height 23
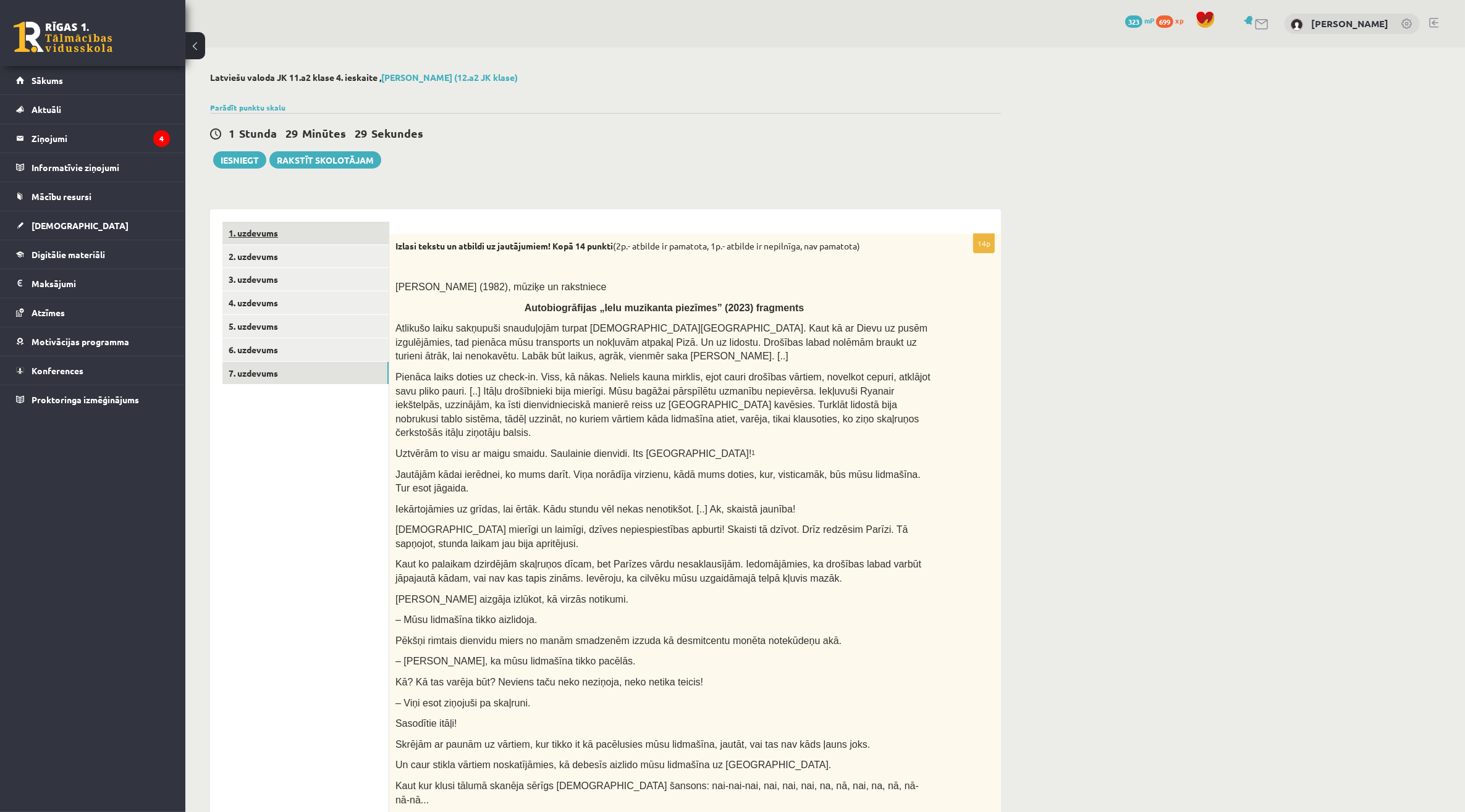
click at [298, 238] on link "1. uzdevums" at bounding box center [305, 233] width 166 height 23
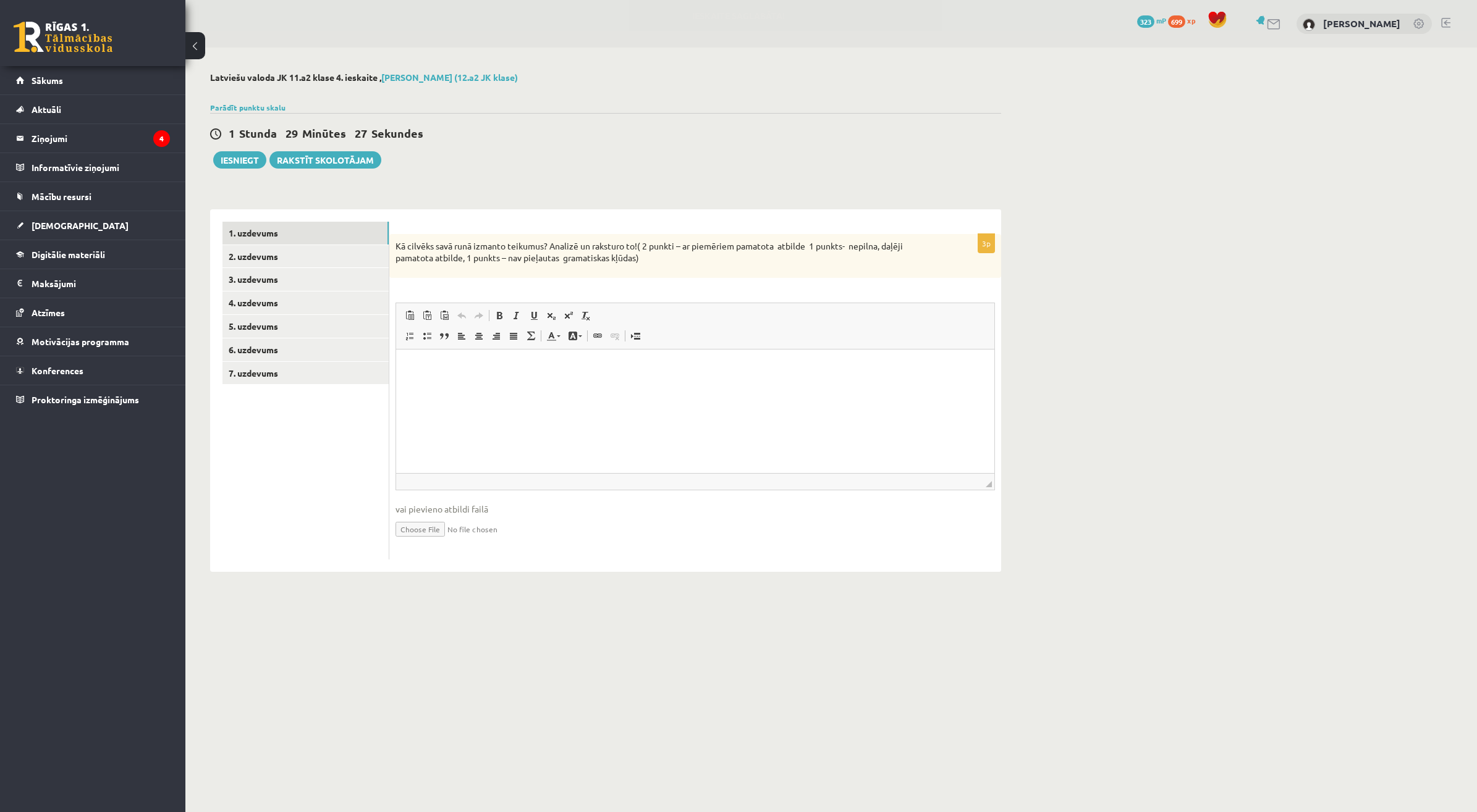
click at [487, 371] on p "Визуальный текстовый редактор, wiswyg-editor-user-answer-47433959714460" at bounding box center [695, 367] width 573 height 13
click at [301, 258] on link "2. uzdevums" at bounding box center [305, 256] width 166 height 23
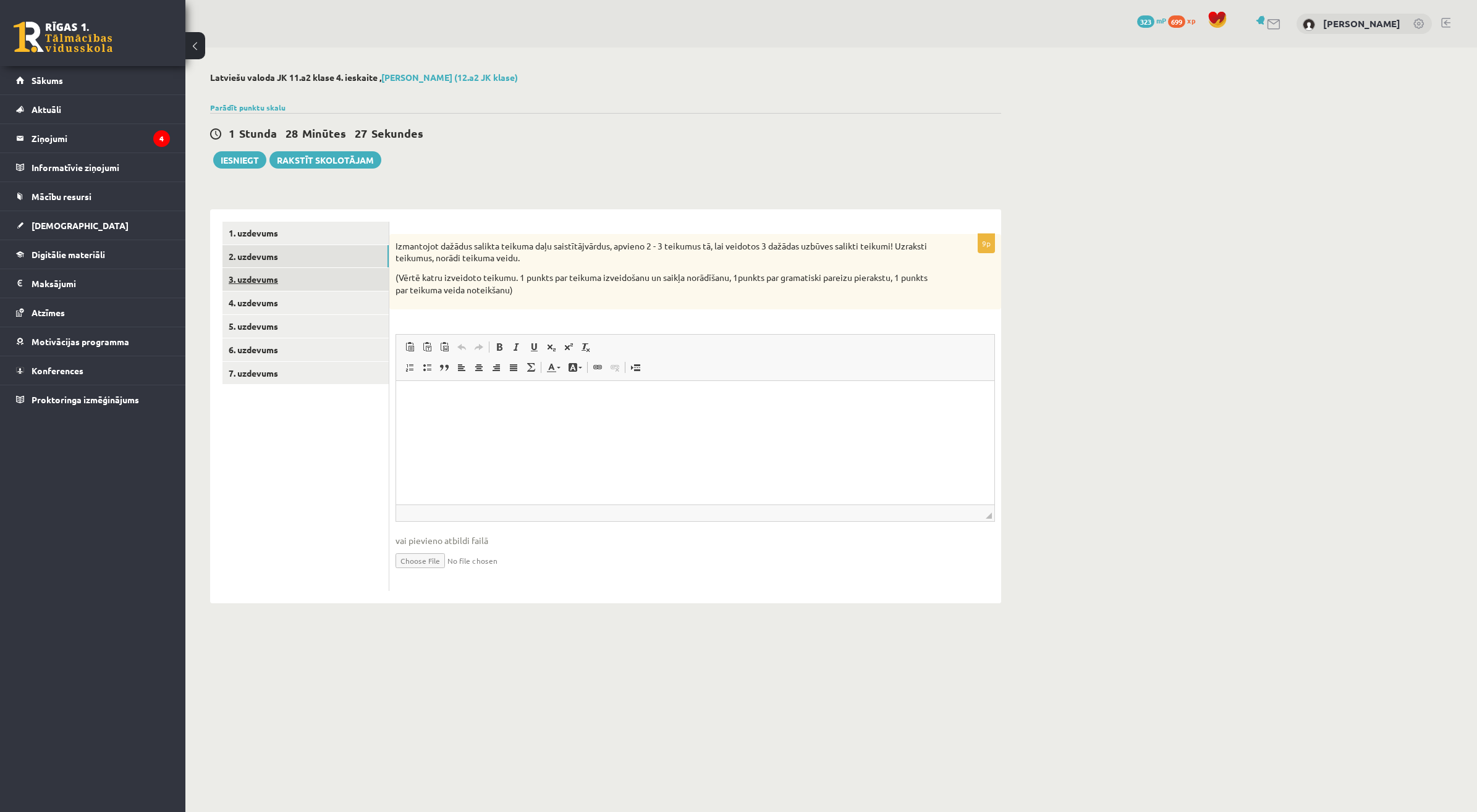
click at [267, 272] on link "3. uzdevums" at bounding box center [305, 279] width 166 height 23
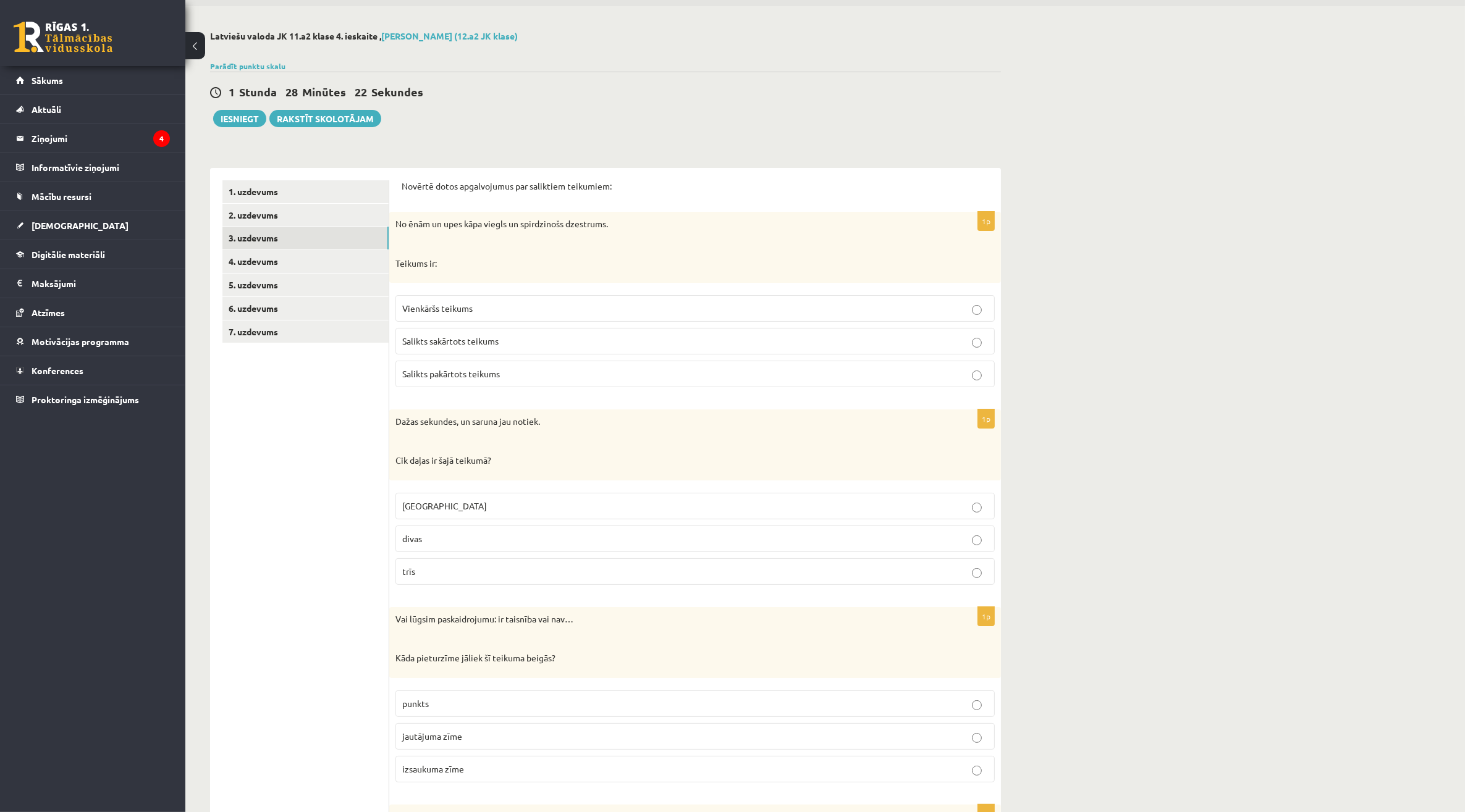
scroll to position [77, 0]
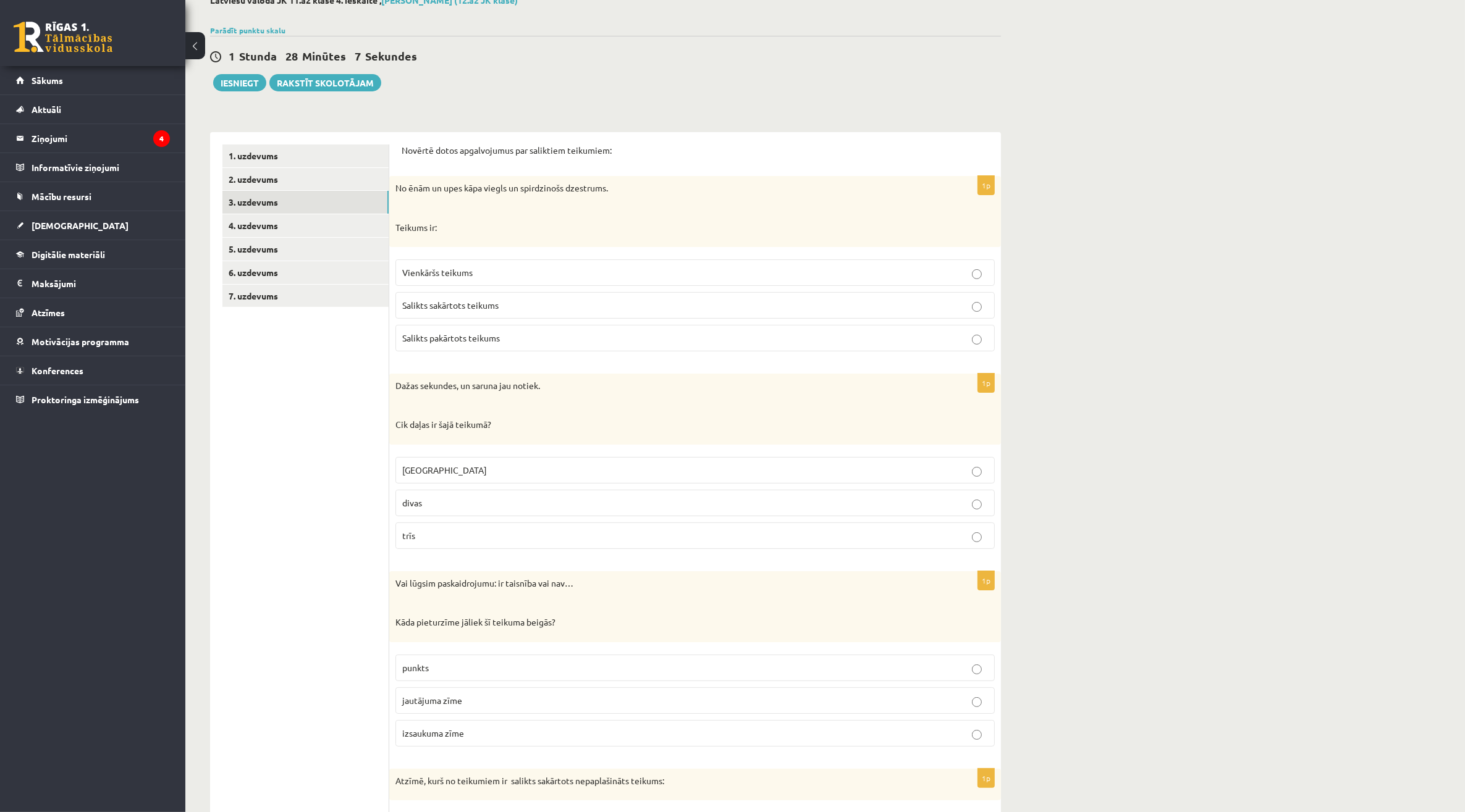
click at [471, 270] on span "Vienkāršs teikums" at bounding box center [437, 272] width 71 height 11
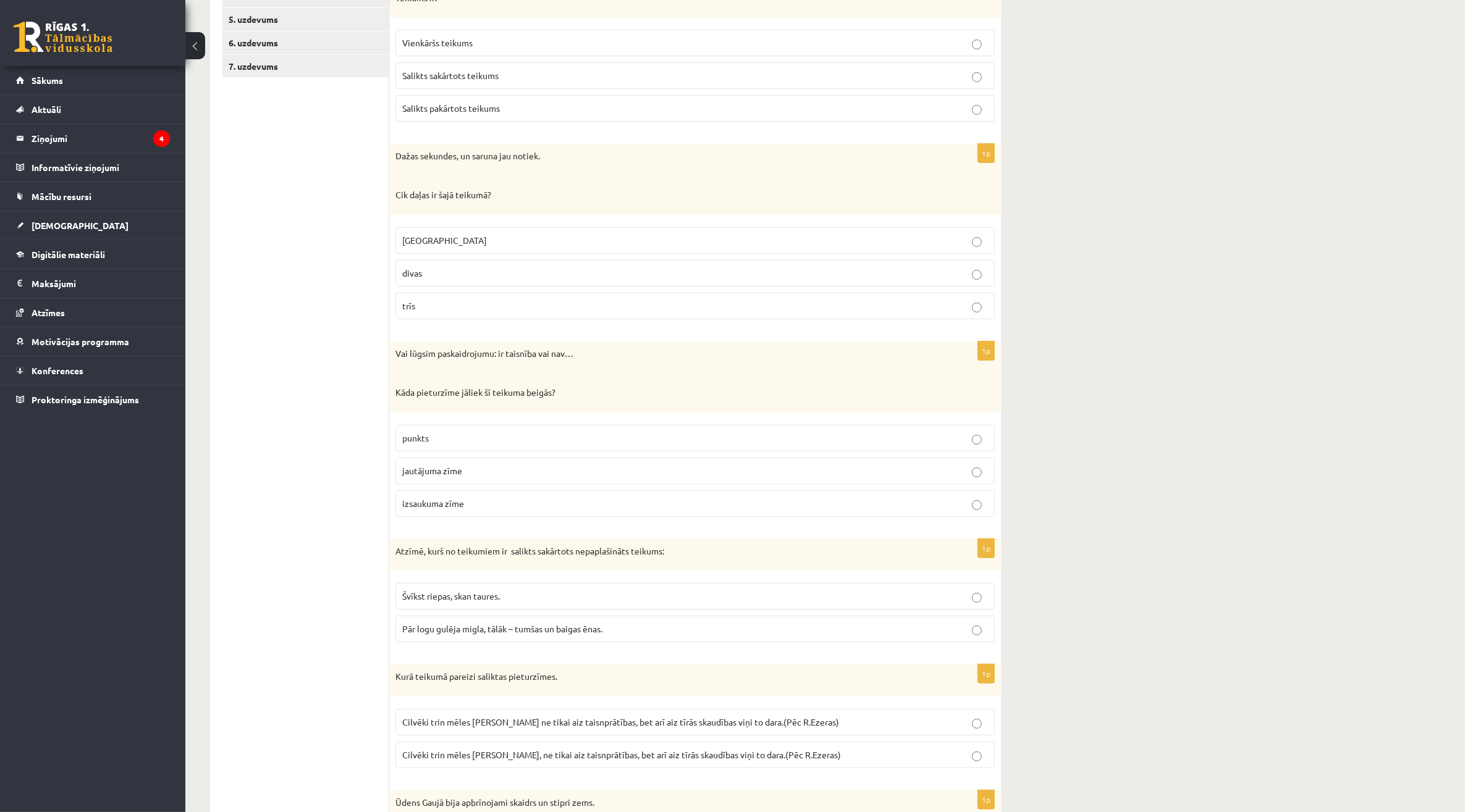
scroll to position [309, 0]
click at [695, 246] on label "viena" at bounding box center [695, 238] width 599 height 27
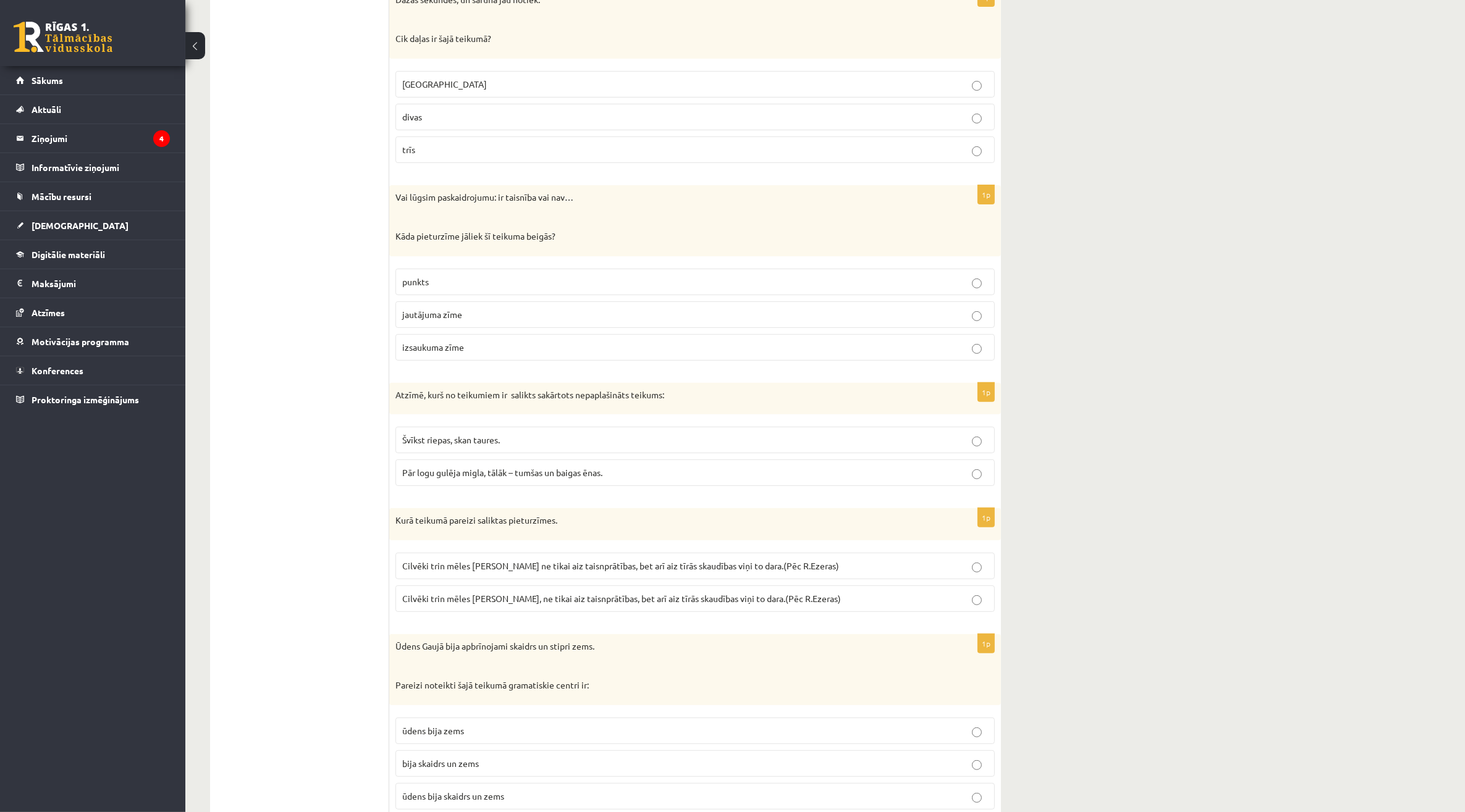
scroll to position [540, 0]
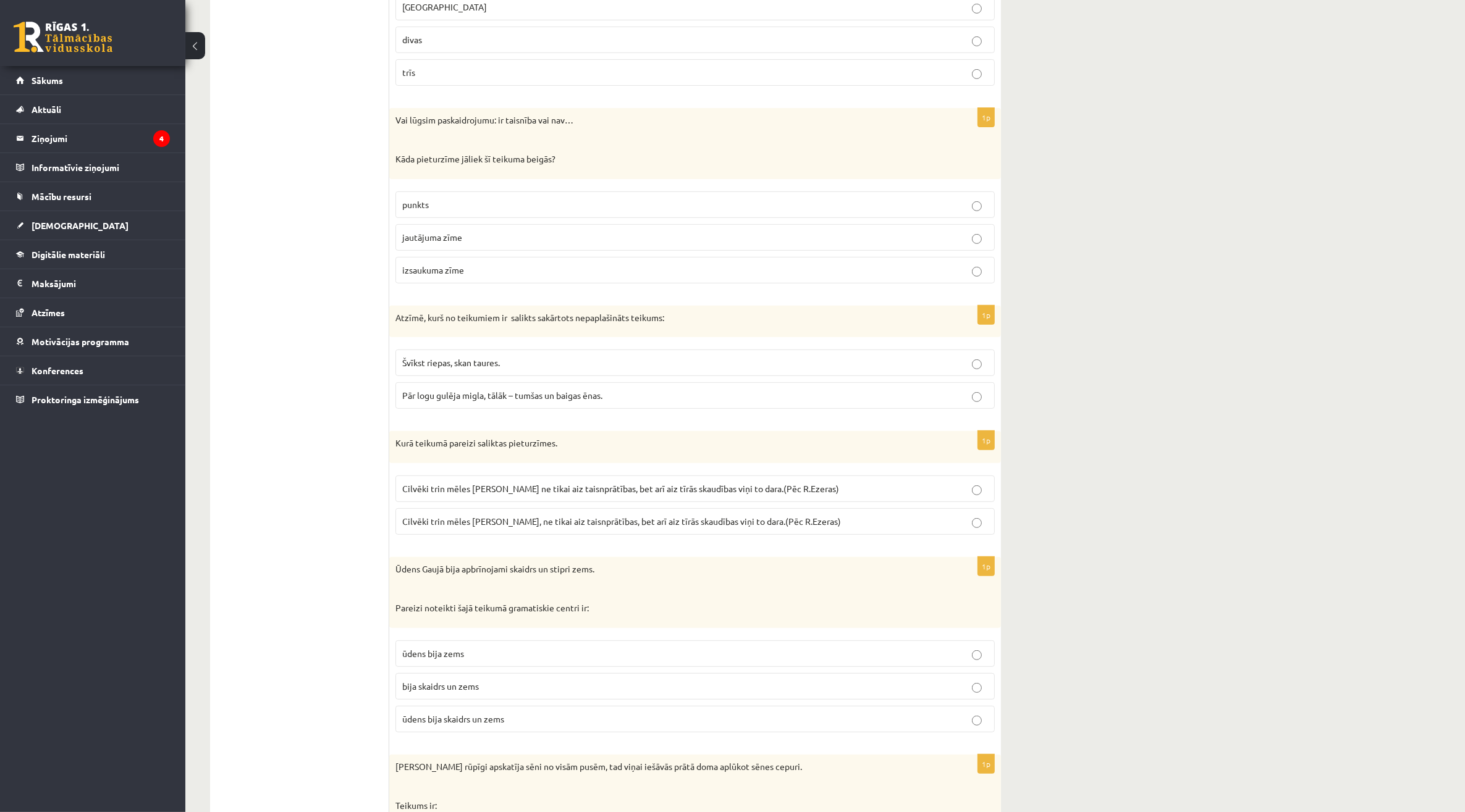
click at [495, 246] on label "jautājuma zīme" at bounding box center [695, 238] width 599 height 27
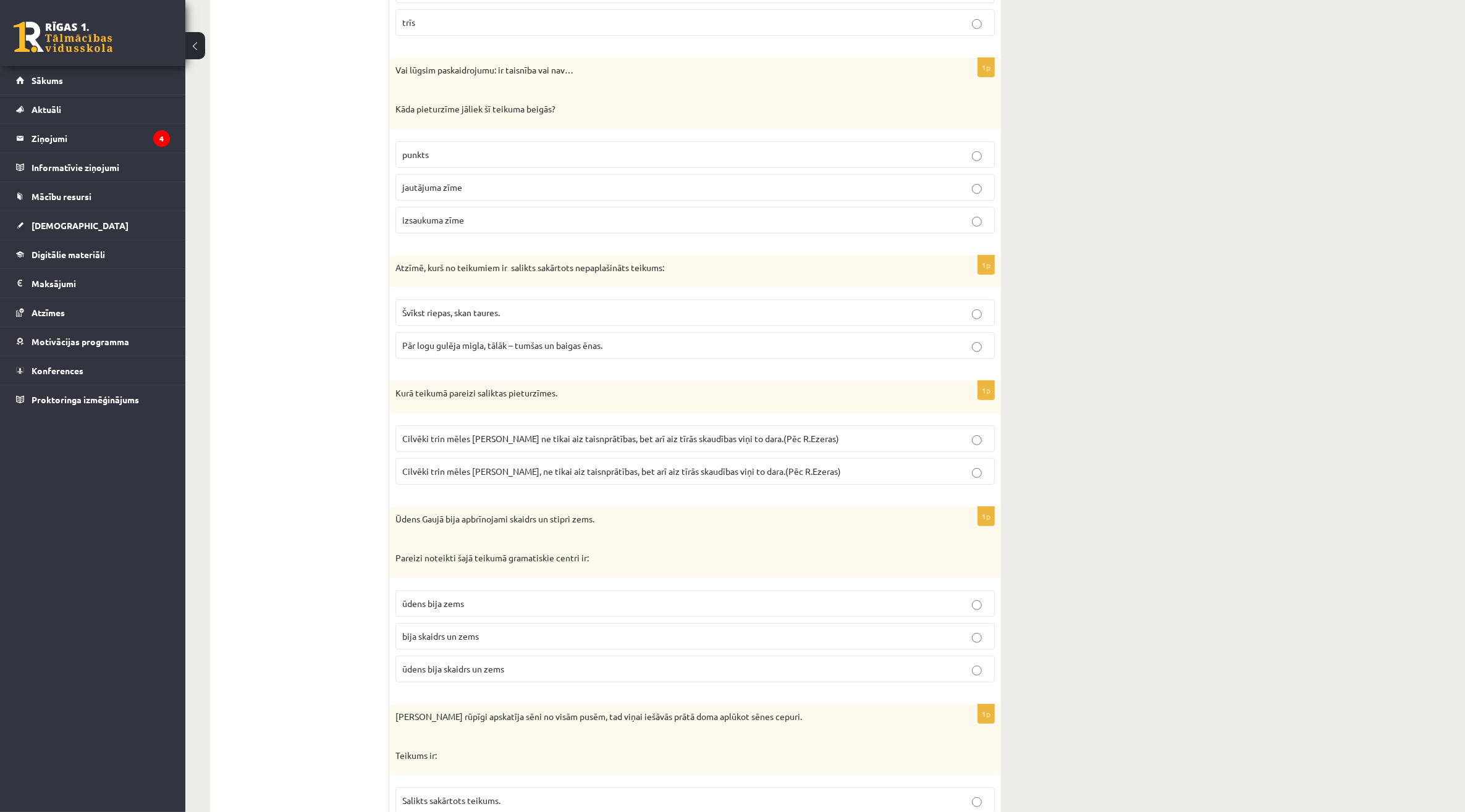
scroll to position [617, 0]
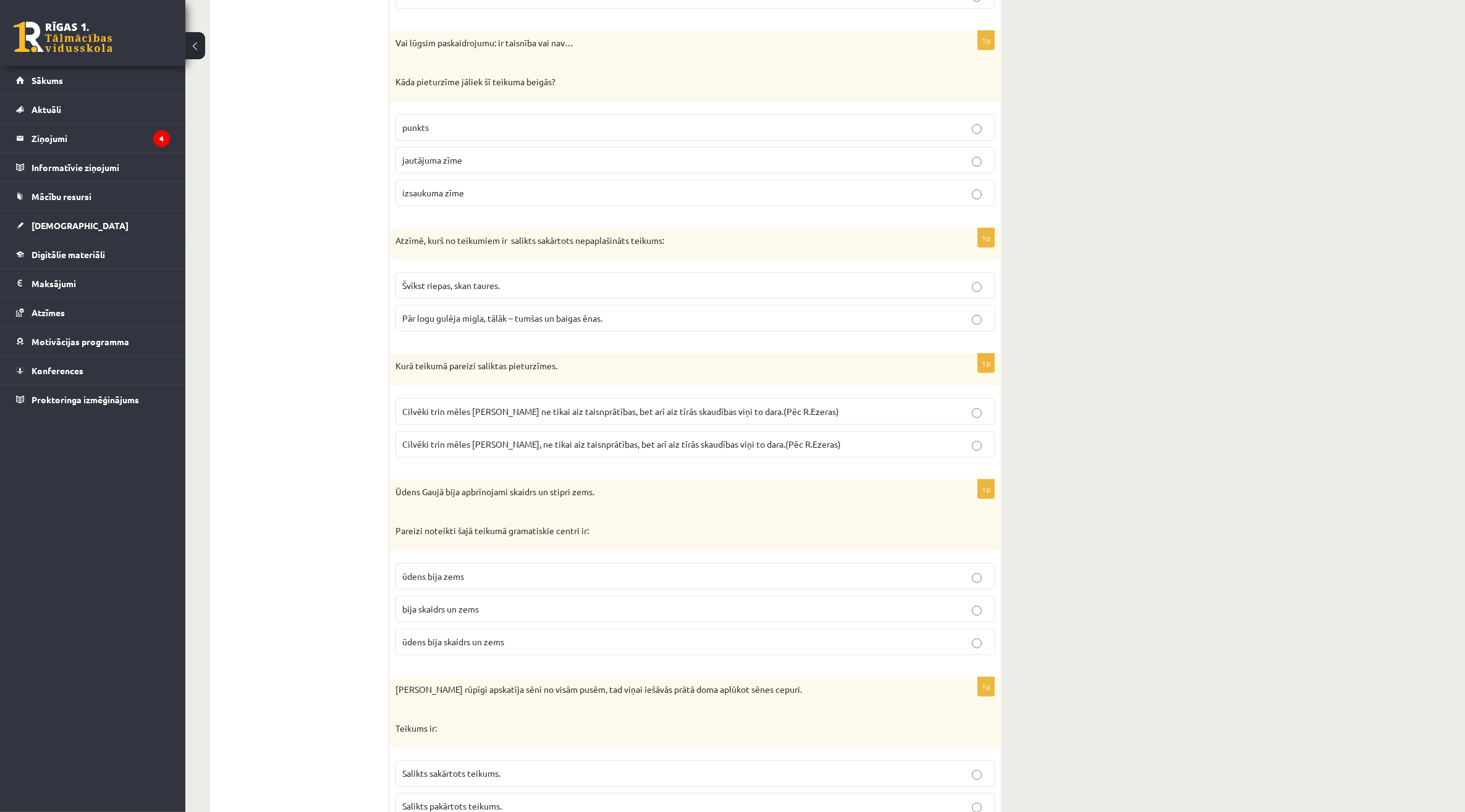
click at [471, 290] on span "Švīkst riepas, skan taures." at bounding box center [451, 285] width 97 height 11
click at [539, 324] on span "Pār logu gulēja migla, tālāk – tumšas un baigas ēnas." at bounding box center [502, 318] width 200 height 11
click at [535, 297] on label "Švīkst riepas, skan taures." at bounding box center [695, 286] width 599 height 27
click at [539, 131] on p "punkts" at bounding box center [695, 127] width 586 height 13
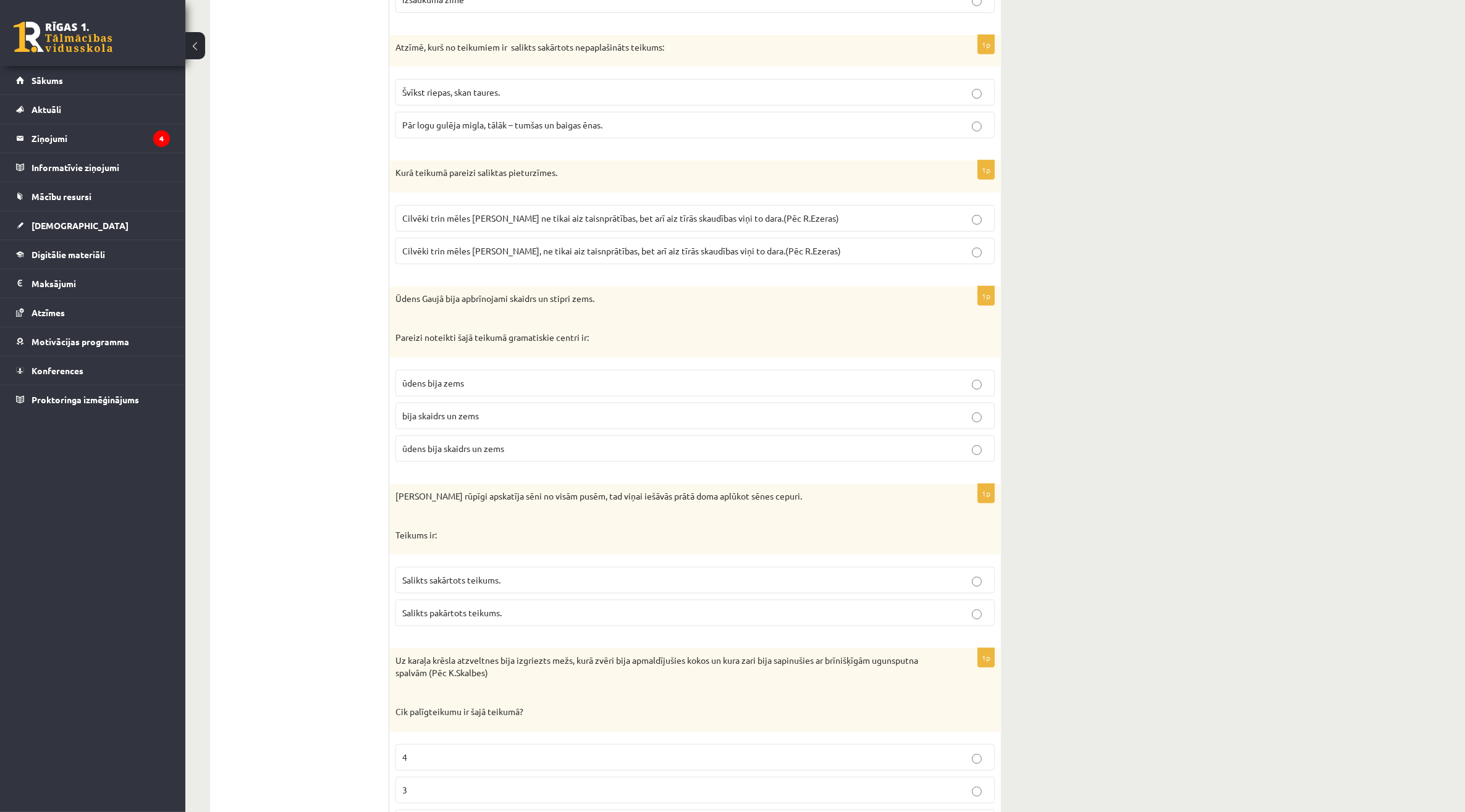
scroll to position [849, 0]
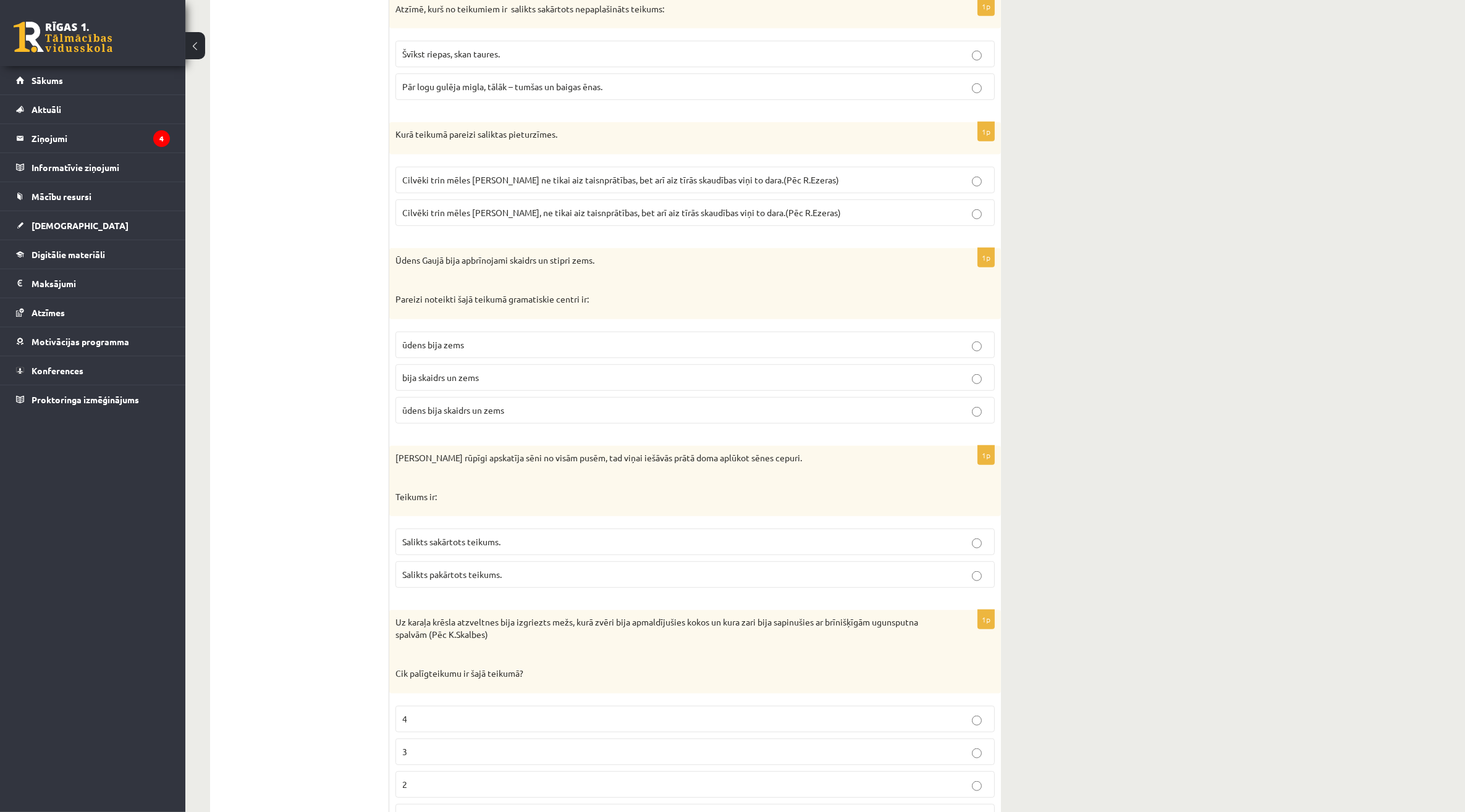
click at [906, 219] on p "Cilvēki trin mēles ap Paulu, ne tikai aiz taisnprātības, bet arī aiz tīrās skau…" at bounding box center [695, 212] width 586 height 13
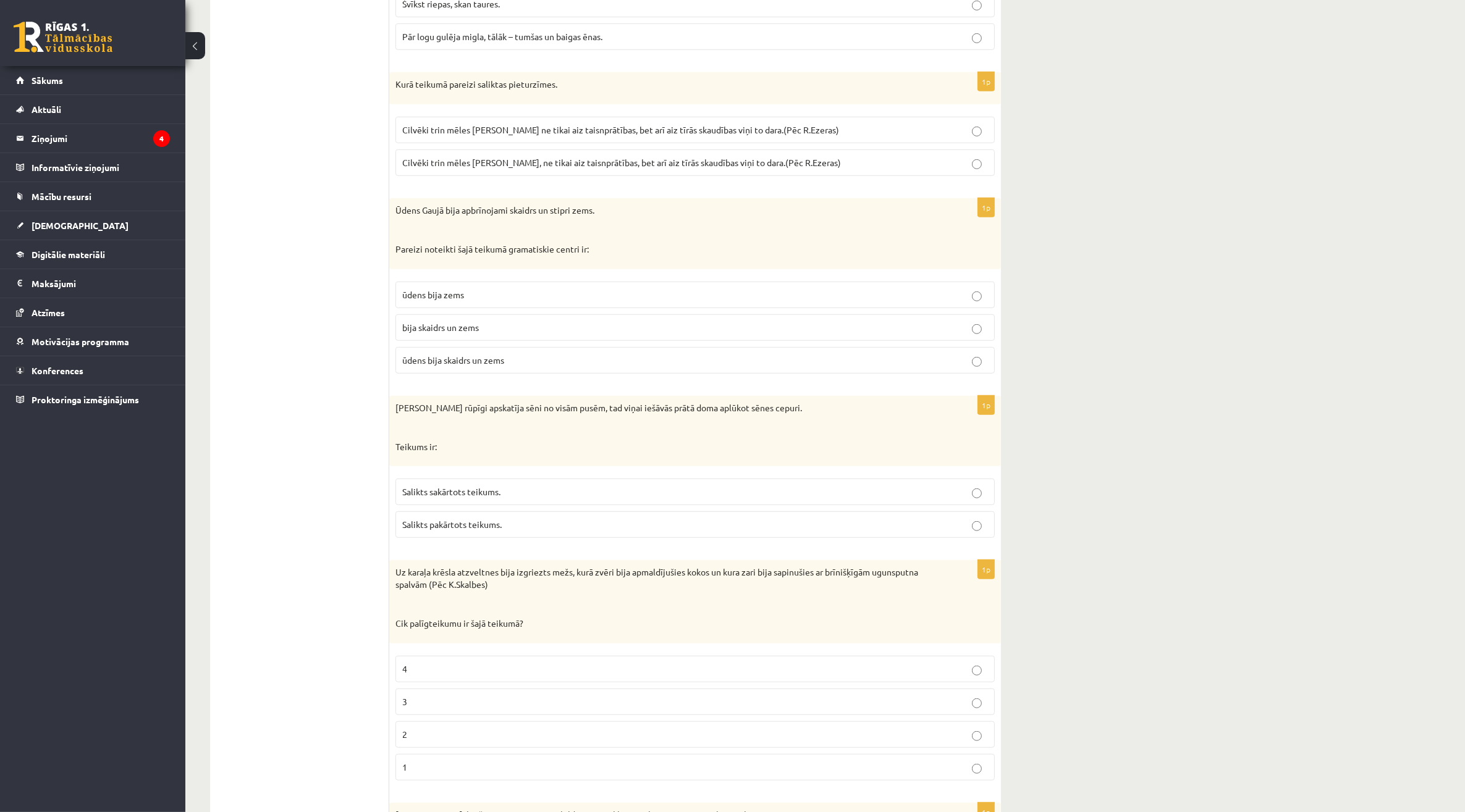
scroll to position [927, 0]
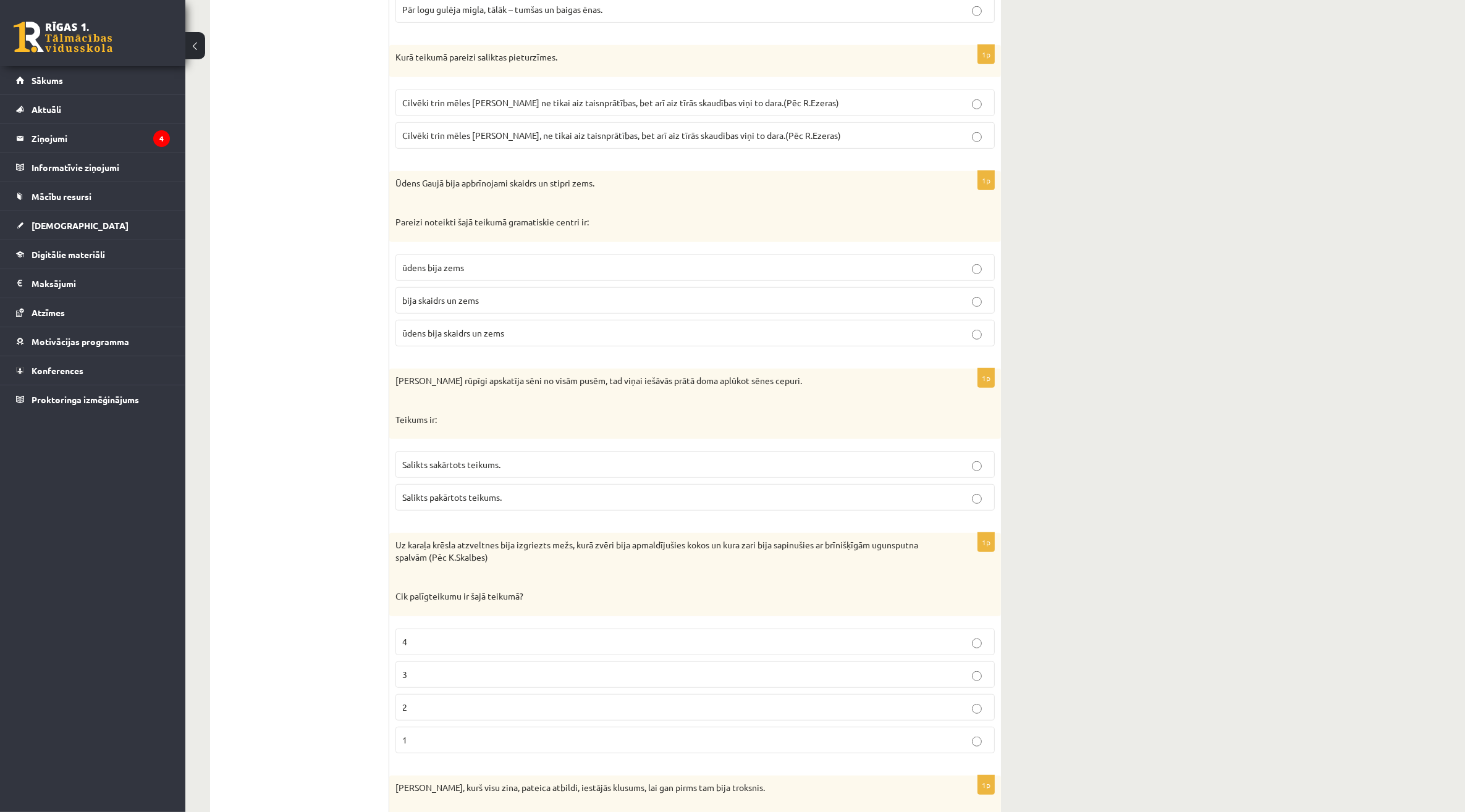
click at [523, 102] on span "Cilvēki trin mēles ap Paulu ne tikai aiz taisnprātības, bet arī aiz tīrās skaud…" at bounding box center [620, 103] width 437 height 11
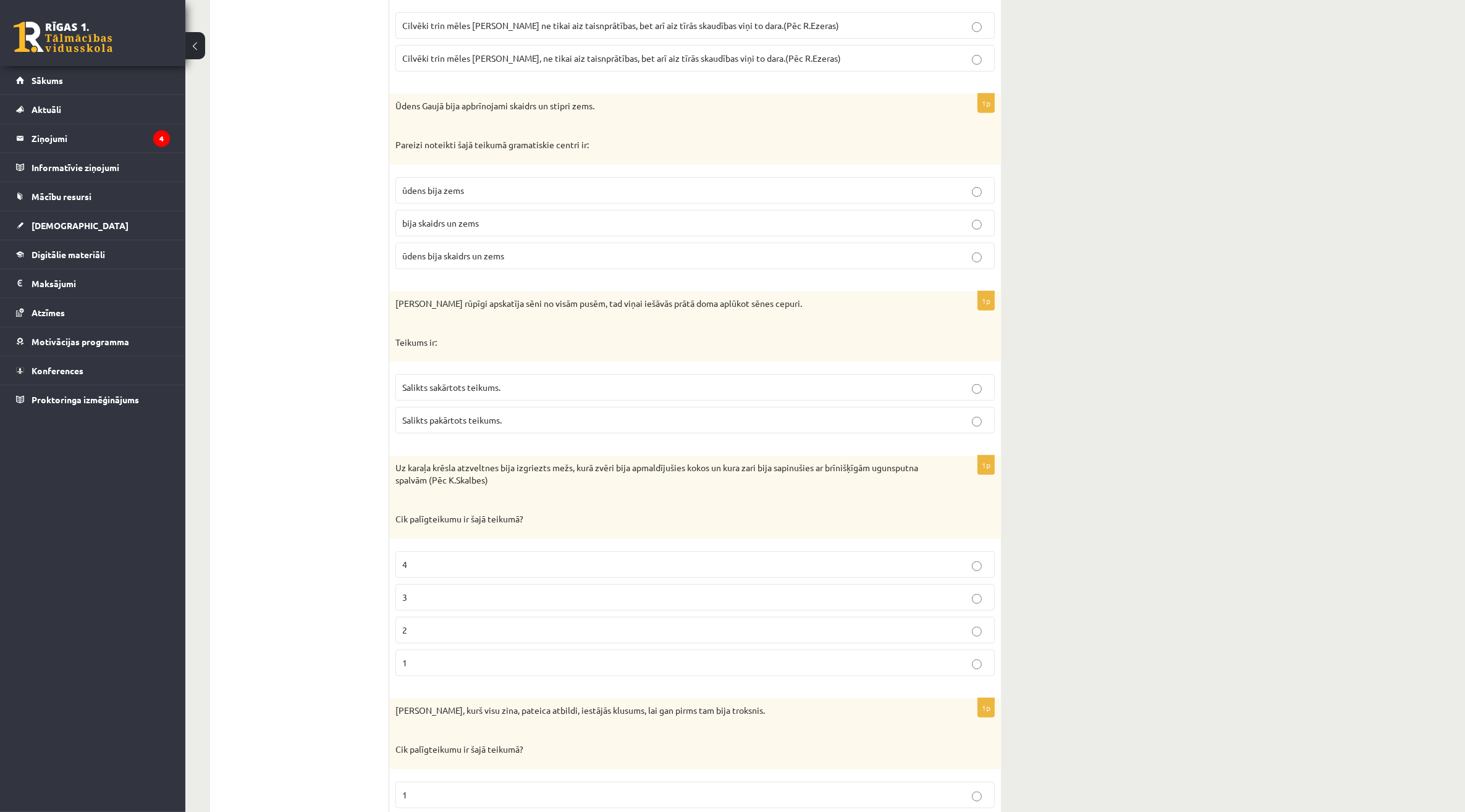
scroll to position [1080, 0]
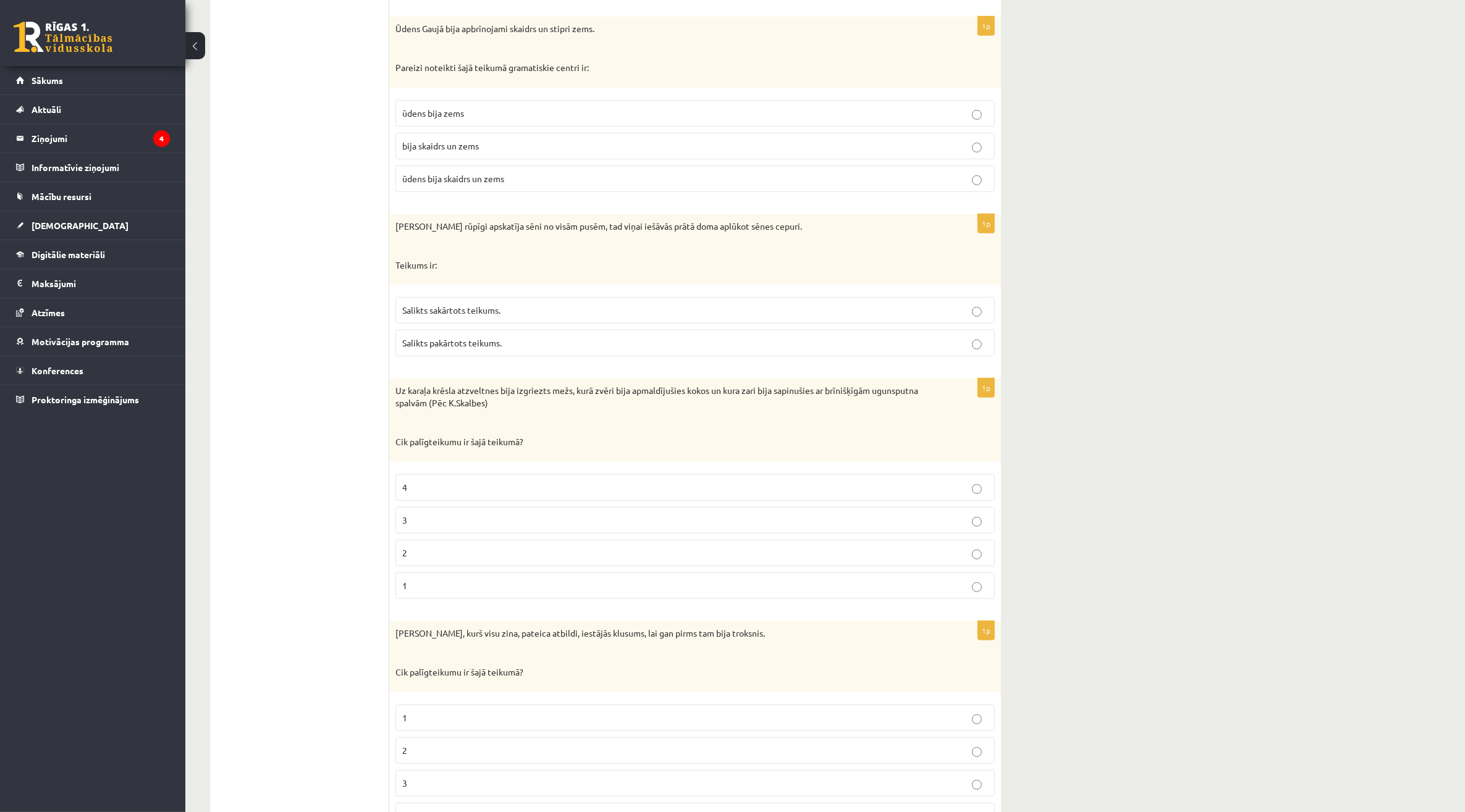
click at [653, 111] on p "ūdens bija zems" at bounding box center [695, 113] width 586 height 13
click at [485, 192] on label "ūdens bija skaidrs un zems" at bounding box center [695, 179] width 599 height 27
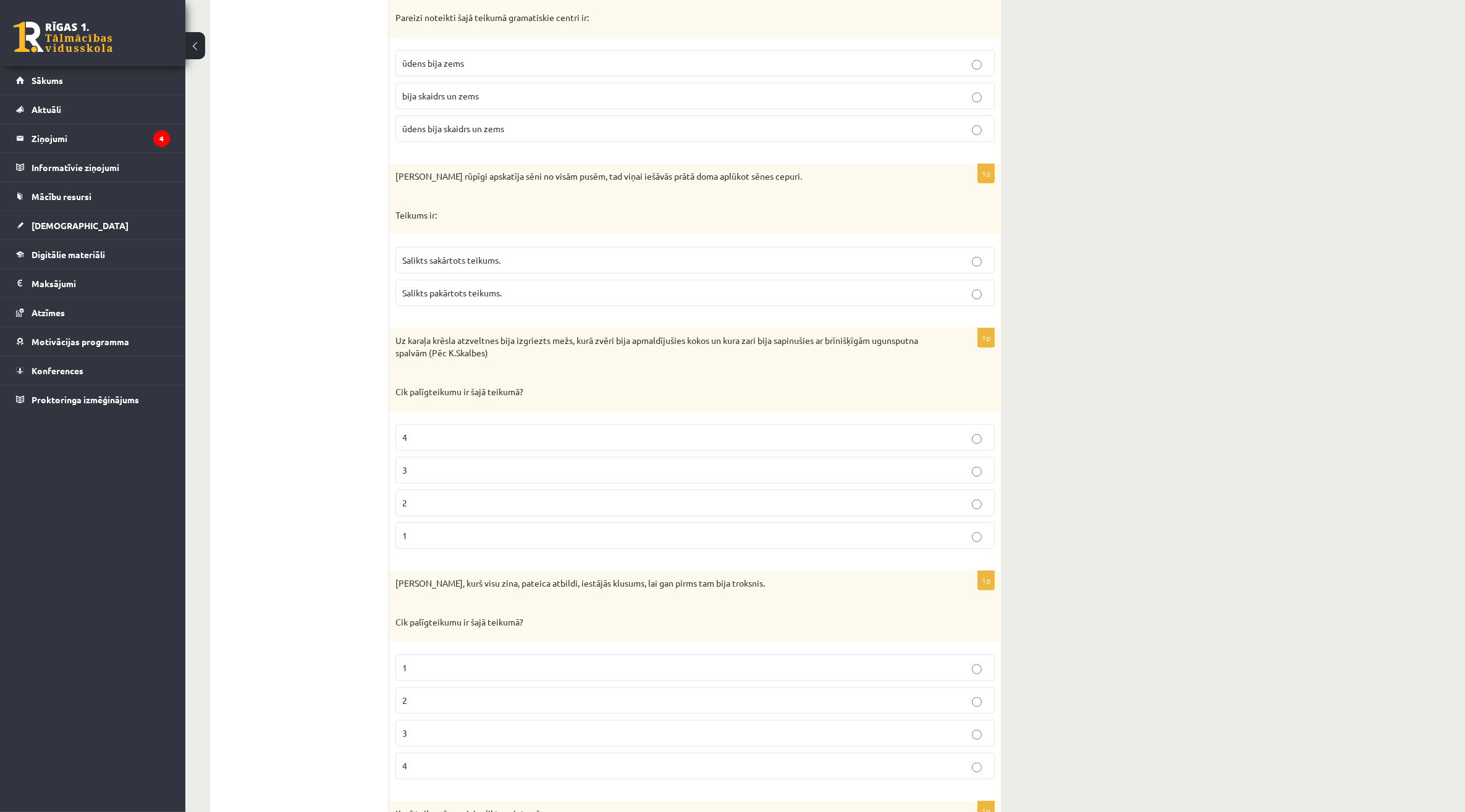
scroll to position [1158, 0]
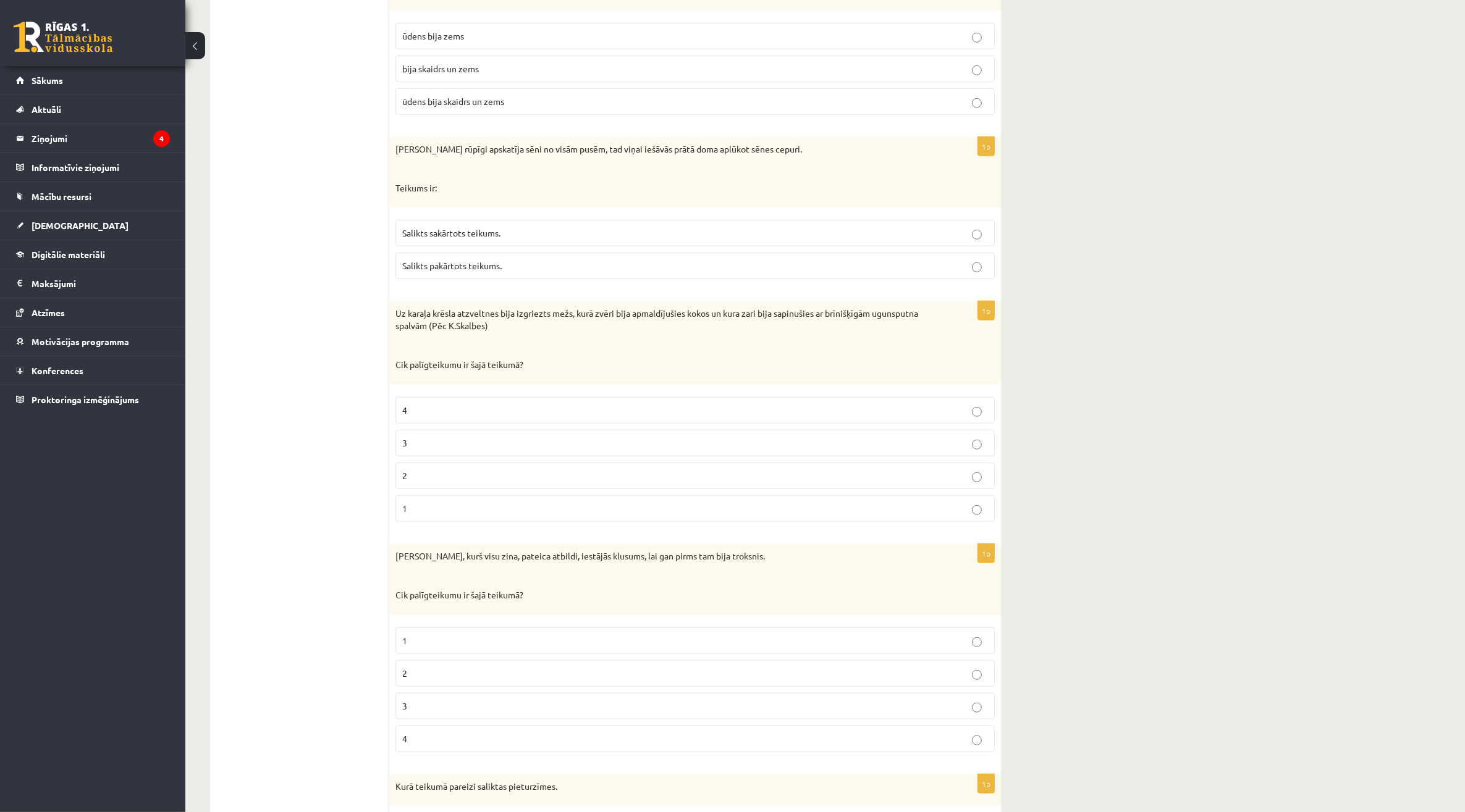
click at [499, 233] on span "Salikts sakārtots teikums." at bounding box center [451, 232] width 98 height 11
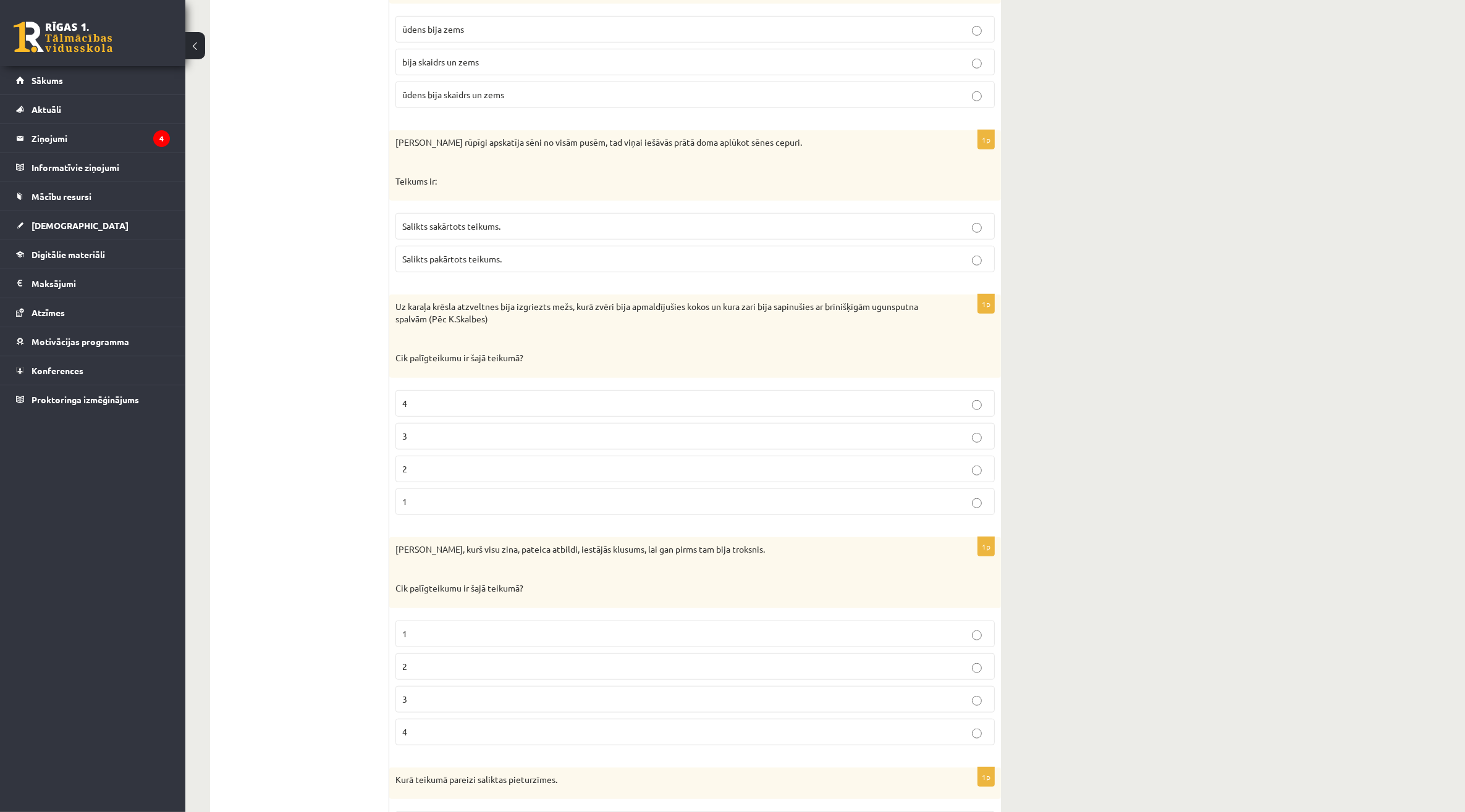
scroll to position [1312, 0]
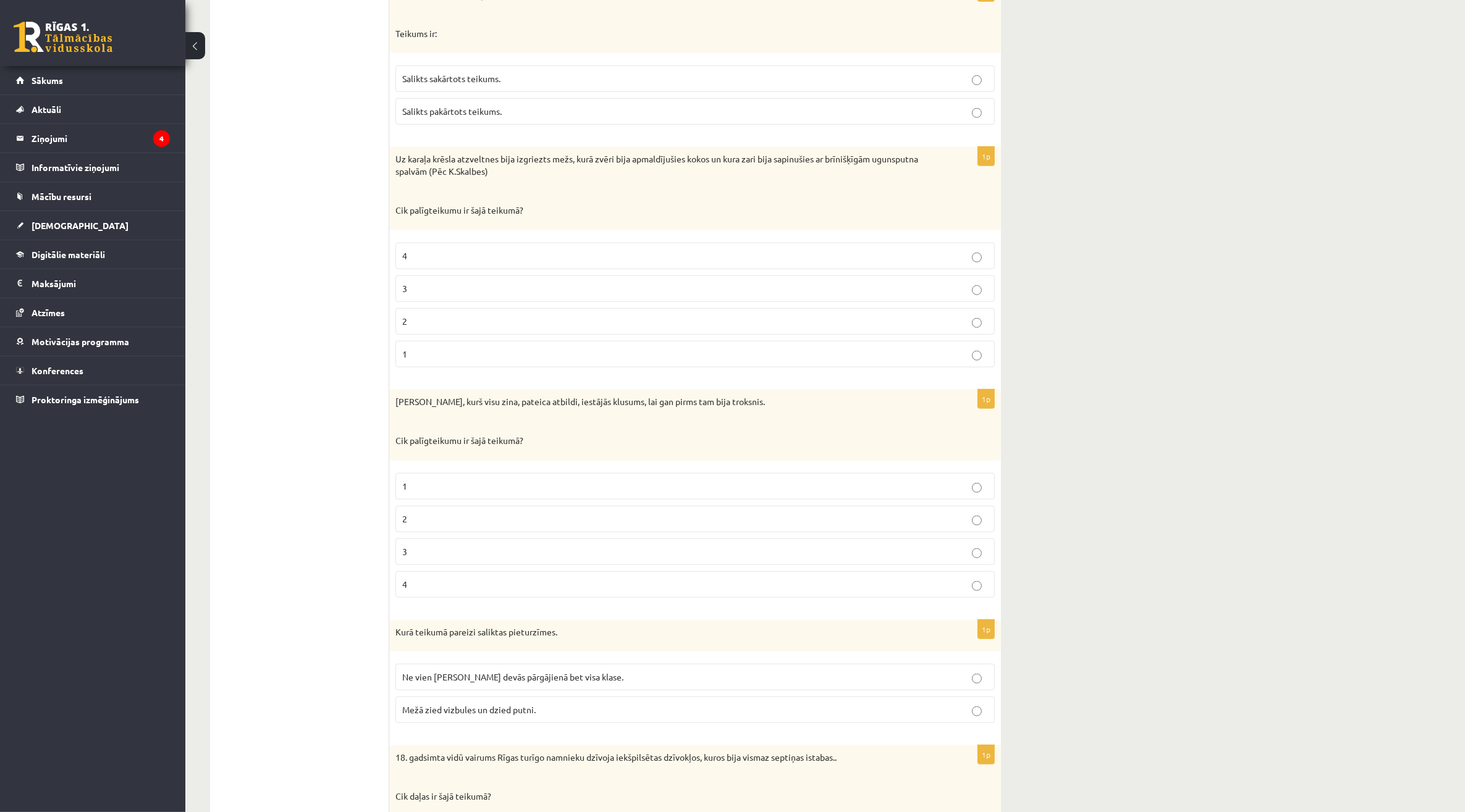
click at [513, 334] on label "2" at bounding box center [695, 322] width 599 height 27
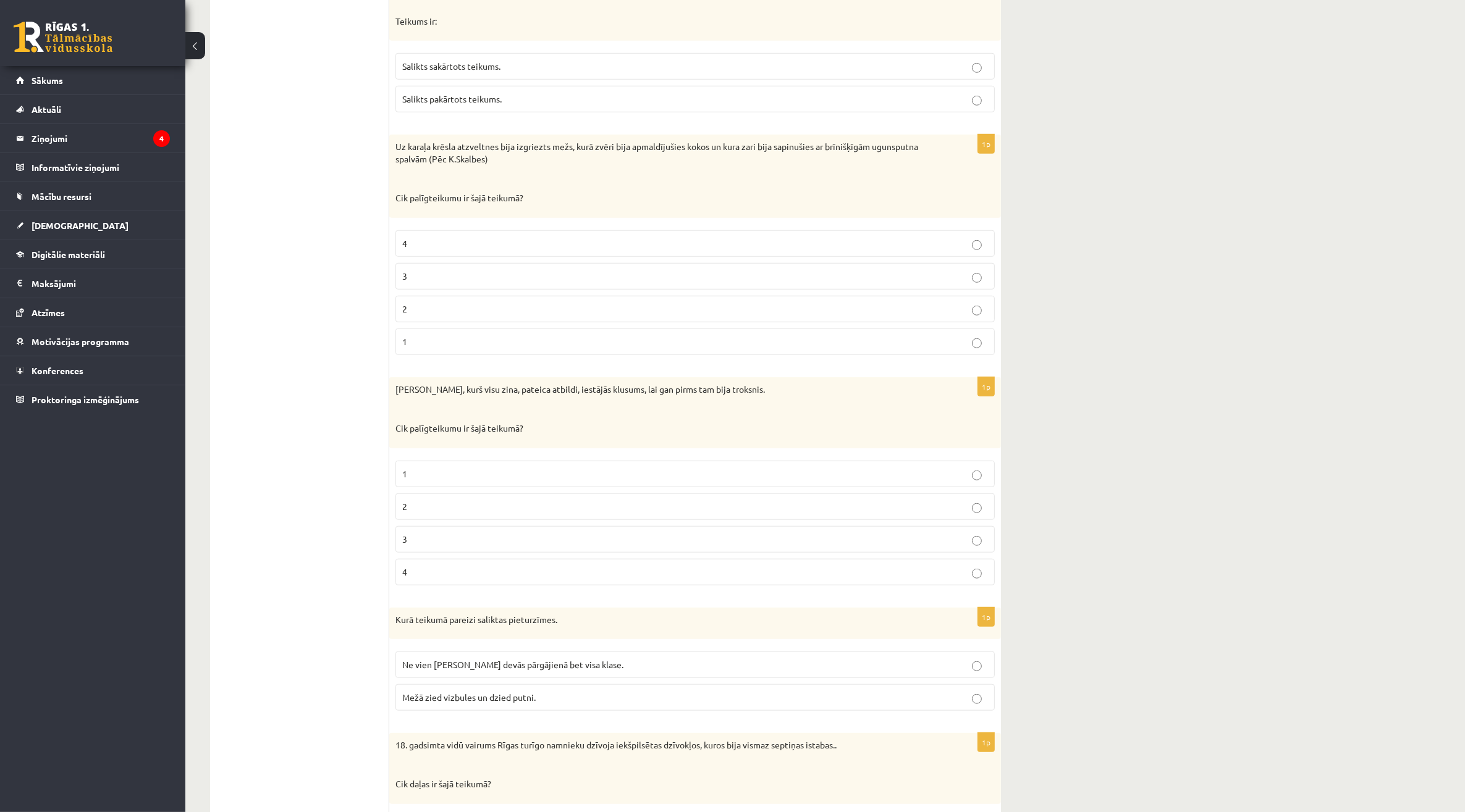
scroll to position [1544, 0]
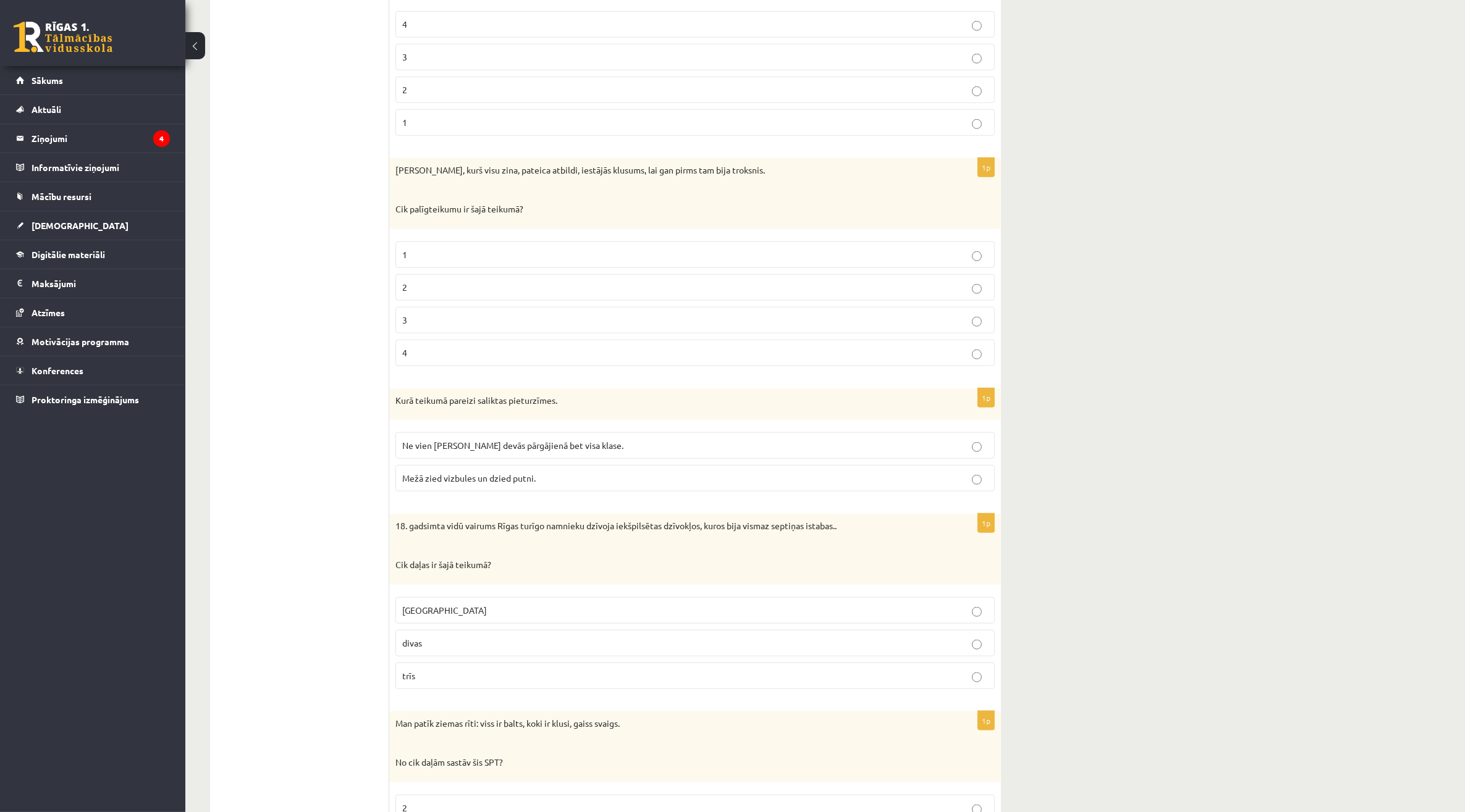
click at [481, 282] on label "2" at bounding box center [695, 288] width 599 height 27
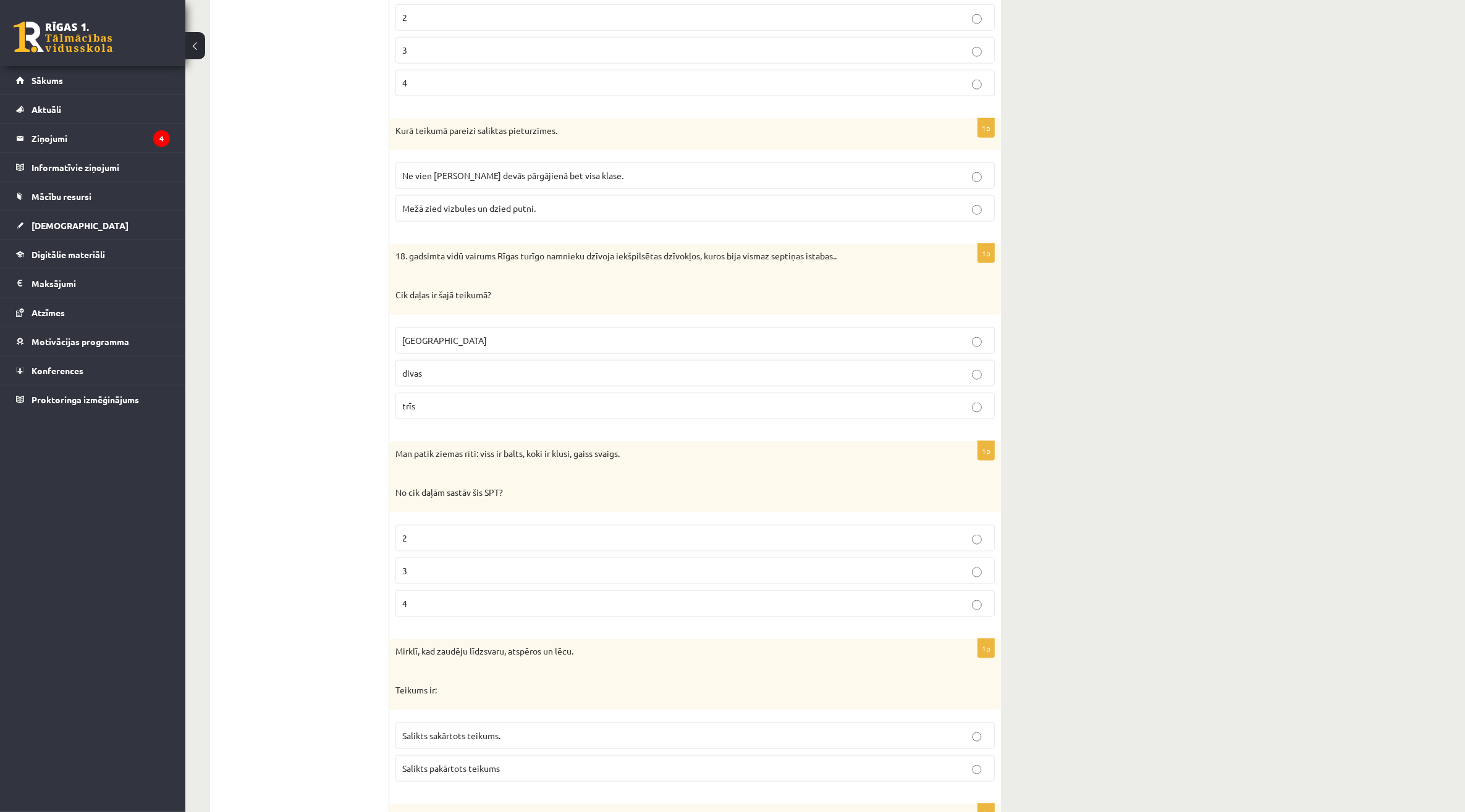
scroll to position [1852, 0]
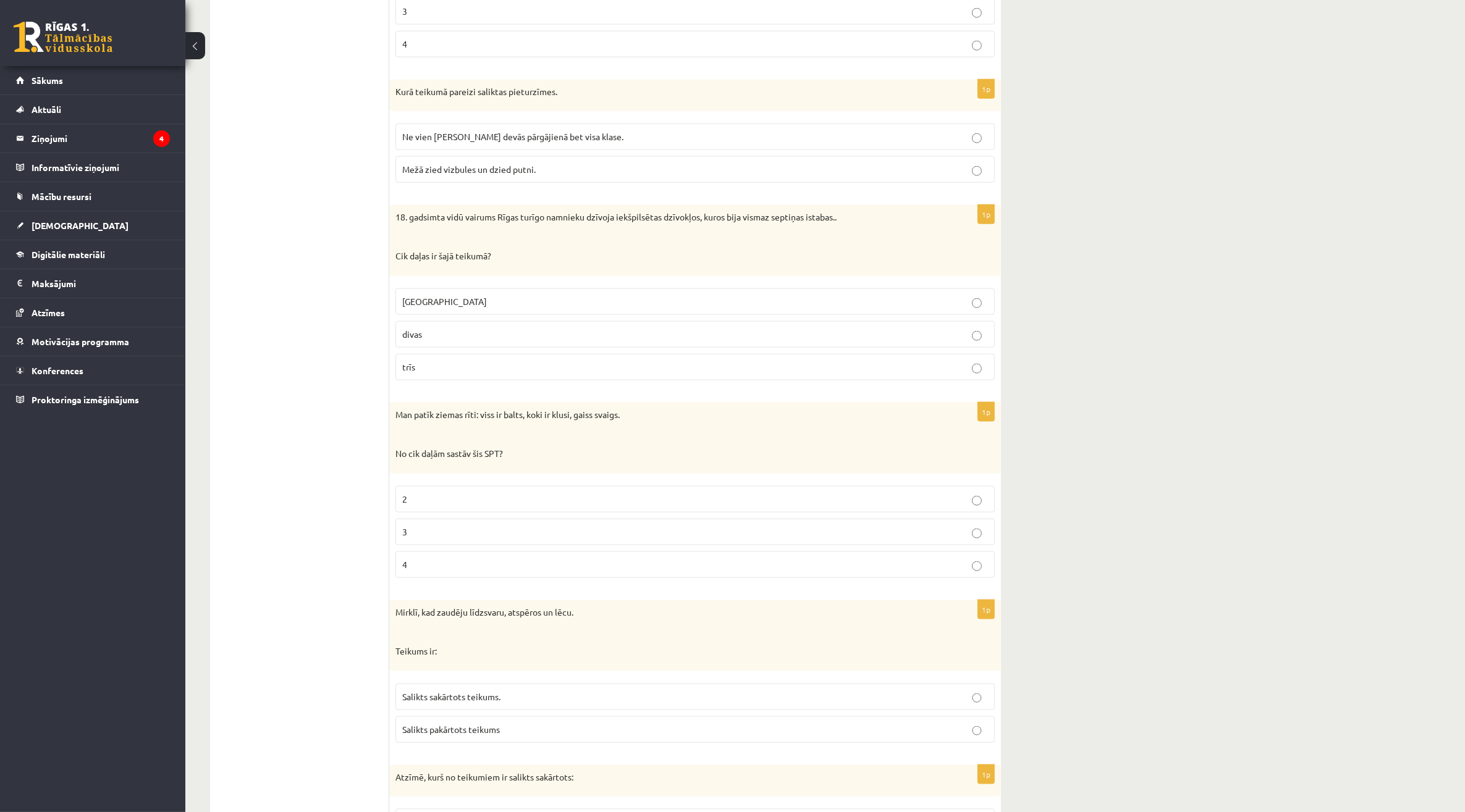
click at [553, 176] on p "Mežā zied vizbules un dzied putni." at bounding box center [695, 169] width 586 height 13
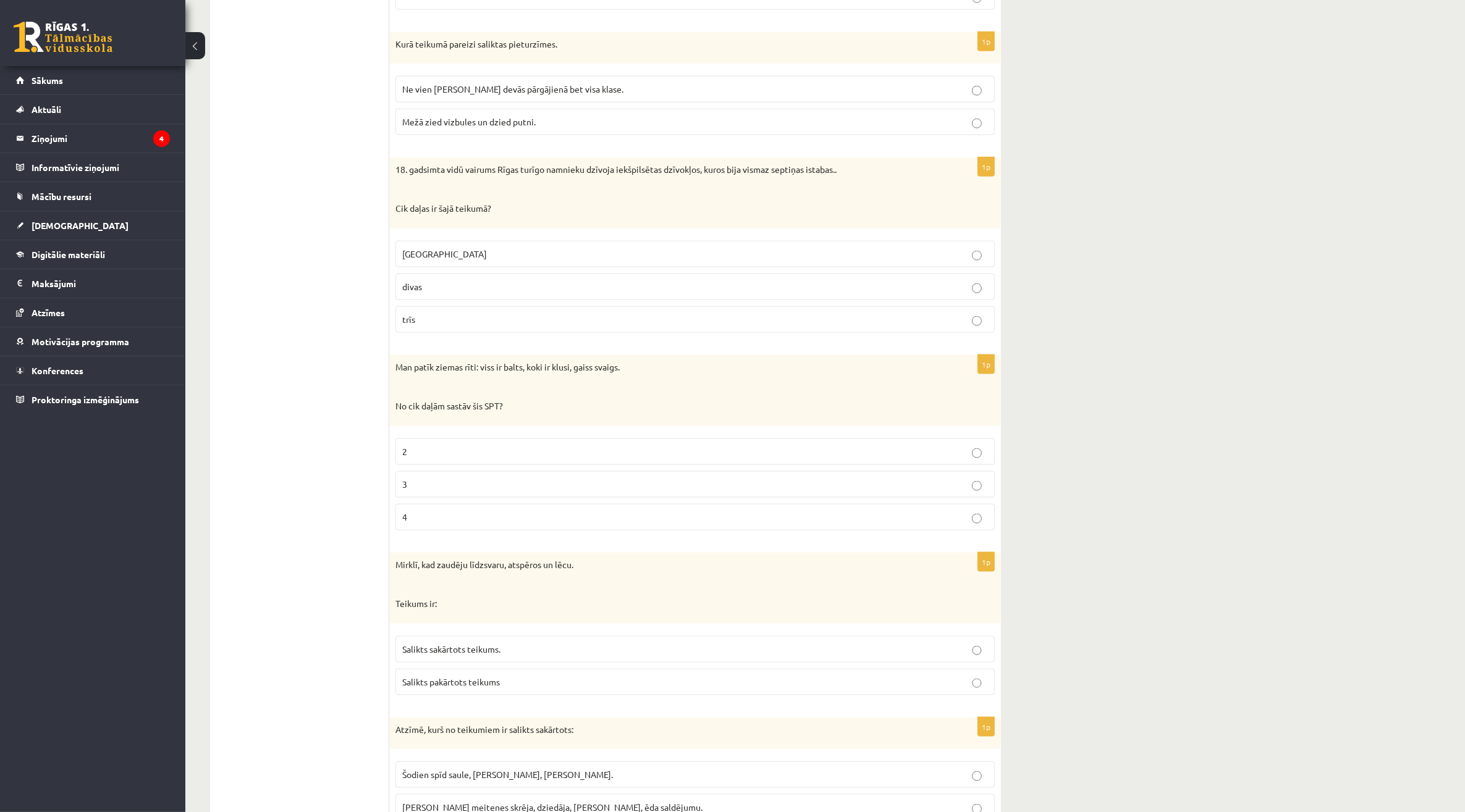
scroll to position [2007, 0]
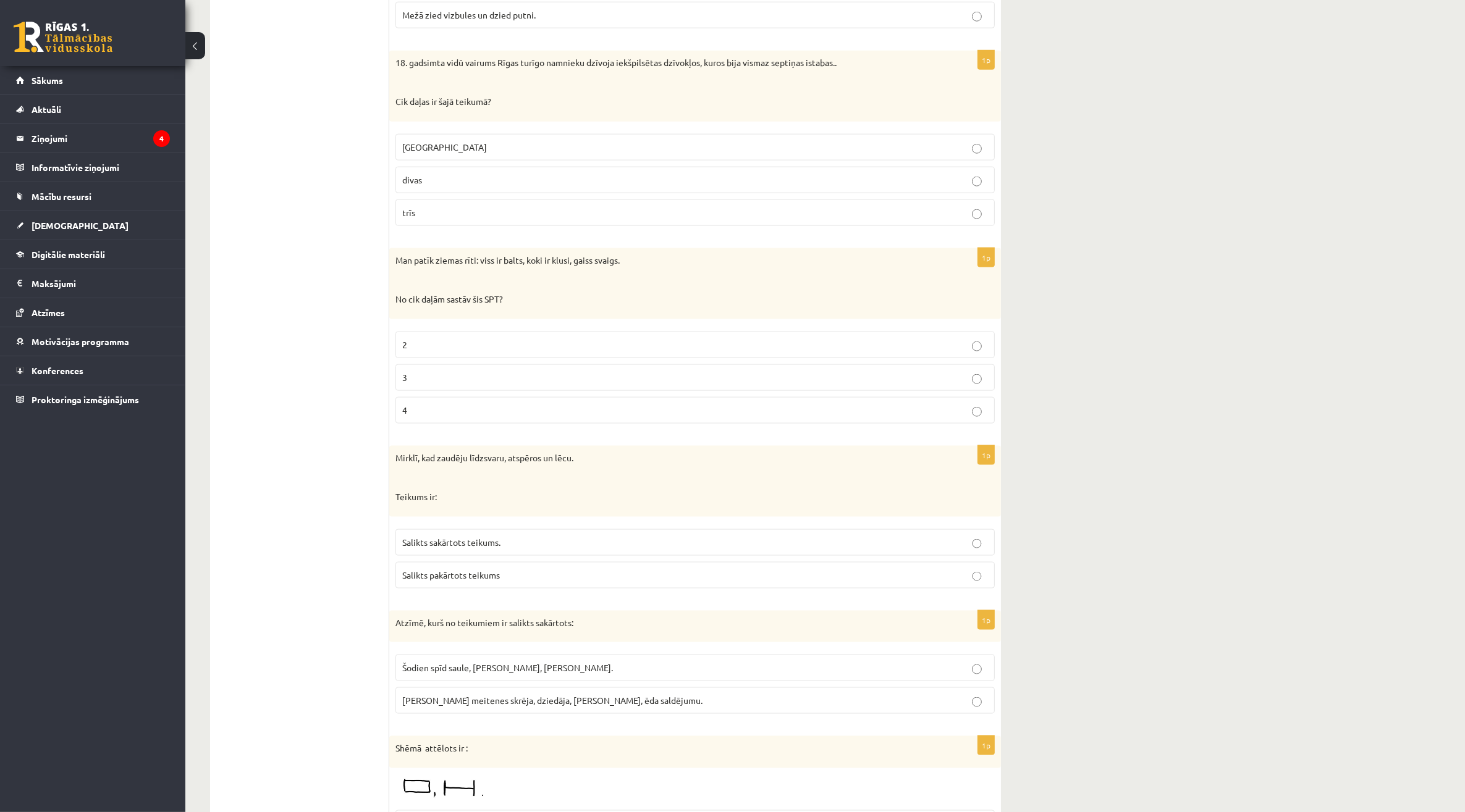
click at [521, 187] on p "divas" at bounding box center [695, 179] width 586 height 13
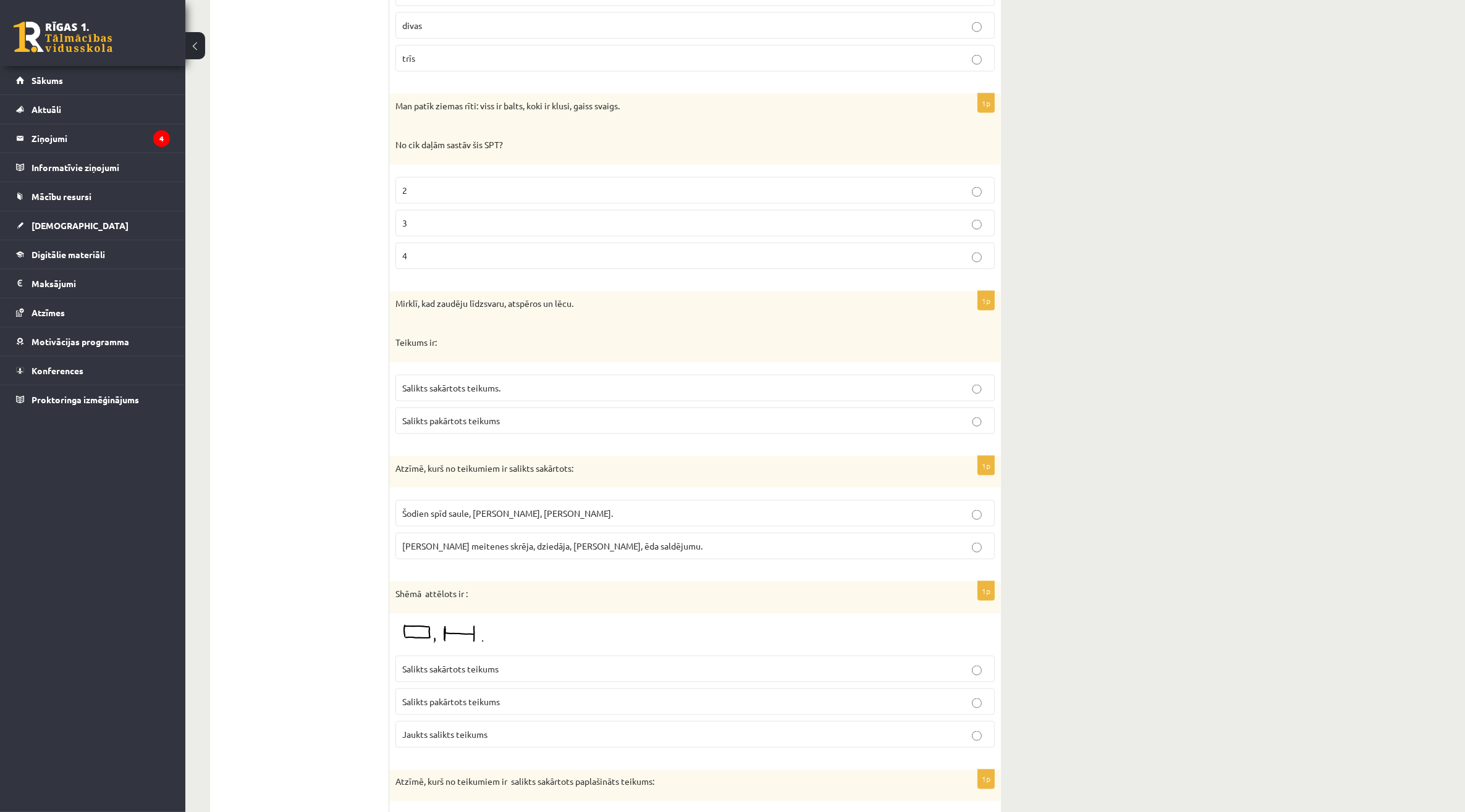
scroll to position [2238, 0]
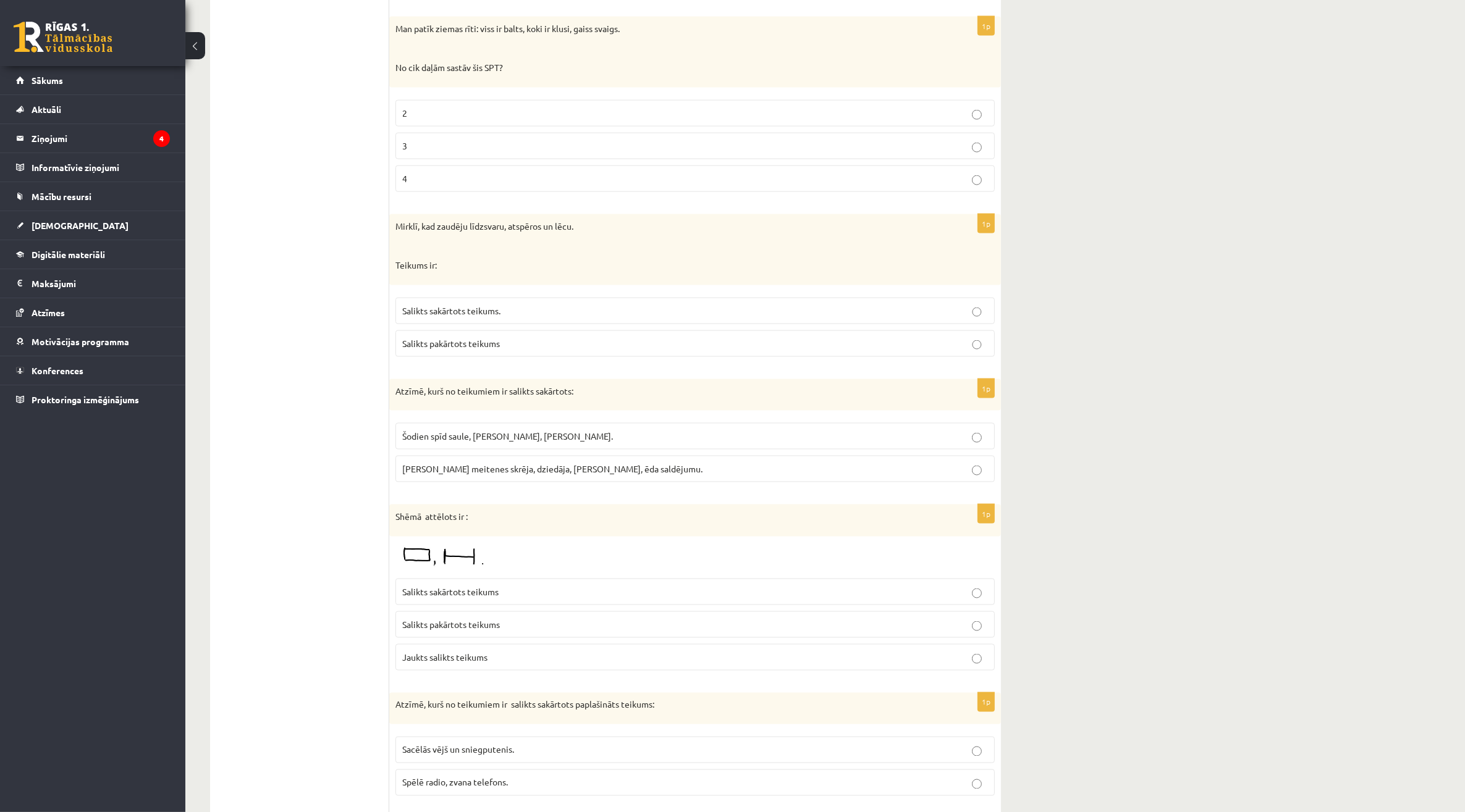
click at [403, 183] on span "4" at bounding box center [404, 179] width 5 height 11
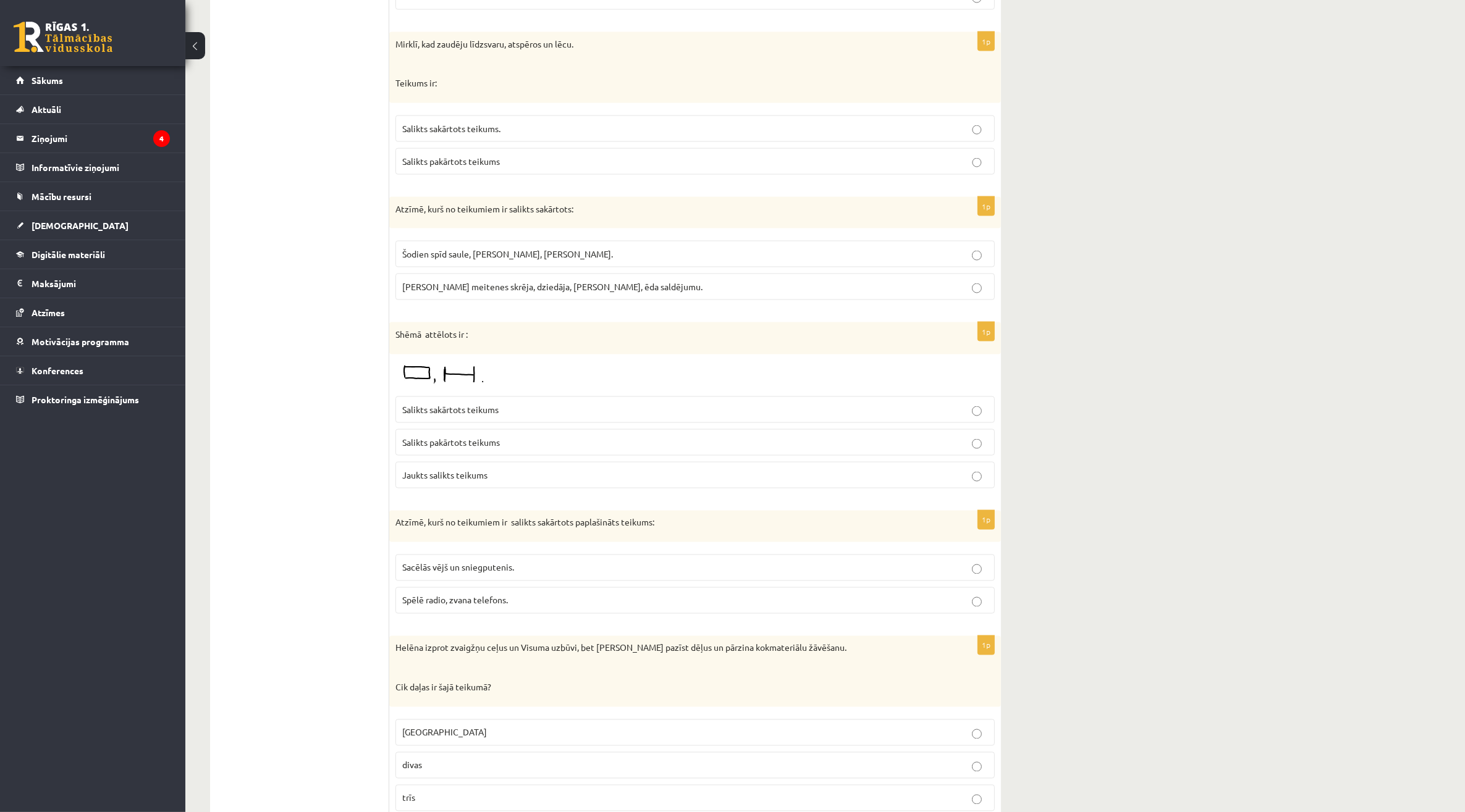
scroll to position [2393, 0]
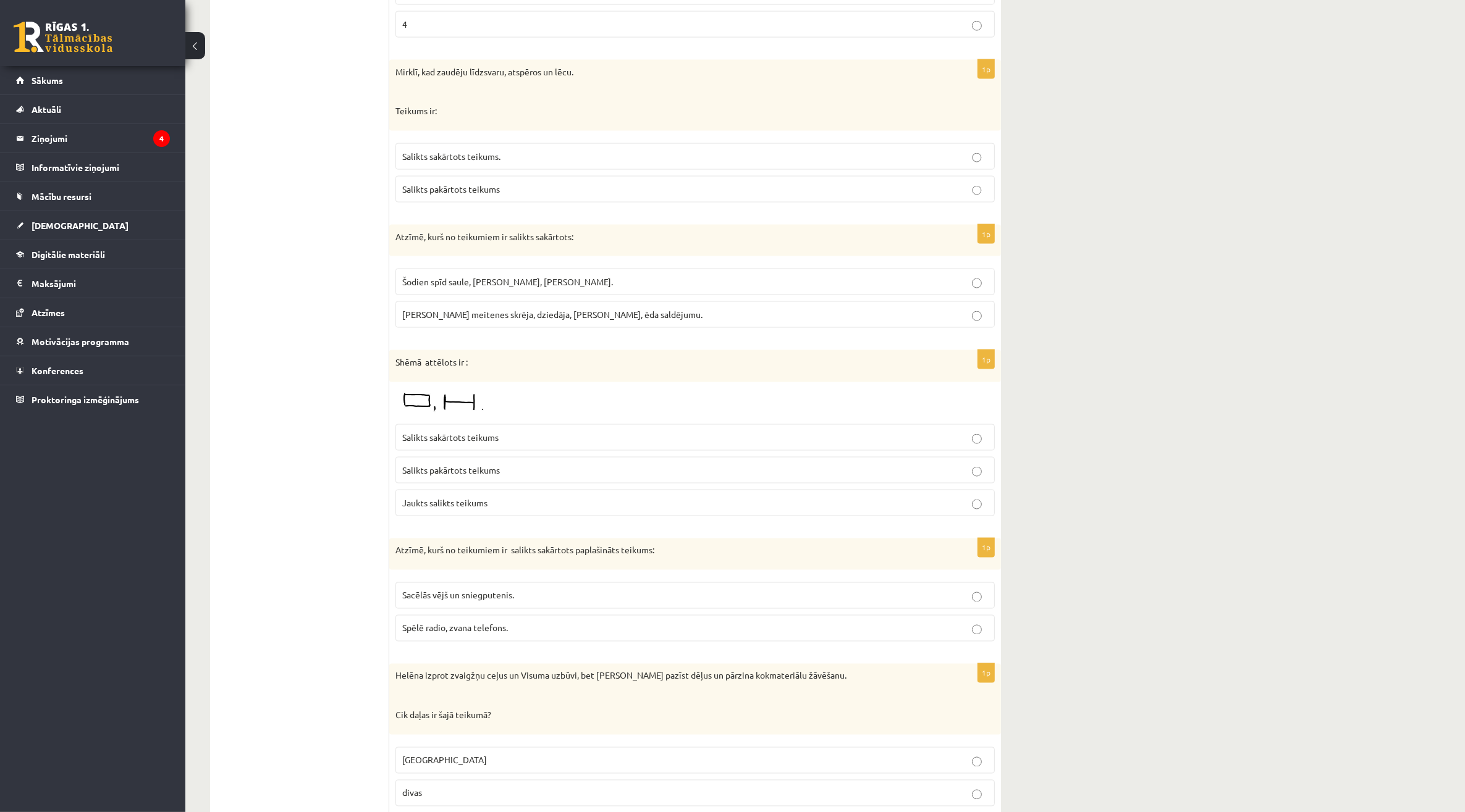
click at [435, 203] on label "Salikts pakārtots teikums" at bounding box center [695, 189] width 599 height 27
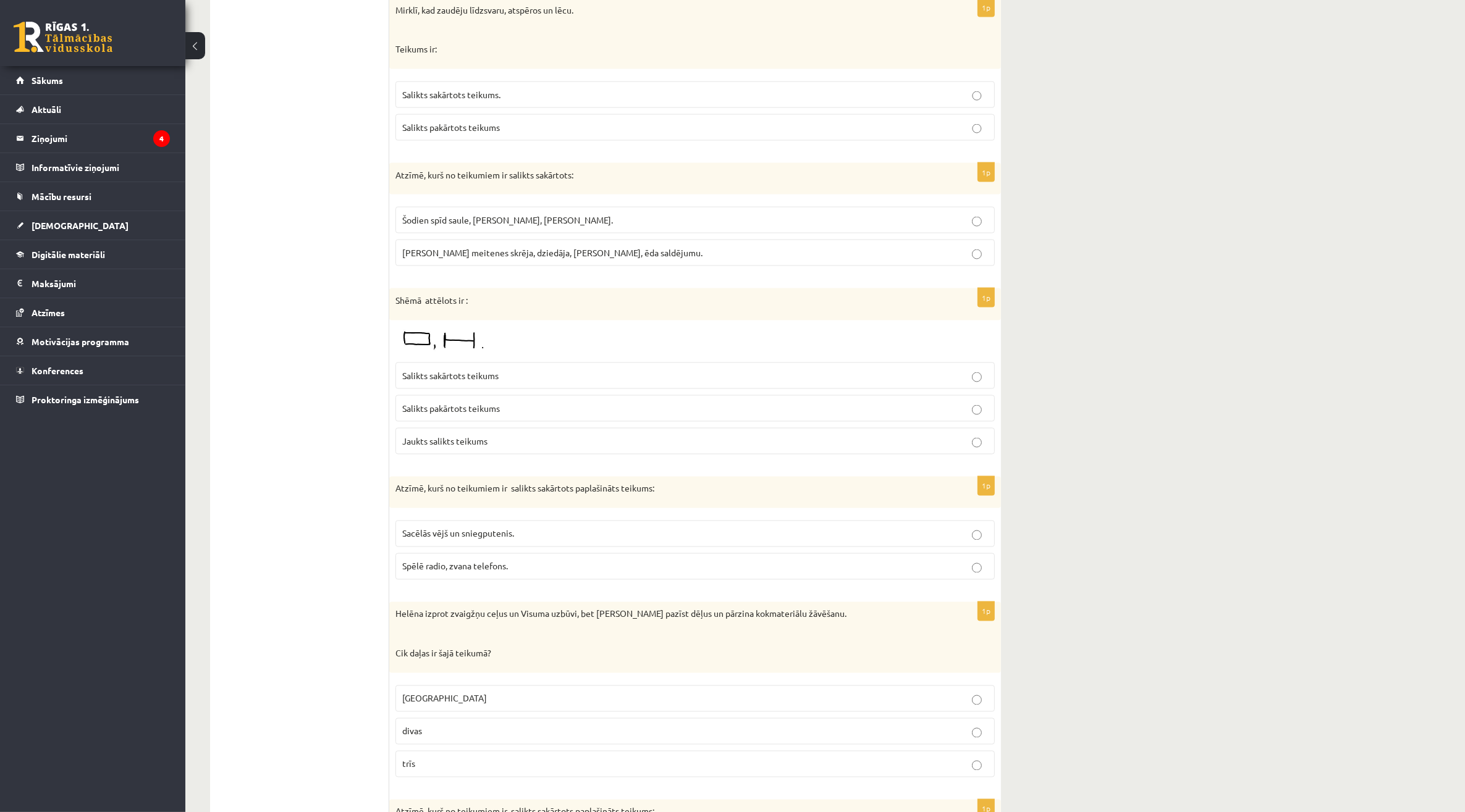
scroll to position [2547, 0]
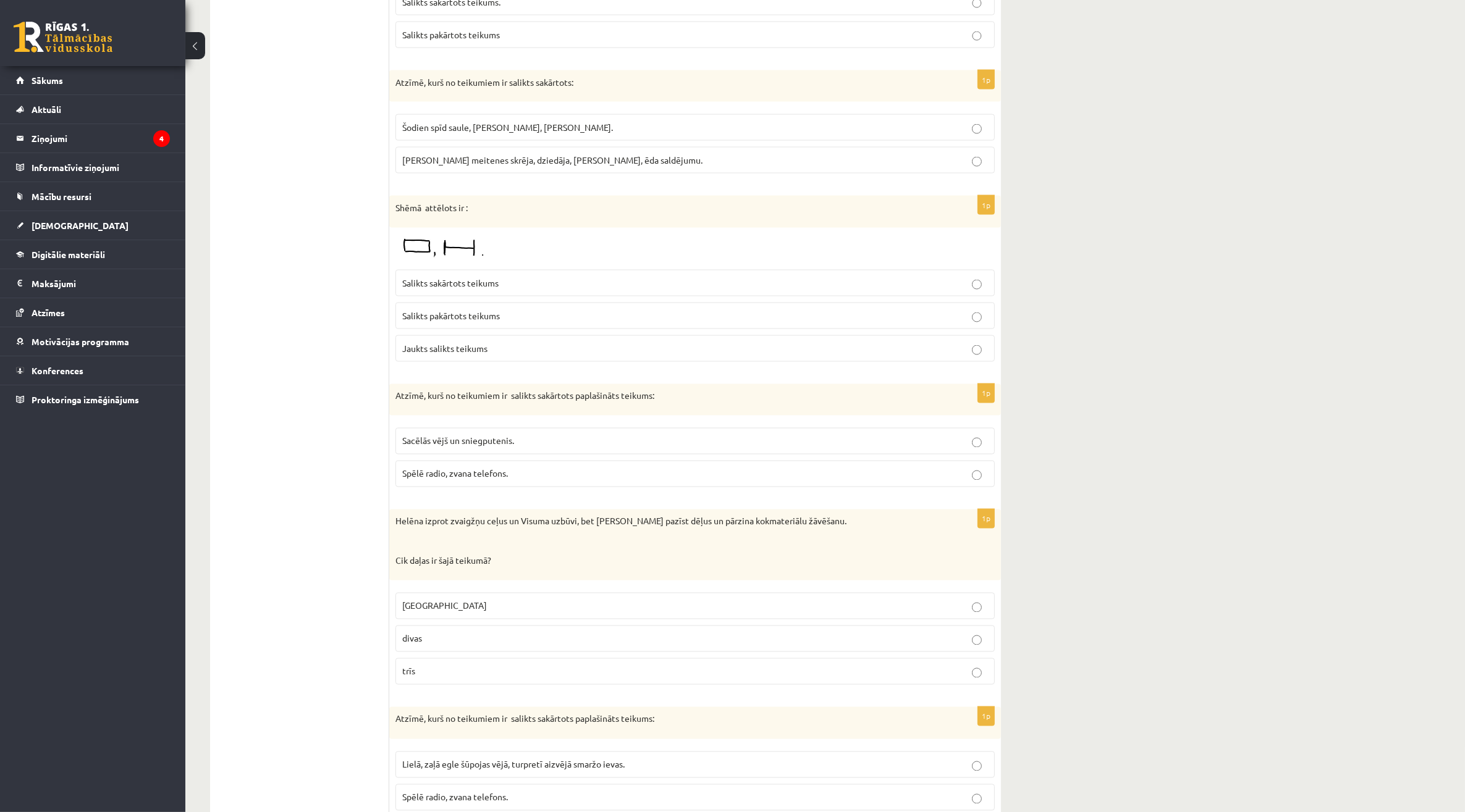
click at [579, 165] on span "Šodien meitenes skrēja, dziedāja, dejoja, ēda saldējumu." at bounding box center [552, 160] width 301 height 11
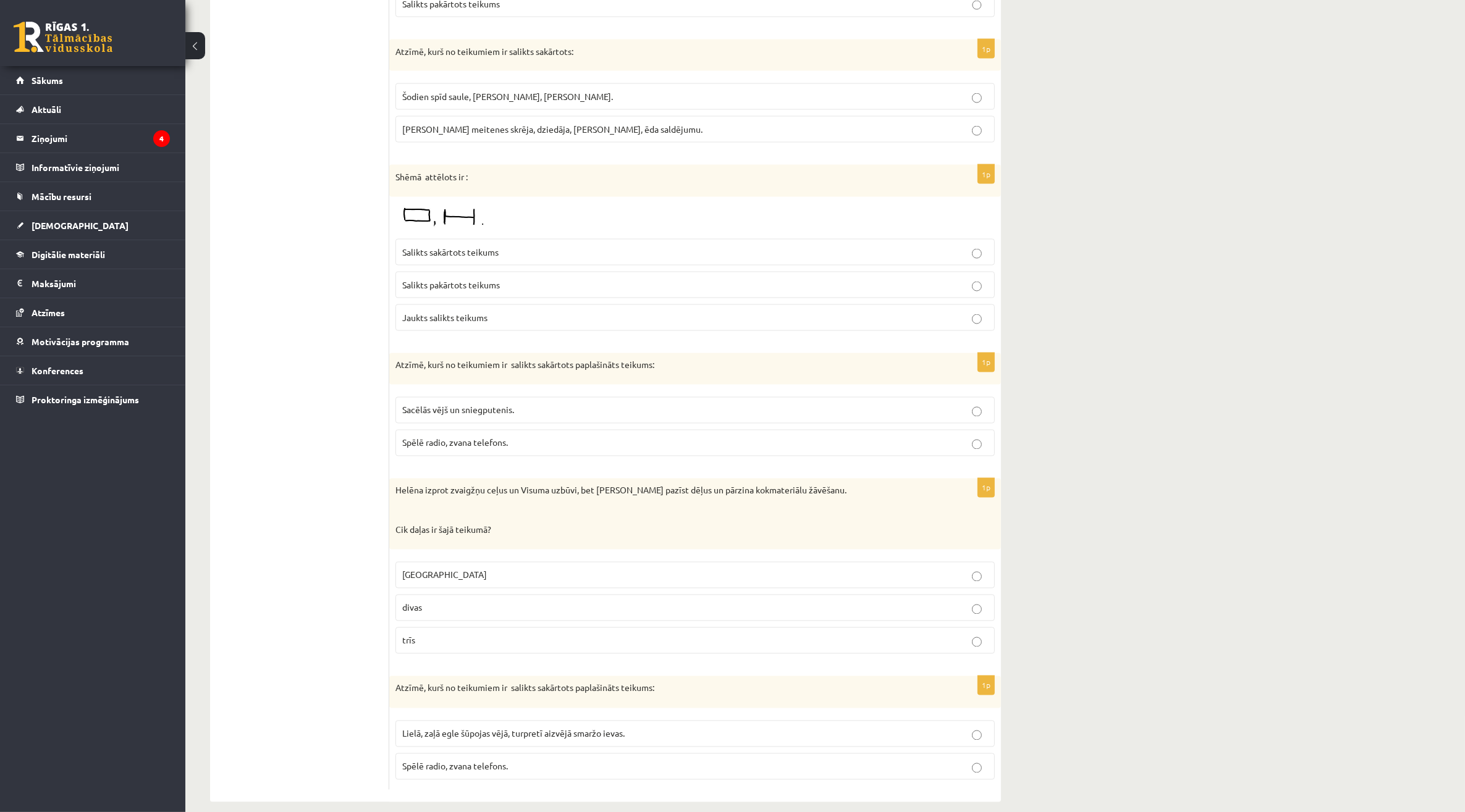
scroll to position [2607, 0]
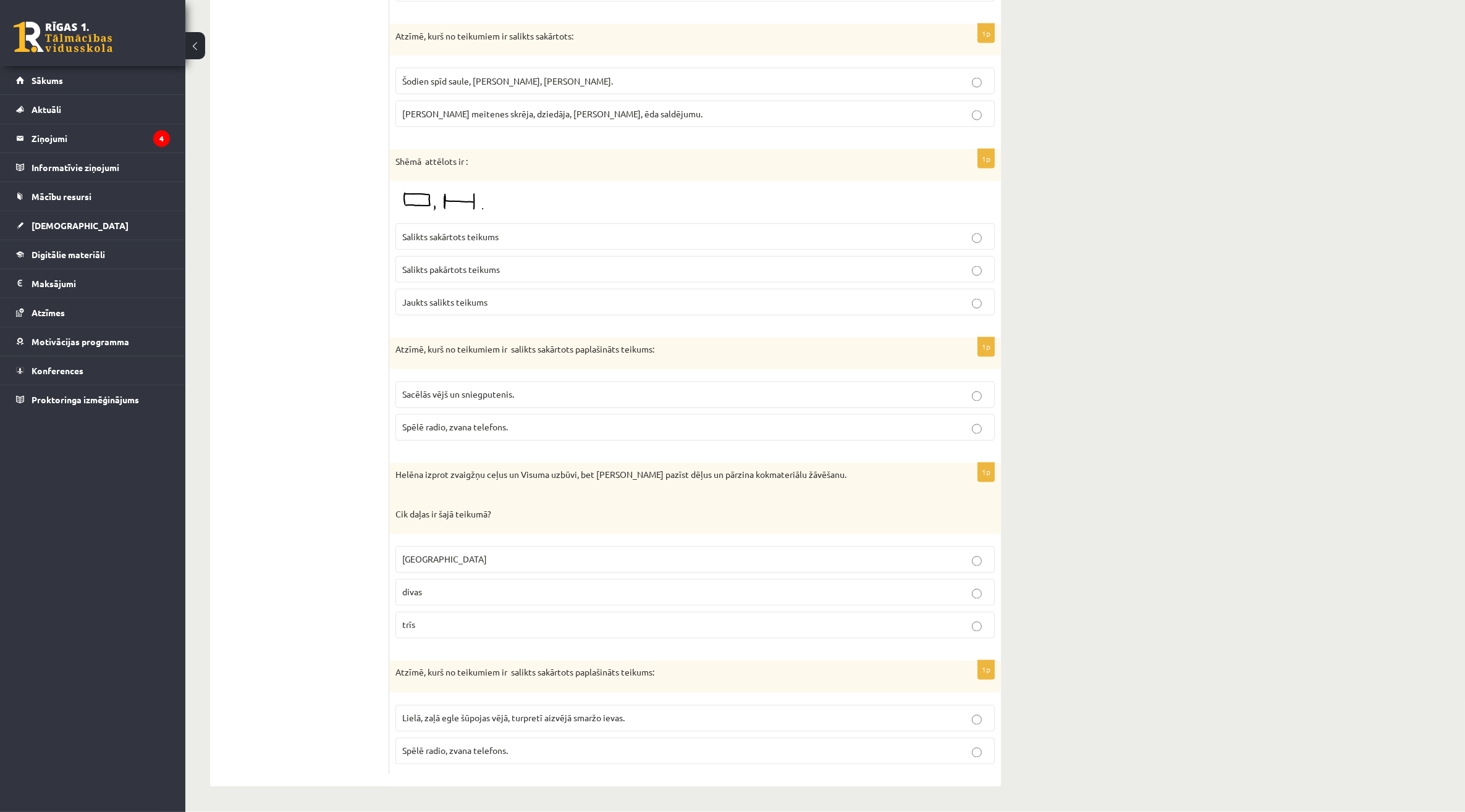
click at [471, 267] on span "Salikts pakārtots teikums" at bounding box center [451, 269] width 97 height 11
click at [527, 428] on p "Spēlē radio, zvana telefons." at bounding box center [695, 427] width 586 height 13
click at [496, 591] on p "divas" at bounding box center [695, 592] width 586 height 13
click at [591, 715] on span "Lielā, zaļā egle šūpojas vējā, turpretī aizvējā smaržo ievas." at bounding box center [513, 718] width 223 height 11
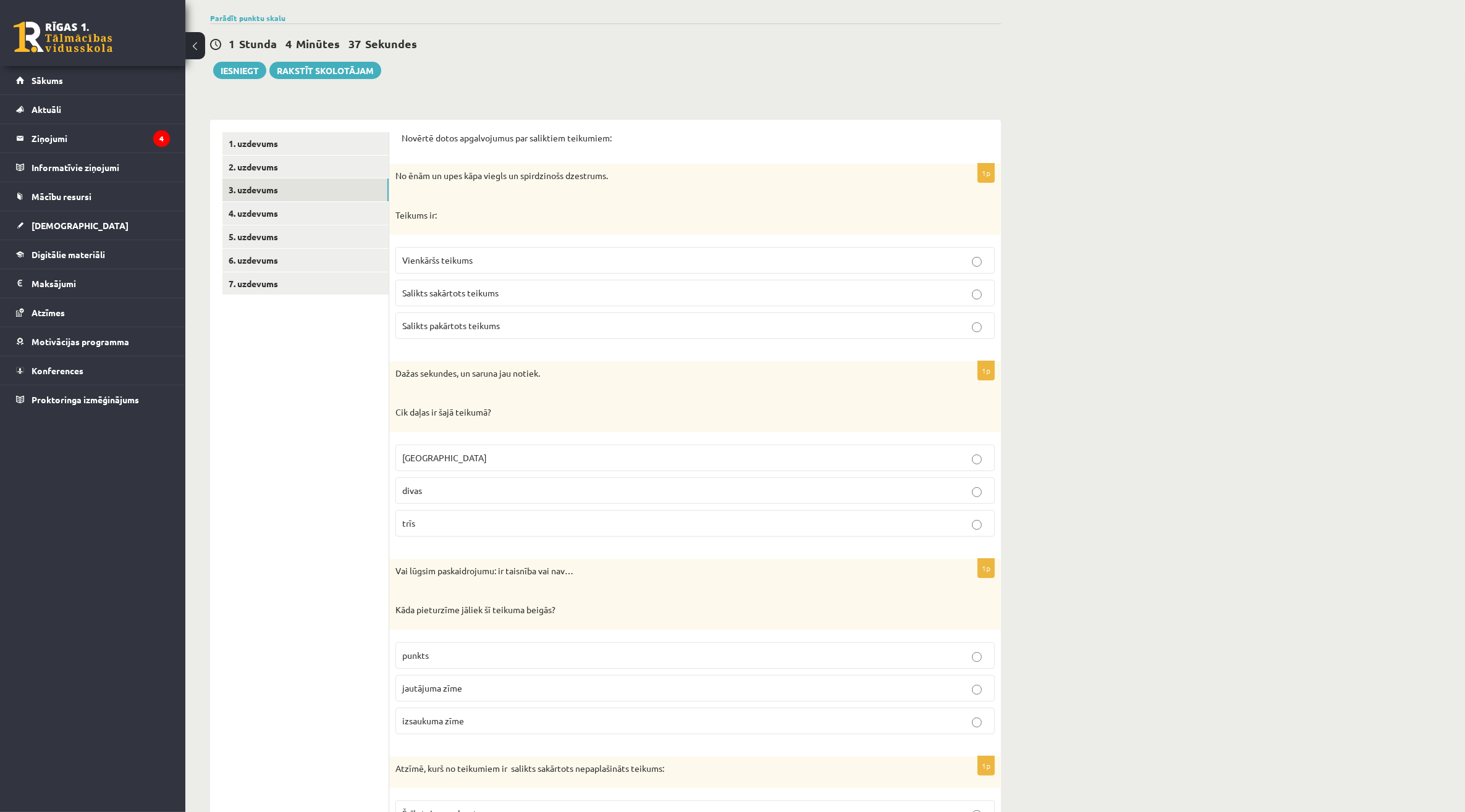
scroll to position [0, 0]
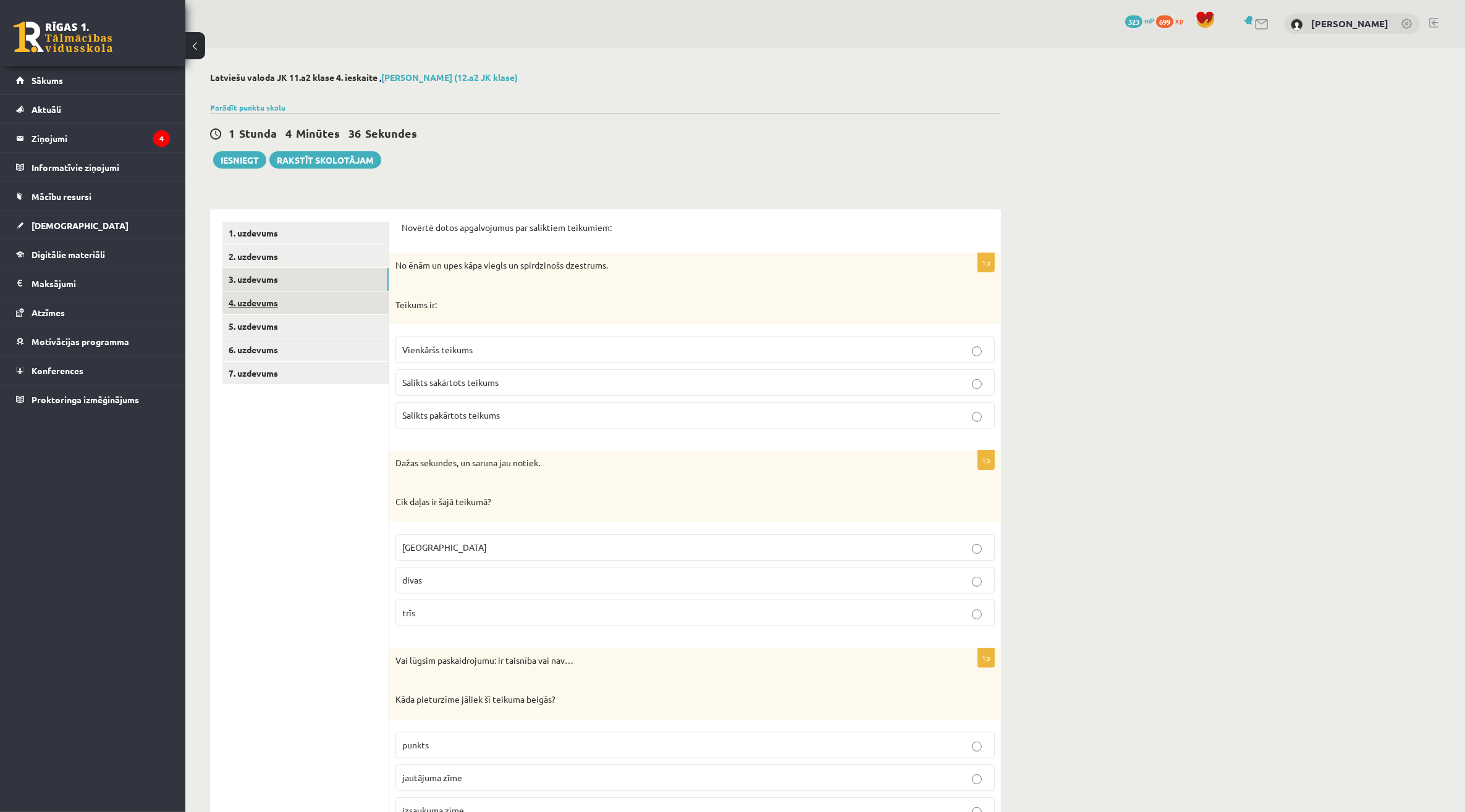
click at [285, 306] on link "4. uzdevums" at bounding box center [305, 303] width 166 height 23
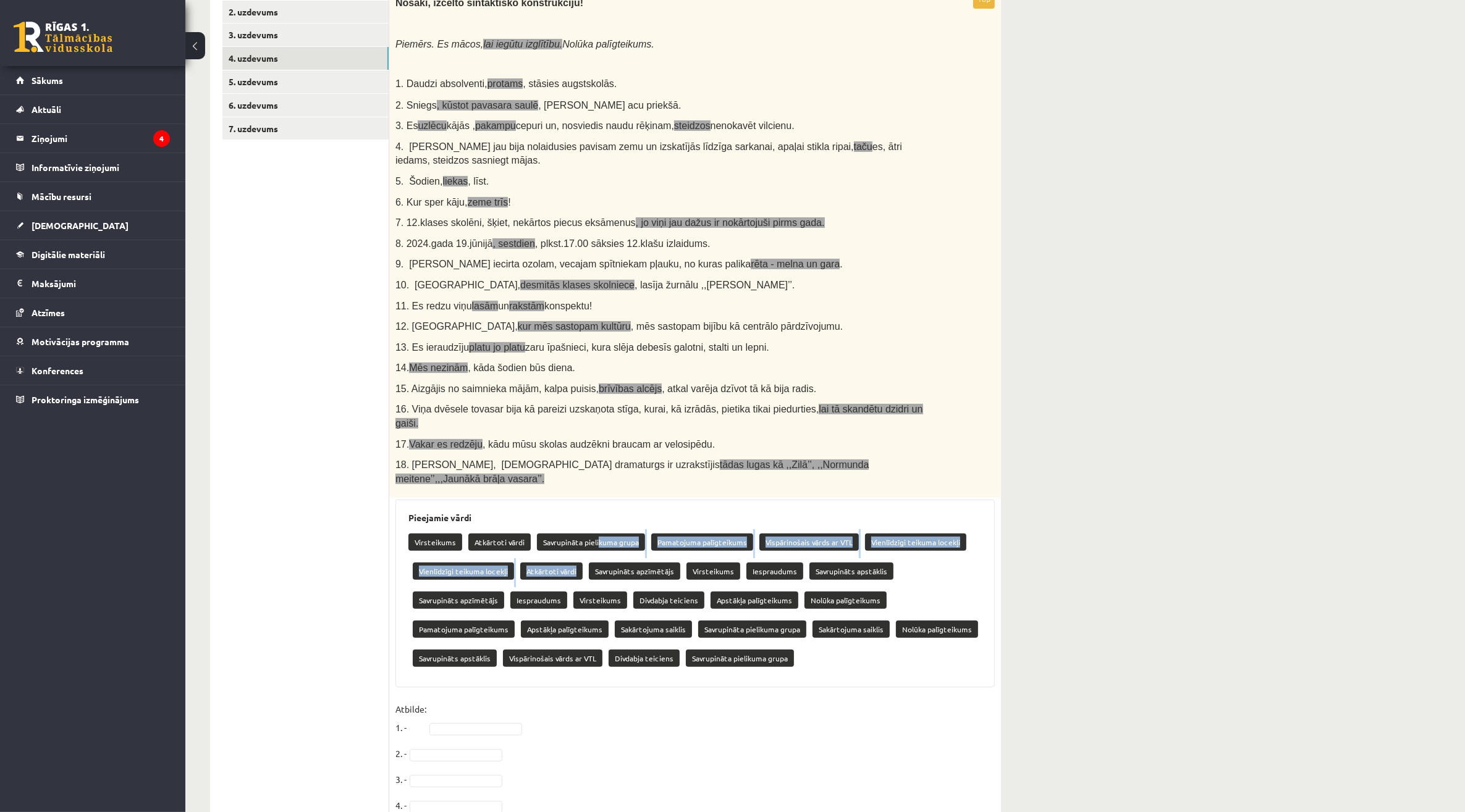
drag, startPoint x: 595, startPoint y: 510, endPoint x: 575, endPoint y: 536, distance: 32.8
click at [575, 536] on div "Virsteikums Atkārtoti vārdi Savrupināta pielikuma grupa Pamatojuma palīgteikums…" at bounding box center [695, 602] width 573 height 145
click at [474, 659] on div "18p Nosaki, izcelto sintaktisko konstrukciju! Piemērs. Es mācos, lai iegūtu izg…" at bounding box center [695, 590] width 612 height 1202
click at [319, 85] on link "5. uzdevums" at bounding box center [305, 82] width 166 height 23
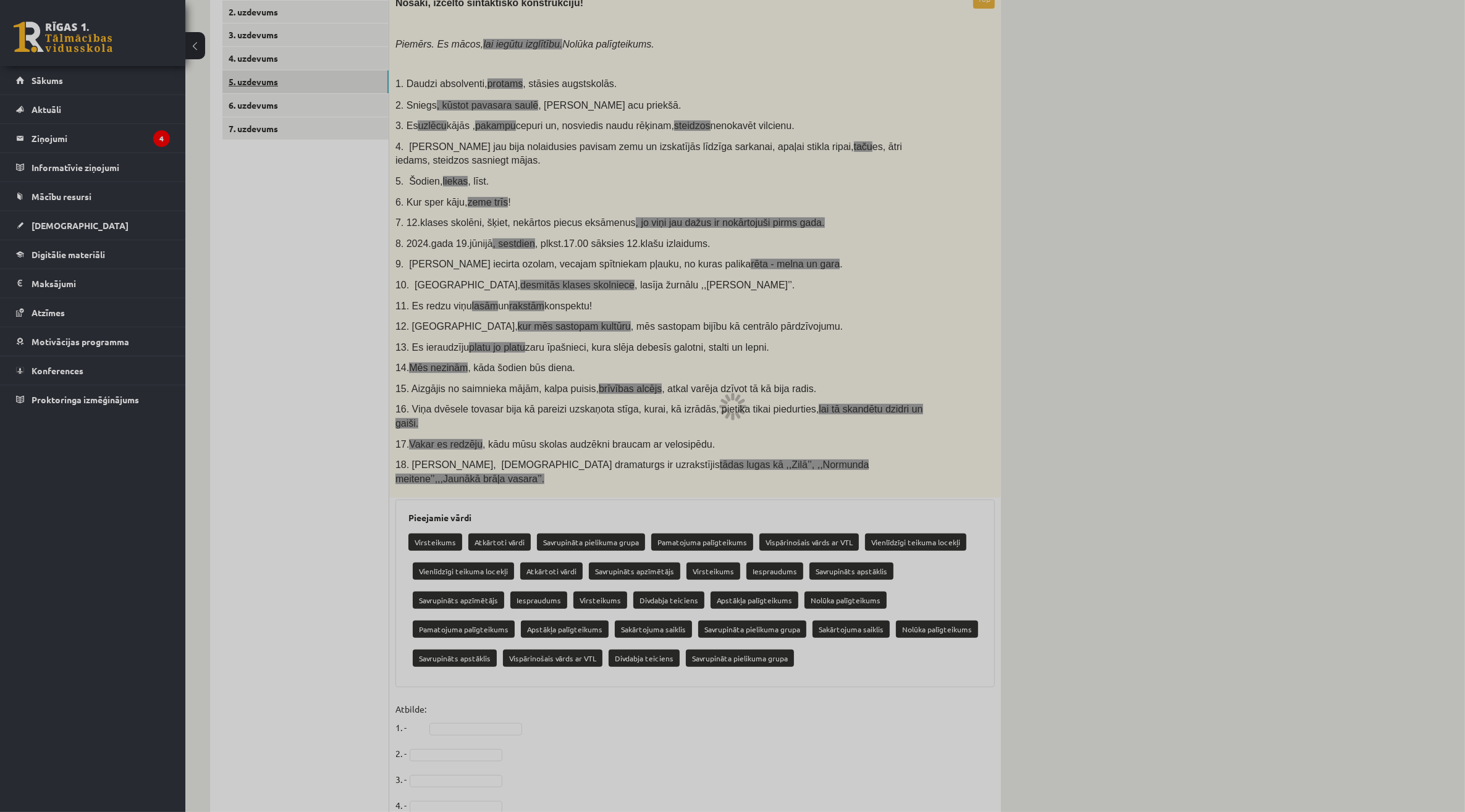
scroll to position [0, 0]
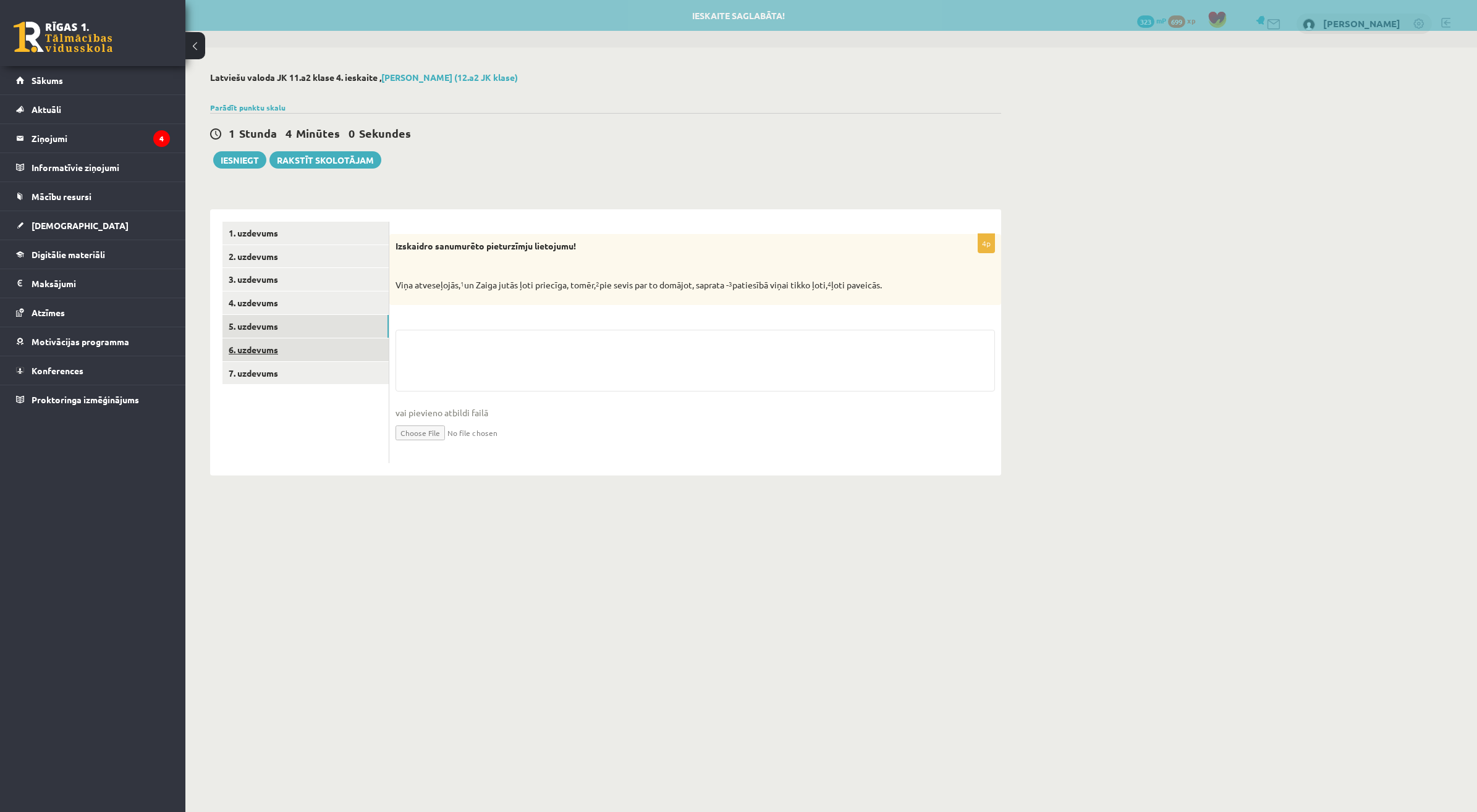
click at [297, 349] on link "6. uzdevums" at bounding box center [305, 350] width 166 height 23
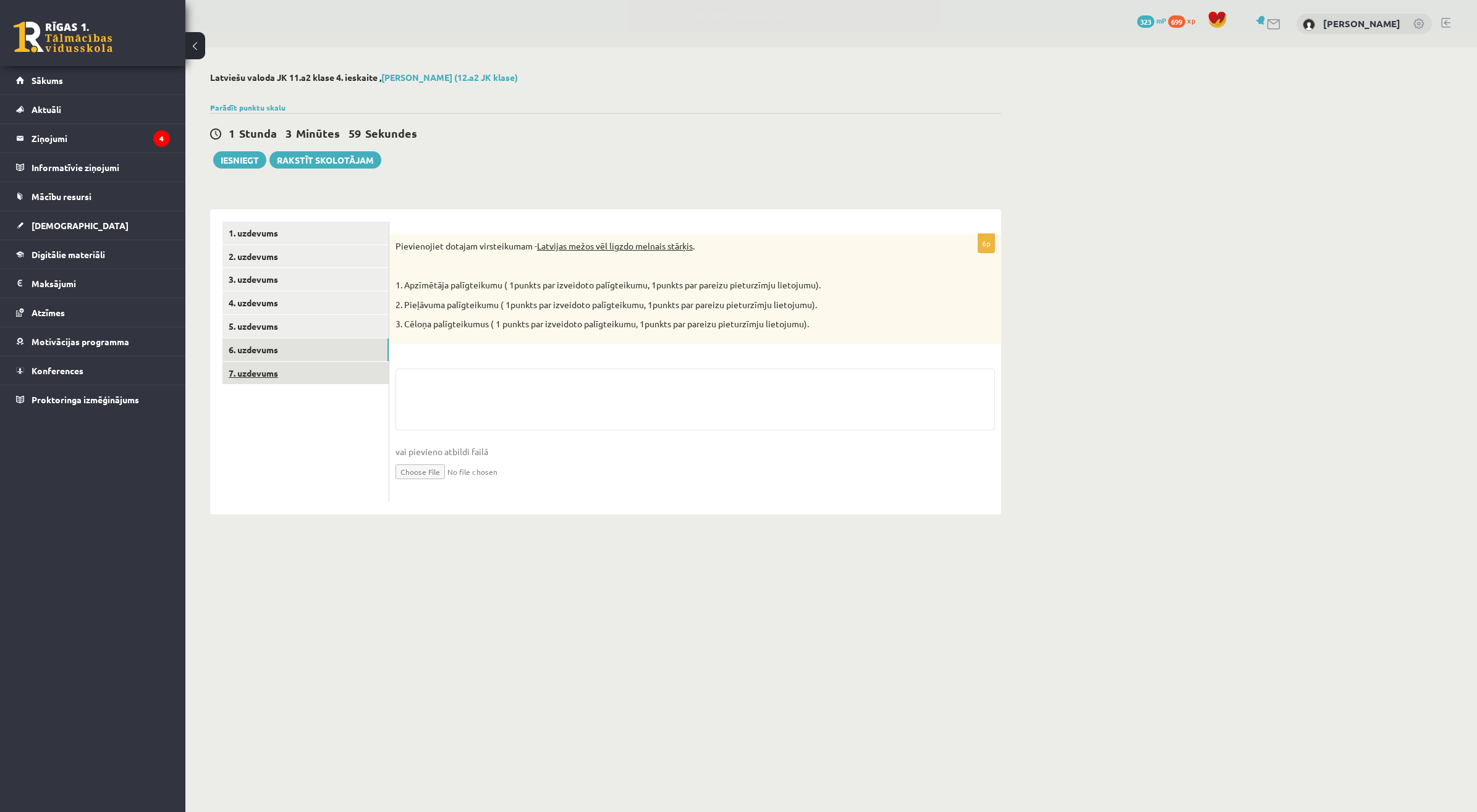
click at [301, 368] on link "7. uzdevums" at bounding box center [305, 373] width 166 height 23
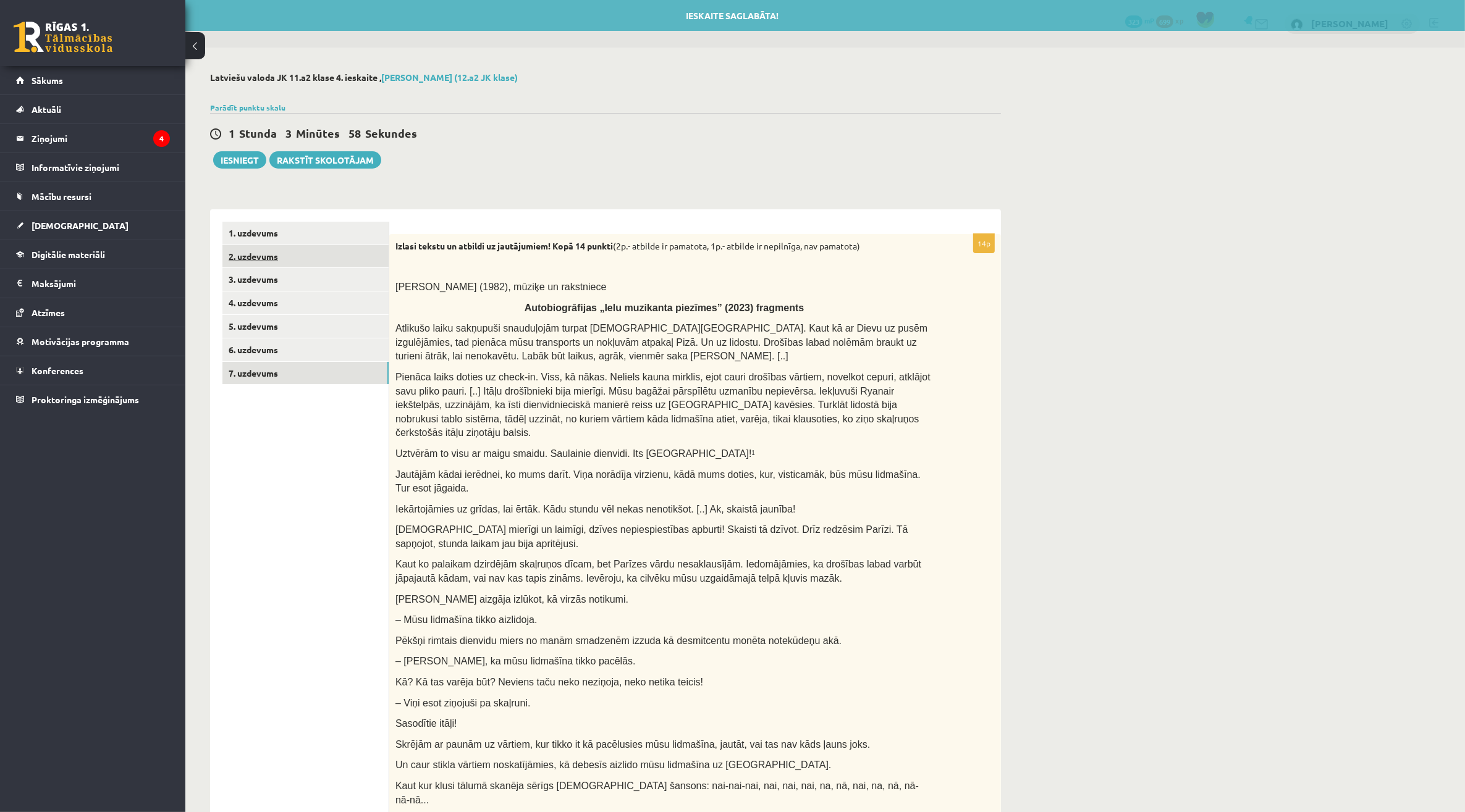
click at [305, 263] on link "2. uzdevums" at bounding box center [305, 256] width 166 height 23
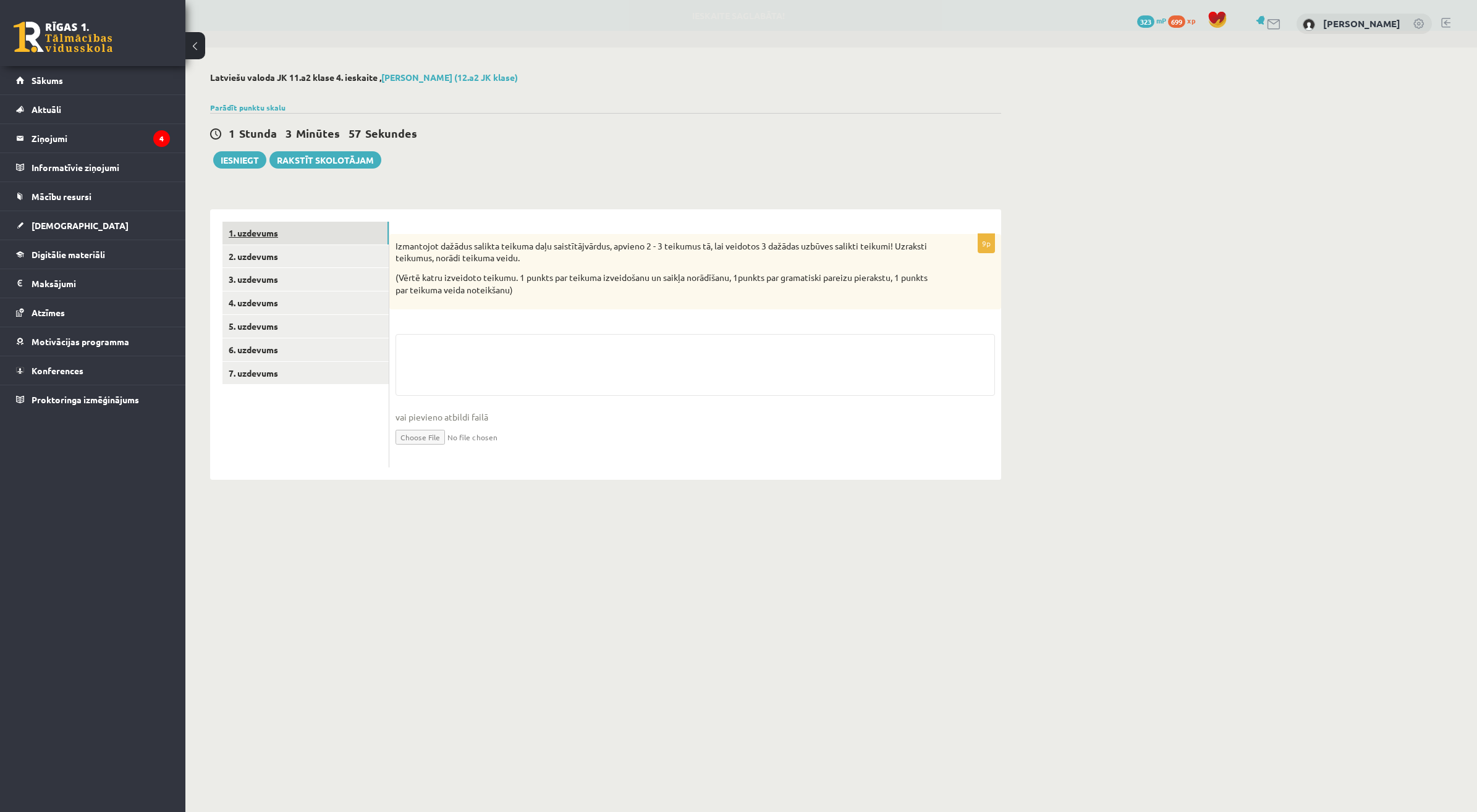
click at [308, 235] on link "1. uzdevums" at bounding box center [305, 233] width 166 height 23
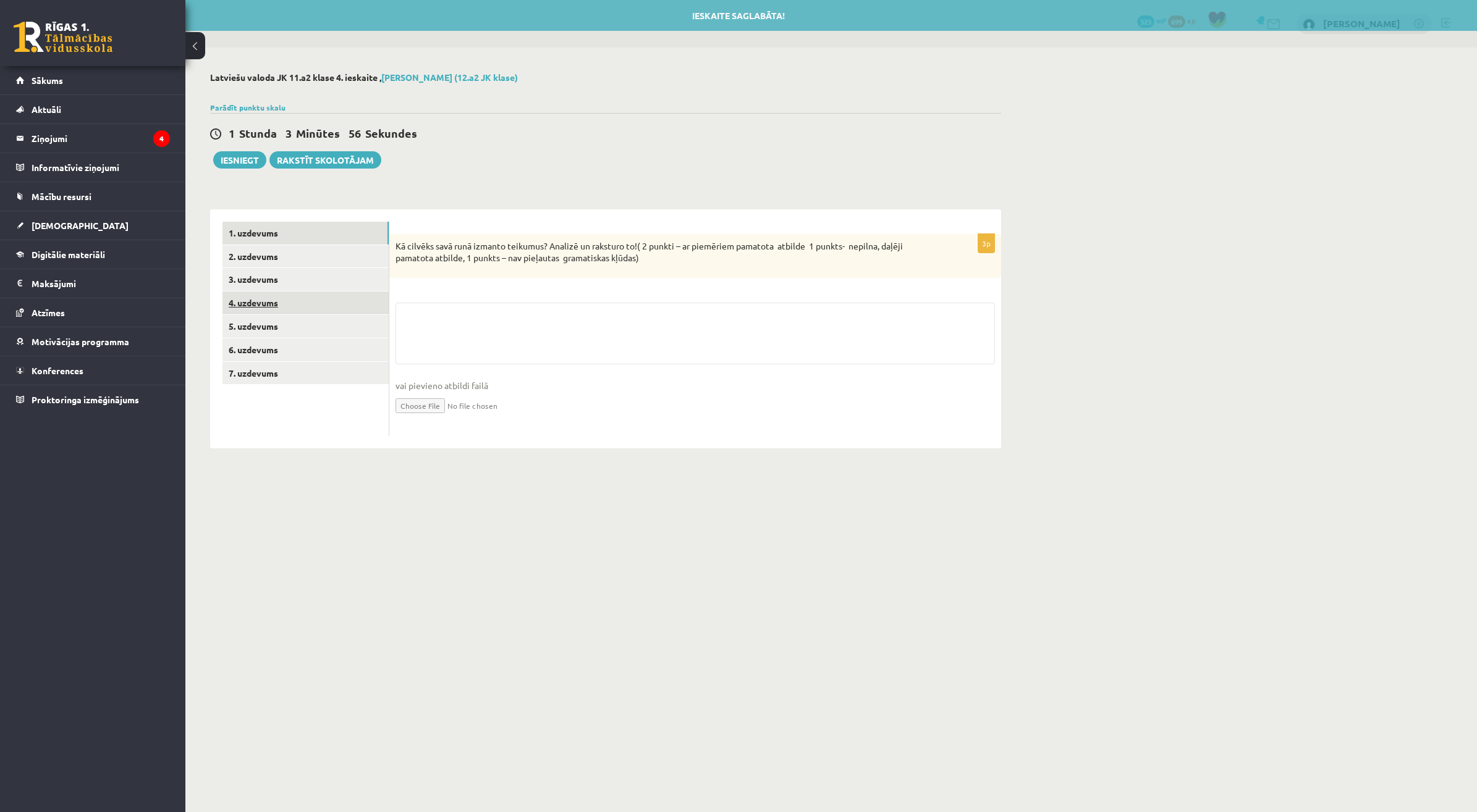
click at [295, 303] on link "4. uzdevums" at bounding box center [305, 303] width 166 height 23
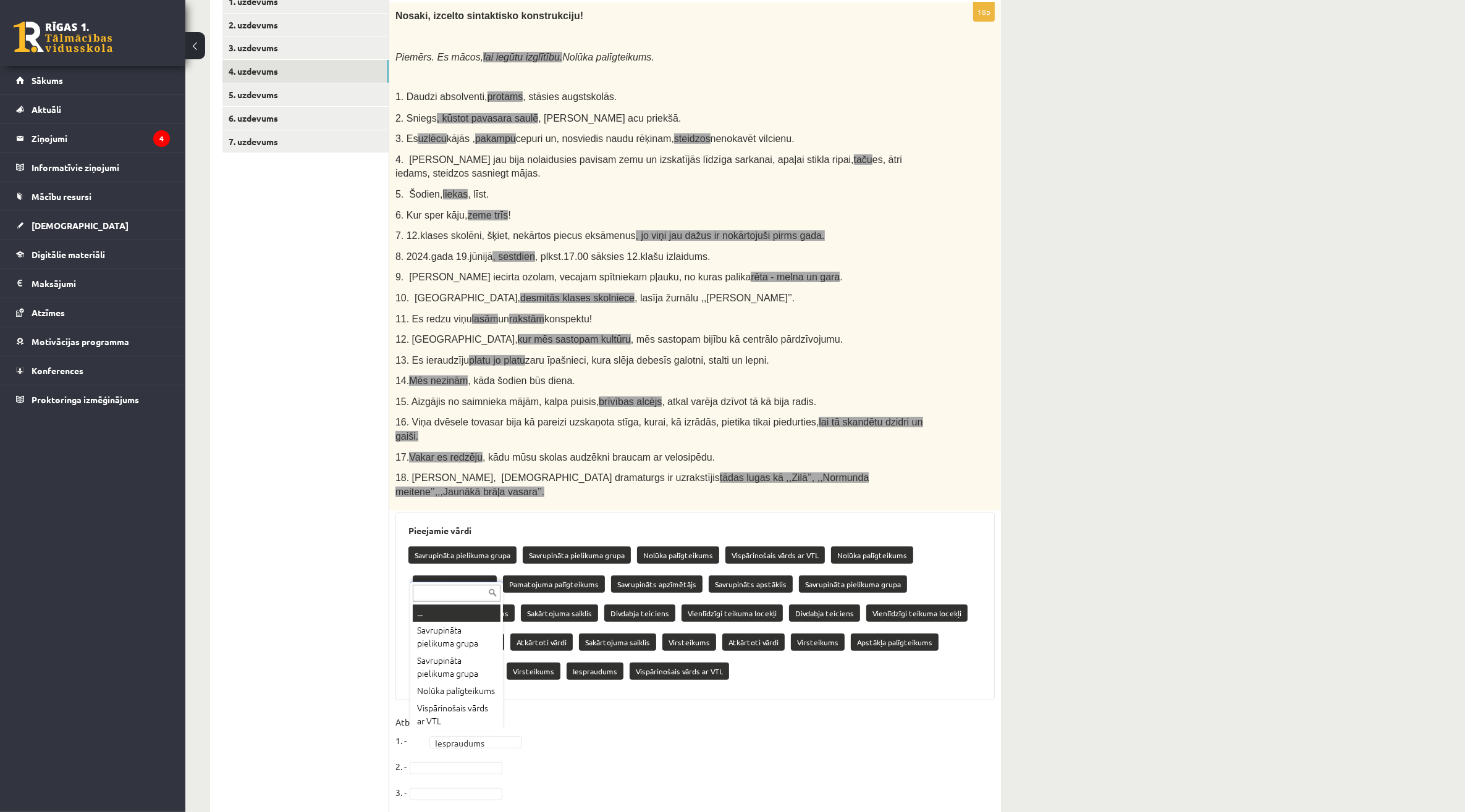
click at [430, 591] on input "text" at bounding box center [457, 594] width 88 height 17
type input "**"
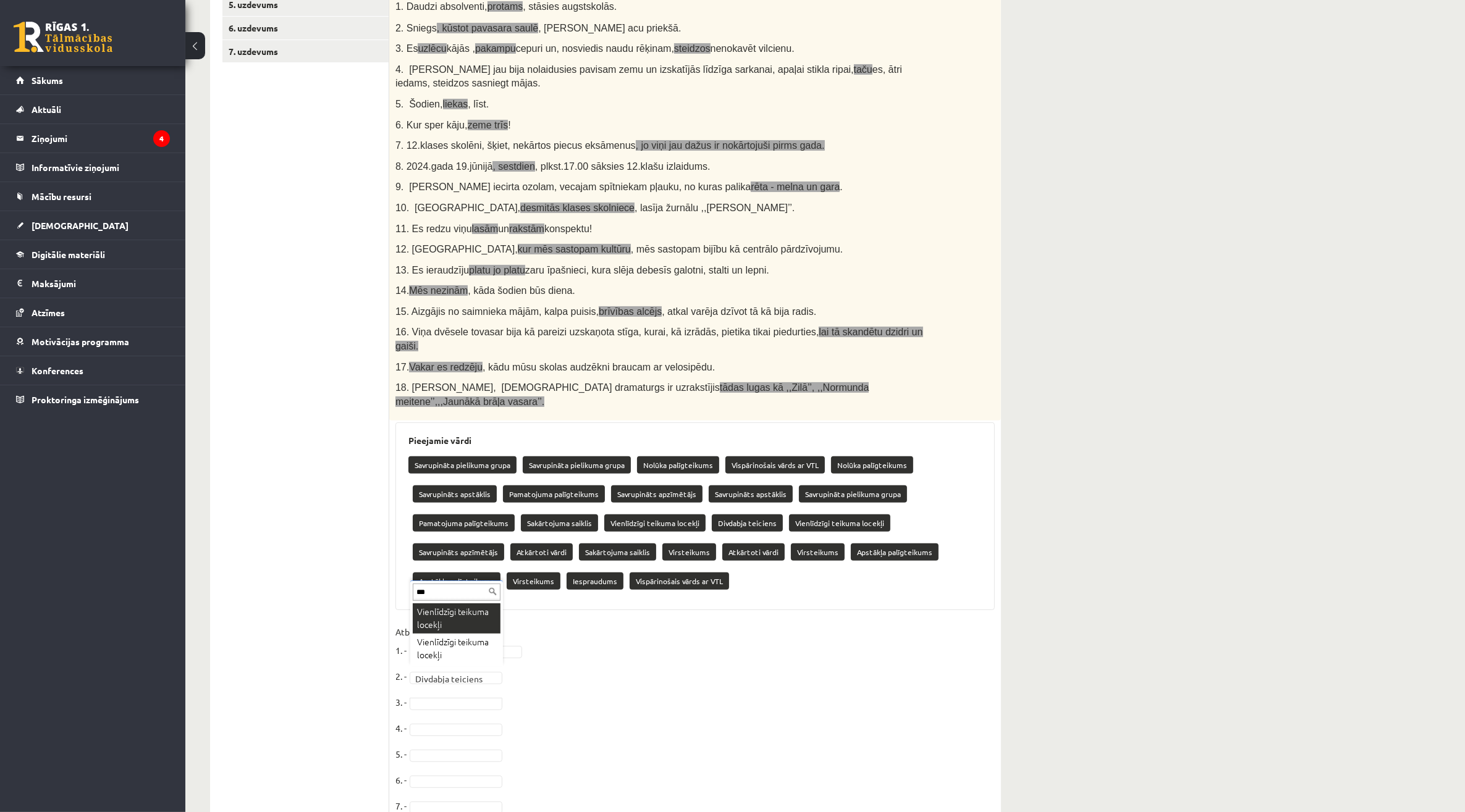
type input "***"
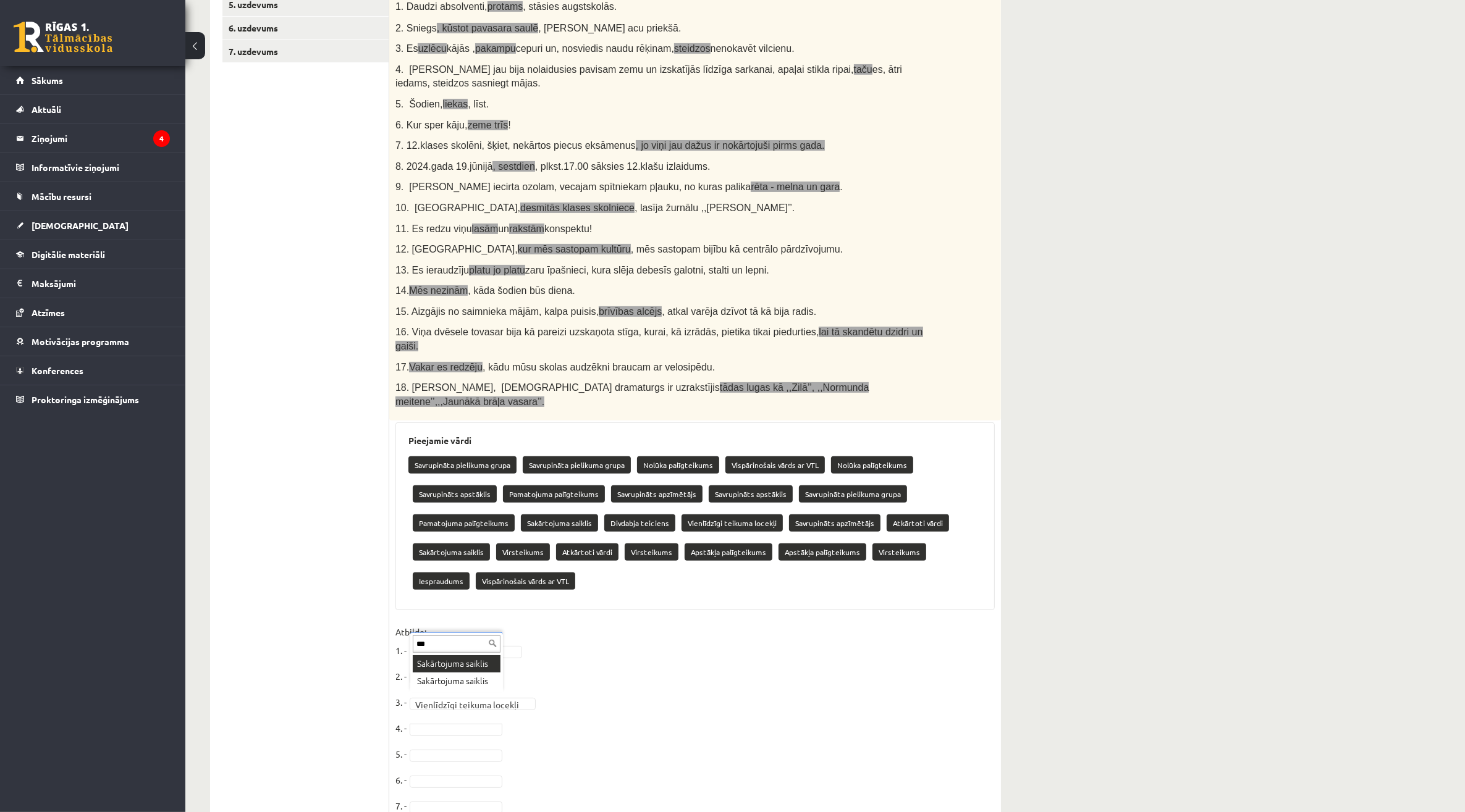
type input "***"
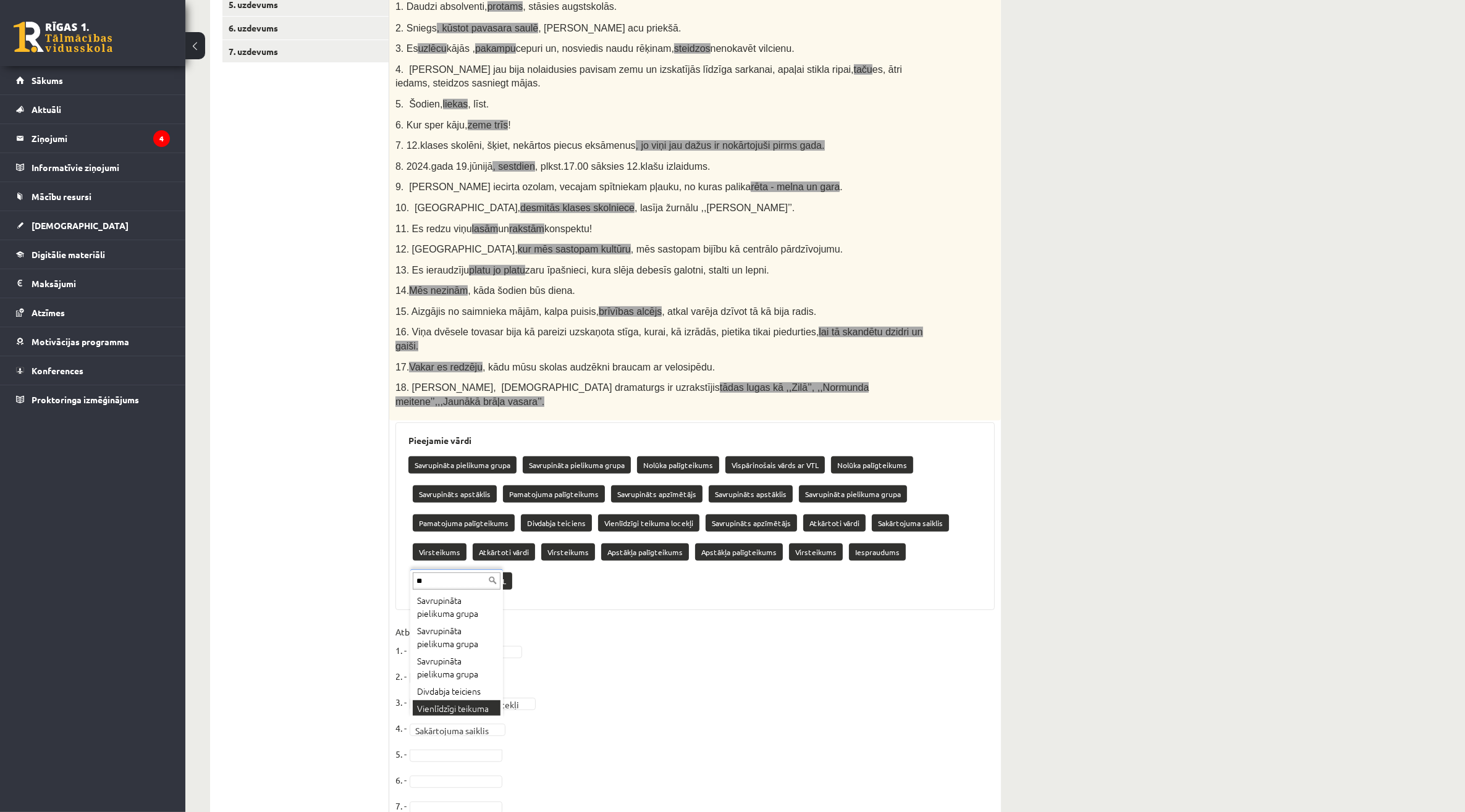
scroll to position [31, 0]
type input "**"
type input "****"
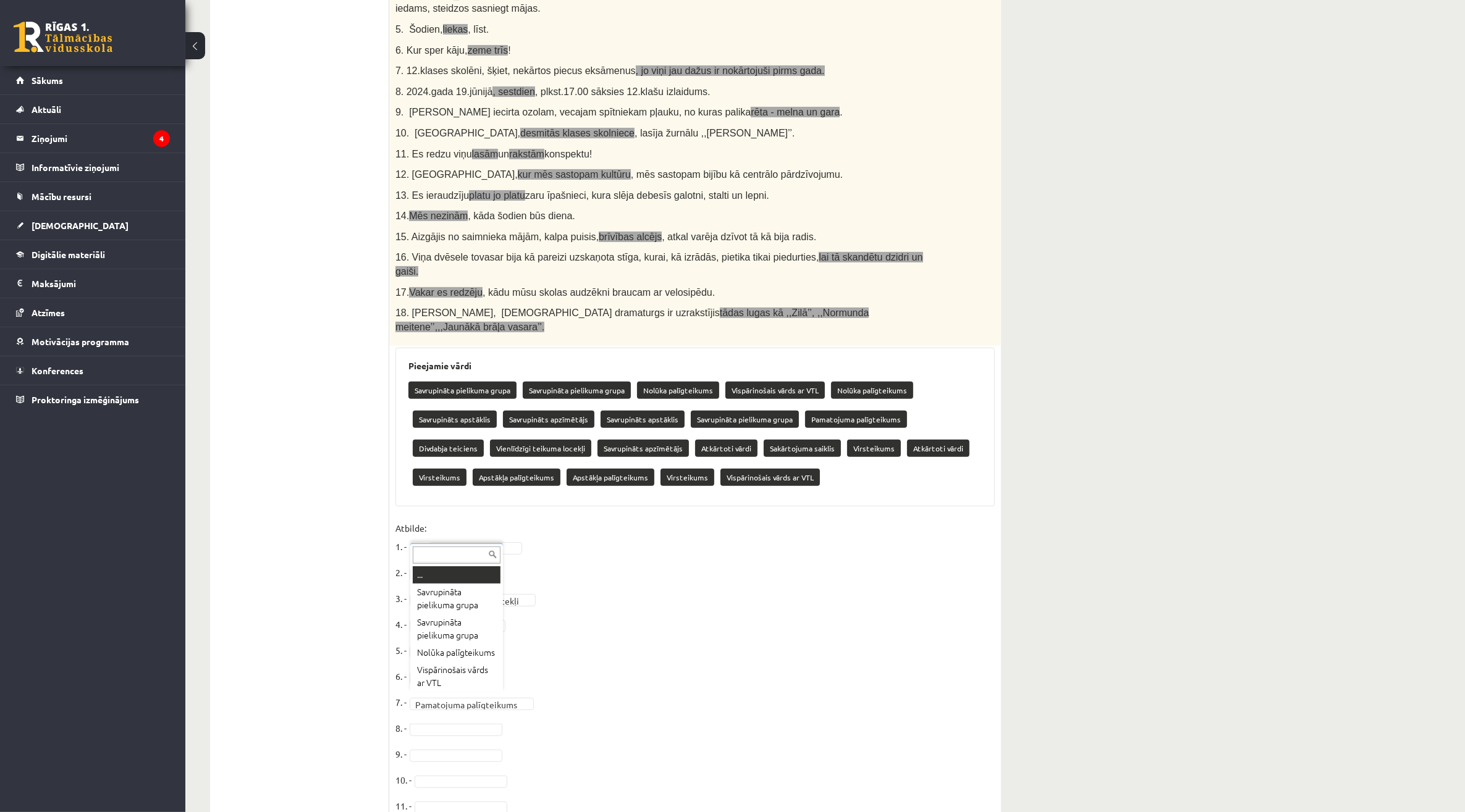
scroll to position [399, 0]
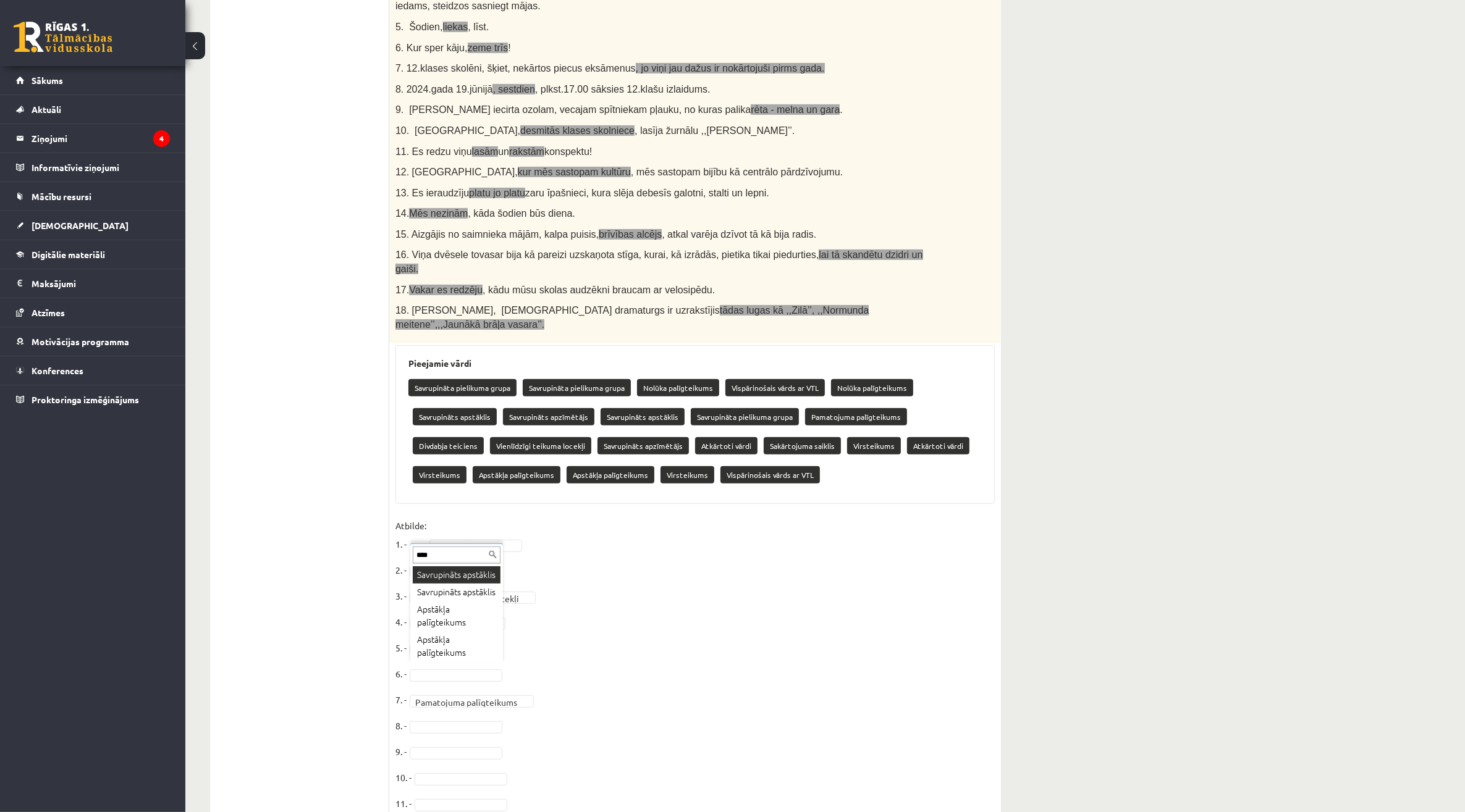
type input "****"
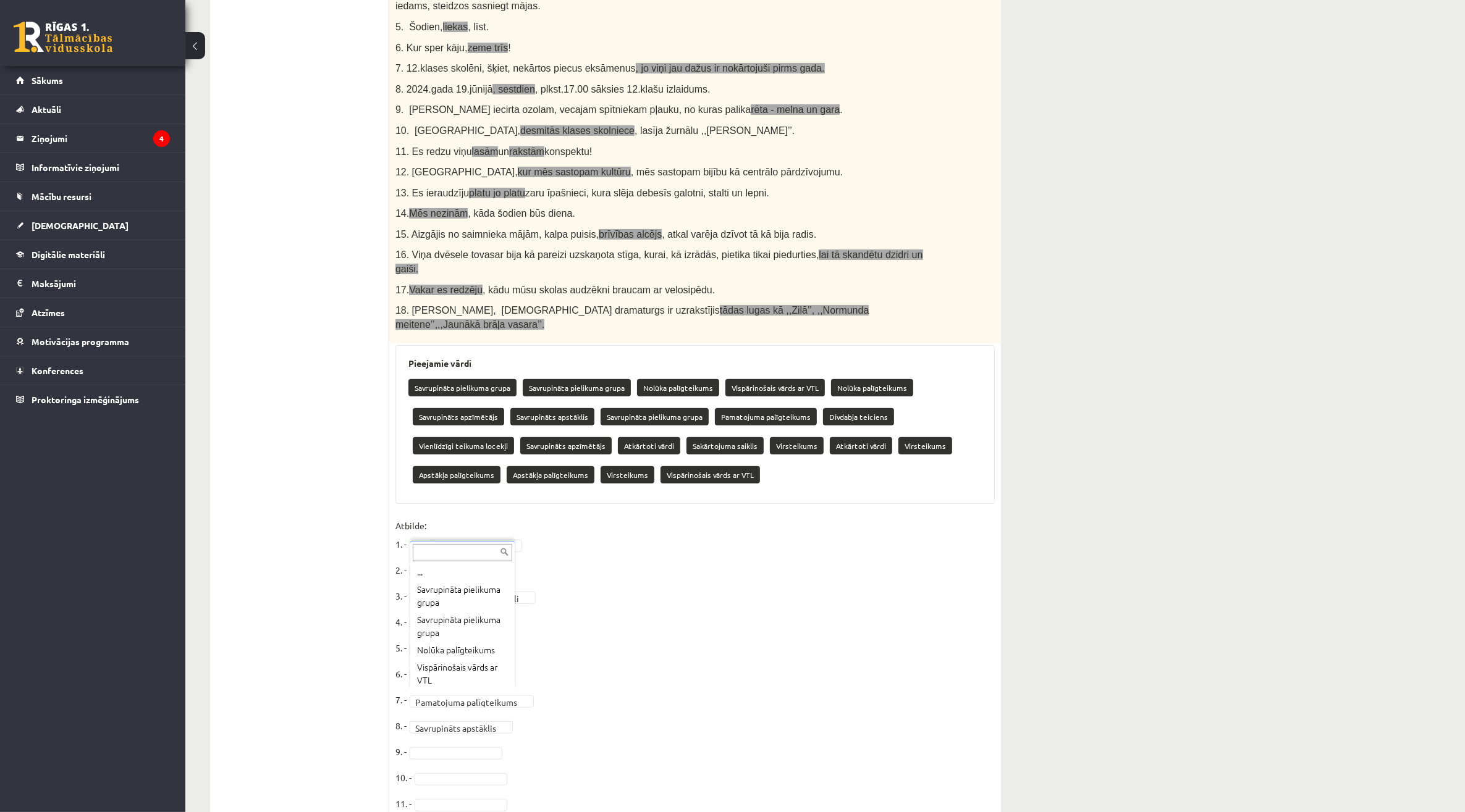
scroll to position [79, 0]
type input "*****"
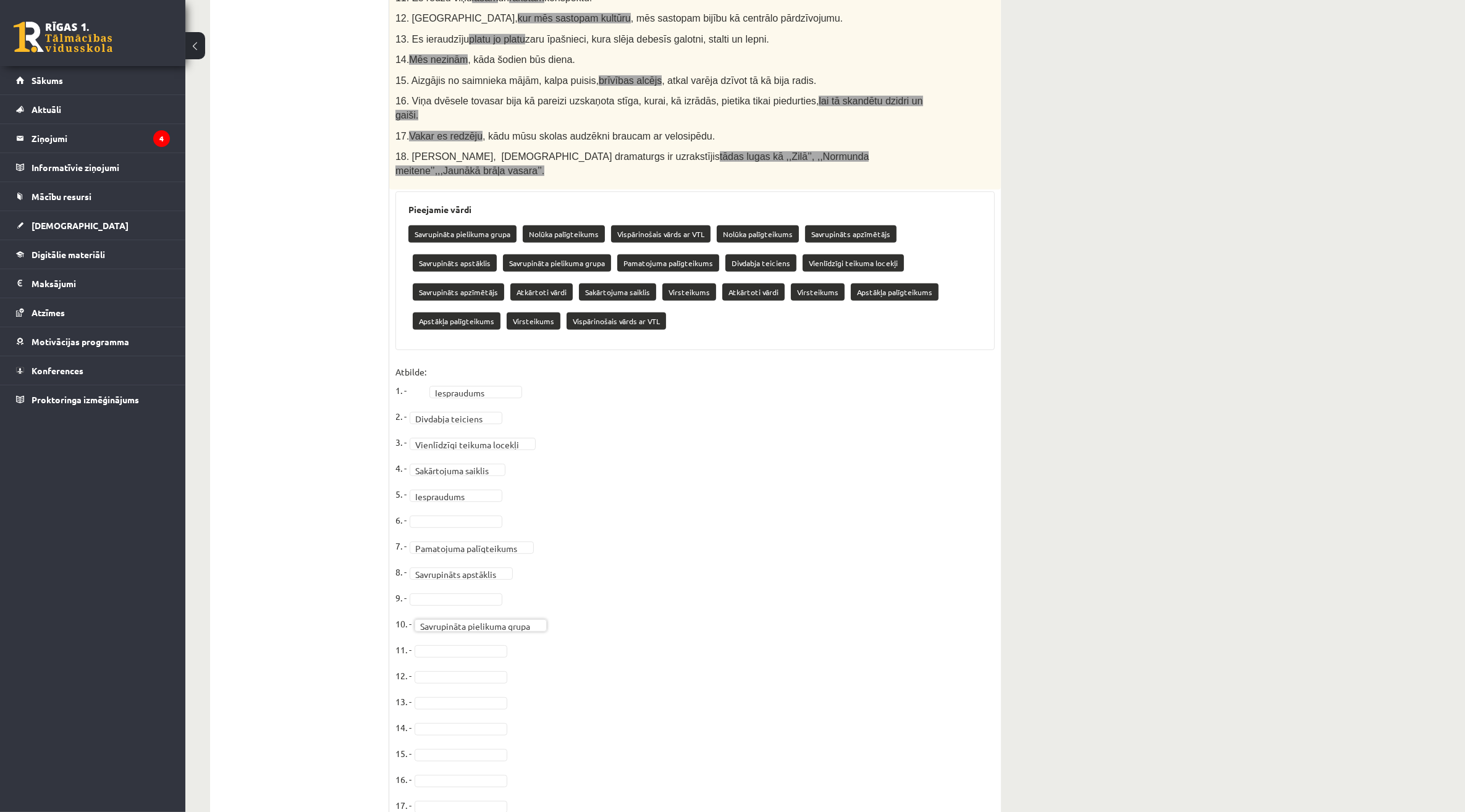
scroll to position [476, 0]
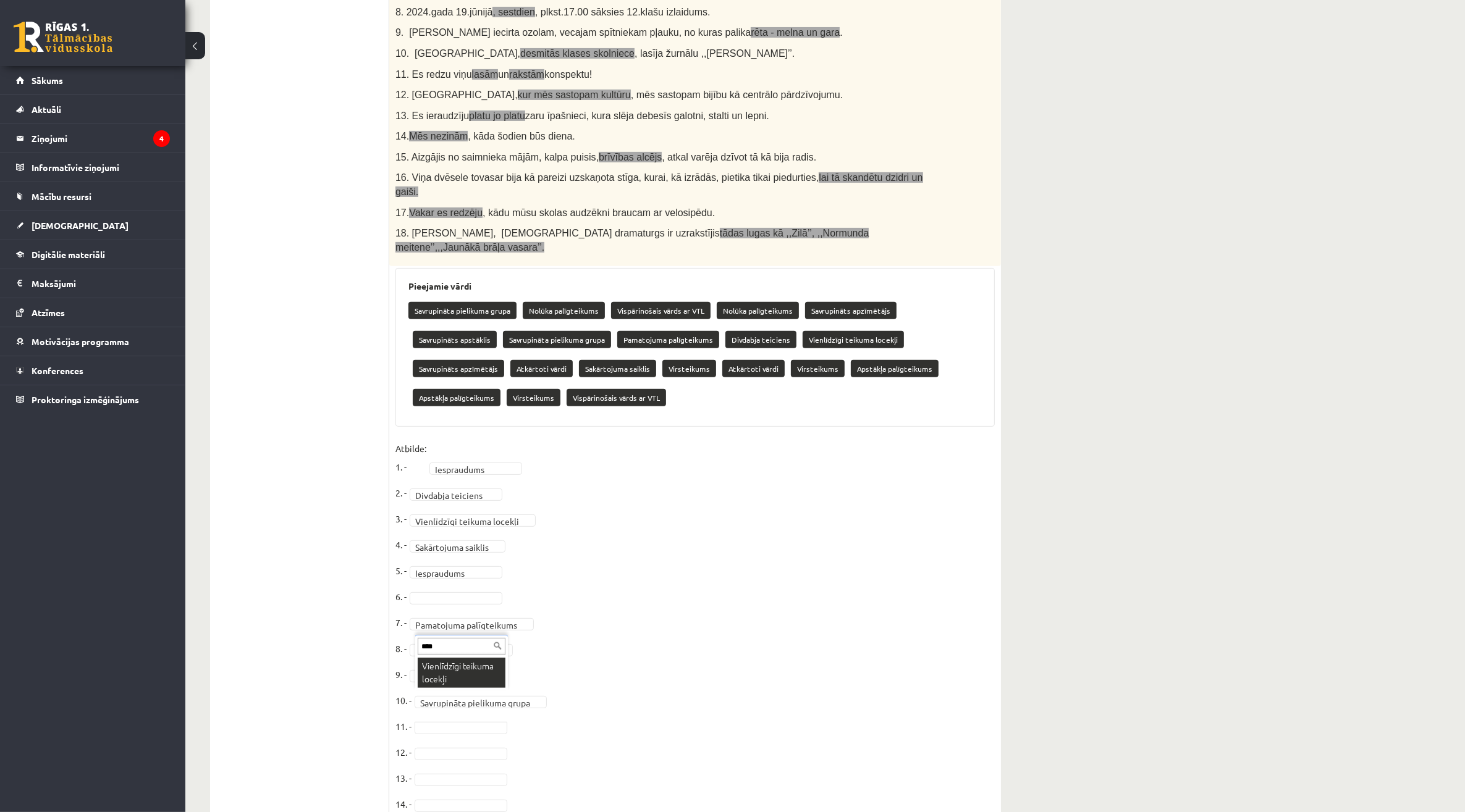
type input "****"
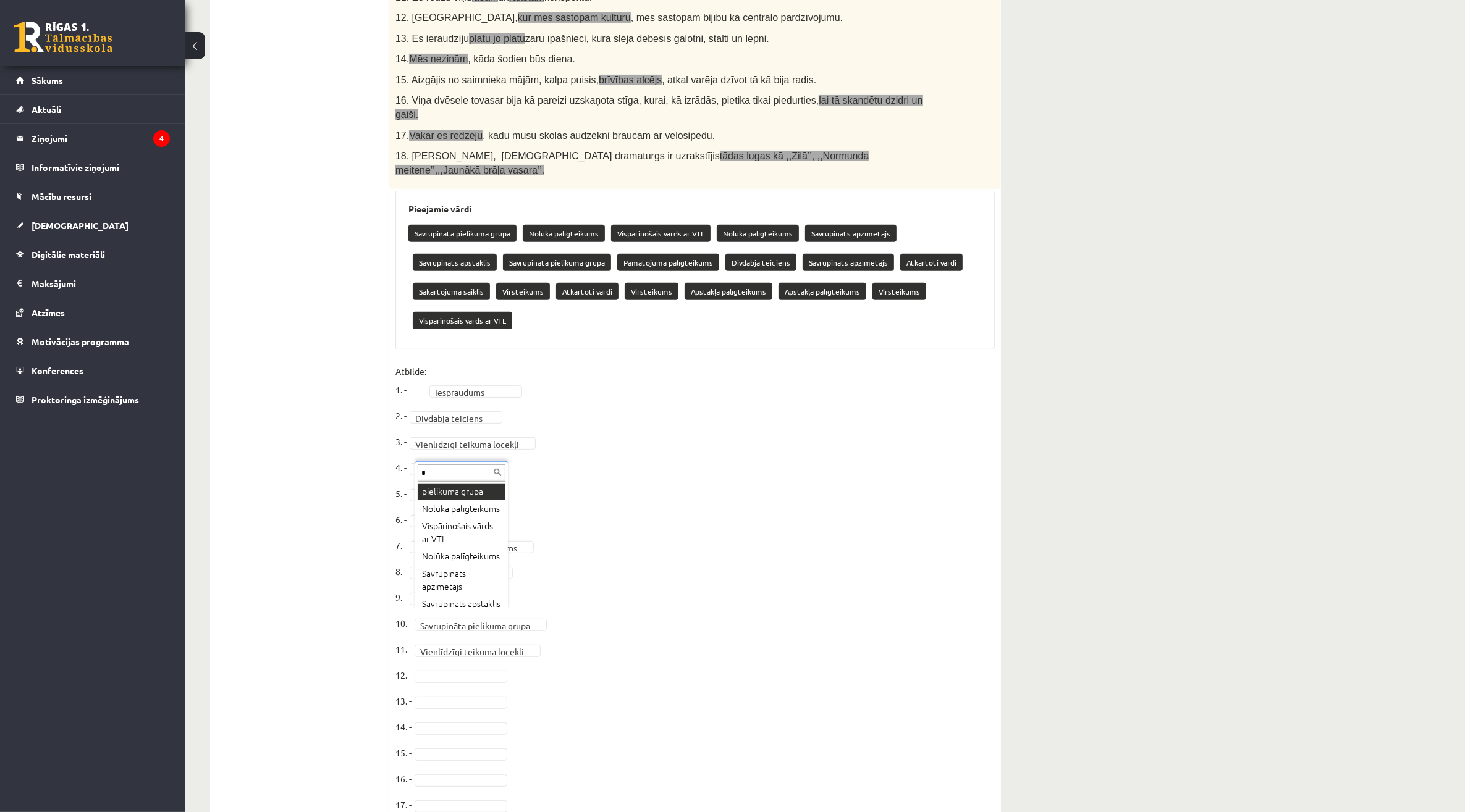
scroll to position [0, 0]
type input "*"
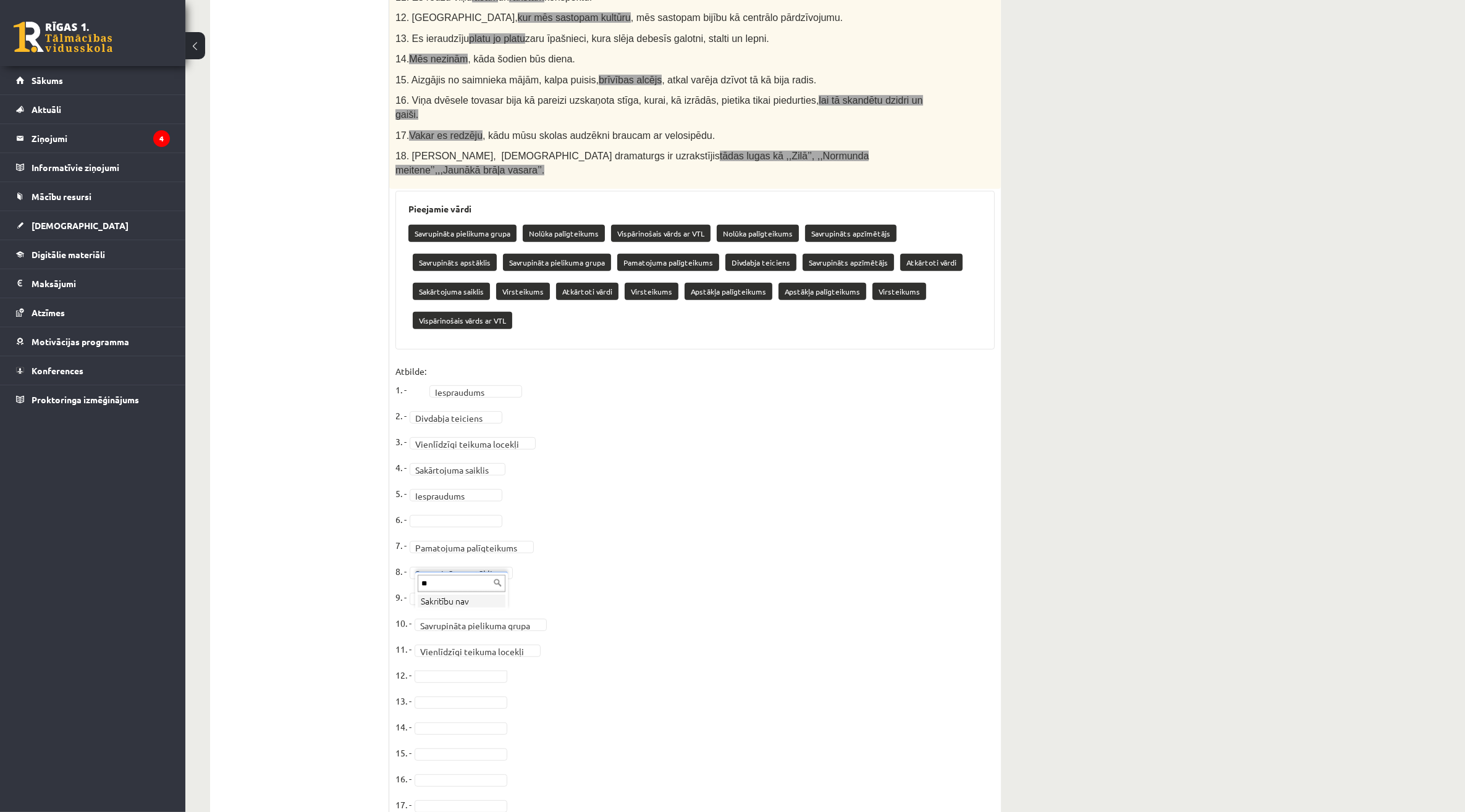
type input "*"
type input "******"
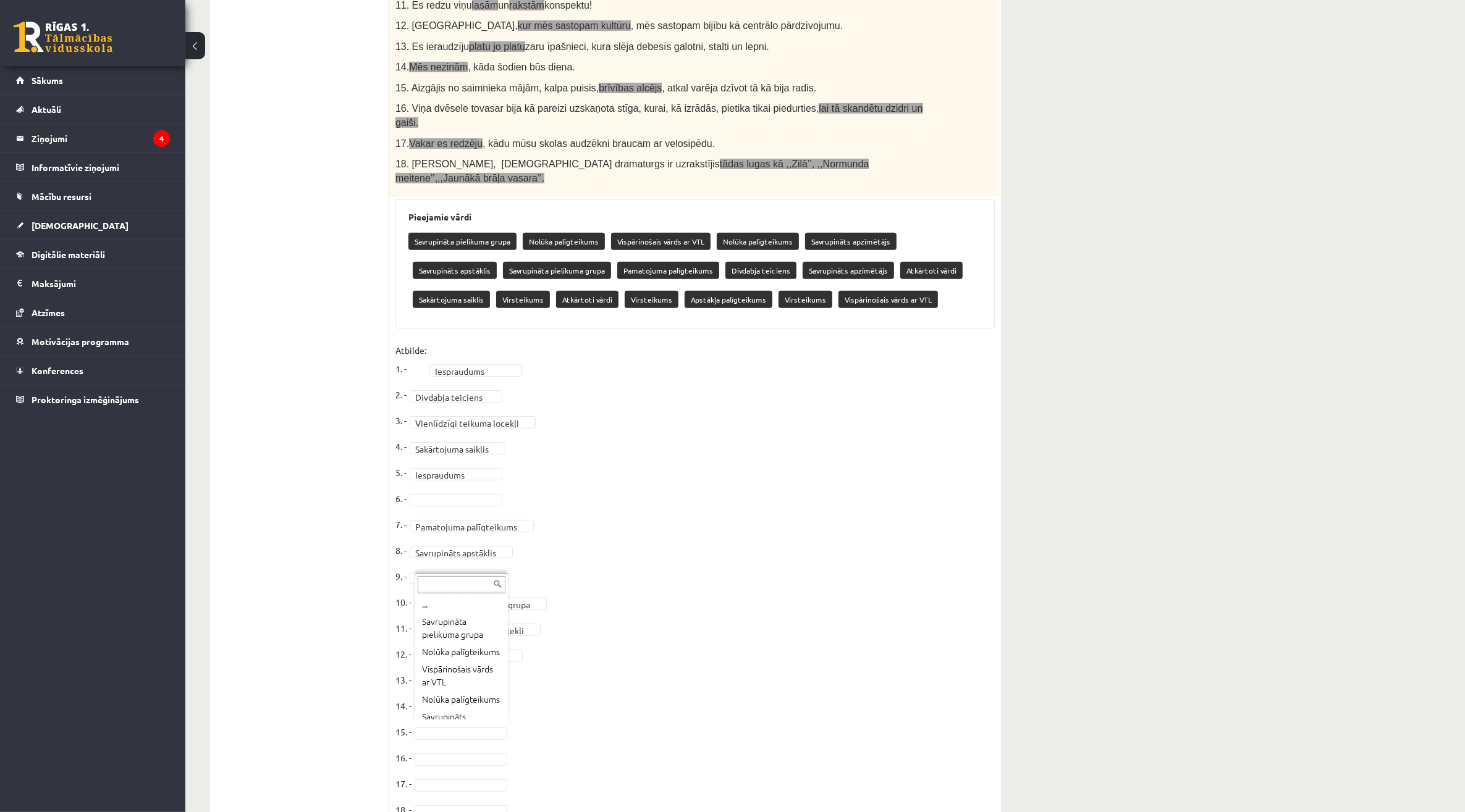
scroll to position [572, 0]
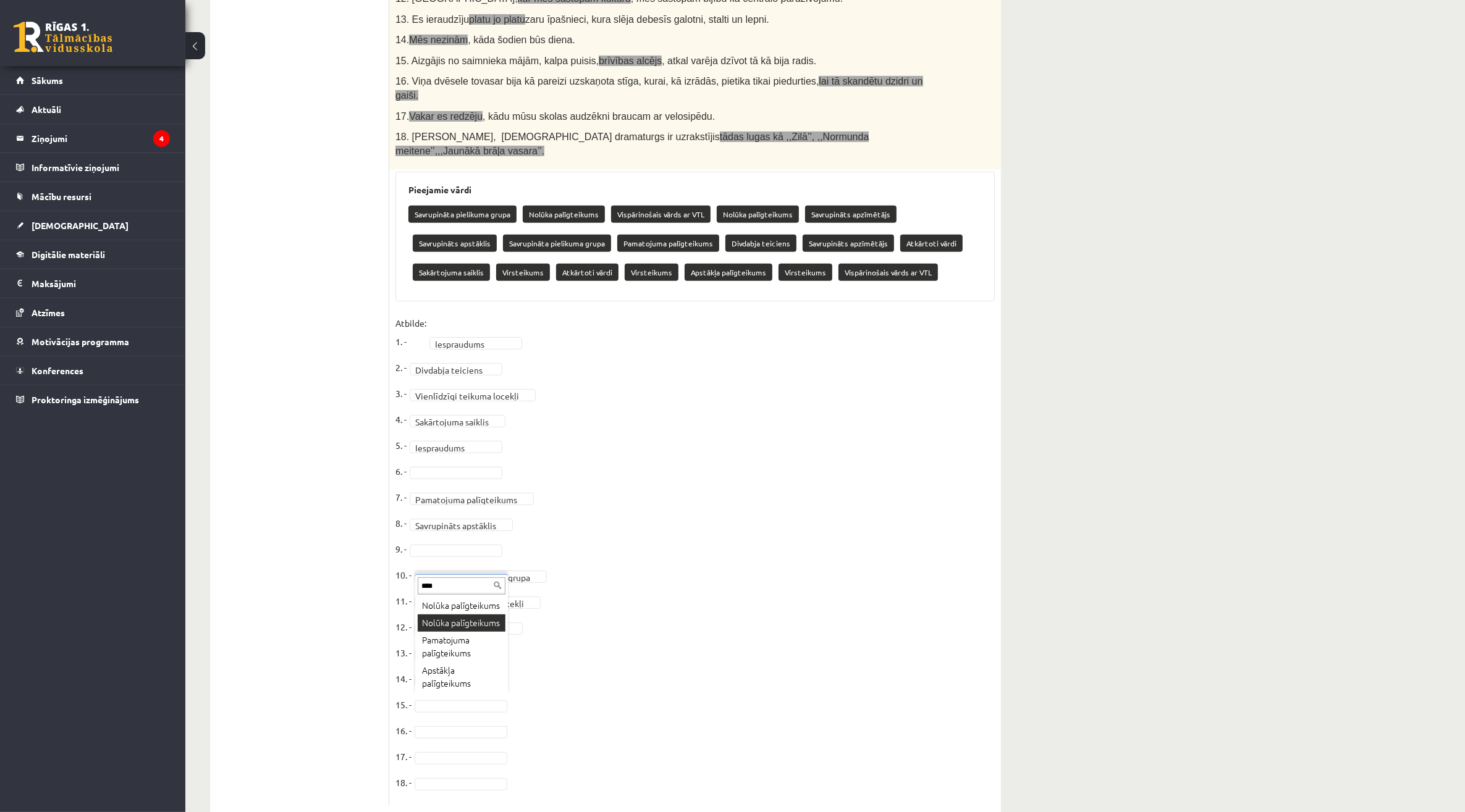
type input "****"
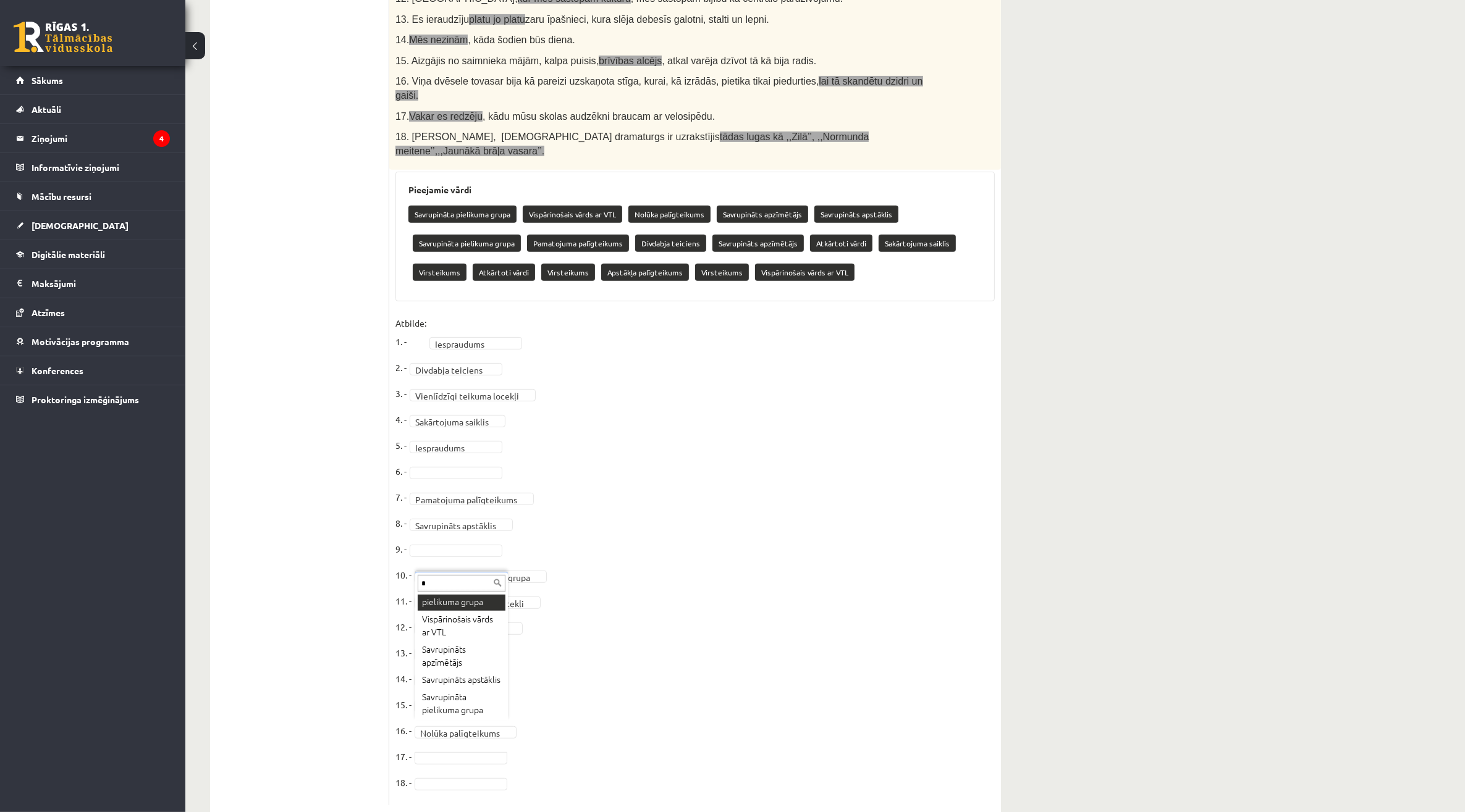
scroll to position [0, 0]
type input "***"
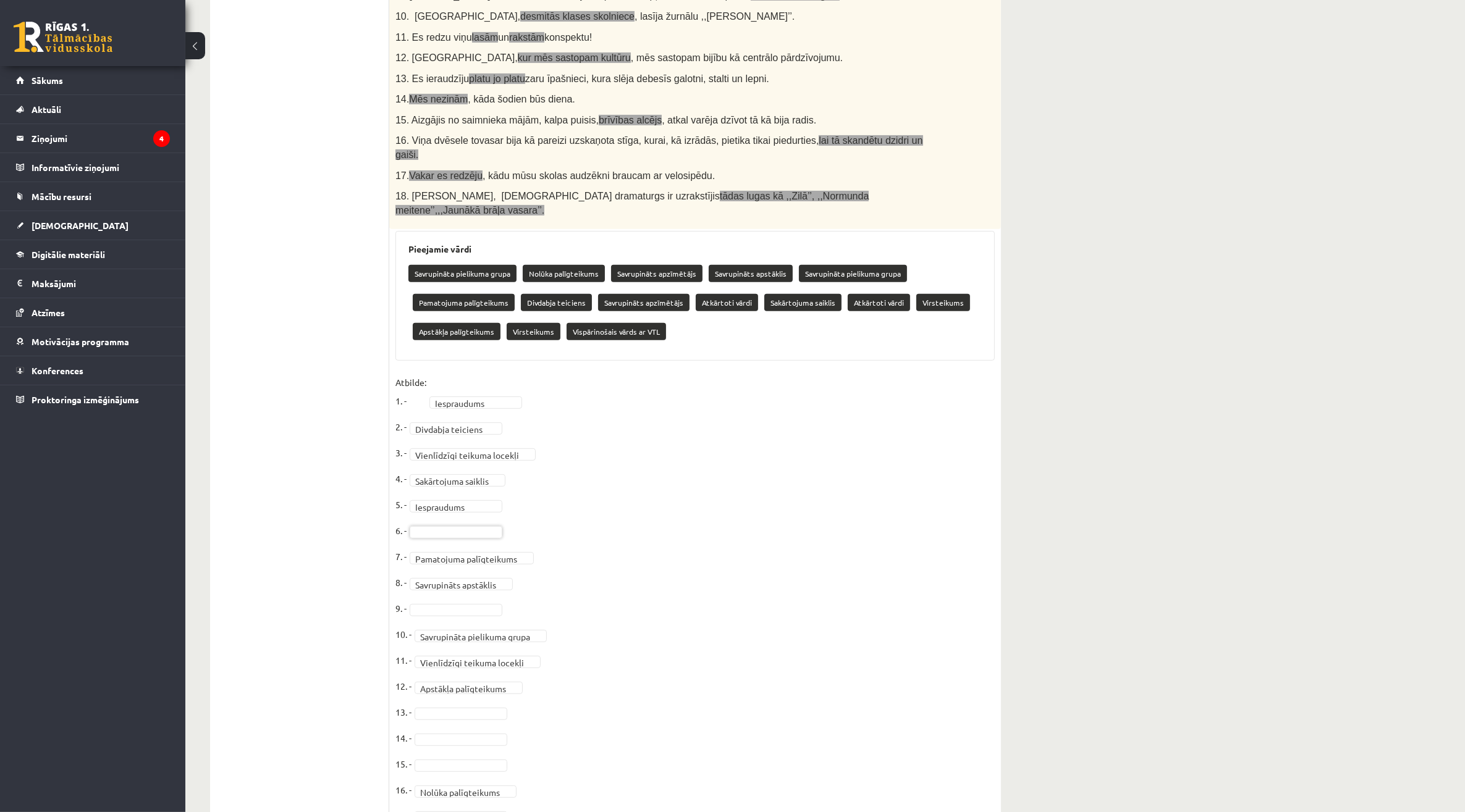
scroll to position [572, 0]
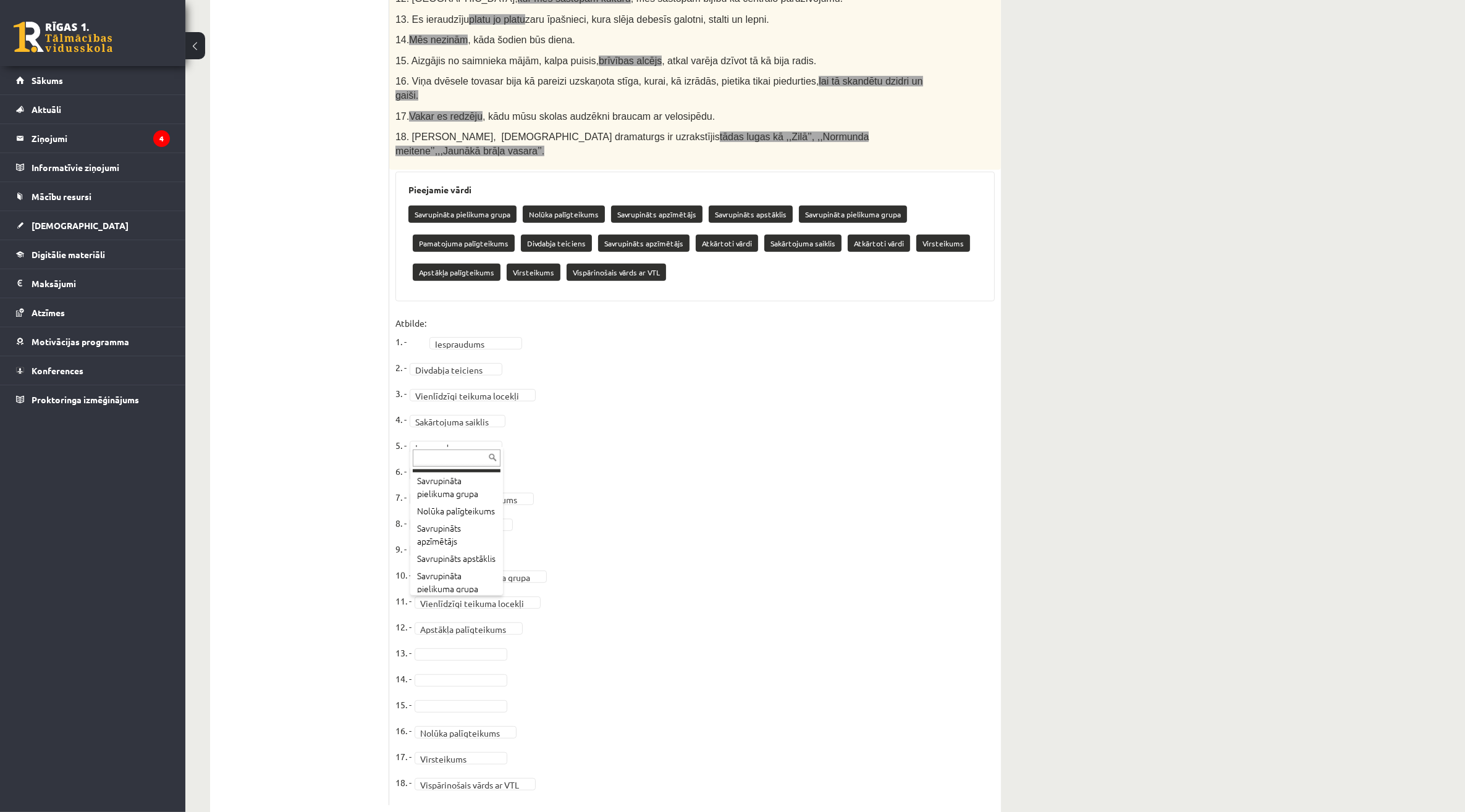
click at [433, 458] on input "text" at bounding box center [457, 458] width 88 height 17
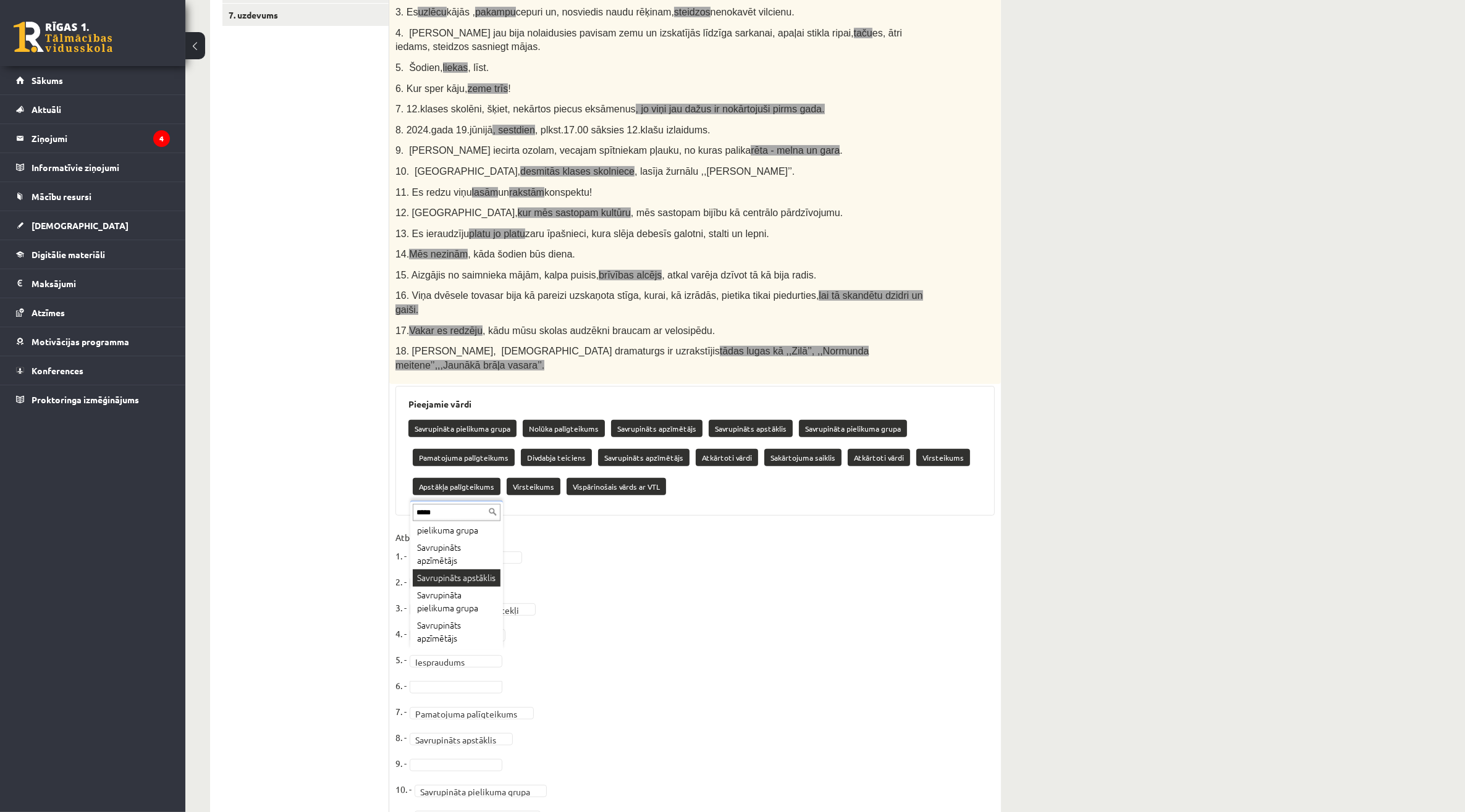
scroll to position [386, 0]
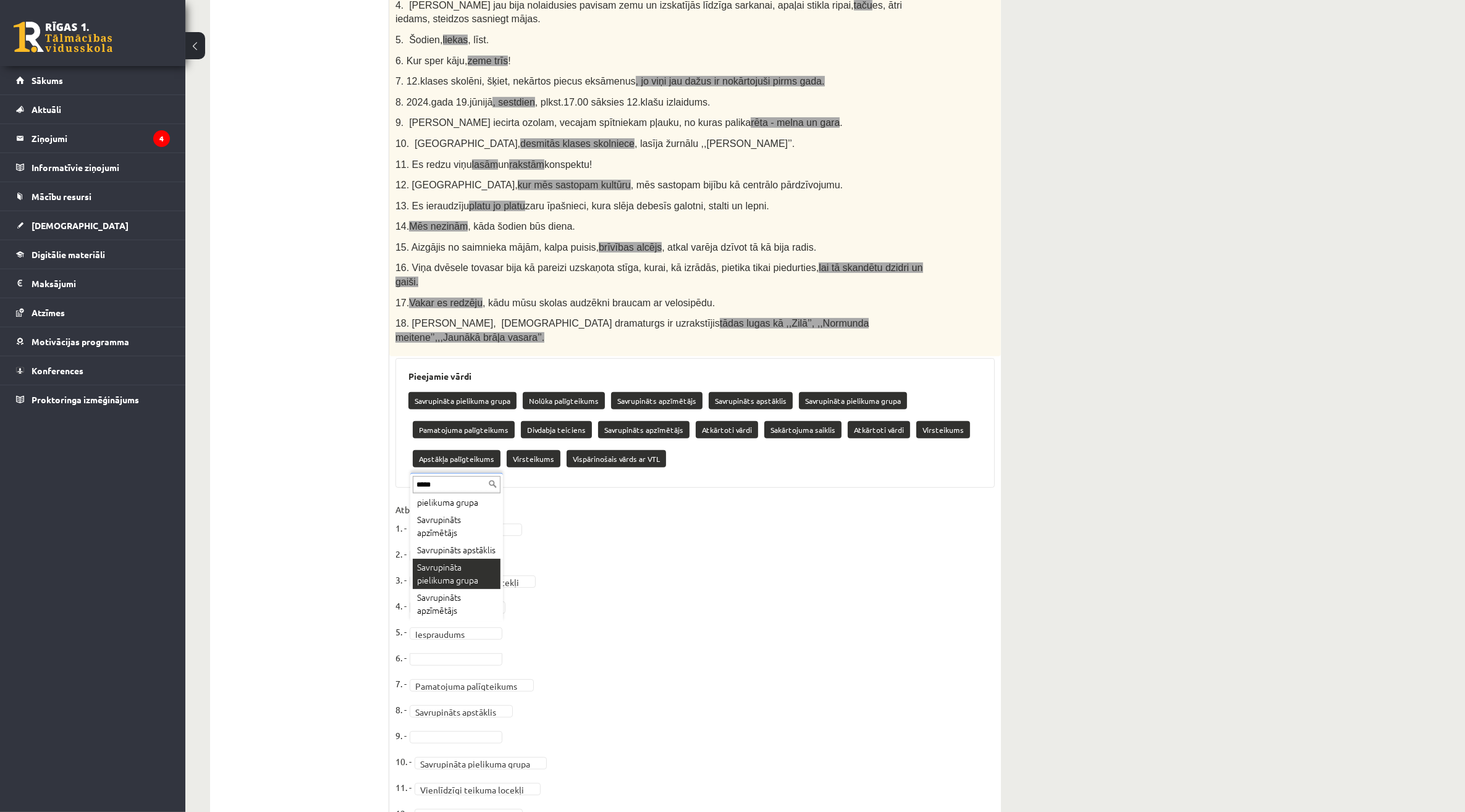
type input "*****"
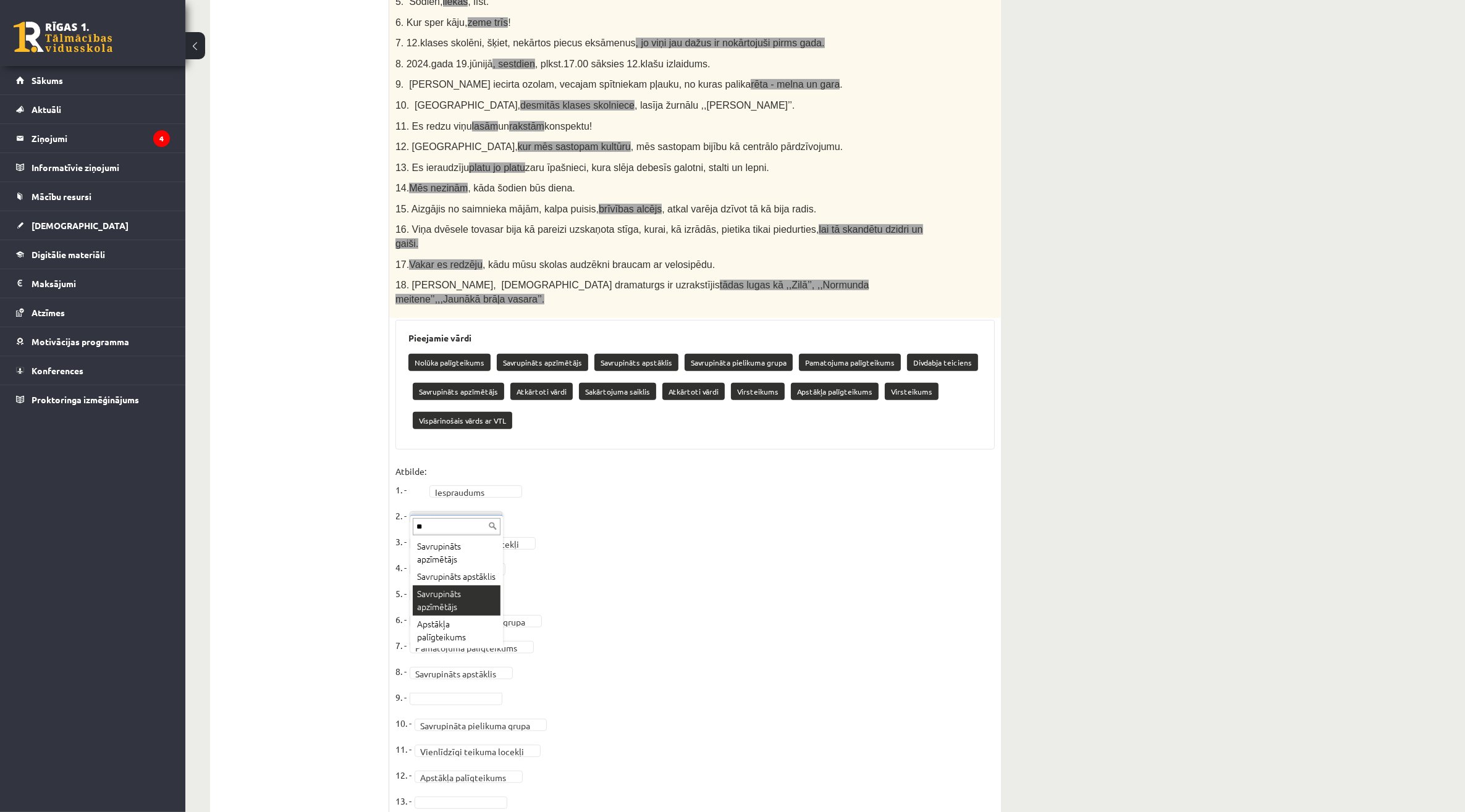
scroll to position [463, 0]
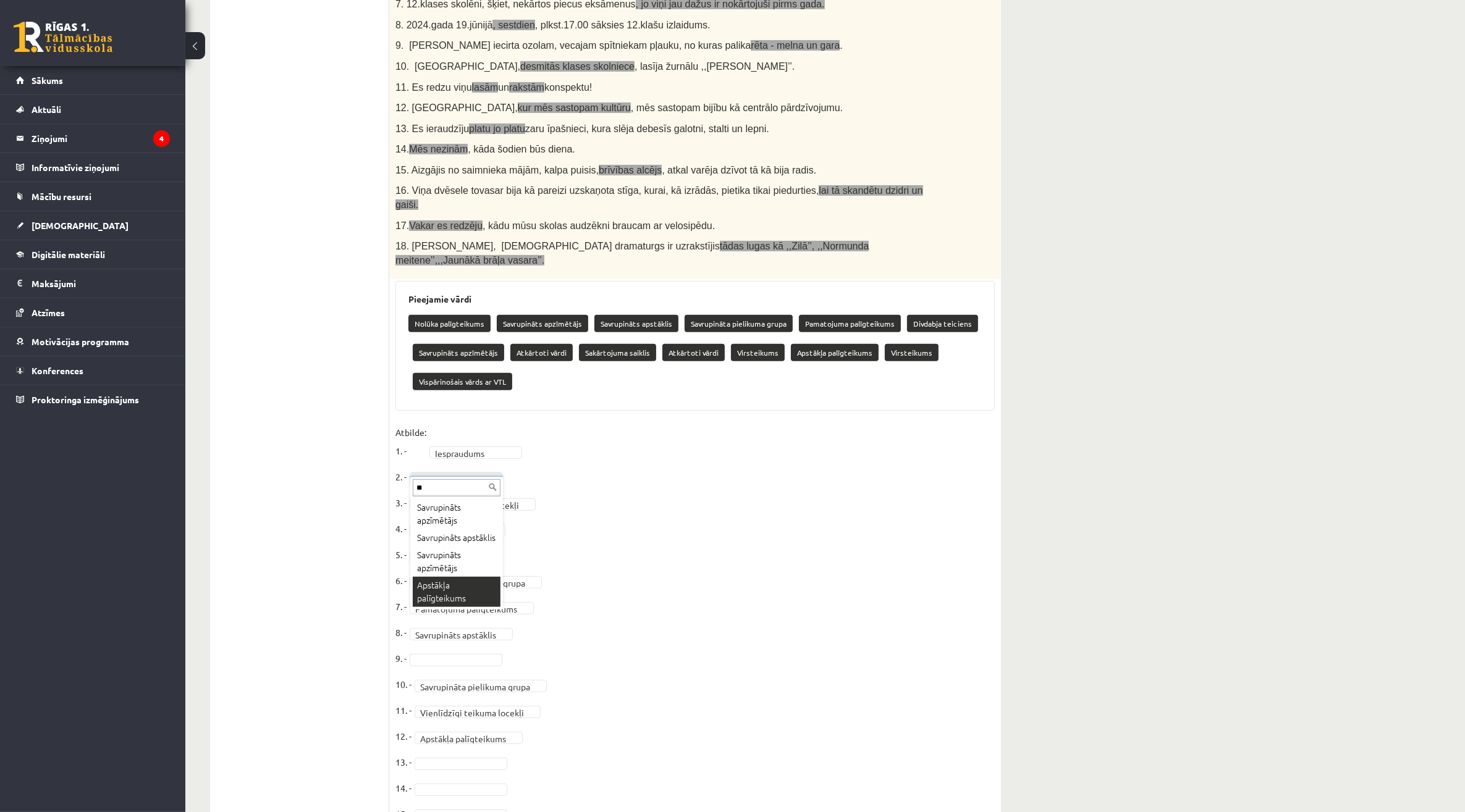
type input "**"
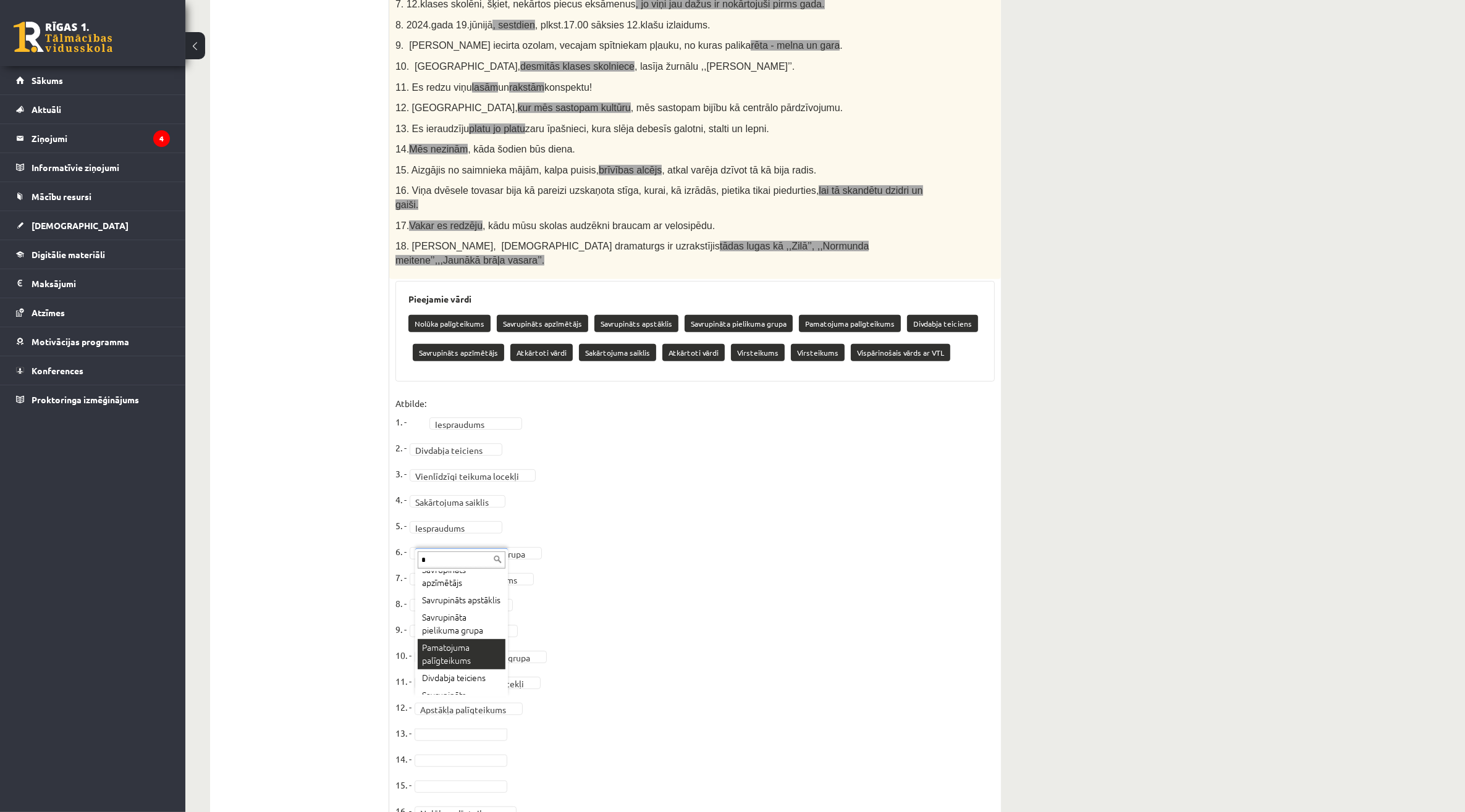
scroll to position [0, 0]
type input "***"
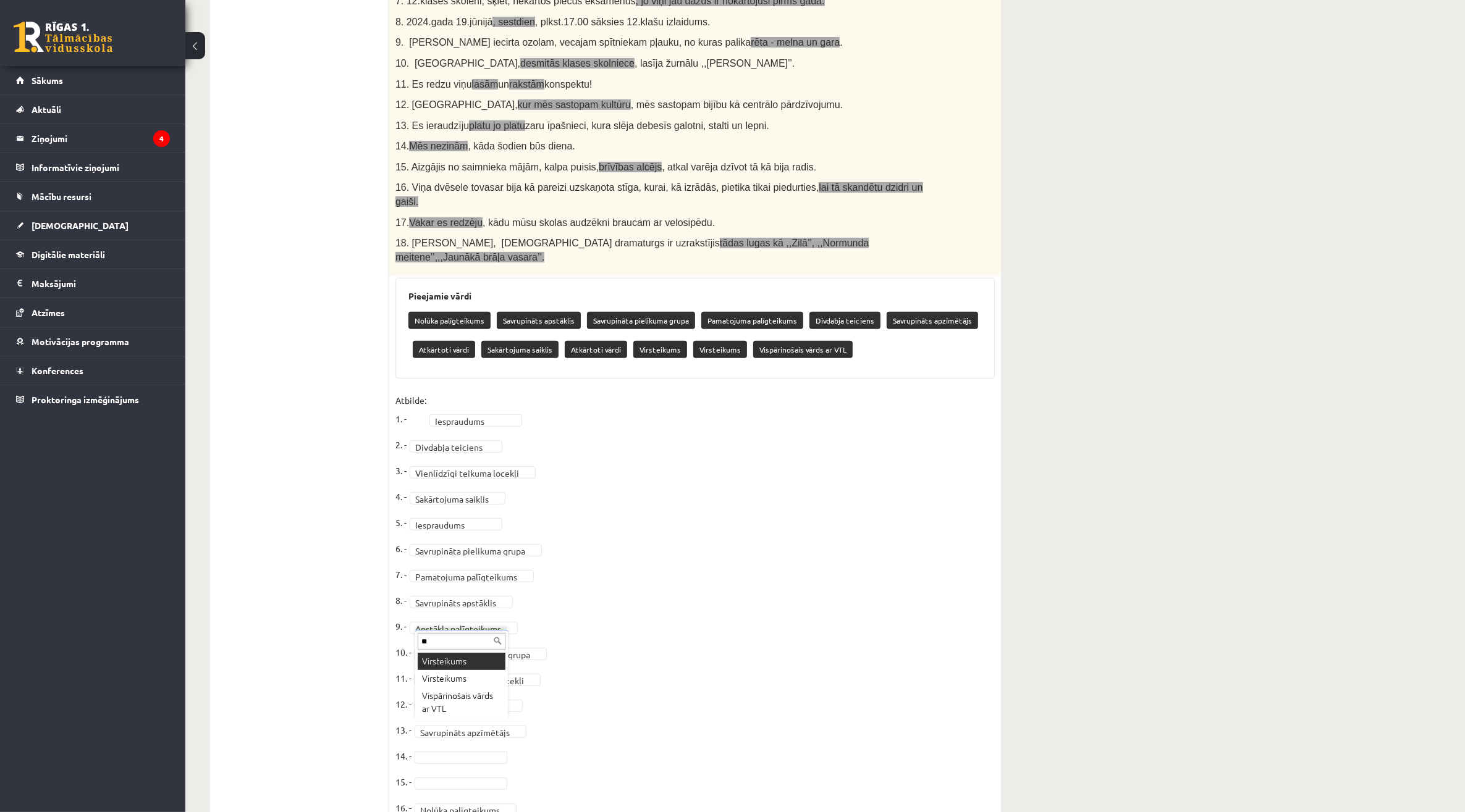
type input "**"
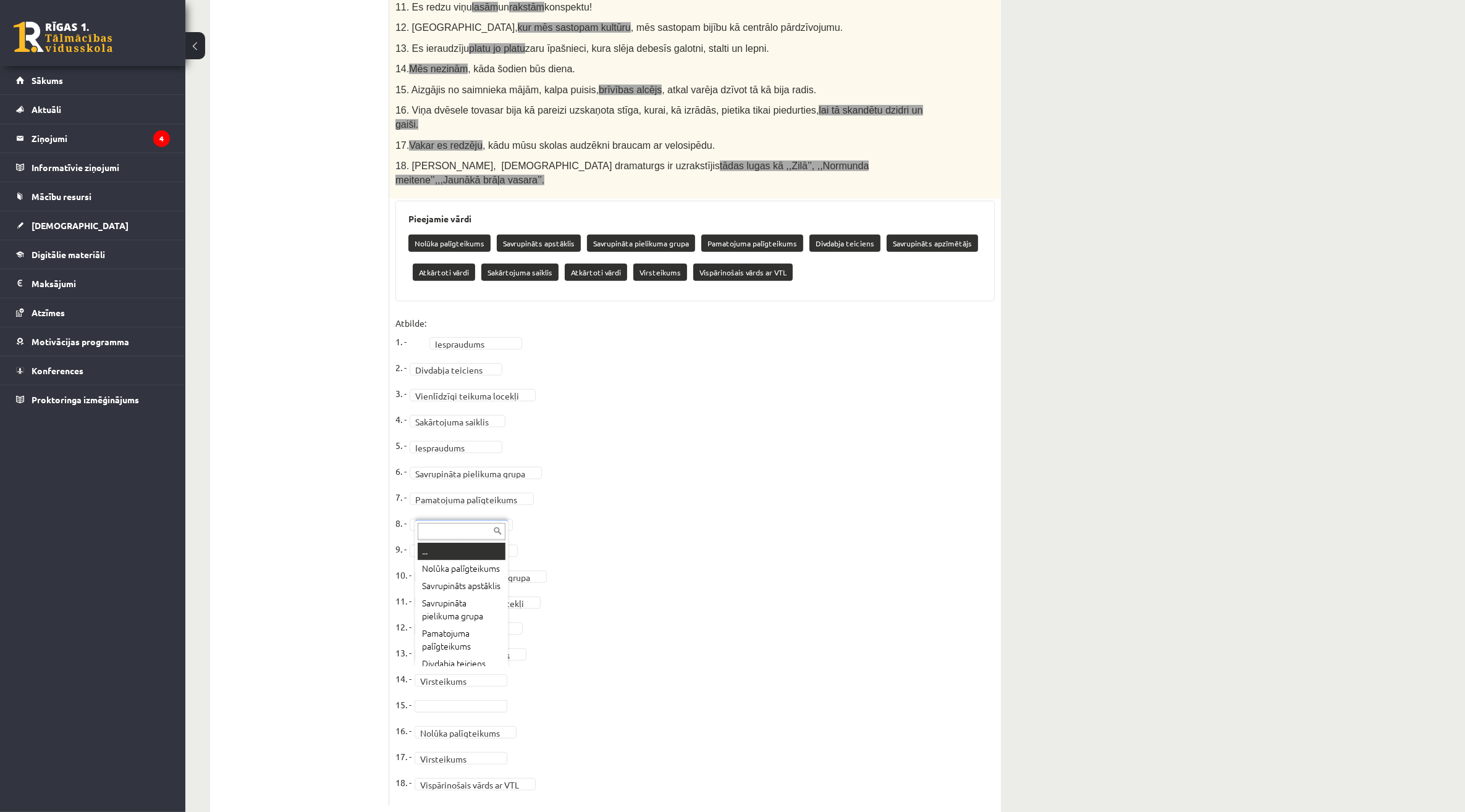
scroll to position [466, 0]
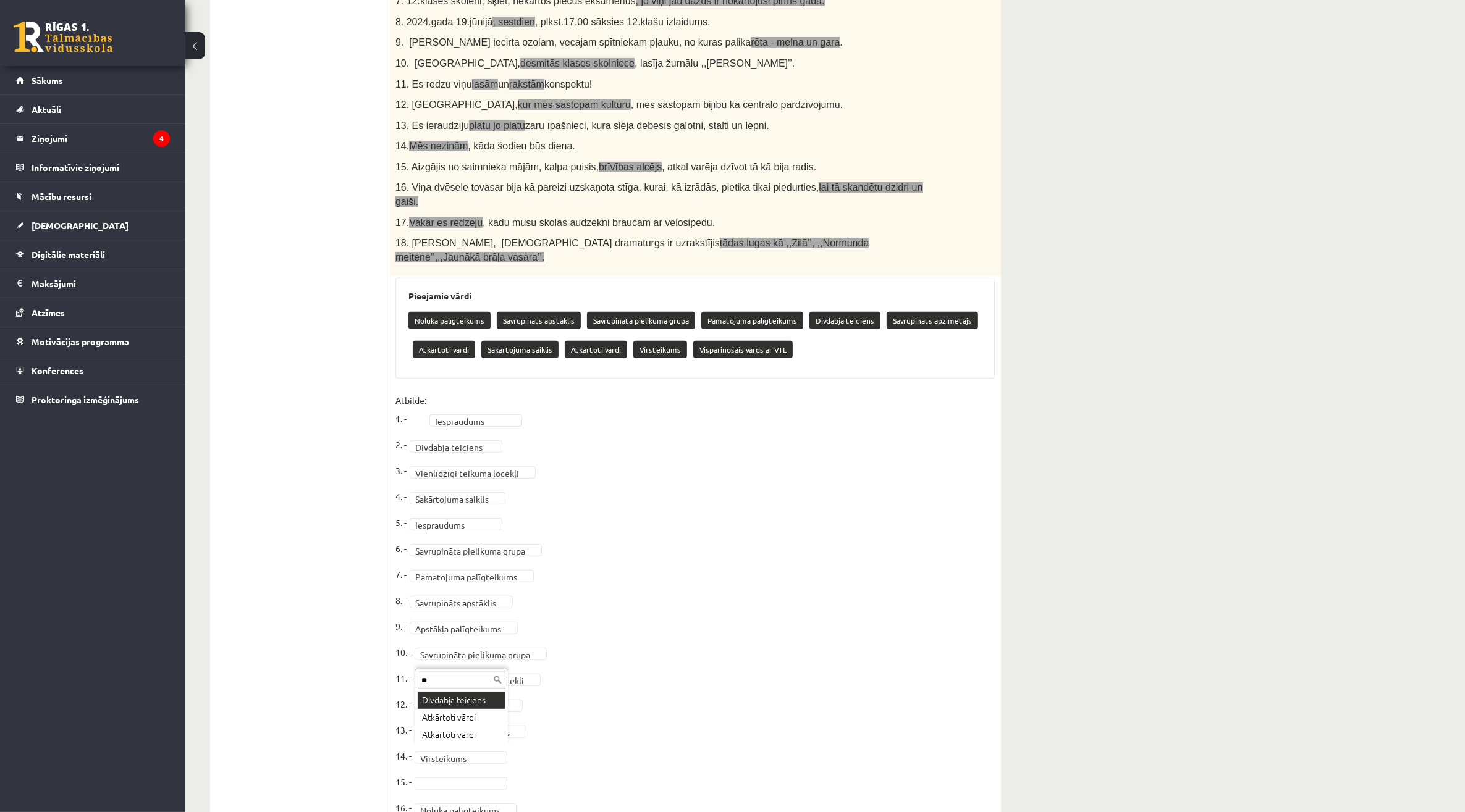
type input "*"
type input "***"
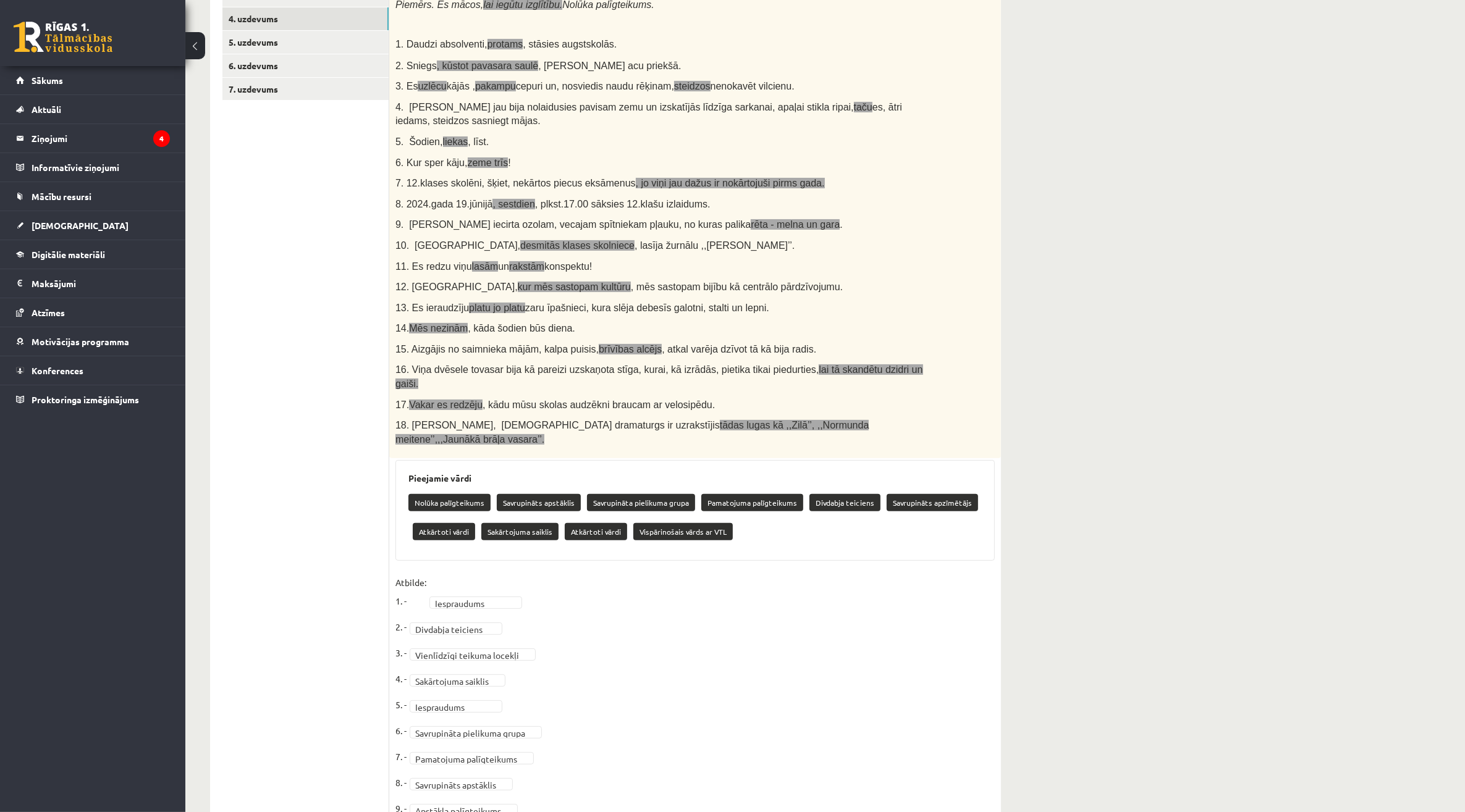
scroll to position [157, 0]
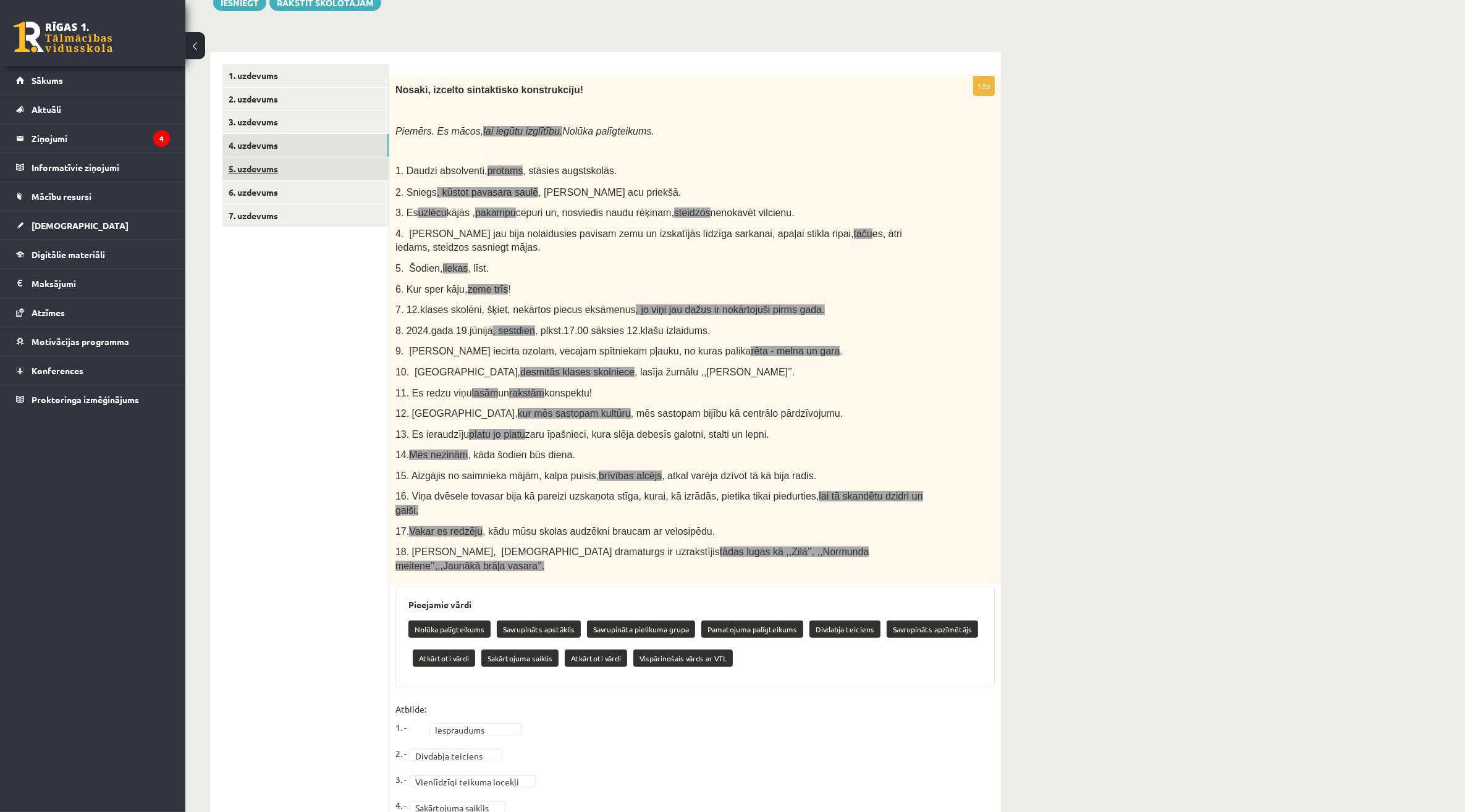
click at [295, 164] on link "5. uzdevums" at bounding box center [305, 169] width 166 height 23
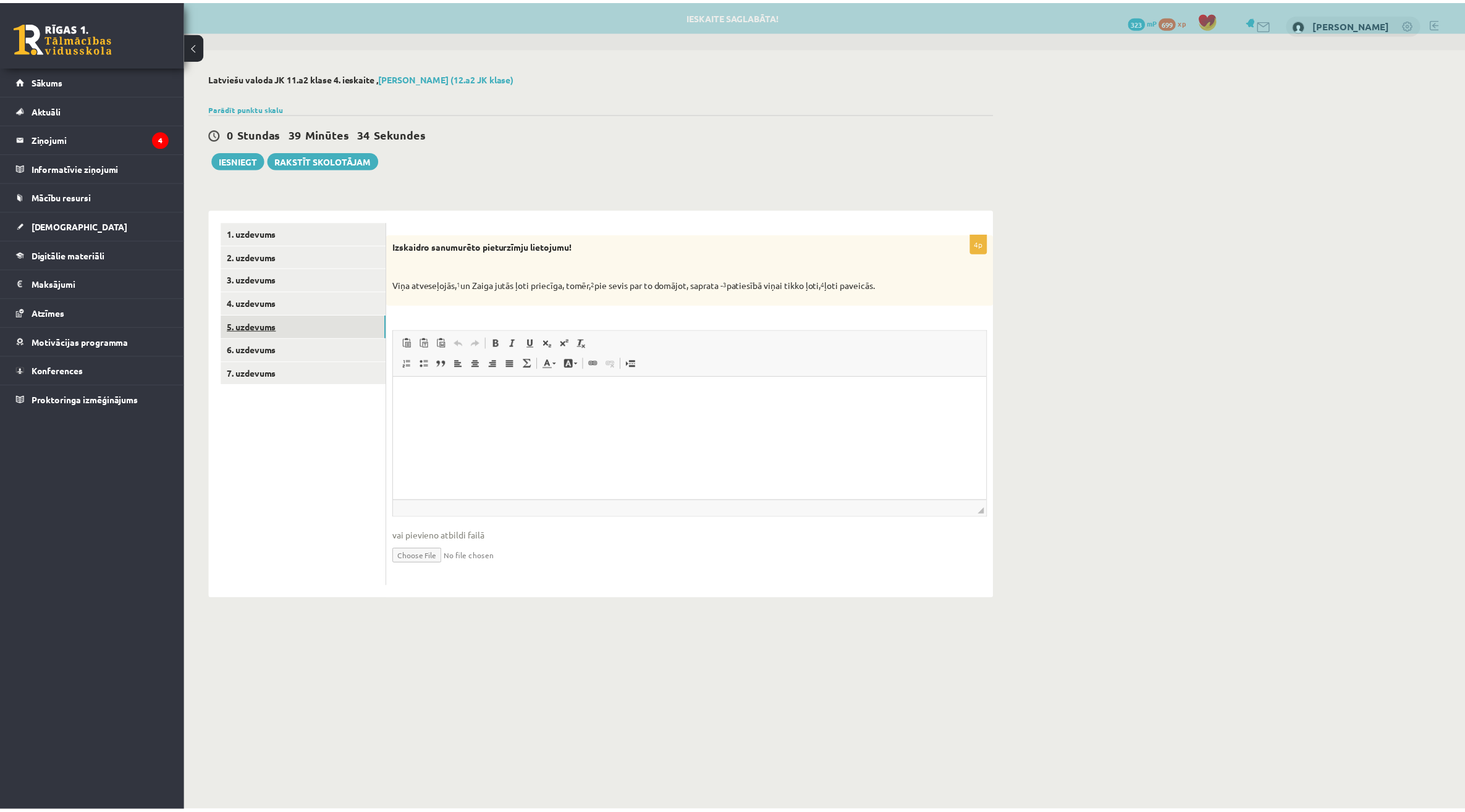
scroll to position [0, 0]
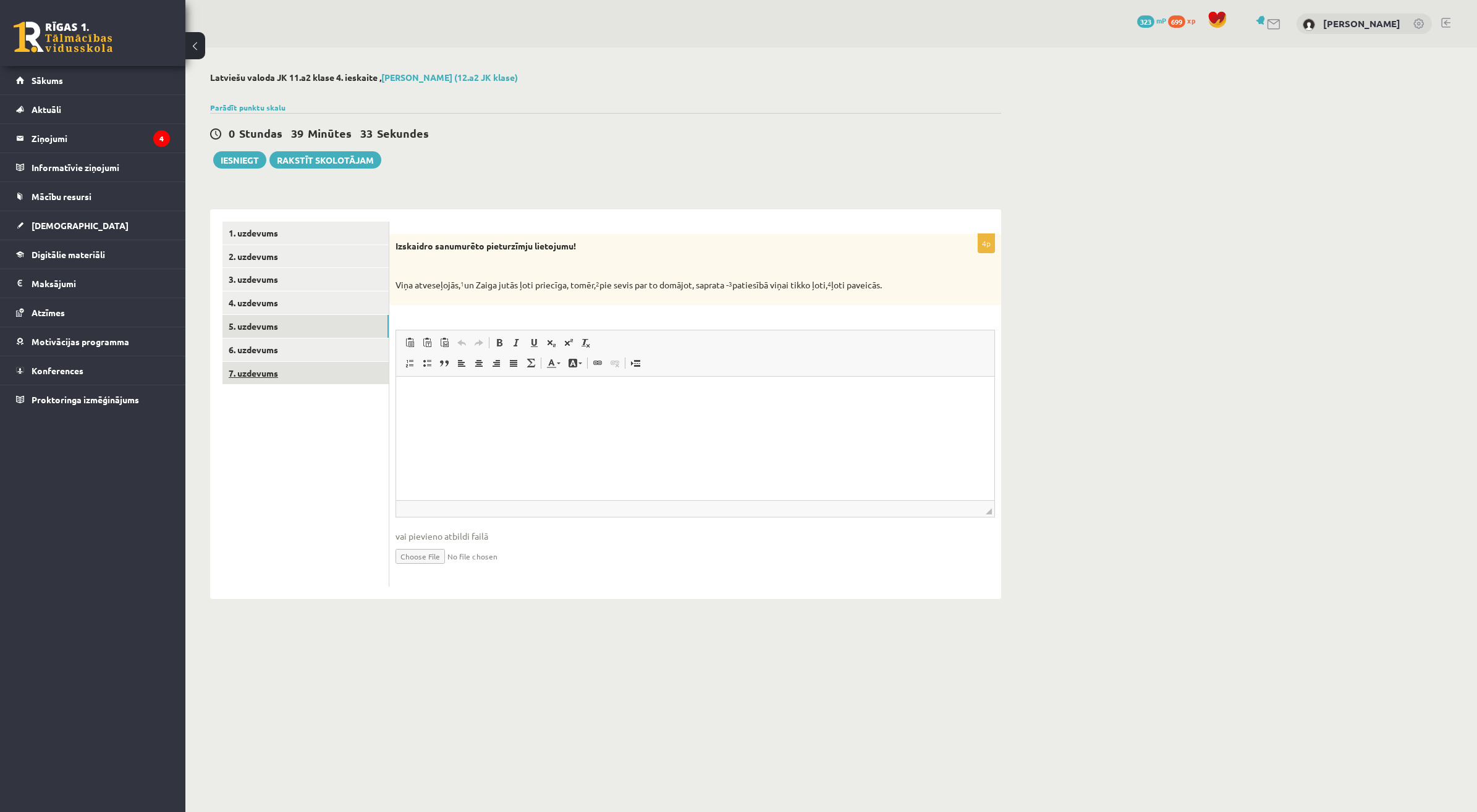
click at [303, 368] on link "7. uzdevums" at bounding box center [305, 373] width 166 height 23
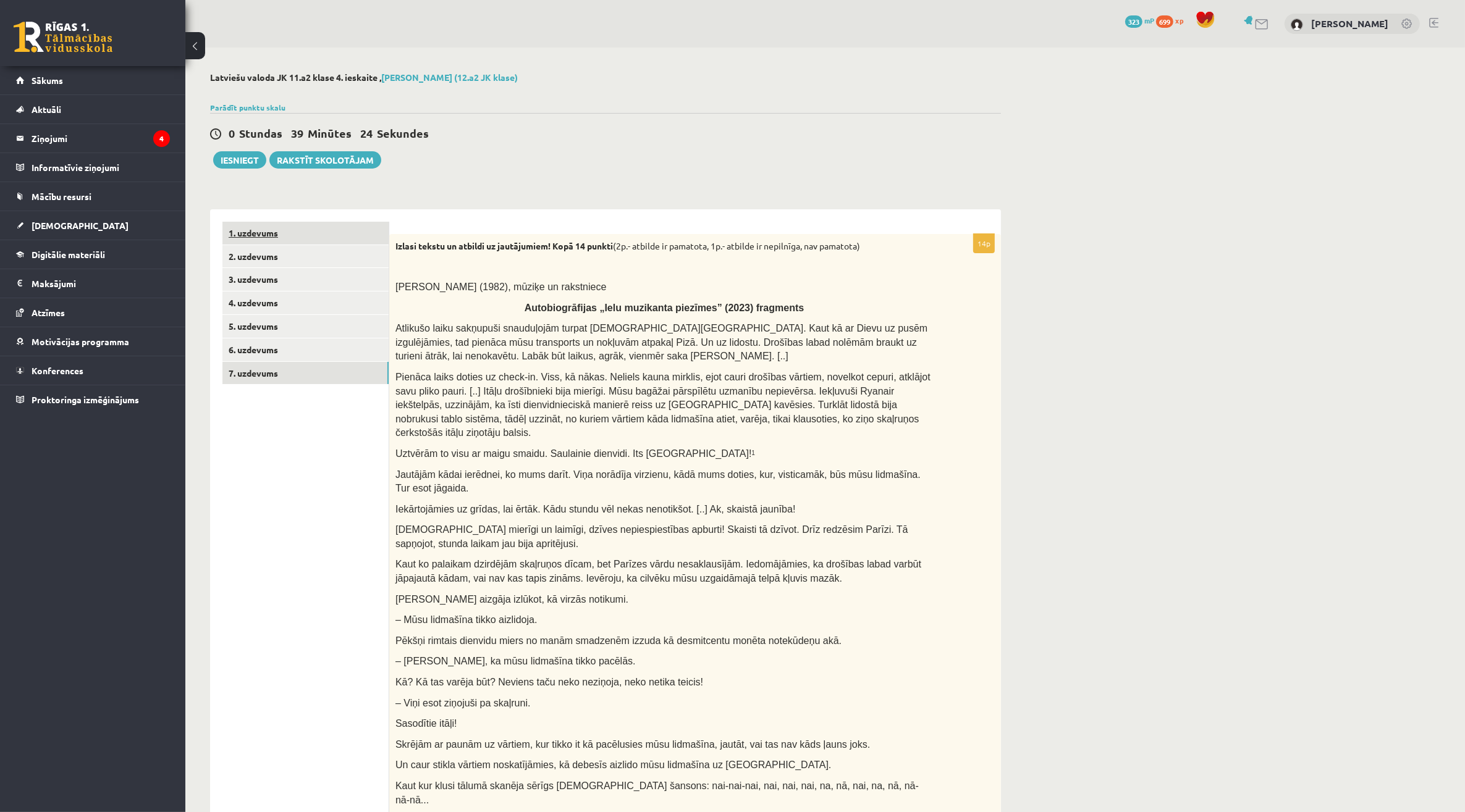
click at [289, 238] on link "1. uzdevums" at bounding box center [305, 233] width 166 height 23
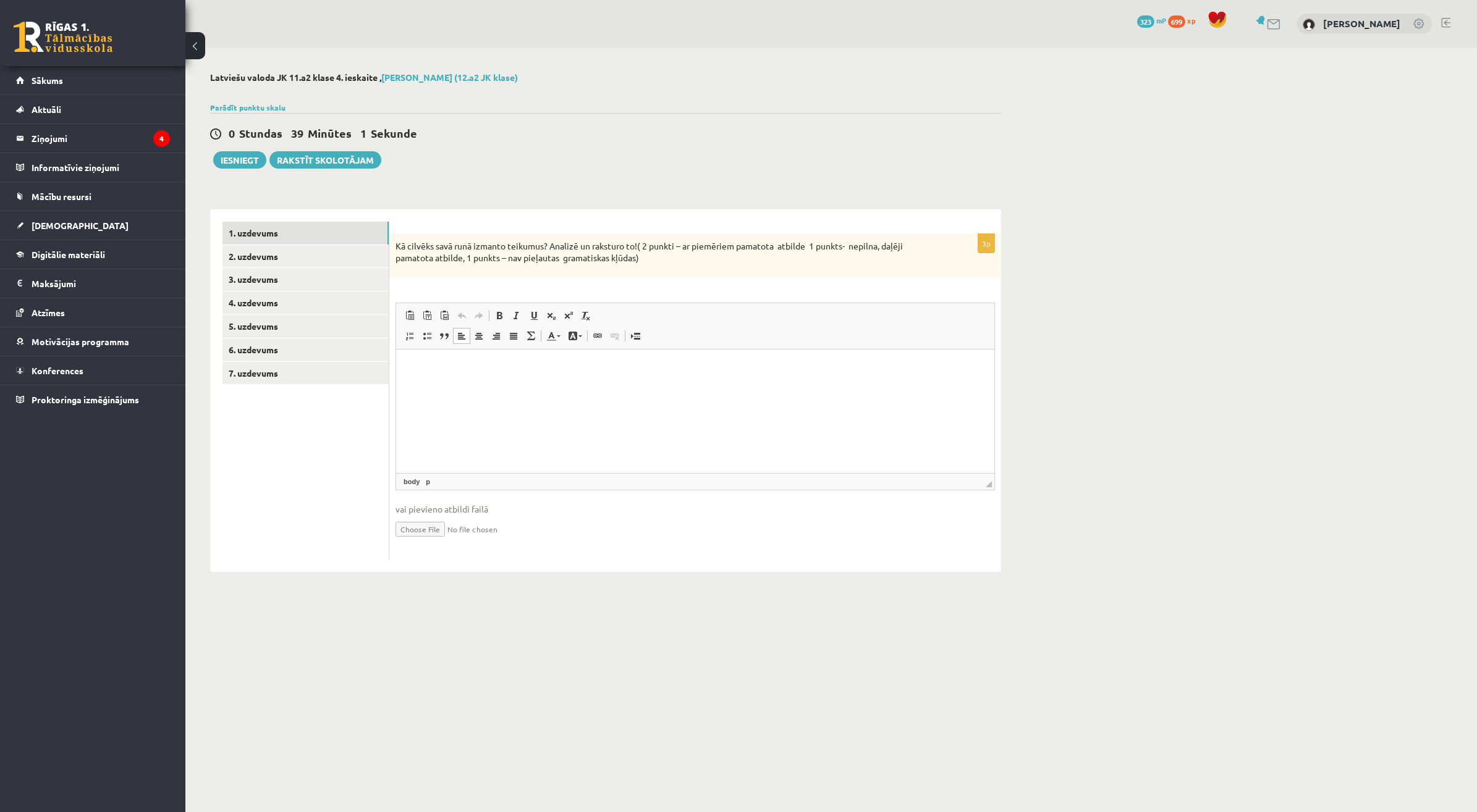
click at [461, 386] on html at bounding box center [695, 368] width 598 height 38
drag, startPoint x: 437, startPoint y: 246, endPoint x: 545, endPoint y: 247, distance: 108.0
click at [545, 247] on p "Kā cilvēks savā runā izmanto teikumus? Analizē un raksturo to! ( 2 punkti – ar …" at bounding box center [664, 252] width 537 height 24
copy p "savā runā izmanto teikumus"
click at [536, 373] on p "*******" at bounding box center [695, 367] width 573 height 13
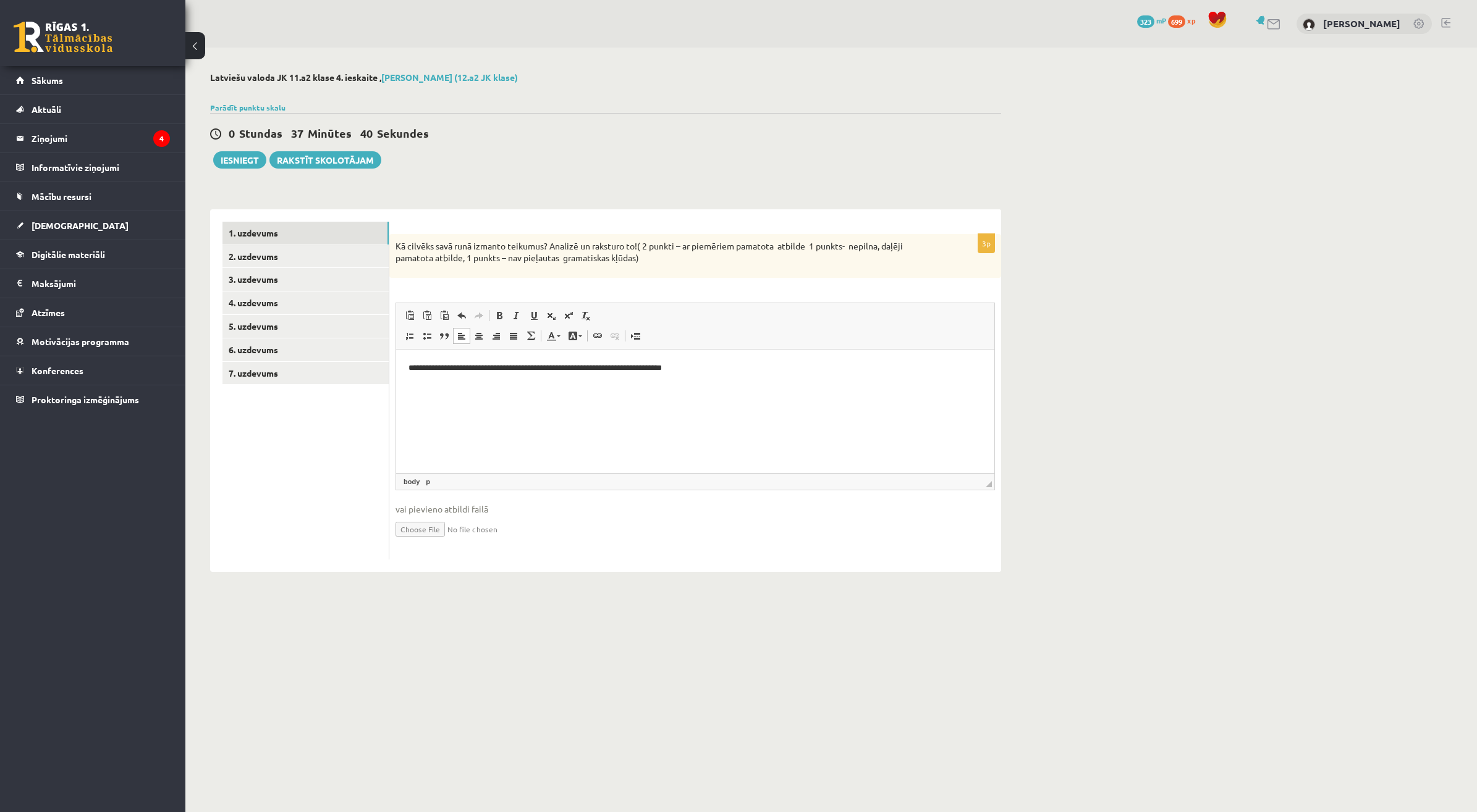
click at [424, 292] on div "**********" at bounding box center [695, 396] width 612 height 326
click at [337, 254] on link "2. uzdevums" at bounding box center [305, 256] width 166 height 23
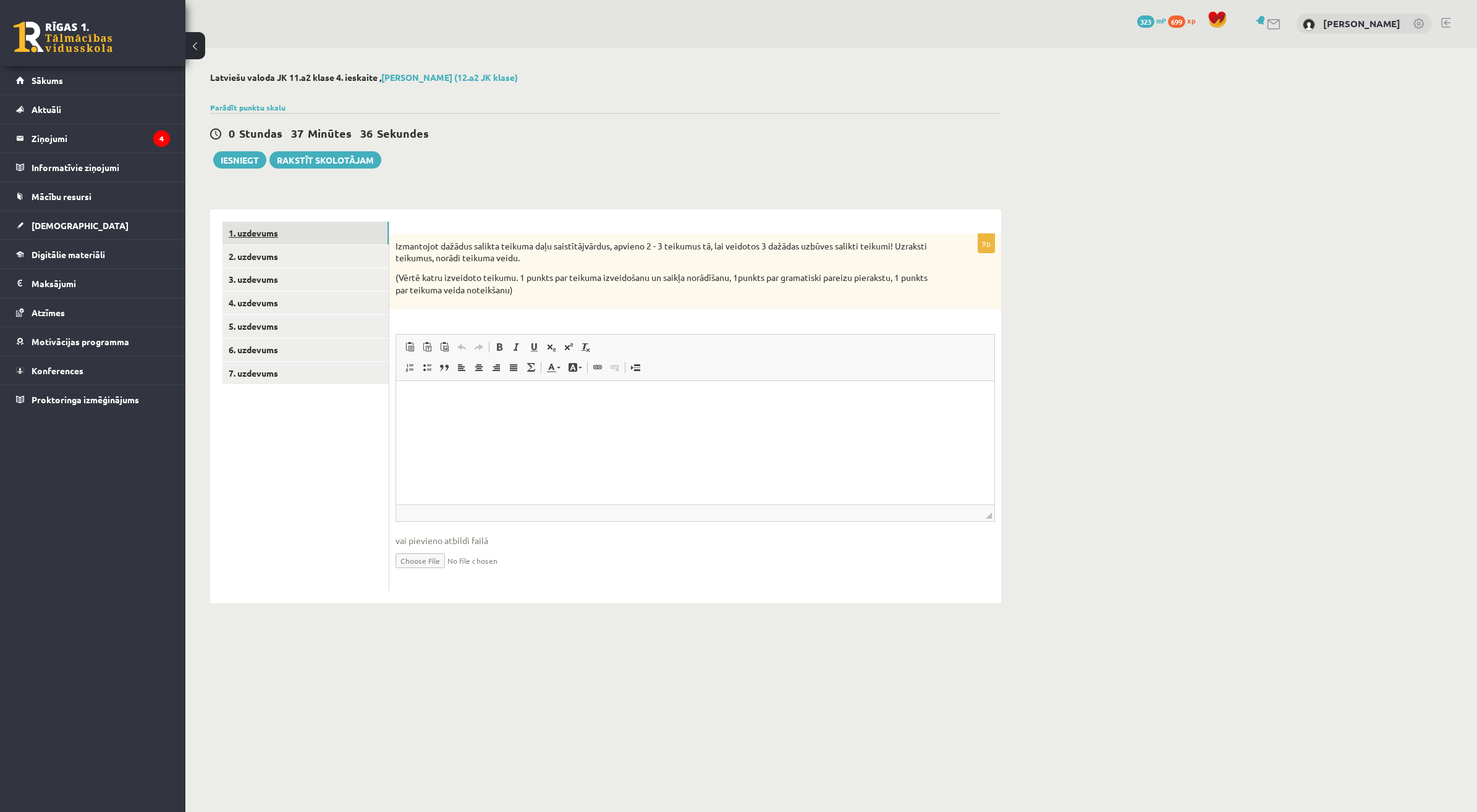
click at [355, 232] on link "1. uzdevums" at bounding box center [305, 233] width 166 height 23
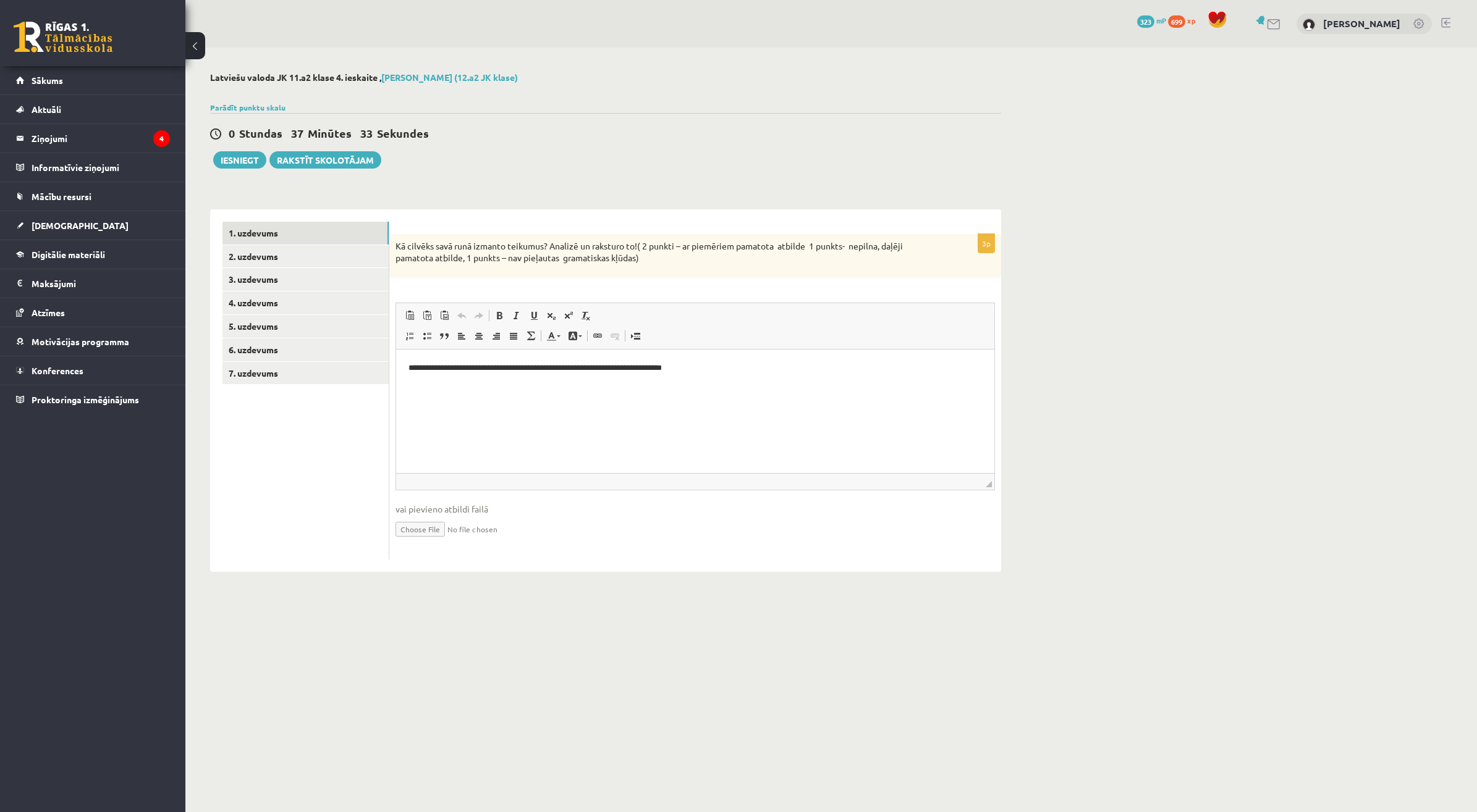
click at [700, 368] on p "**********" at bounding box center [695, 367] width 573 height 13
click at [696, 368] on p "**********" at bounding box center [695, 367] width 573 height 13
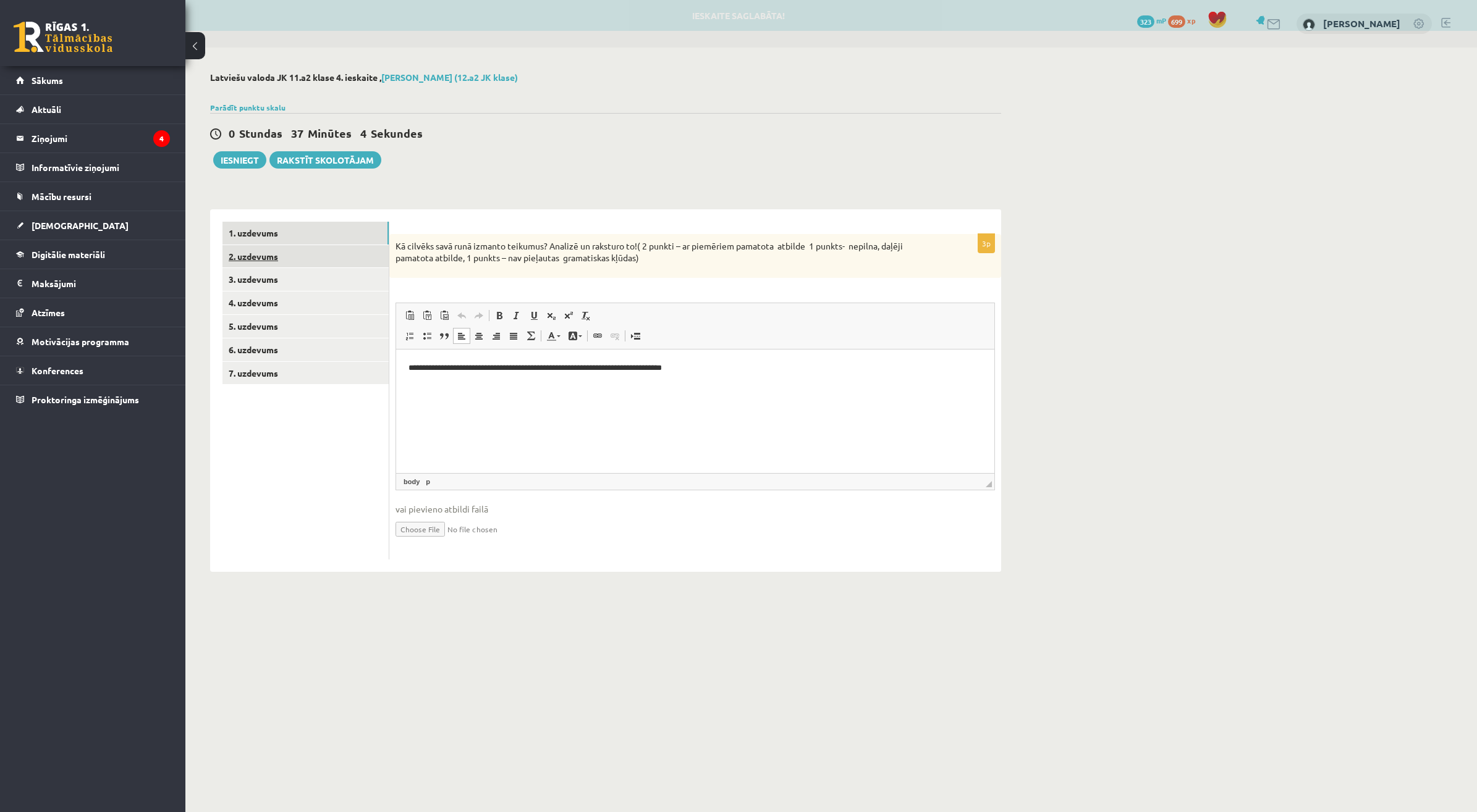
click at [247, 256] on link "2. uzdevums" at bounding box center [305, 256] width 166 height 23
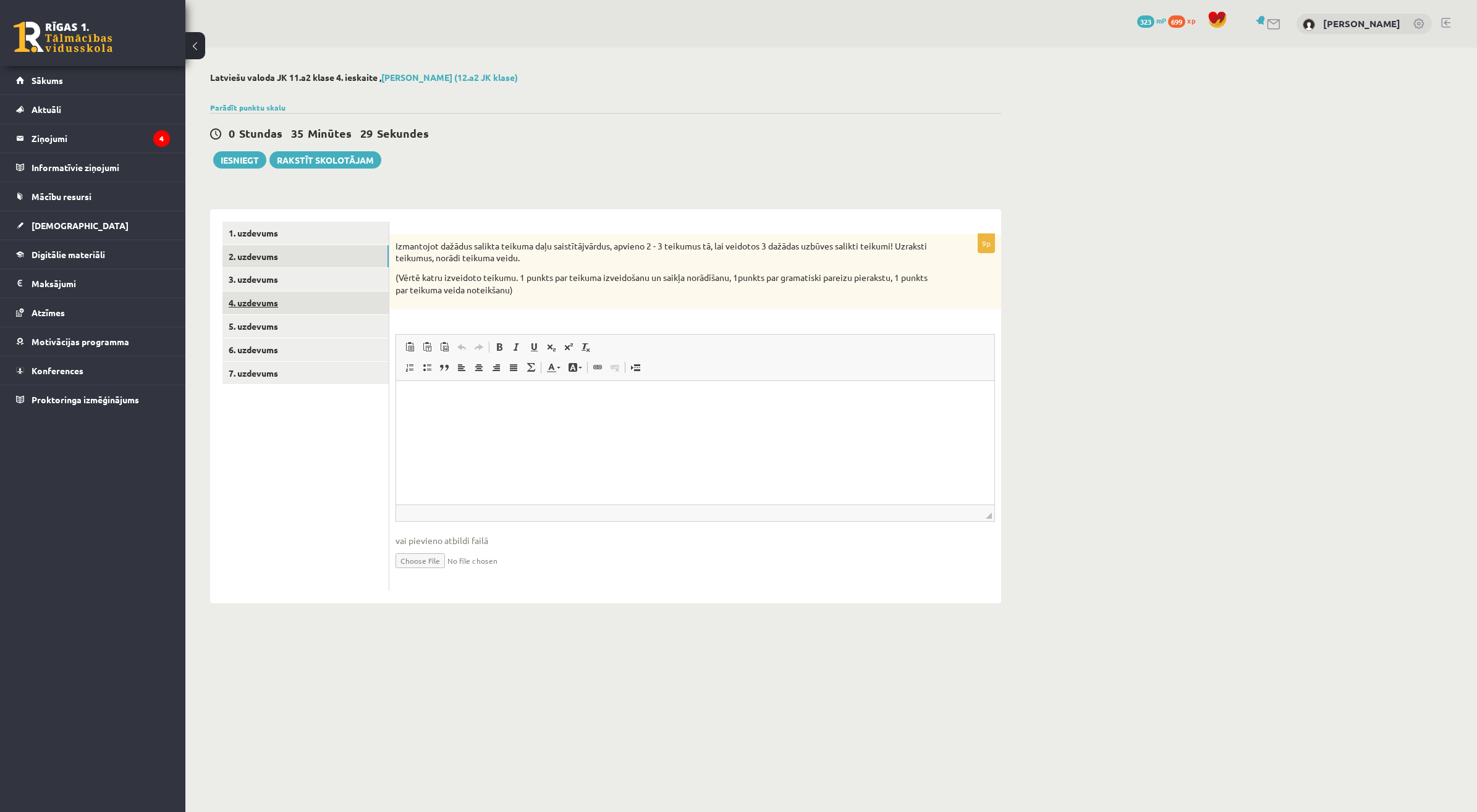
click at [334, 292] on link "4. uzdevums" at bounding box center [305, 303] width 166 height 23
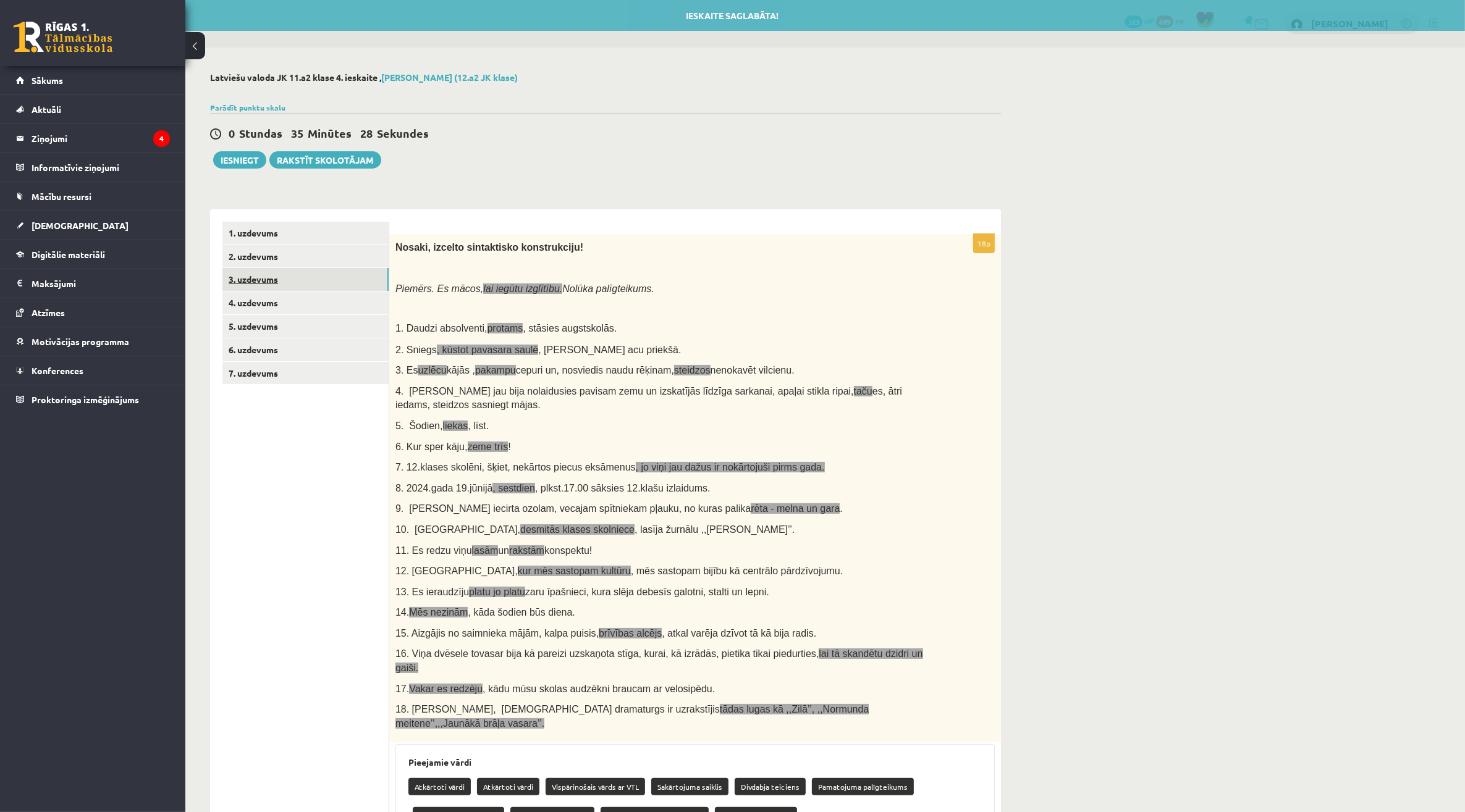
click at [333, 276] on link "3. uzdevums" at bounding box center [305, 279] width 166 height 23
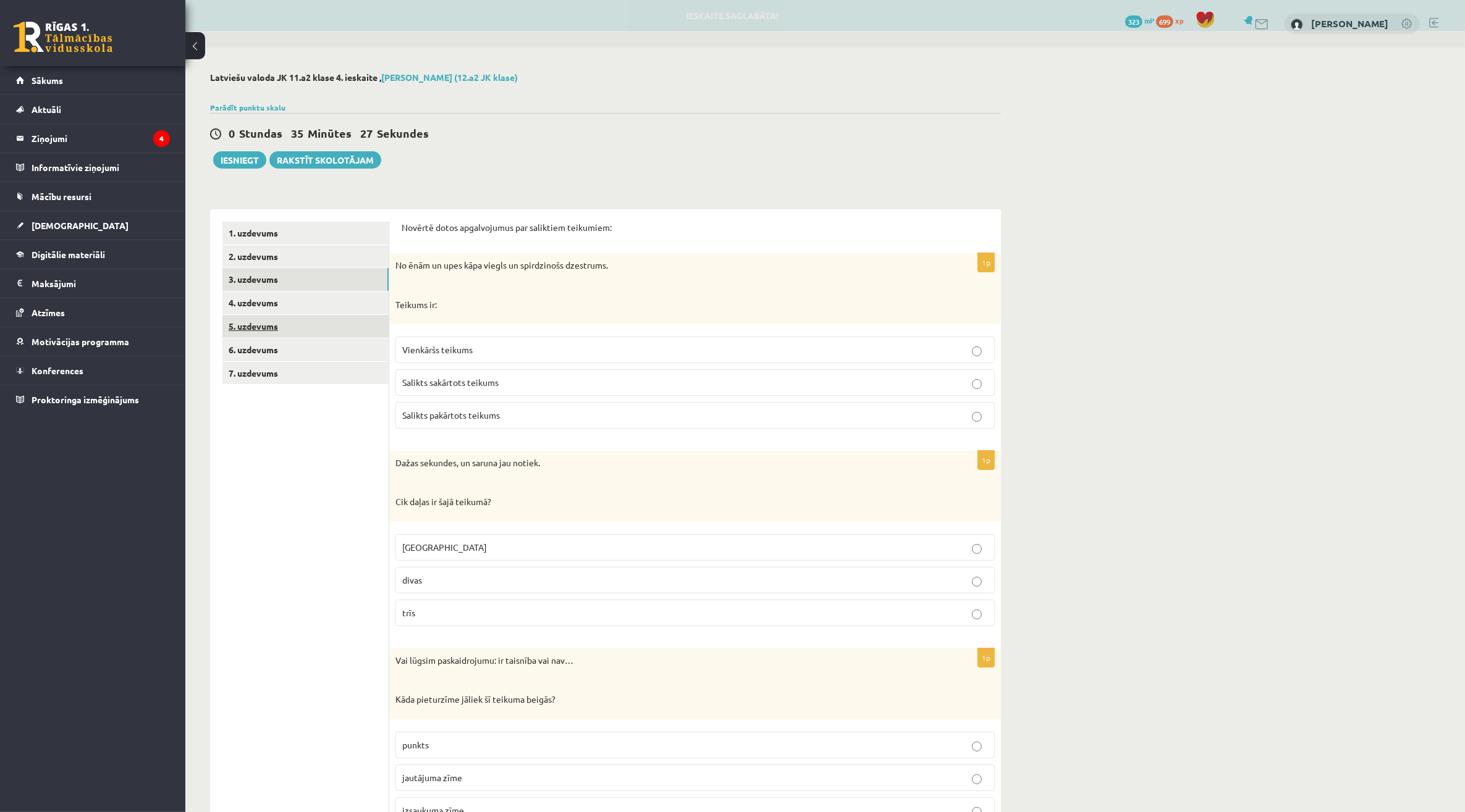
click at [305, 315] on link "5. uzdevums" at bounding box center [305, 326] width 166 height 23
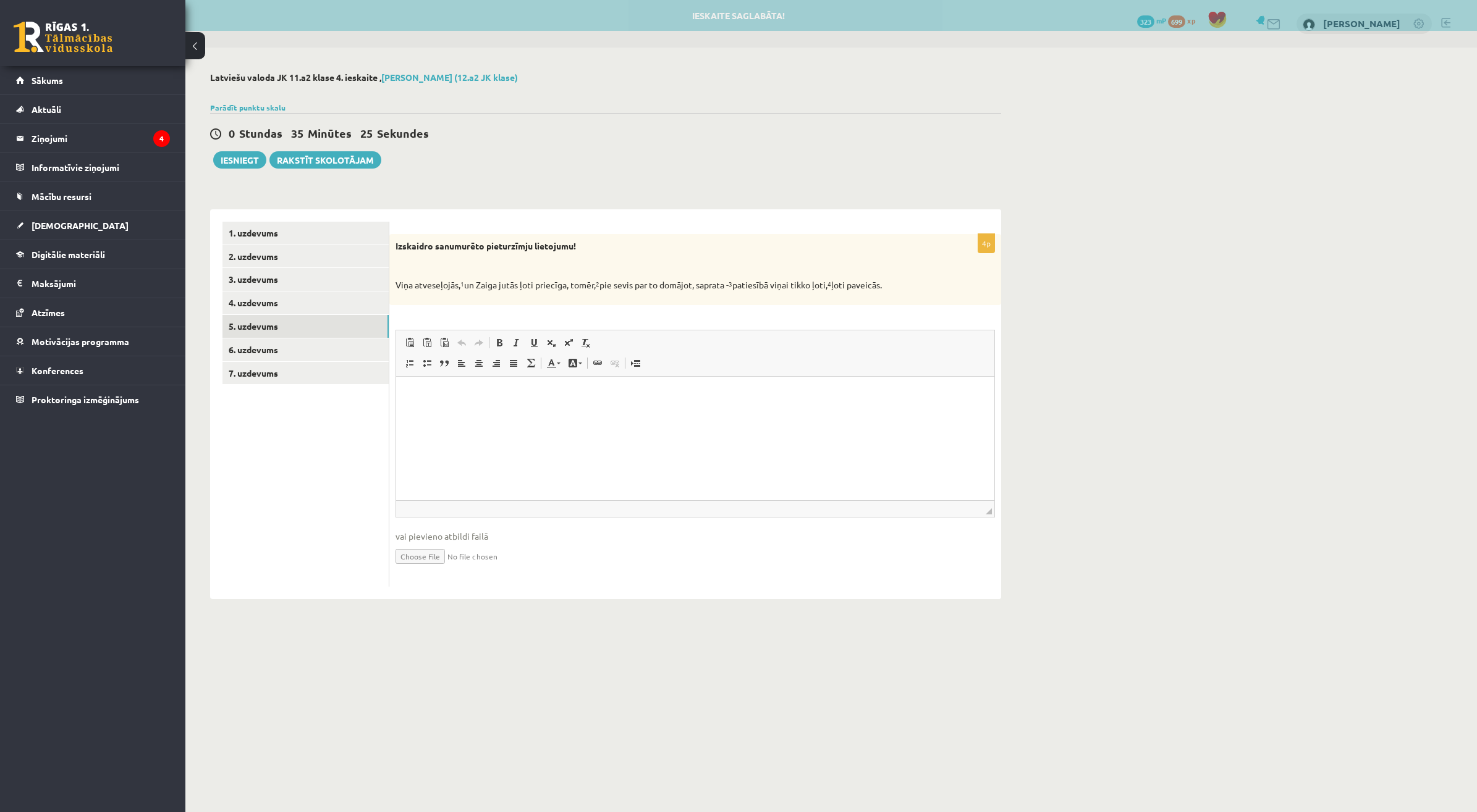
click at [532, 366] on span at bounding box center [531, 363] width 10 height 10
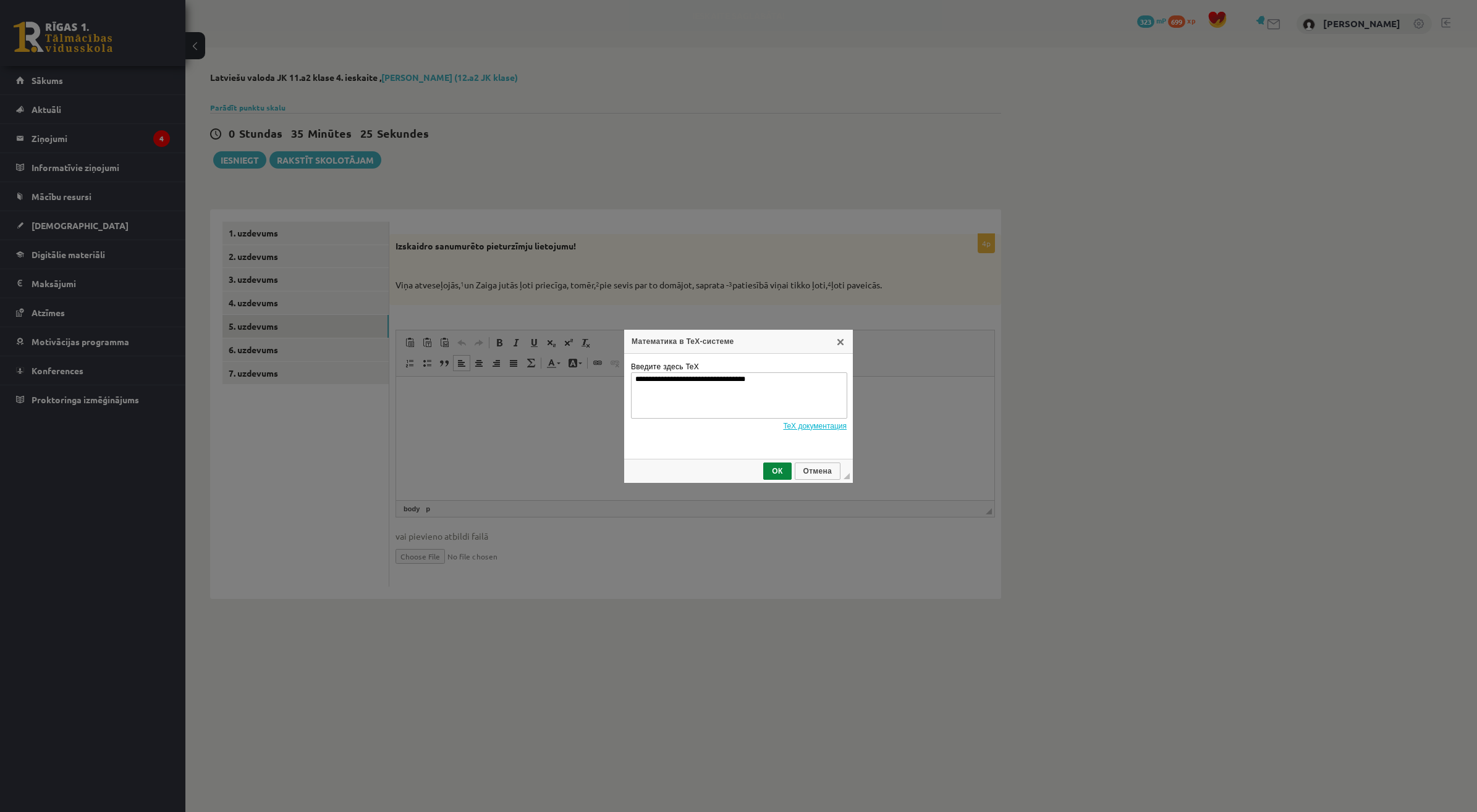
click at [529, 400] on div "**********" at bounding box center [738, 406] width 1477 height 812
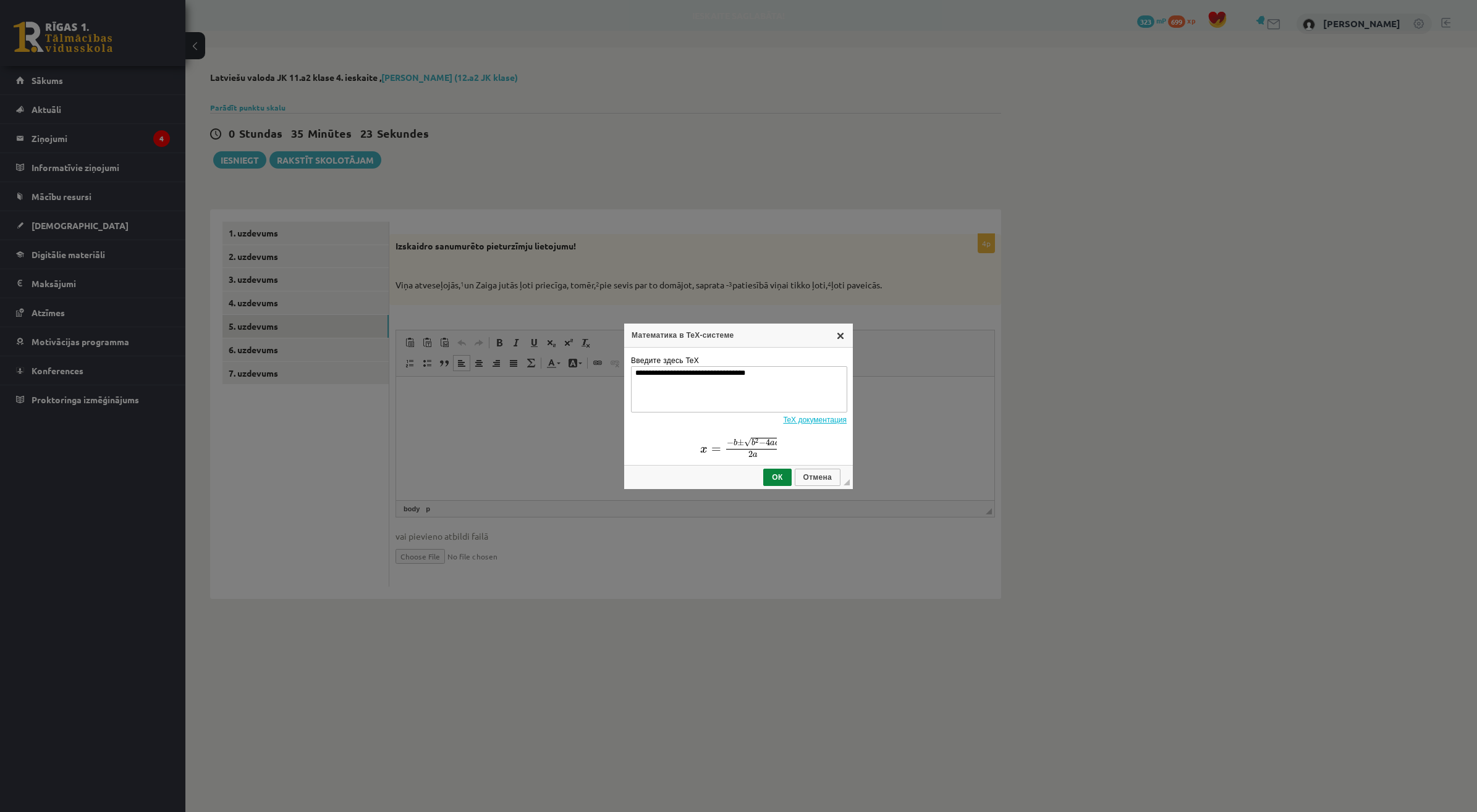
click at [835, 330] on link "X" at bounding box center [840, 335] width 10 height 10
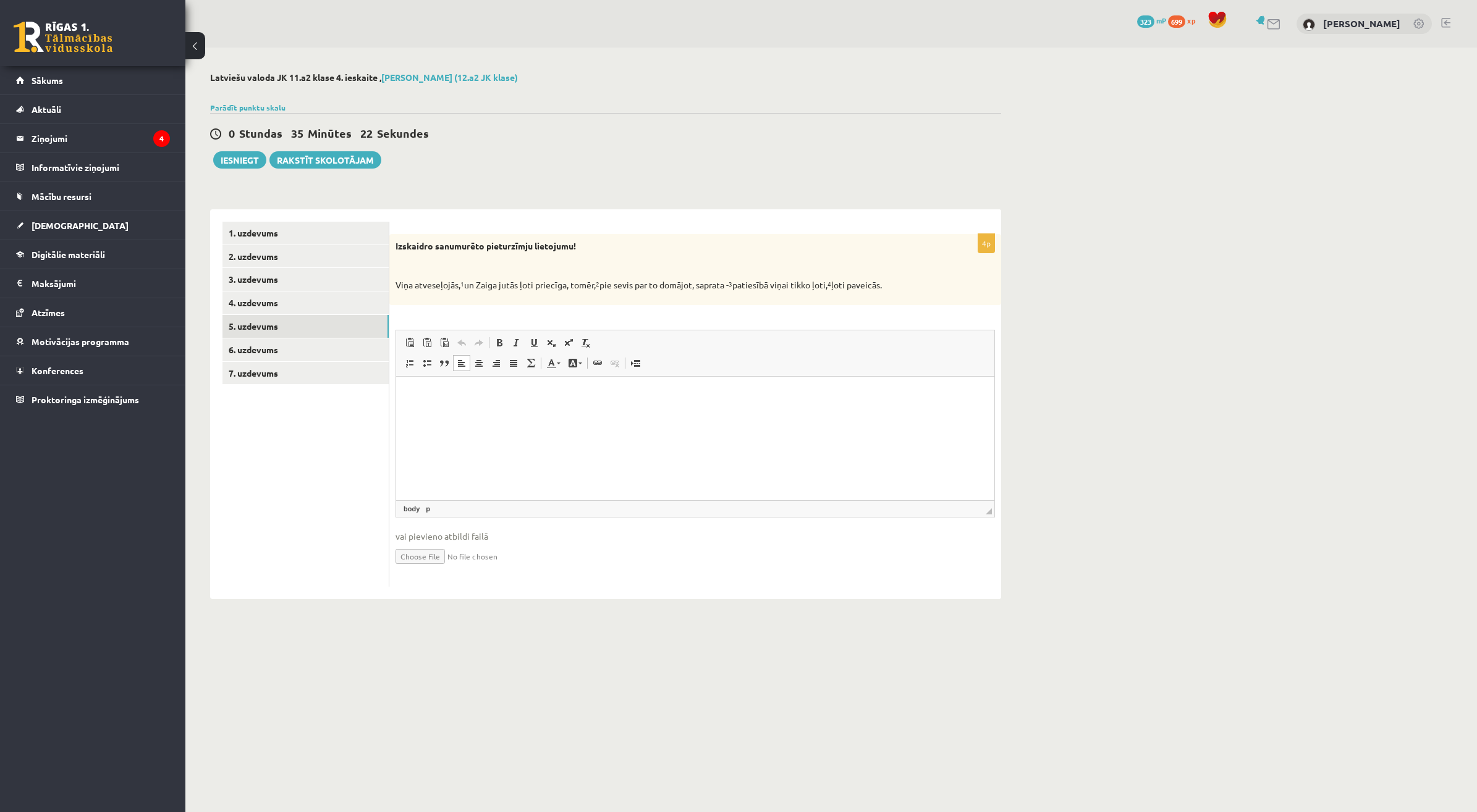
click at [747, 392] on p "Визуальный текстовый редактор, wiswyg-editor-user-answer-47433835077400" at bounding box center [695, 394] width 573 height 13
click at [717, 414] on html at bounding box center [695, 395] width 598 height 38
drag, startPoint x: 443, startPoint y: 455, endPoint x: 453, endPoint y: 458, distance: 10.4
click at [453, 458] on p "**********" at bounding box center [695, 457] width 573 height 13
click at [455, 464] on html "**********" at bounding box center [695, 426] width 598 height 100
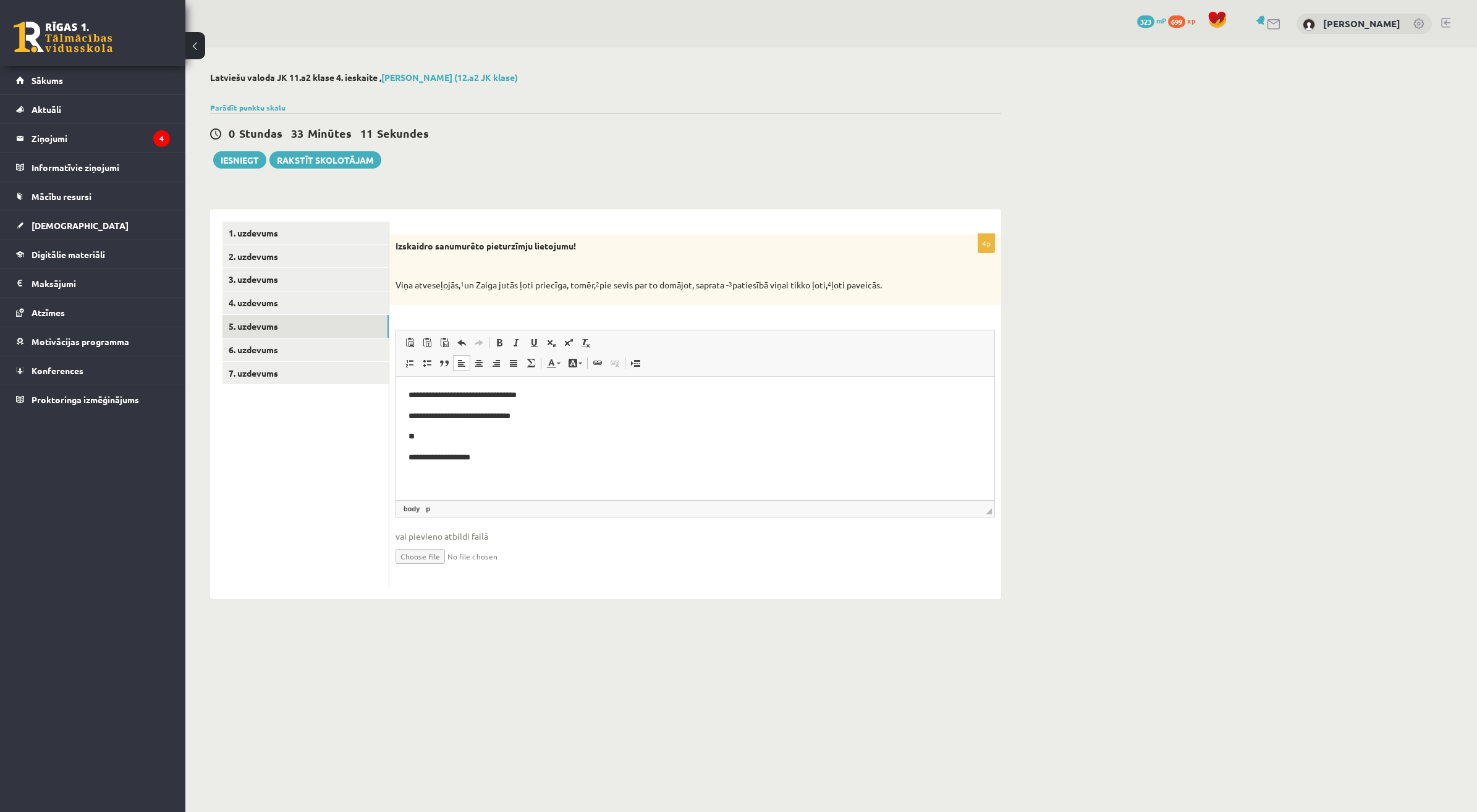
click at [457, 462] on p "**********" at bounding box center [695, 457] width 573 height 13
click at [455, 432] on p "**" at bounding box center [695, 436] width 573 height 13
click at [291, 360] on link "6. uzdevums" at bounding box center [305, 350] width 166 height 23
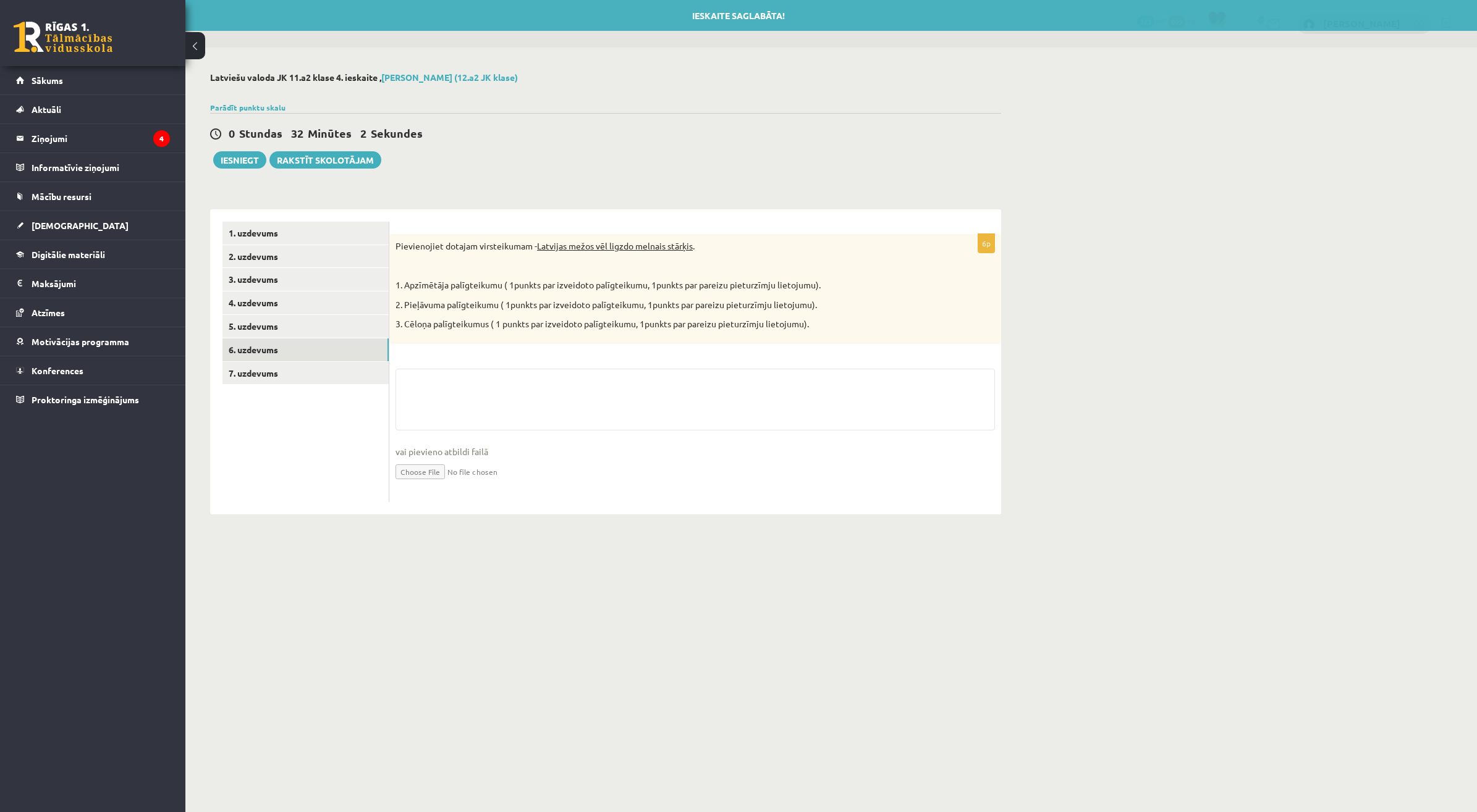
drag, startPoint x: 291, startPoint y: 360, endPoint x: 428, endPoint y: 512, distance: 204.6
click at [362, 463] on ul "1. uzdevums 2. uzdevums 3. uzdevums 4. uzdevums 5. uzdevums 6. uzdevums 7. uzde…" at bounding box center [306, 362] width 167 height 280
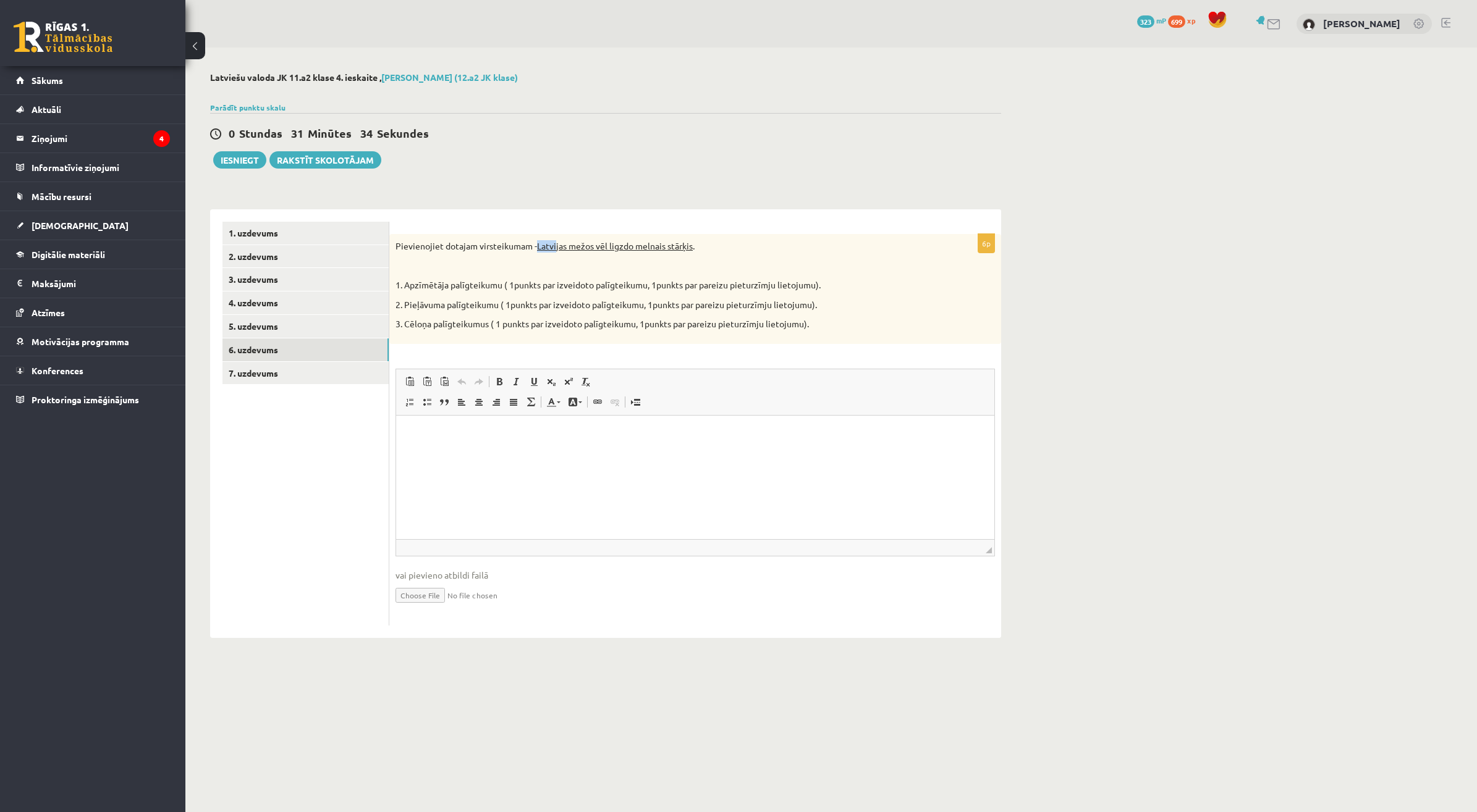
drag, startPoint x: 536, startPoint y: 244, endPoint x: 557, endPoint y: 242, distance: 21.1
click at [557, 242] on p "Pievienojiet dotajam virsteikumam - Latvijas mežos vēl ligzdo melnais stārķis ." at bounding box center [664, 246] width 537 height 13
click at [503, 448] on html at bounding box center [695, 434] width 598 height 38
click at [507, 449] on html "********" at bounding box center [695, 434] width 598 height 38
click at [623, 282] on p "1. Apzīmētāja palīgteikumu ( 1punkts par izveidoto palīgteikumu, 1punkts par pa…" at bounding box center [664, 285] width 537 height 13
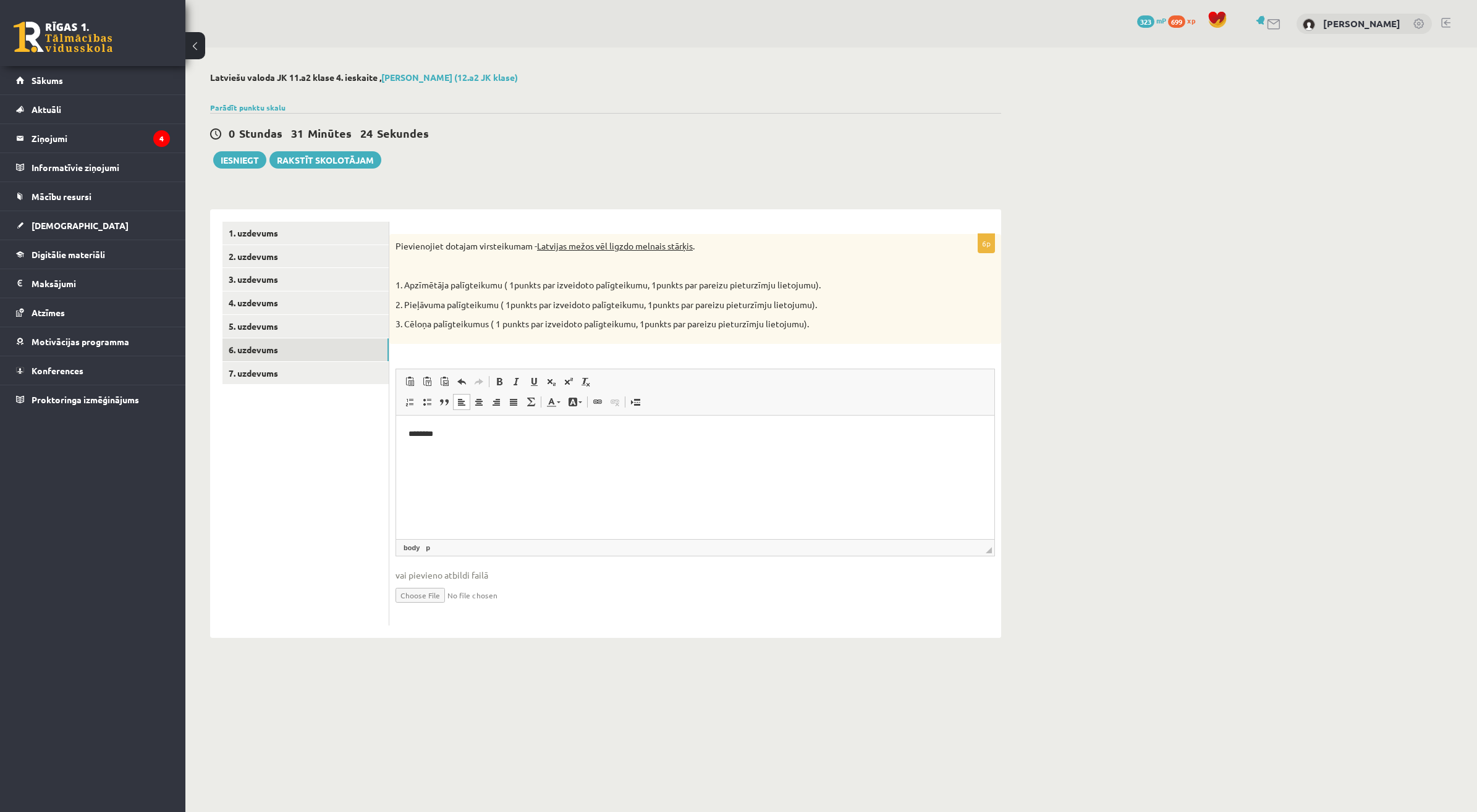
click at [523, 444] on html "********" at bounding box center [695, 434] width 598 height 38
drag, startPoint x: 563, startPoint y: 438, endPoint x: 403, endPoint y: 458, distance: 161.2
click at [403, 452] on html "**********" at bounding box center [695, 434] width 598 height 38
click at [467, 463] on span "Копировать" at bounding box center [478, 464] width 53 height 18
copy p "**********"
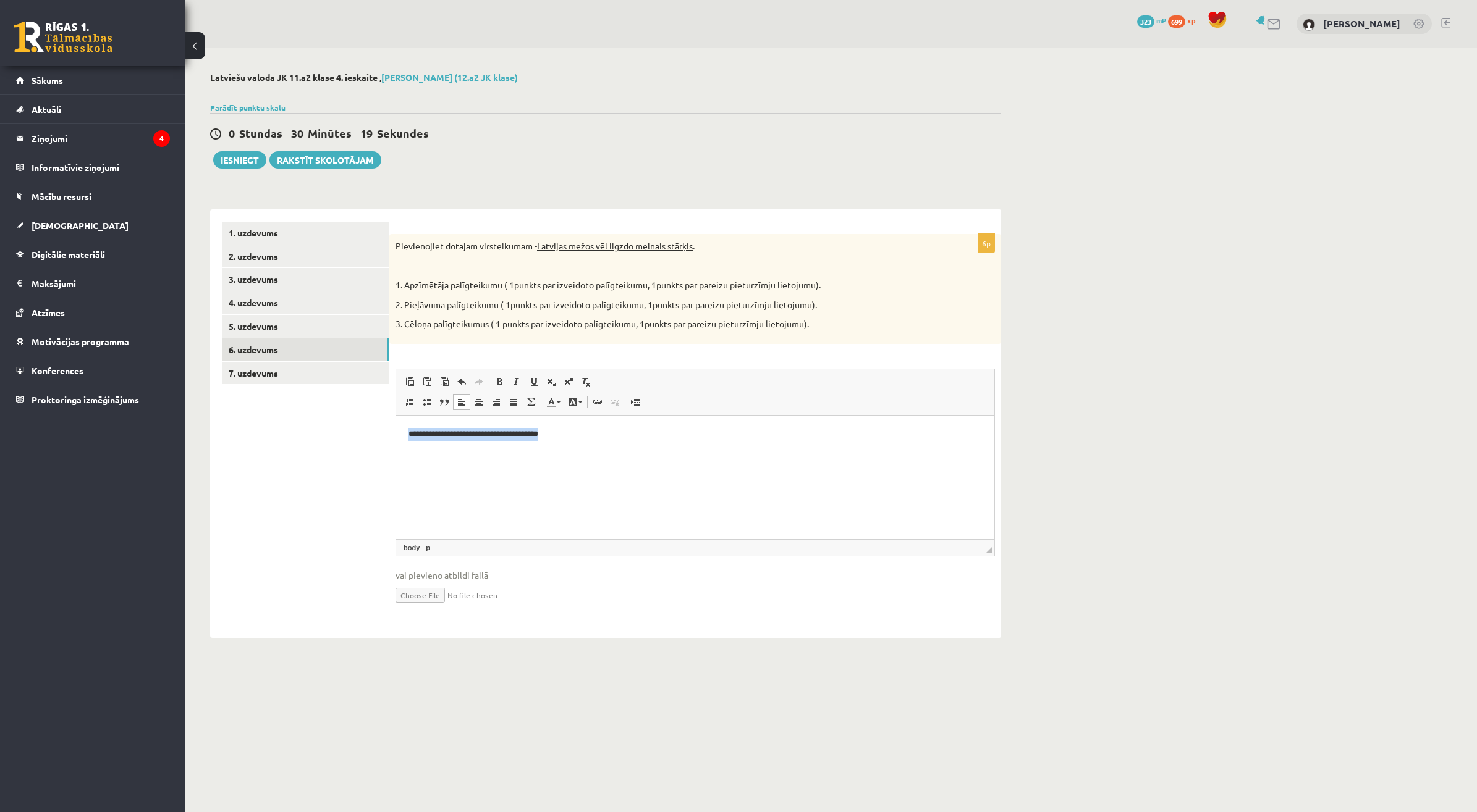
click at [459, 452] on html "**********" at bounding box center [695, 434] width 598 height 38
click at [555, 452] on html "**********" at bounding box center [695, 434] width 598 height 38
click at [572, 429] on p "**********" at bounding box center [695, 433] width 573 height 13
click at [565, 459] on p "**********" at bounding box center [695, 454] width 573 height 13
click at [627, 474] on p "**********" at bounding box center [695, 475] width 573 height 13
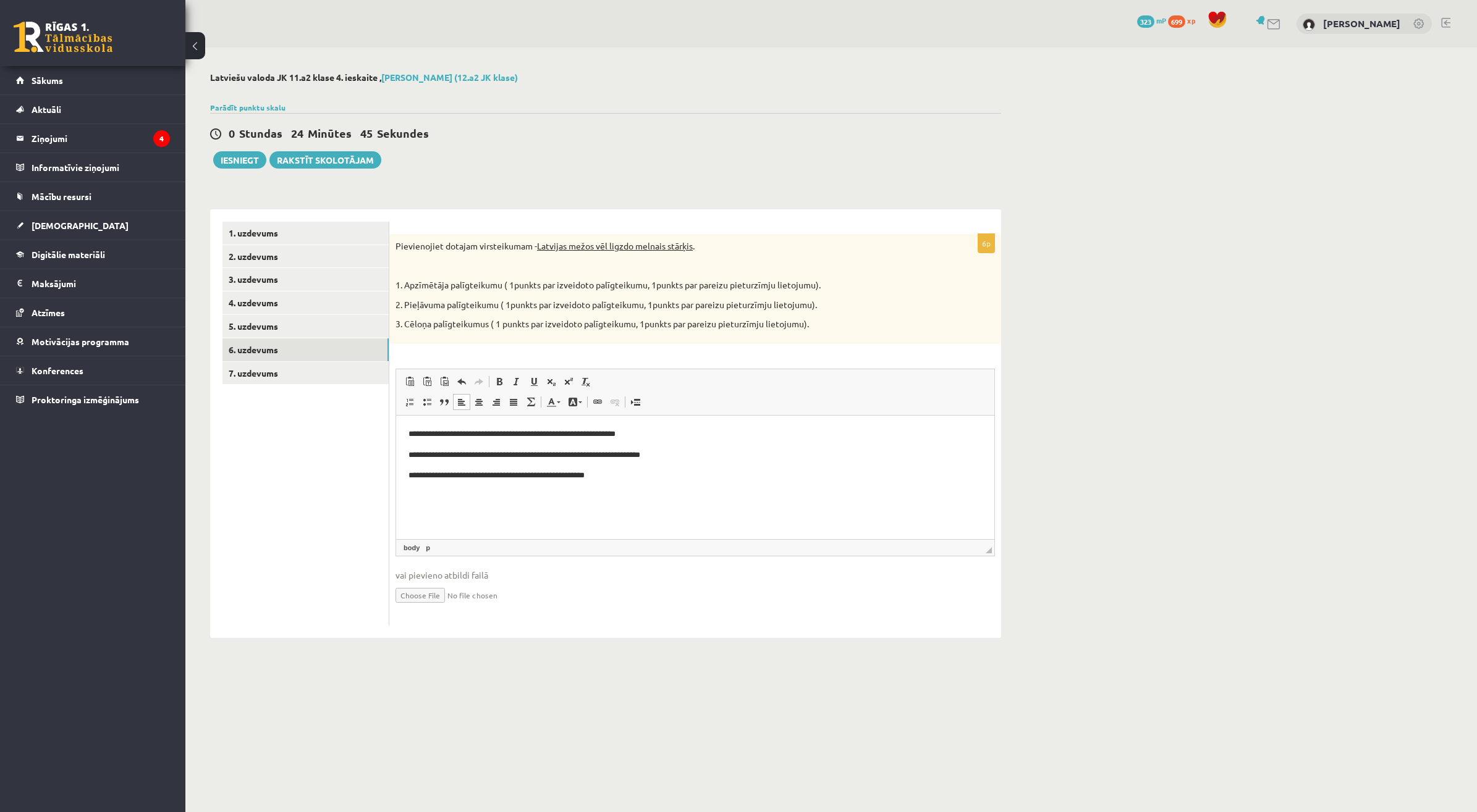
click at [589, 471] on p "**********" at bounding box center [695, 475] width 573 height 13
click at [666, 478] on p "**********" at bounding box center [695, 475] width 573 height 13
click at [267, 372] on link "7. uzdevums" at bounding box center [305, 373] width 166 height 23
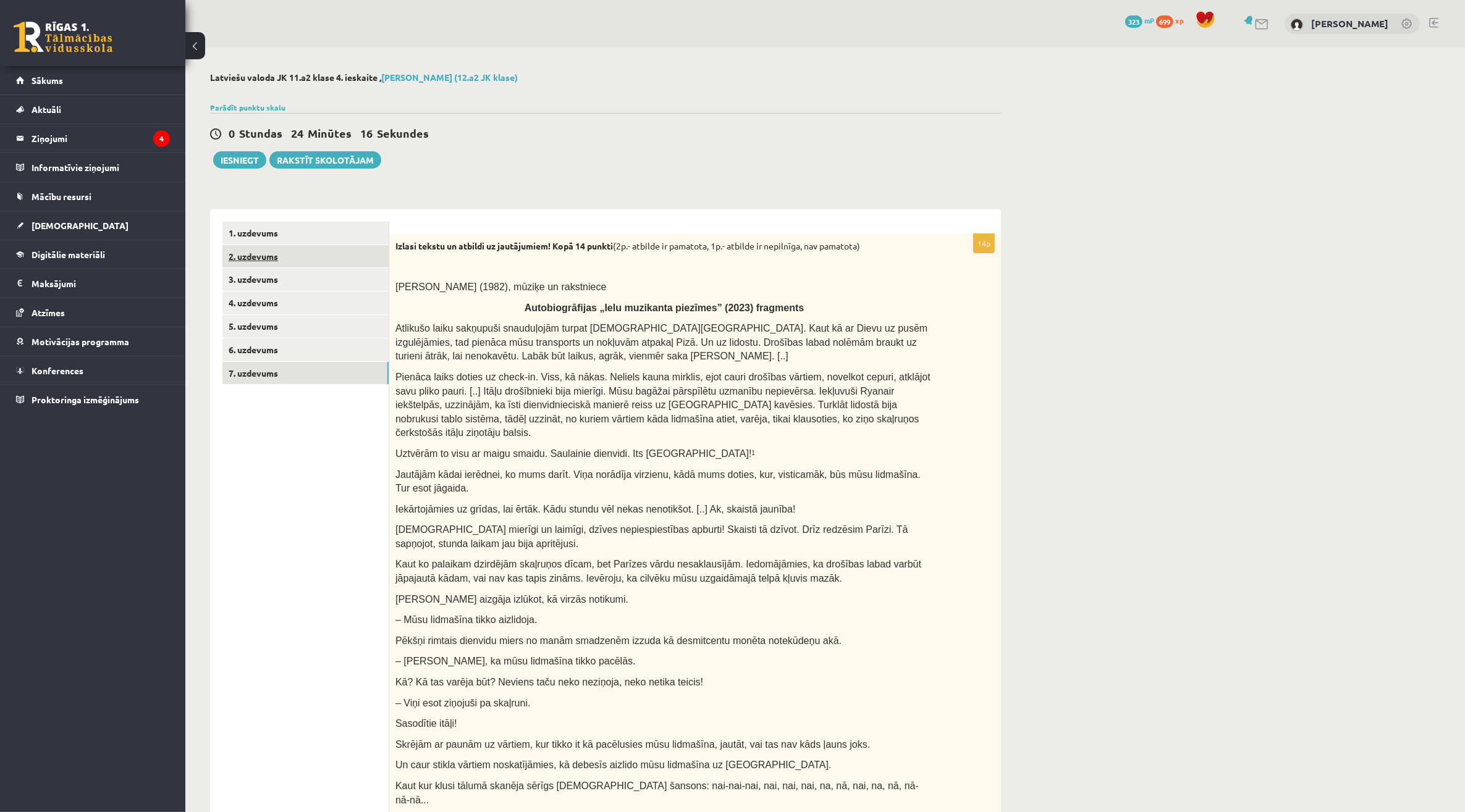
click at [295, 266] on link "2. uzdevums" at bounding box center [305, 256] width 166 height 23
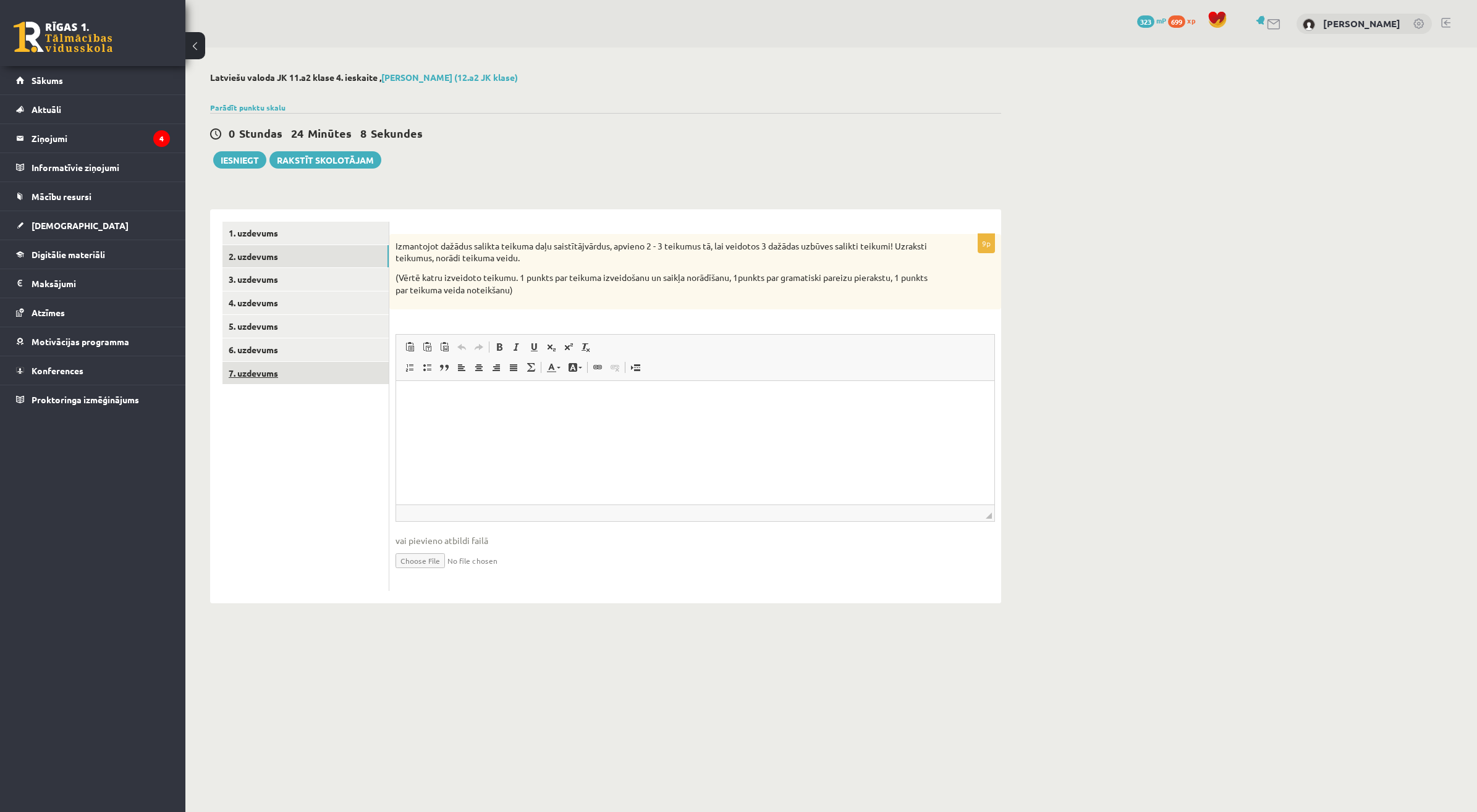
click at [340, 377] on link "7. uzdevums" at bounding box center [305, 373] width 166 height 23
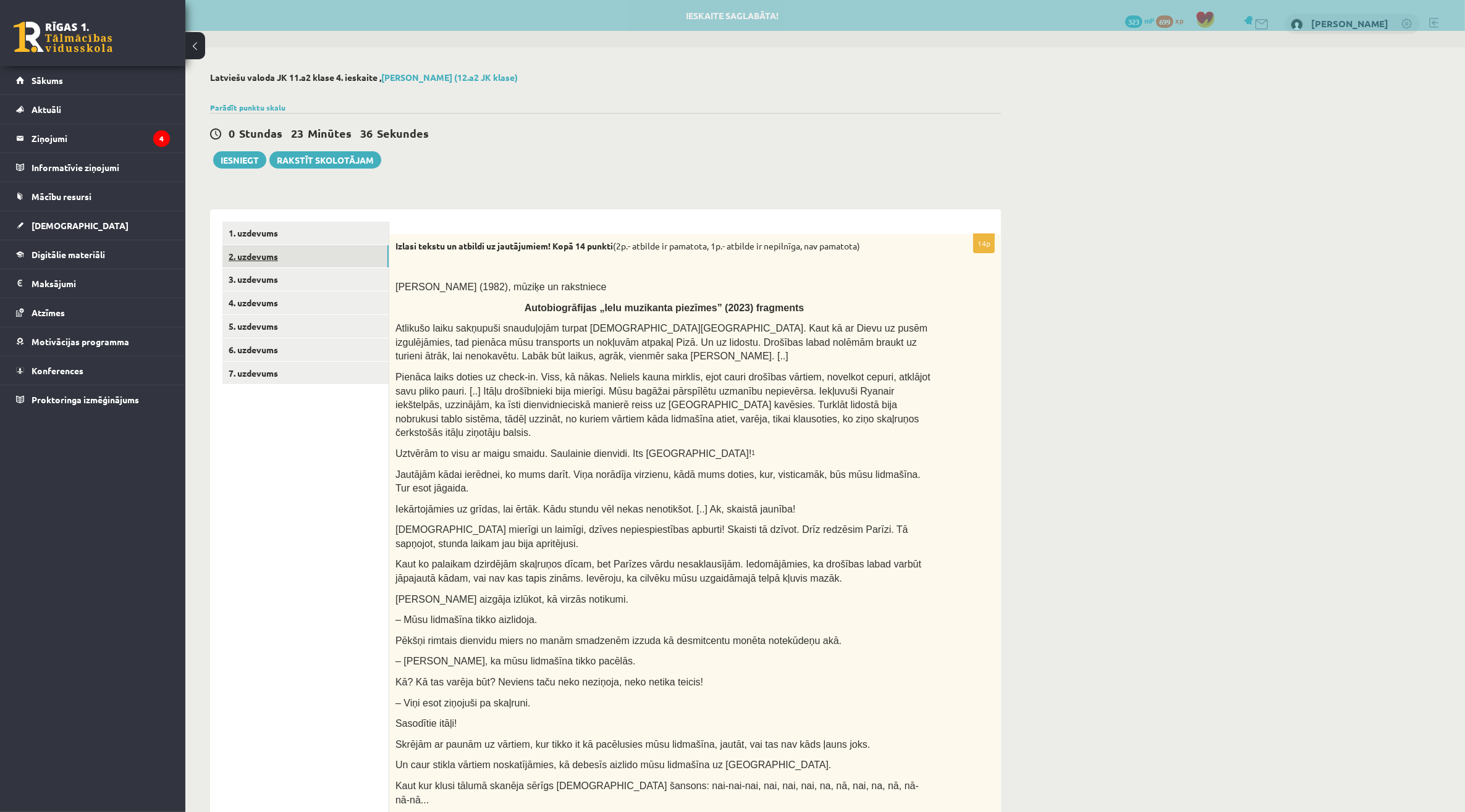
click at [289, 255] on link "2. uzdevums" at bounding box center [305, 256] width 166 height 23
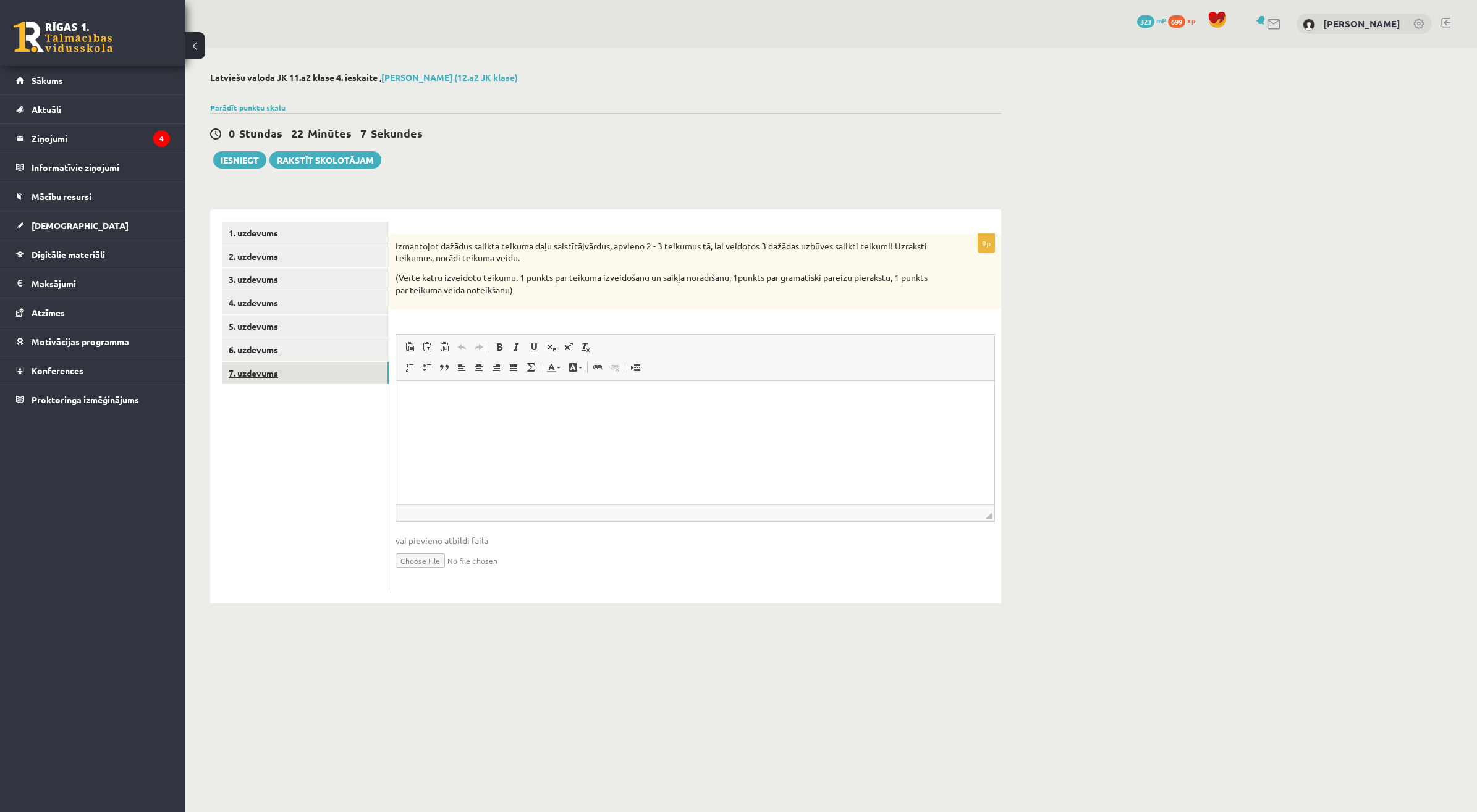
drag, startPoint x: 9, startPoint y: 18, endPoint x: 363, endPoint y: 380, distance: 506.3
click at [363, 380] on link "7. uzdevums" at bounding box center [305, 373] width 166 height 23
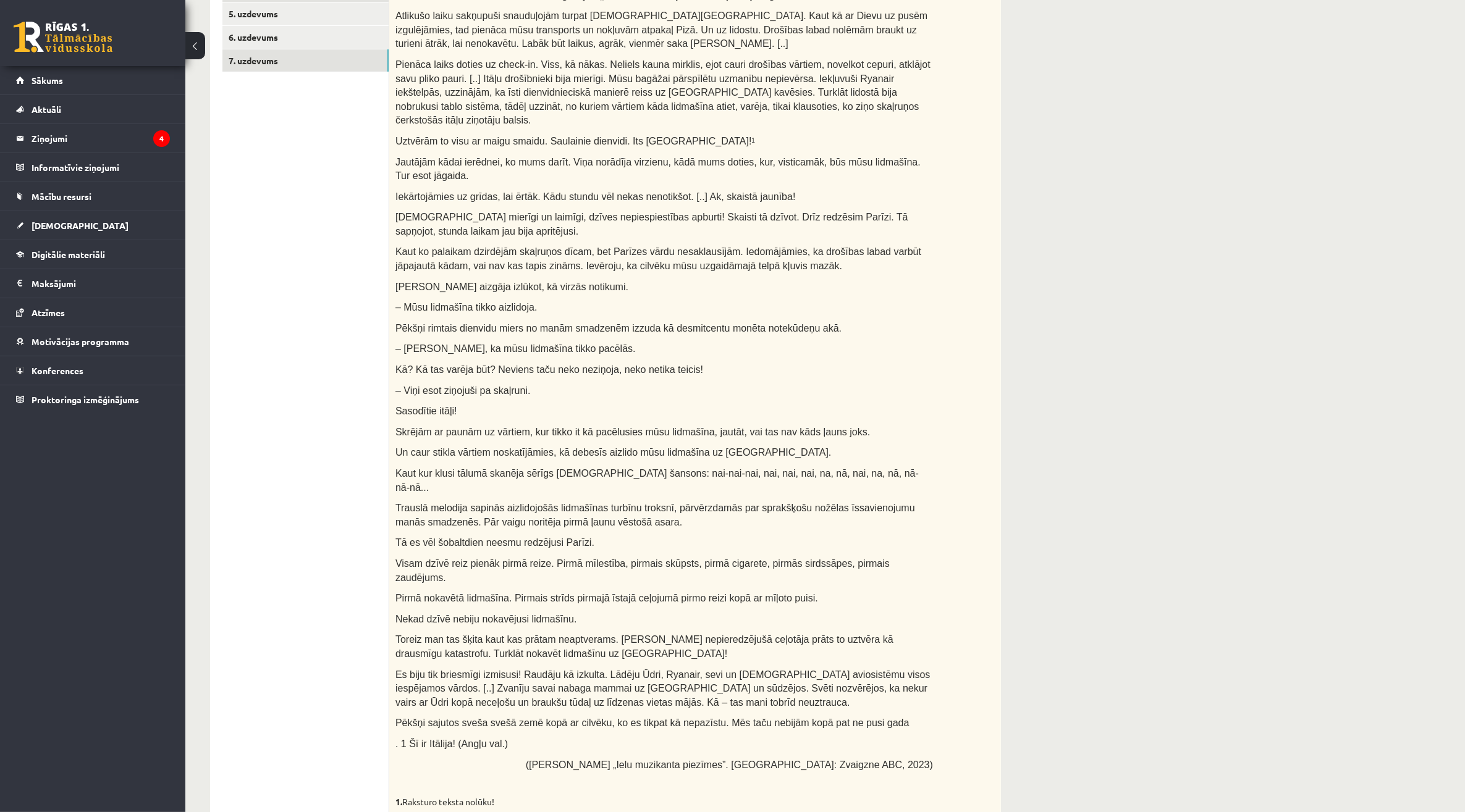
scroll to position [690, 0]
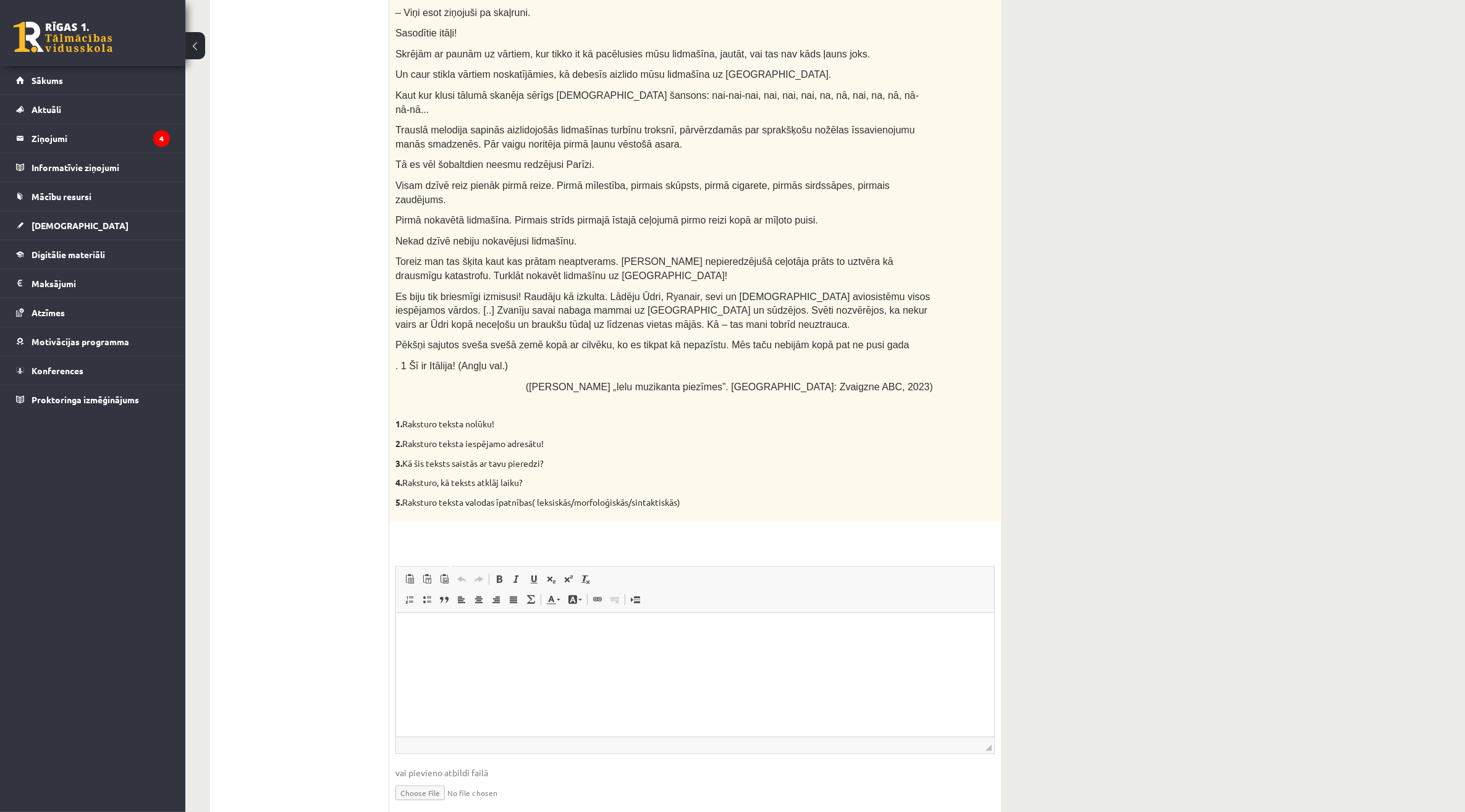
click at [705, 650] on html at bounding box center [694, 631] width 598 height 38
click at [599, 634] on p "**" at bounding box center [695, 631] width 573 height 13
click at [552, 633] on p "**********" at bounding box center [695, 631] width 573 height 13
click at [511, 639] on body "**********" at bounding box center [695, 641] width 573 height 33
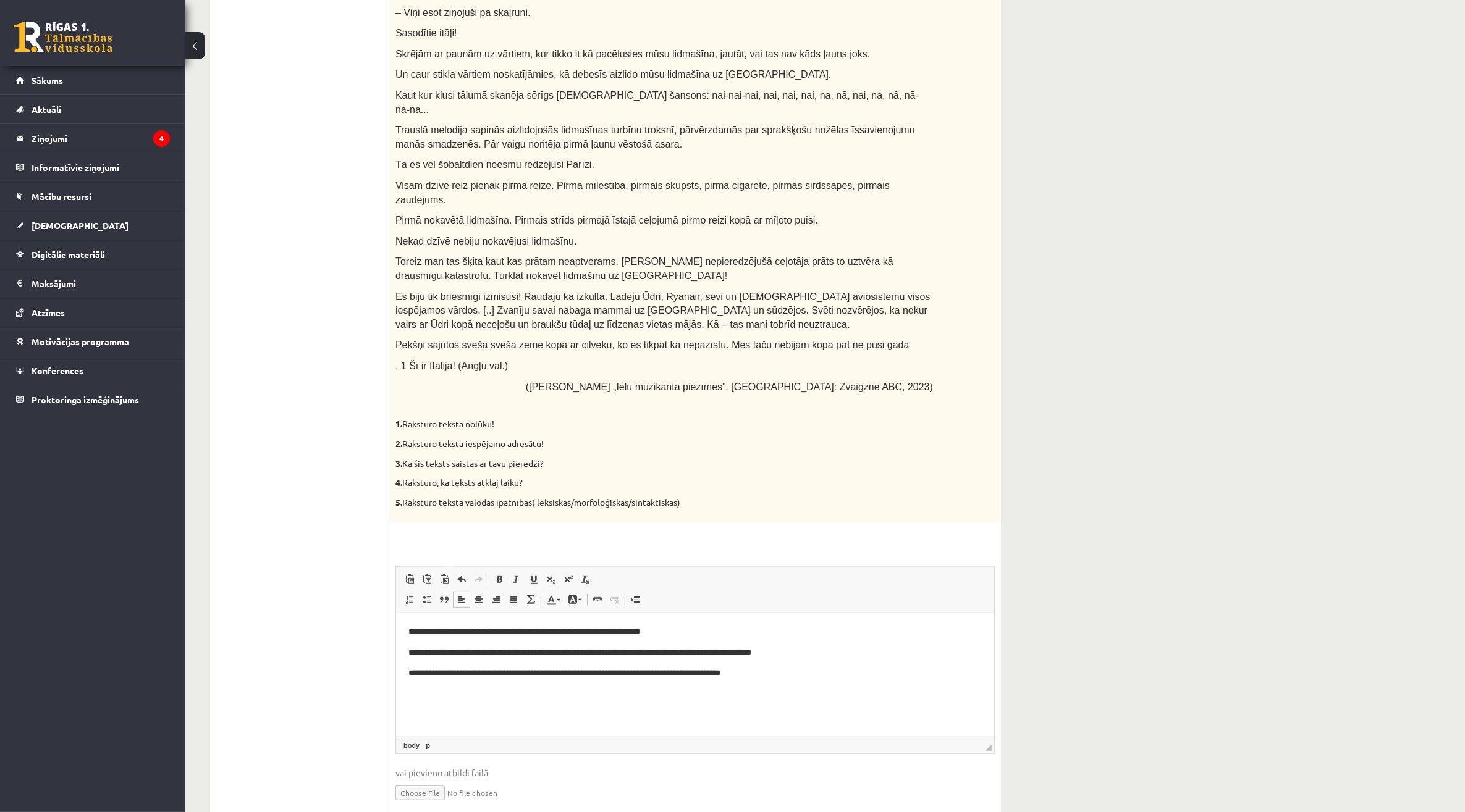
click at [635, 674] on p "**********" at bounding box center [695, 672] width 573 height 13
click at [762, 691] on html "**********" at bounding box center [694, 652] width 598 height 79
click at [766, 686] on html "**********" at bounding box center [694, 652] width 598 height 79
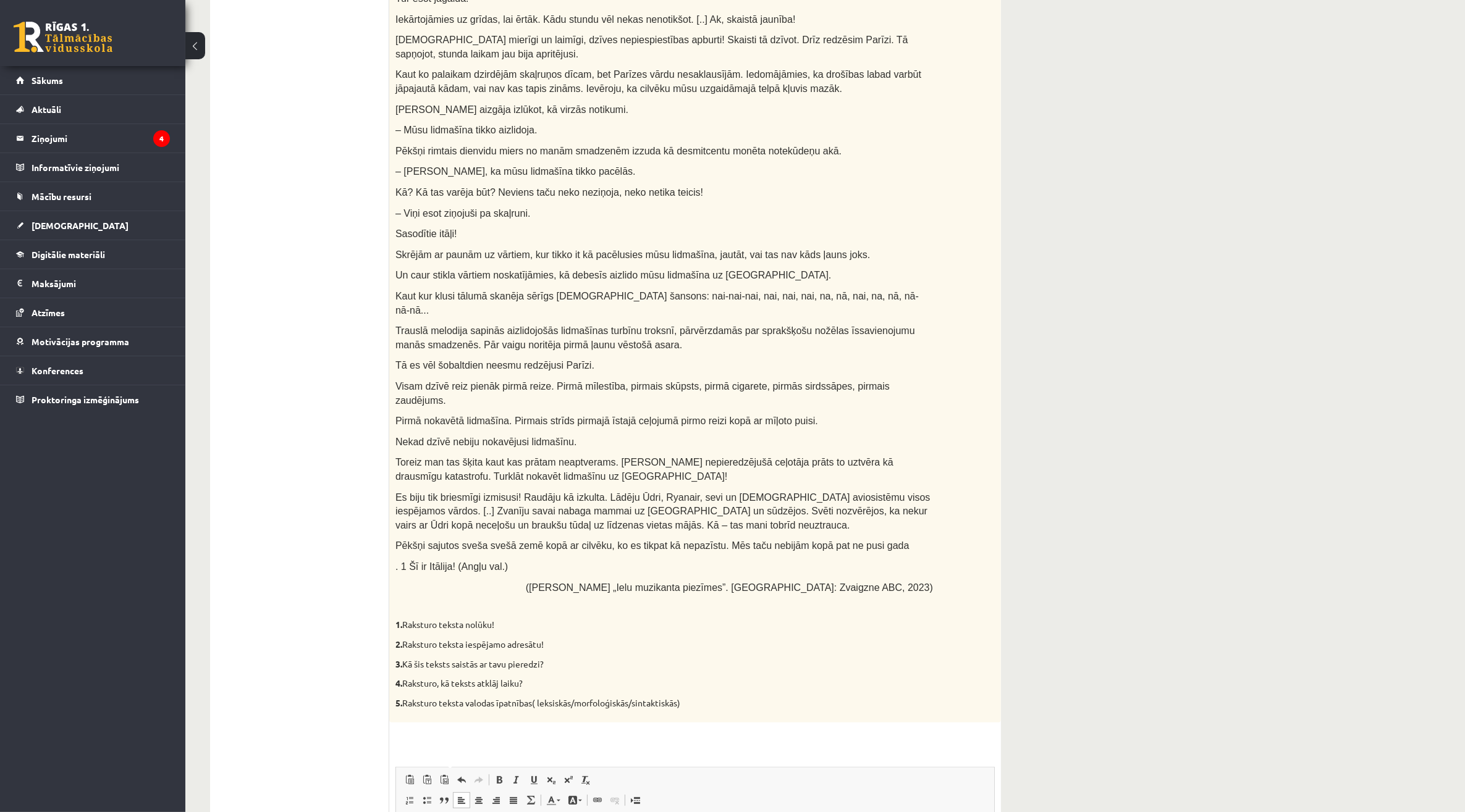
scroll to position [463, 0]
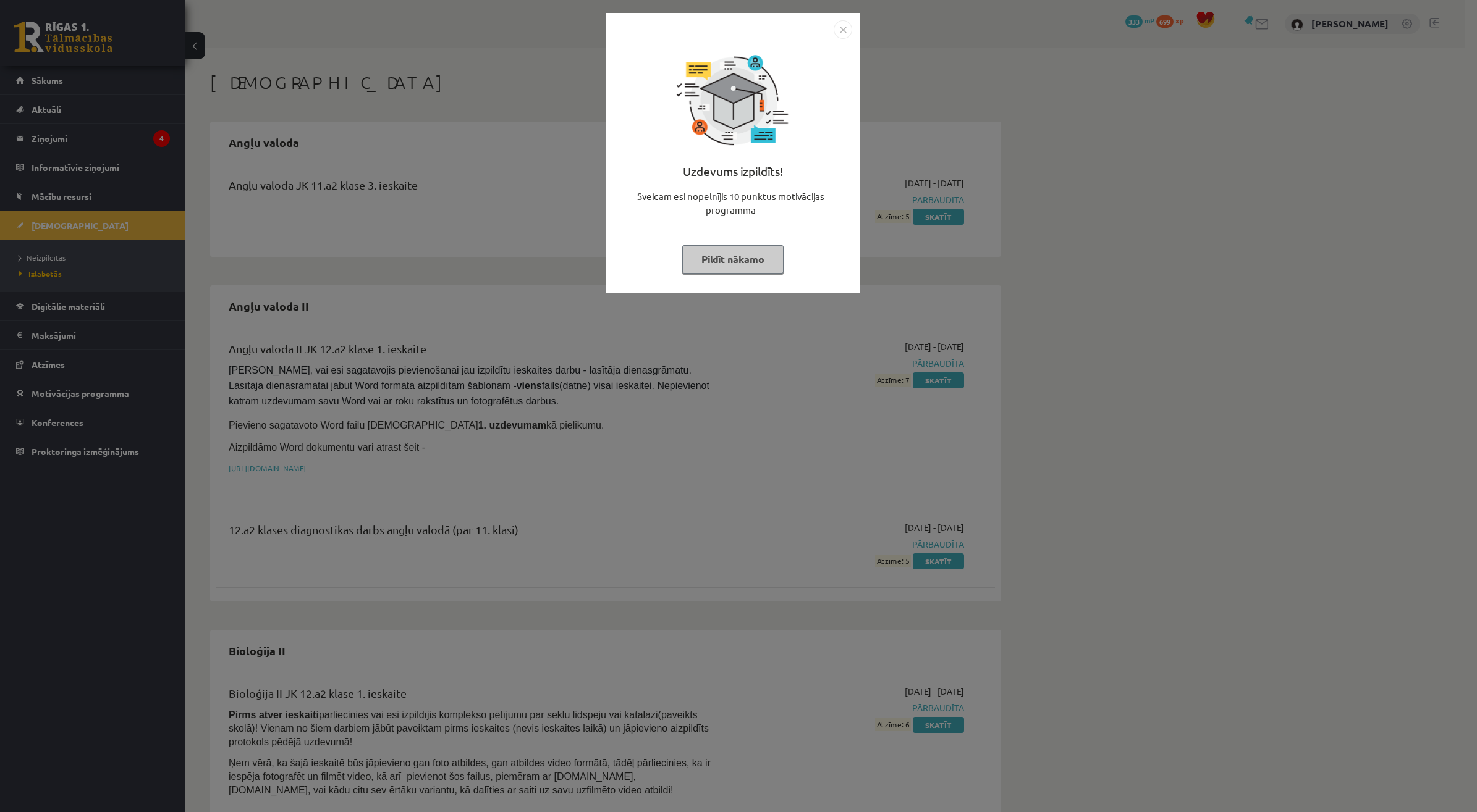
click at [726, 255] on button "Pildīt nākamo" at bounding box center [733, 259] width 101 height 29
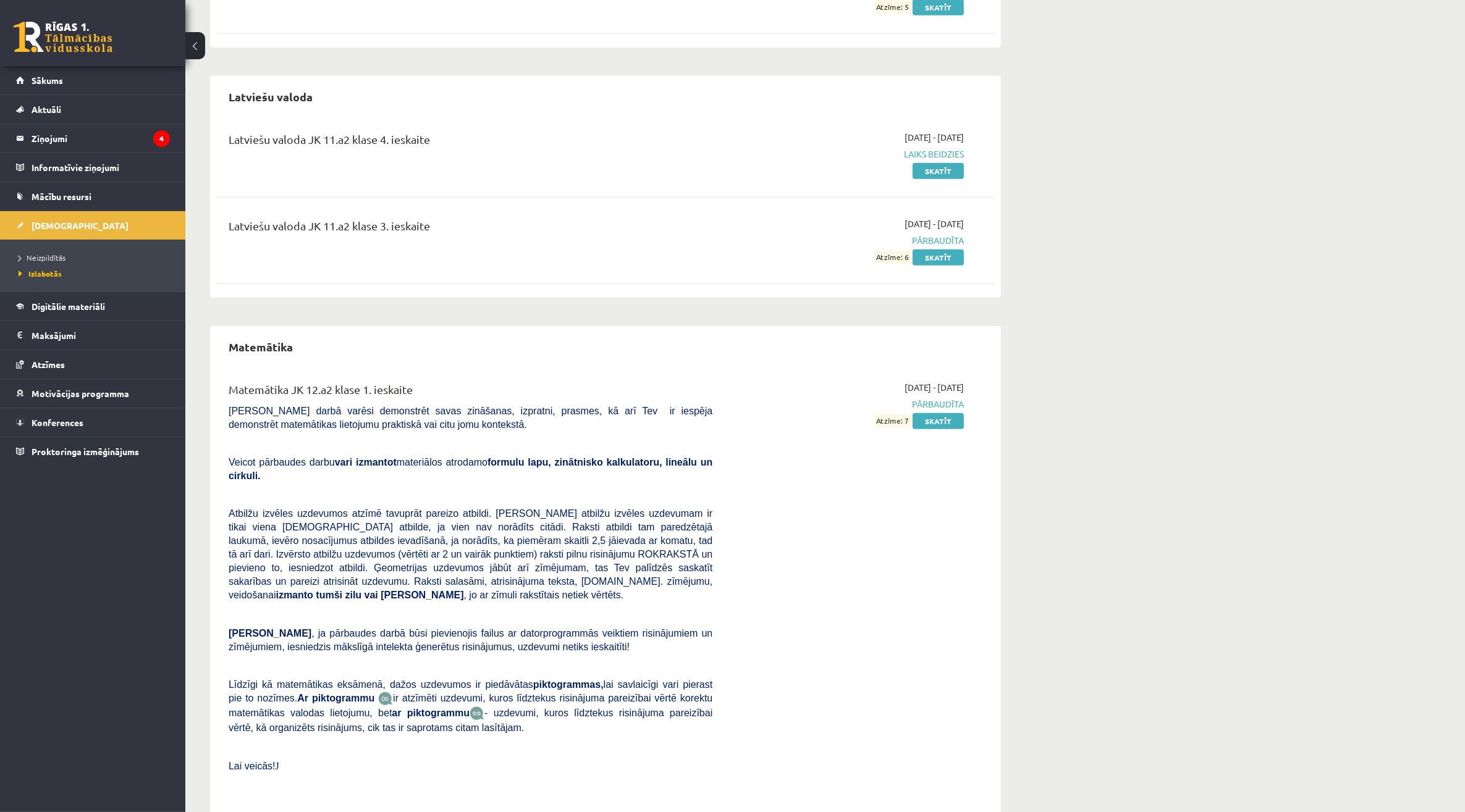
scroll to position [1003, 0]
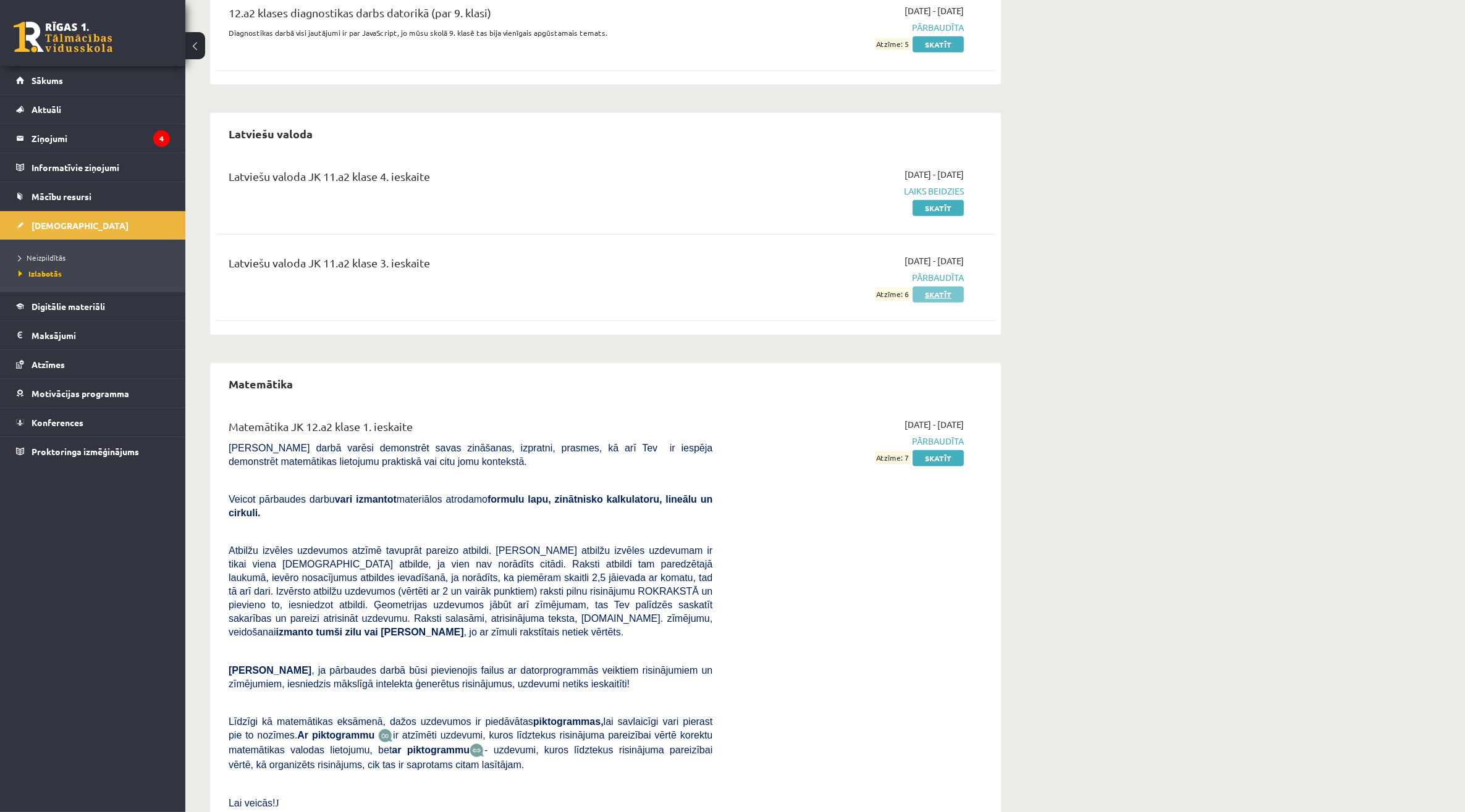
click at [949, 294] on link "Skatīt" at bounding box center [938, 294] width 51 height 16
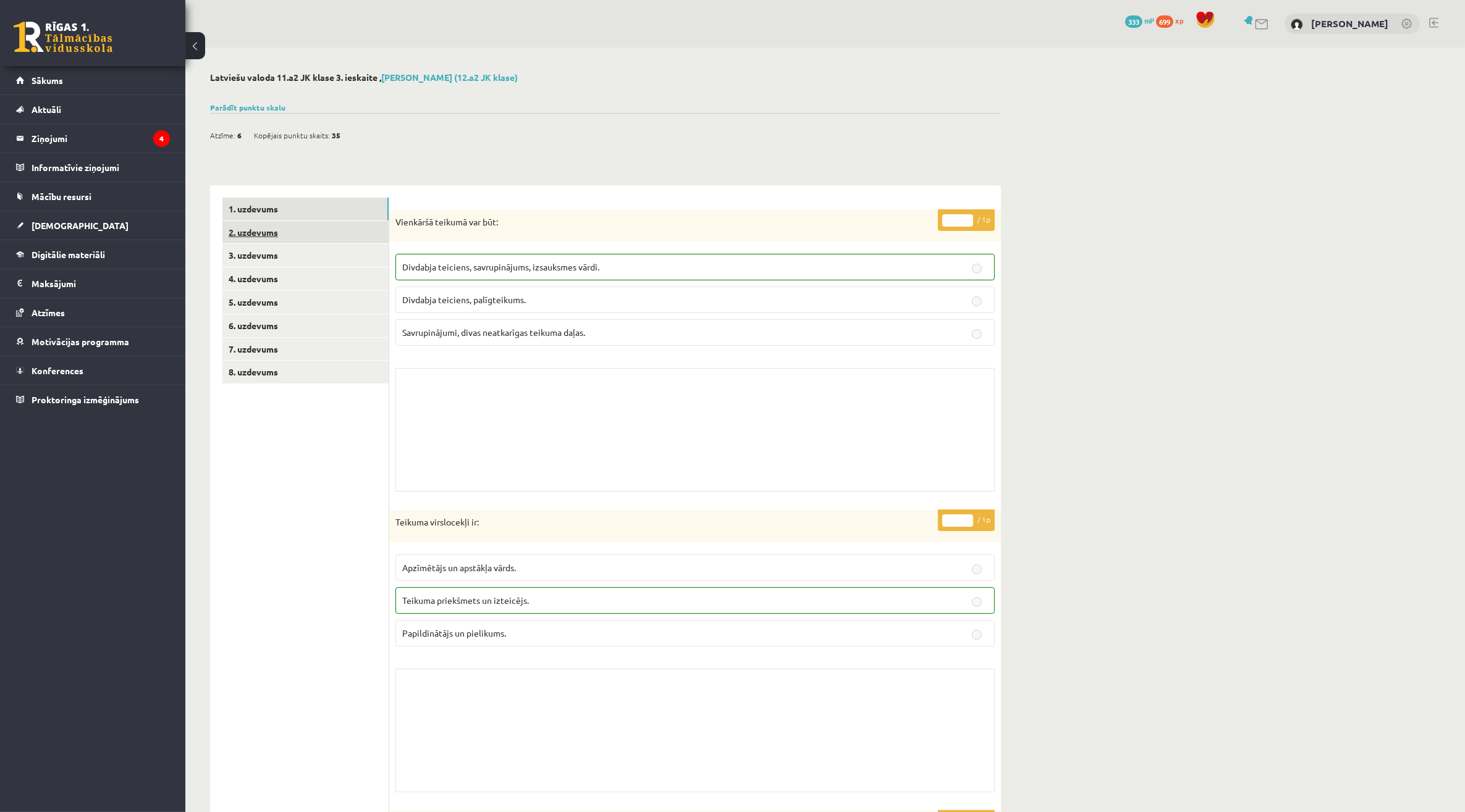
click at [312, 242] on link "2. uzdevums" at bounding box center [305, 232] width 166 height 23
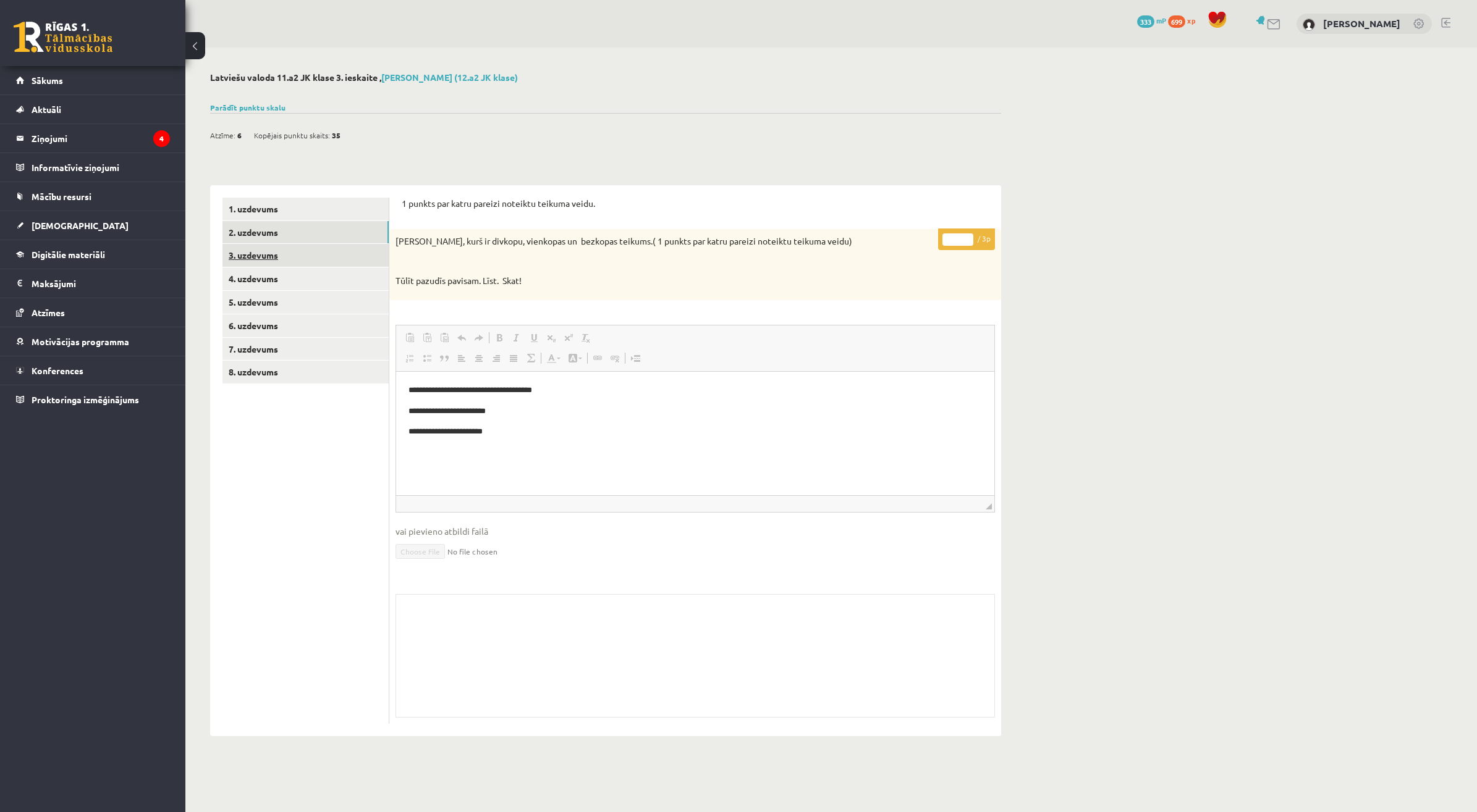
click at [309, 255] on link "3. uzdevums" at bounding box center [305, 255] width 166 height 23
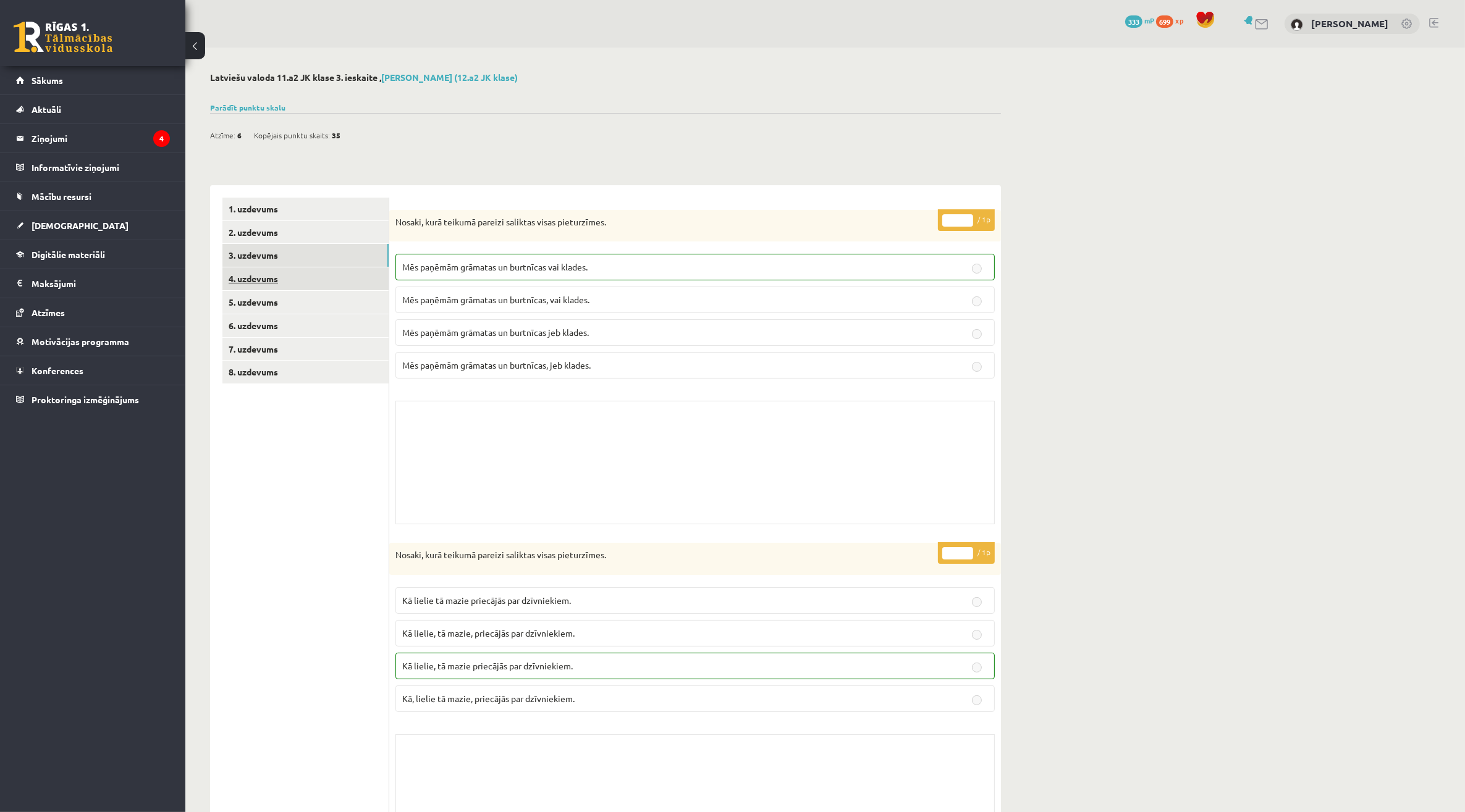
click at [285, 282] on link "4. uzdevums" at bounding box center [305, 278] width 166 height 23
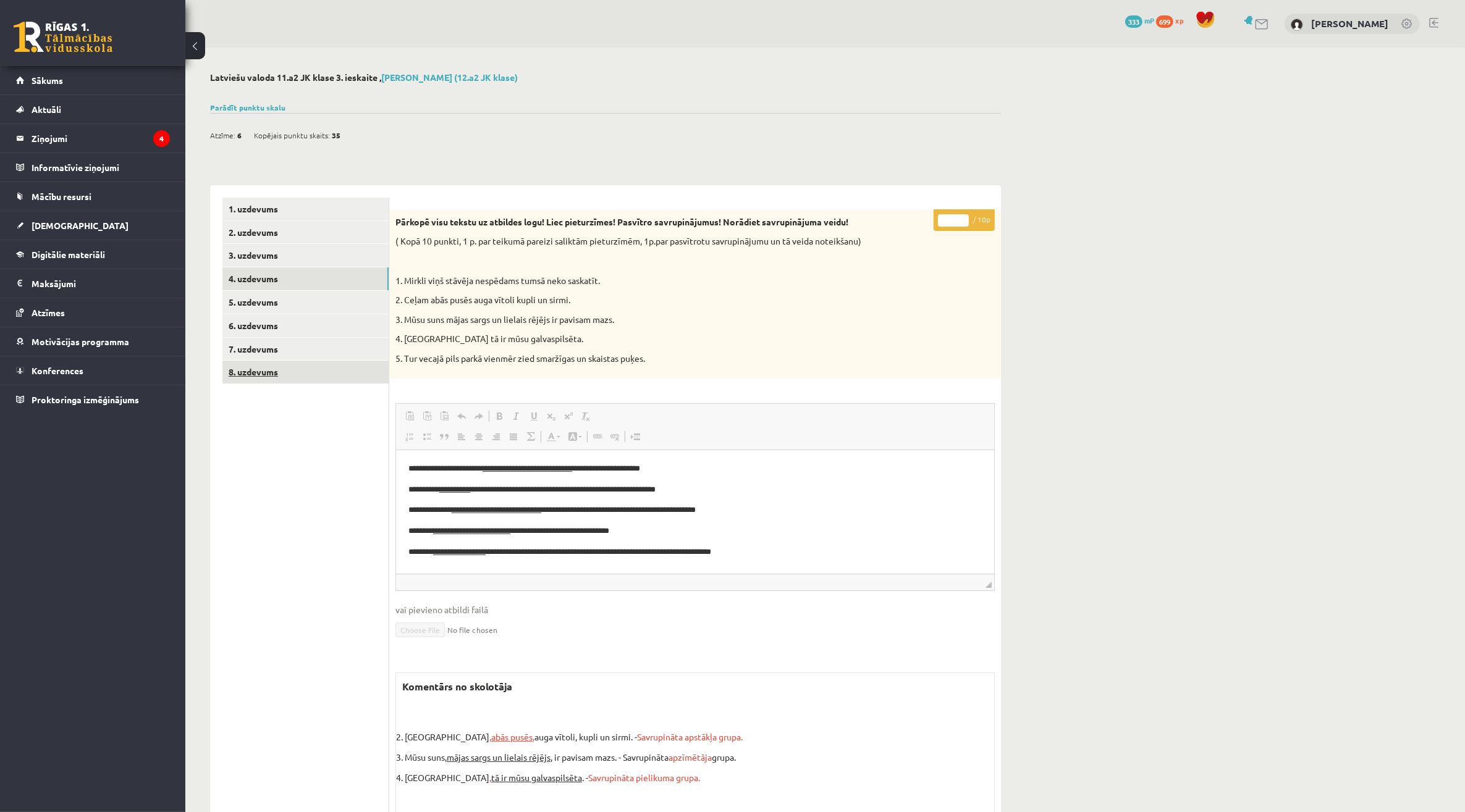
scroll to position [49, 0]
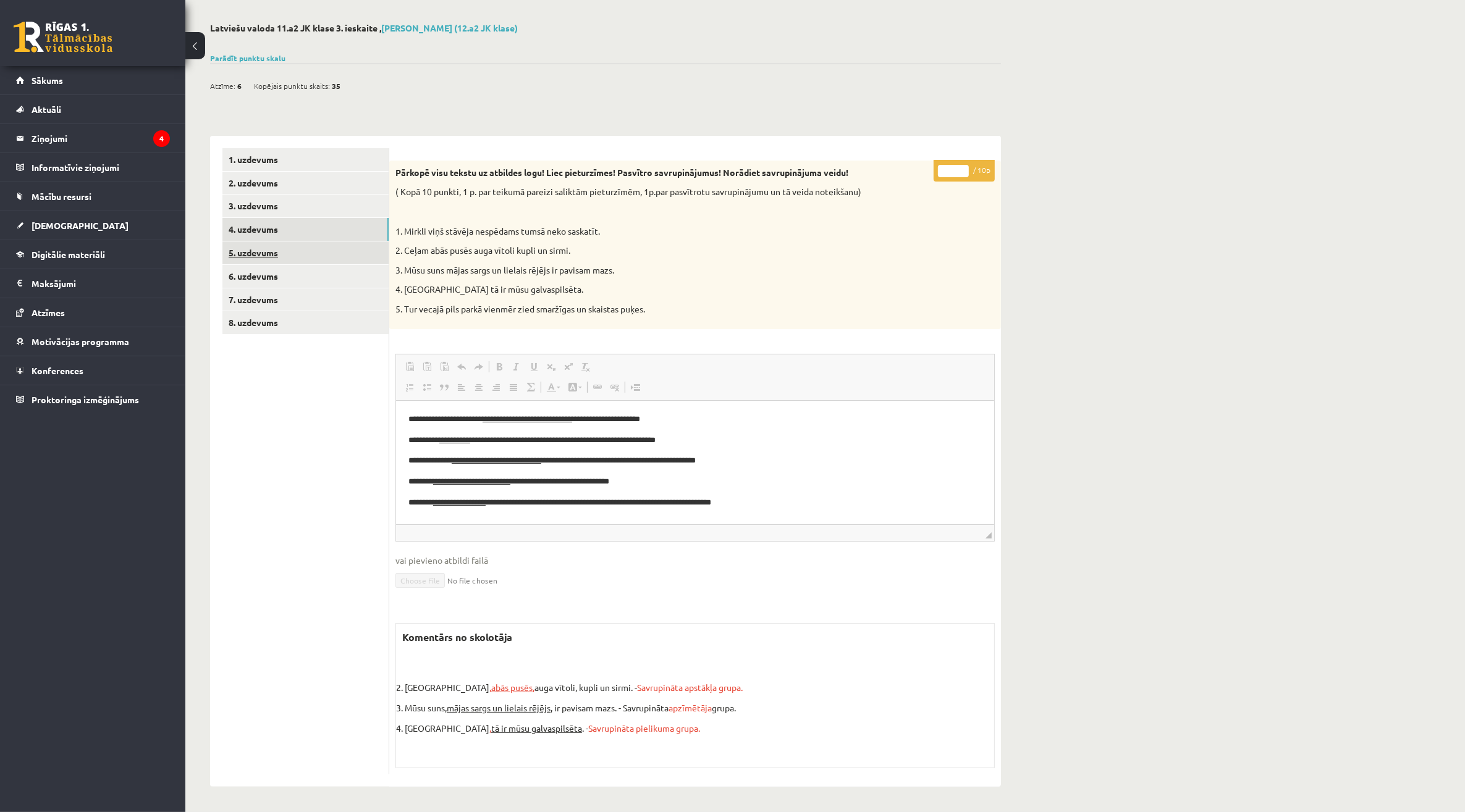
click at [291, 252] on link "5. uzdevums" at bounding box center [305, 252] width 166 height 23
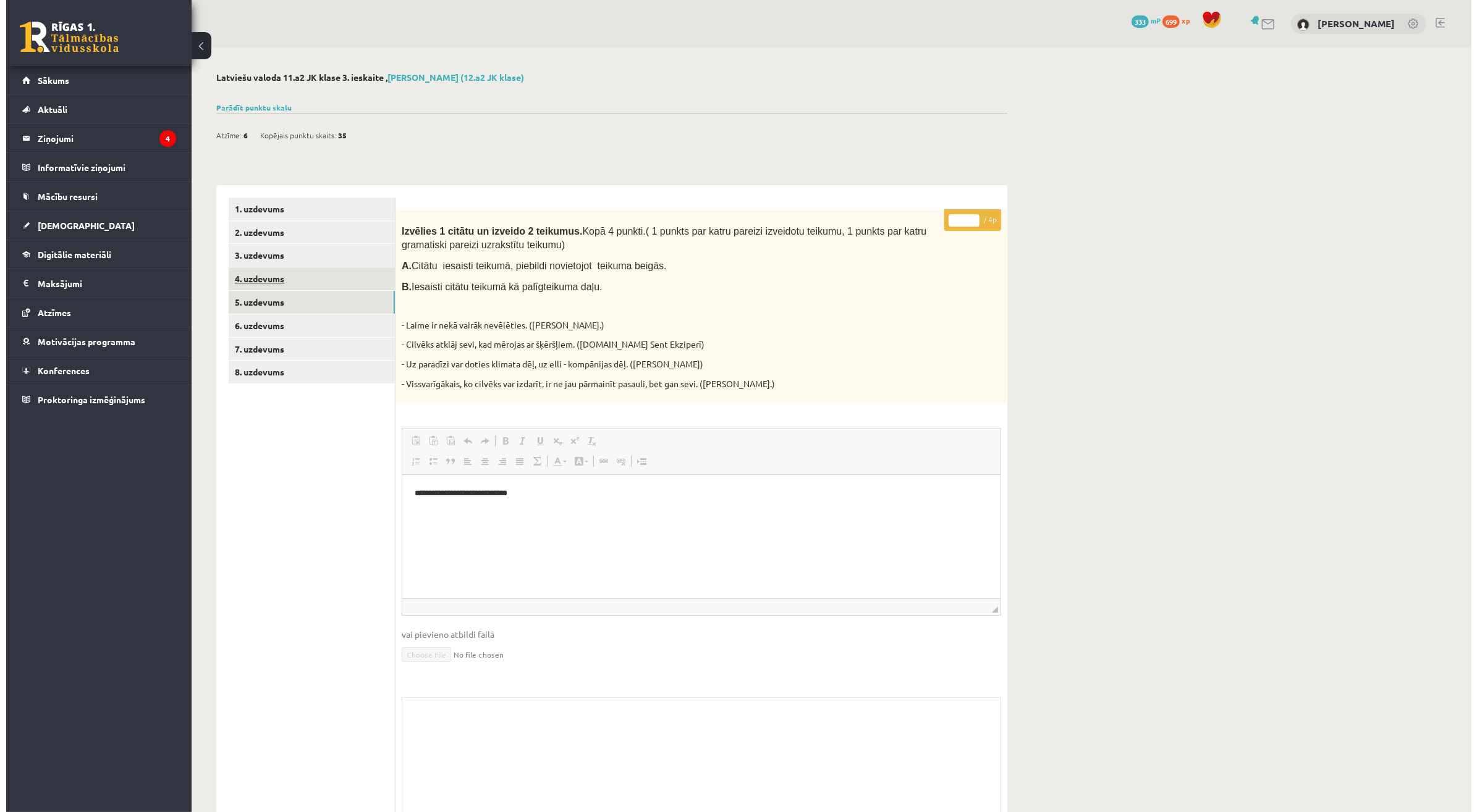
scroll to position [0, 0]
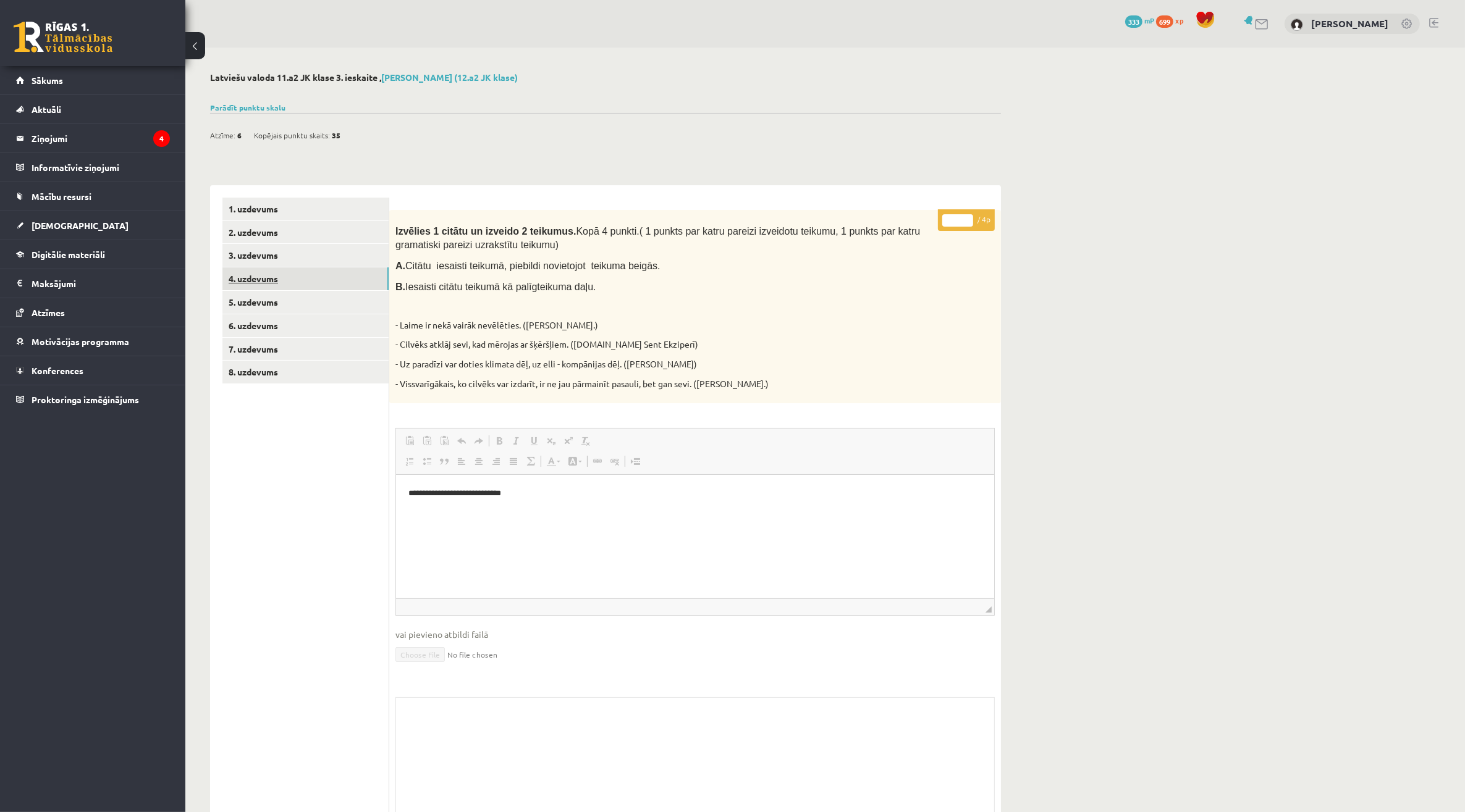
click at [292, 276] on link "4. uzdevums" at bounding box center [305, 278] width 166 height 23
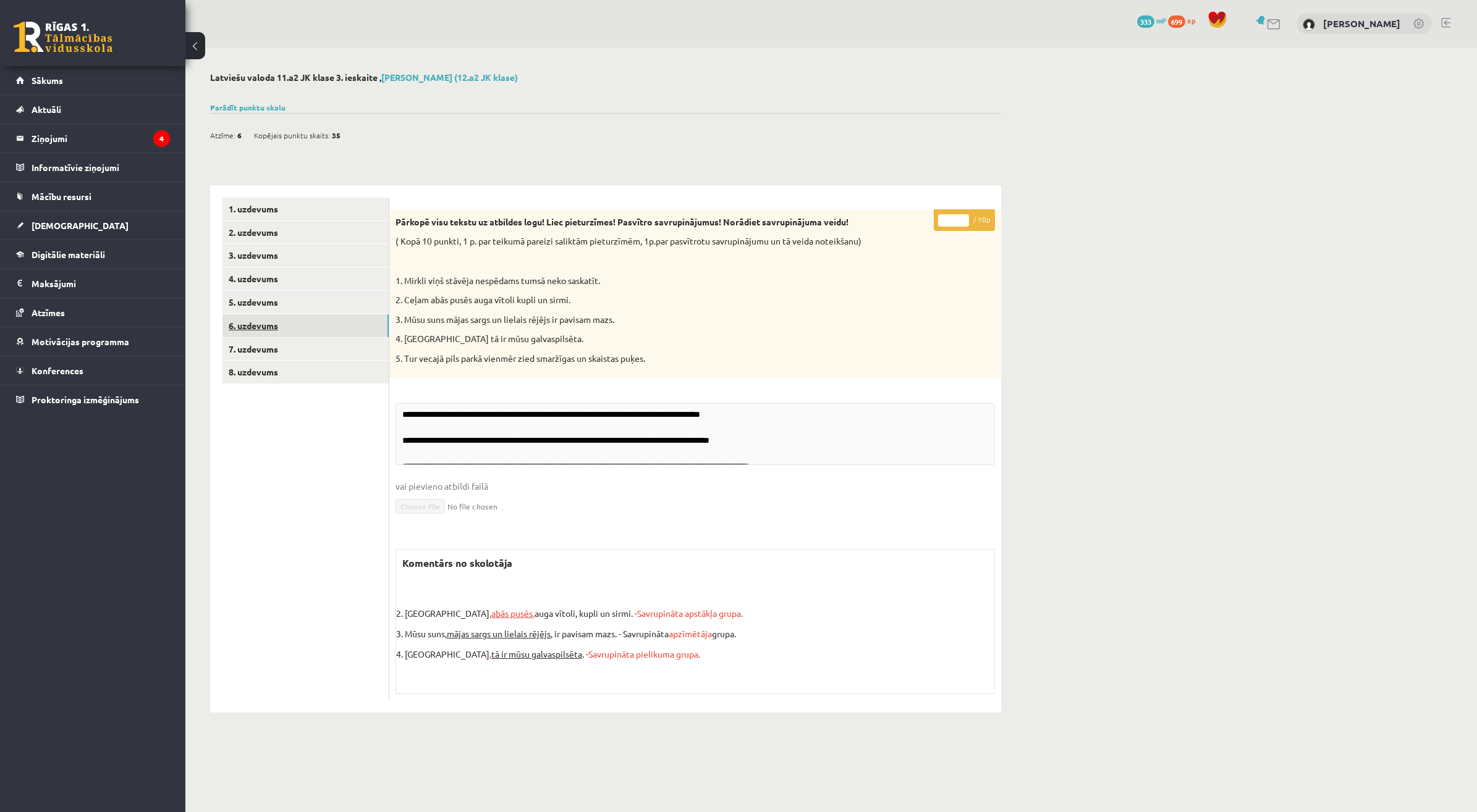
click at [291, 332] on link "6. uzdevums" at bounding box center [305, 326] width 166 height 23
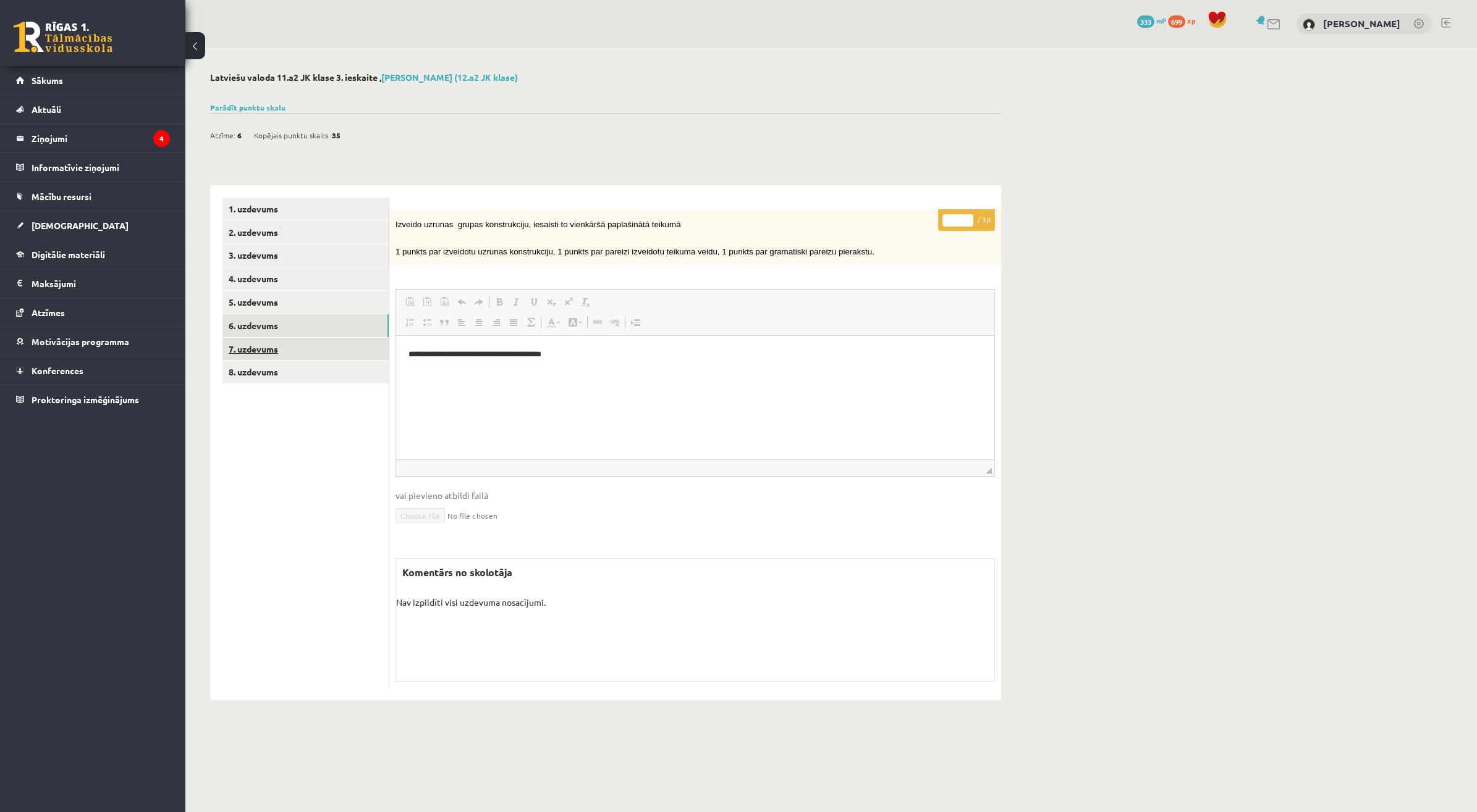
click at [294, 344] on link "7. uzdevums" at bounding box center [305, 349] width 166 height 23
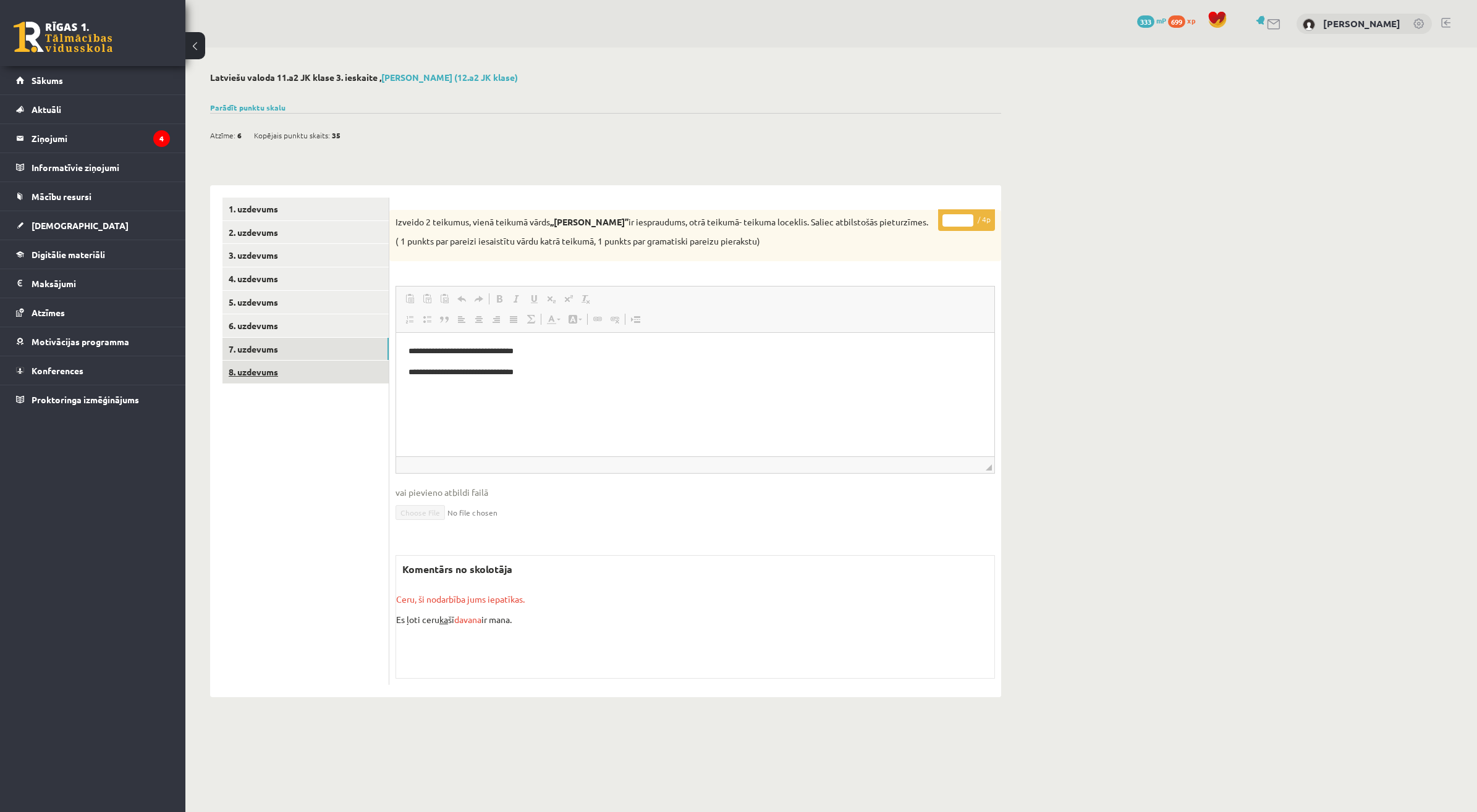
click at [265, 368] on link "8. uzdevums" at bounding box center [305, 372] width 166 height 23
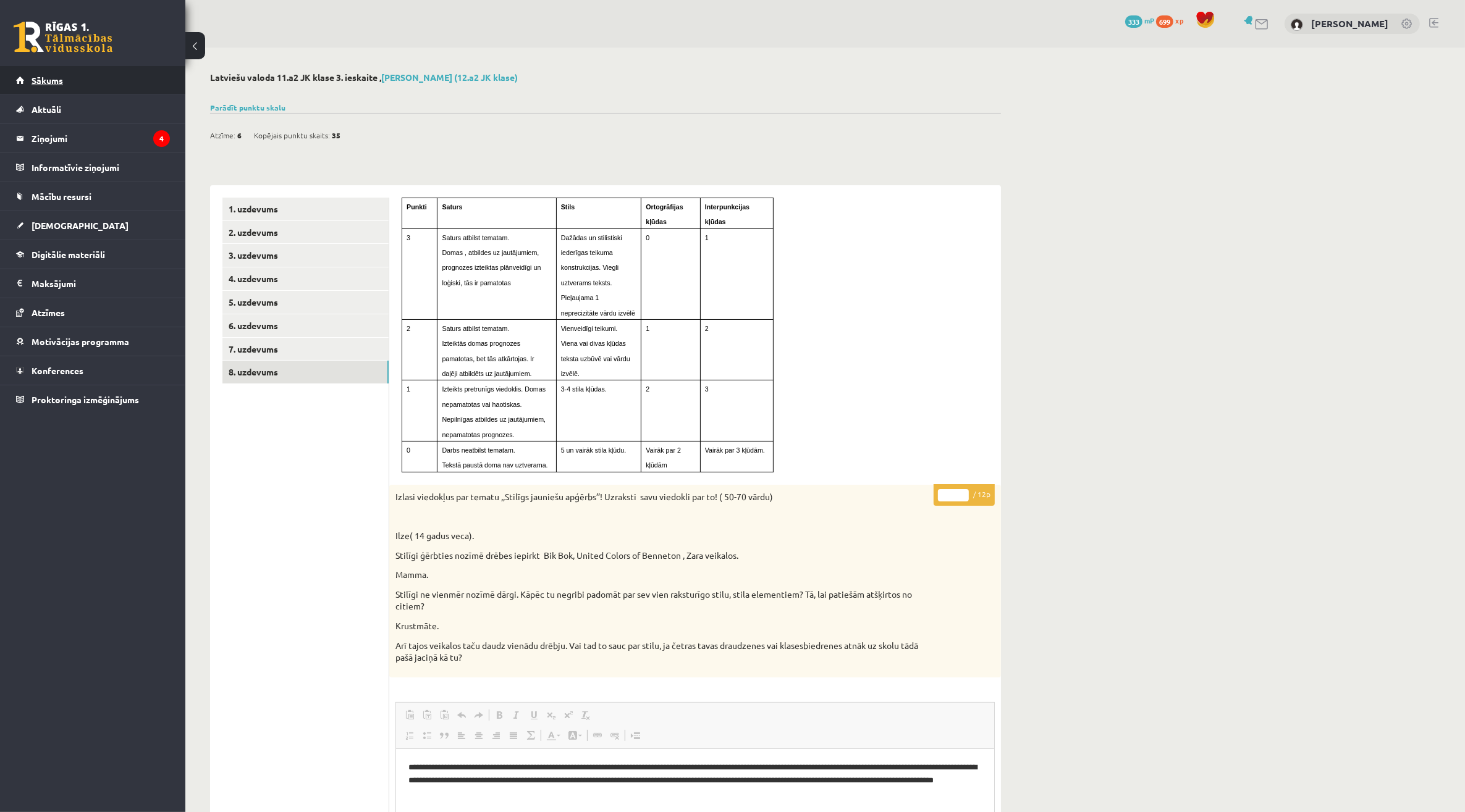
click at [81, 79] on link "Sākums" at bounding box center [93, 80] width 154 height 29
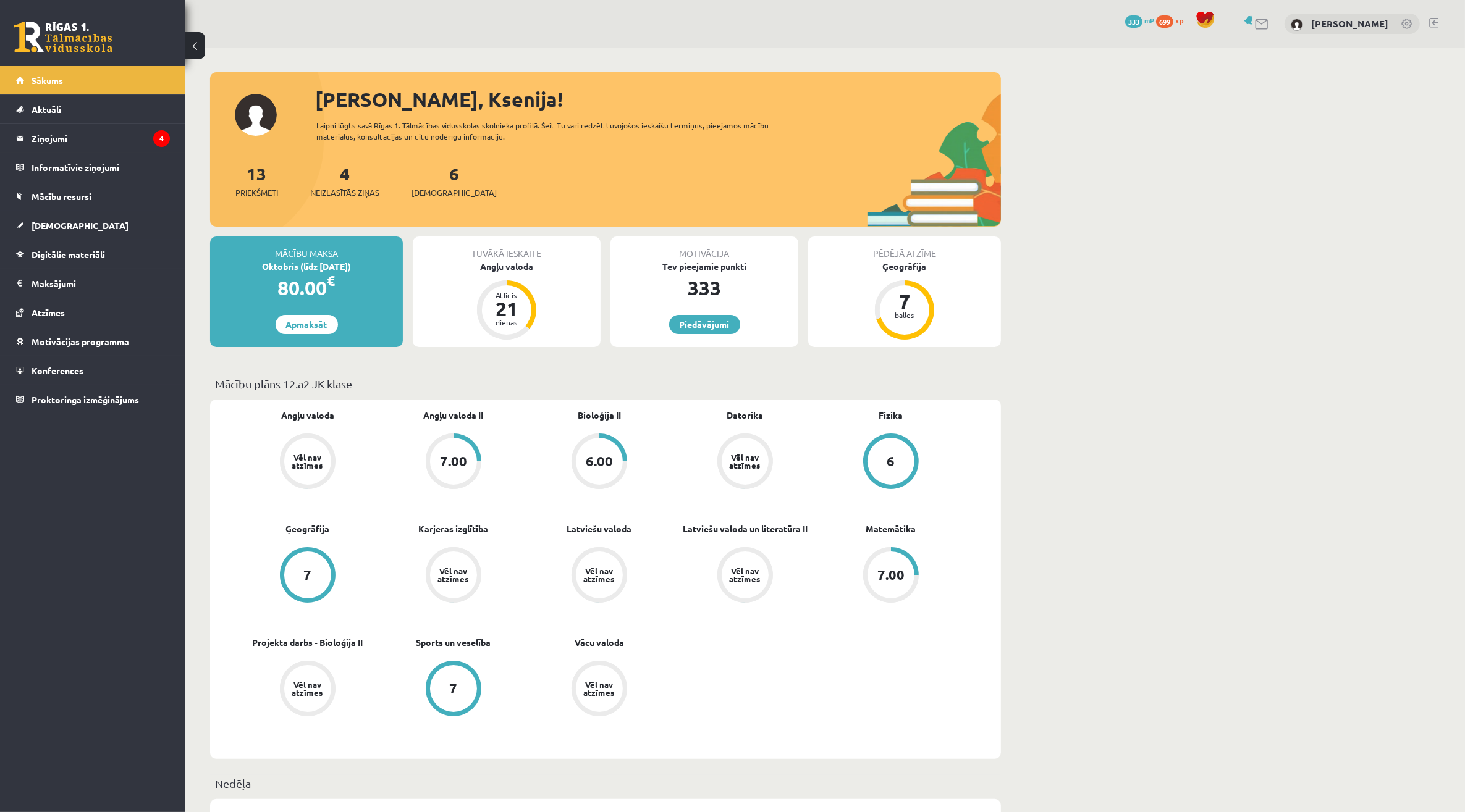
click at [1436, 25] on link at bounding box center [1434, 23] width 9 height 10
